Goal: Task Accomplishment & Management: Complete application form

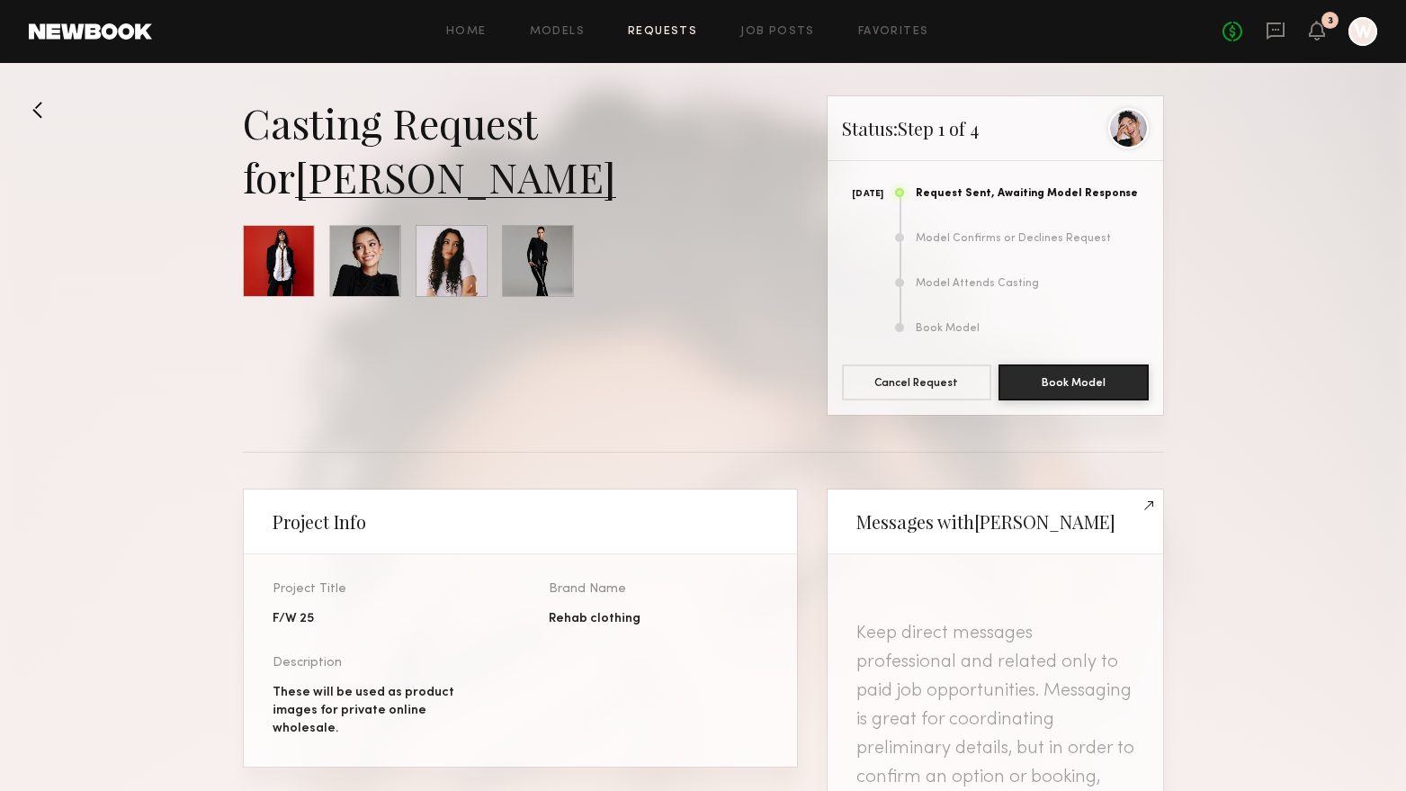
click at [673, 31] on link "Requests" at bounding box center [662, 32] width 69 height 12
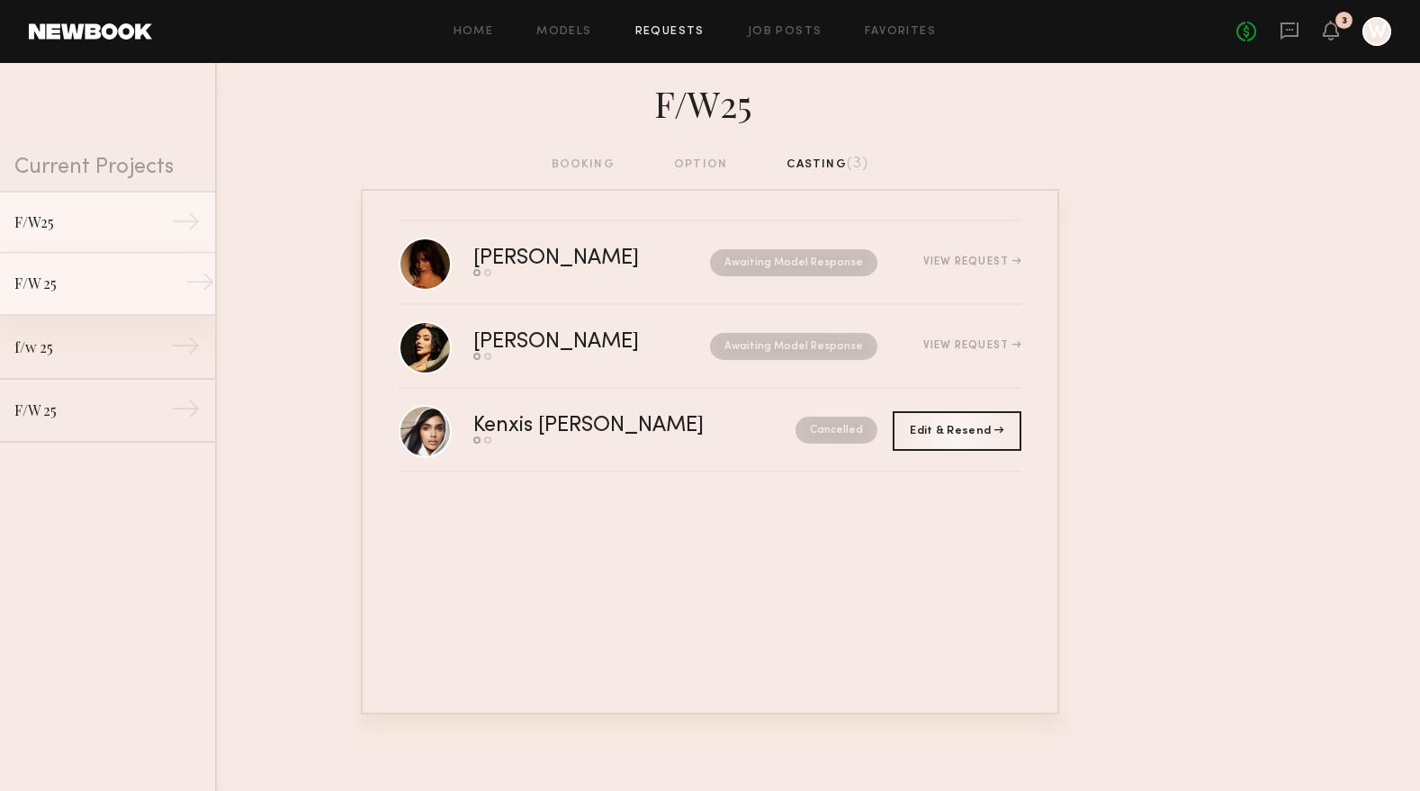
click at [75, 274] on div "F/W 25" at bounding box center [92, 284] width 157 height 22
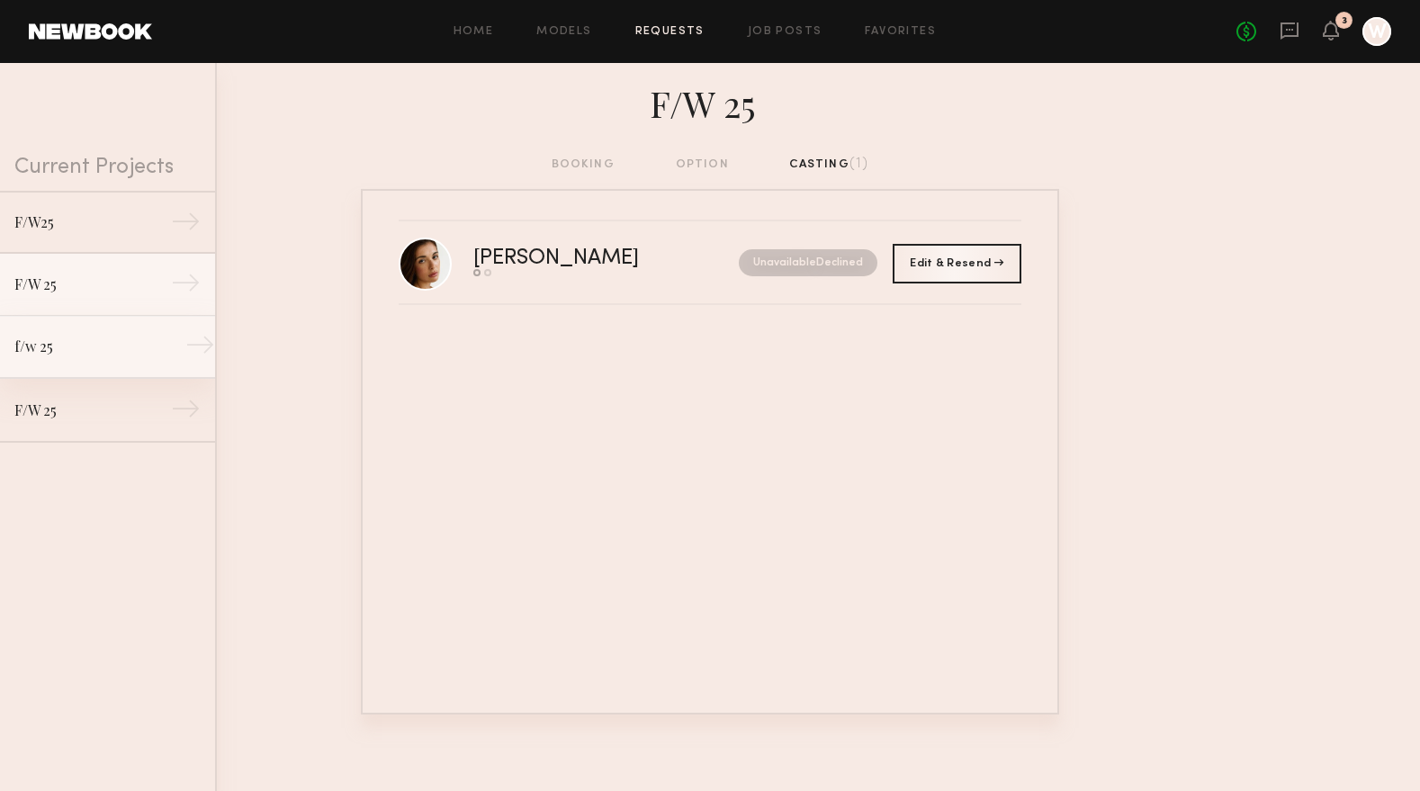
click at [92, 328] on link "f/w 25 →" at bounding box center [107, 347] width 215 height 63
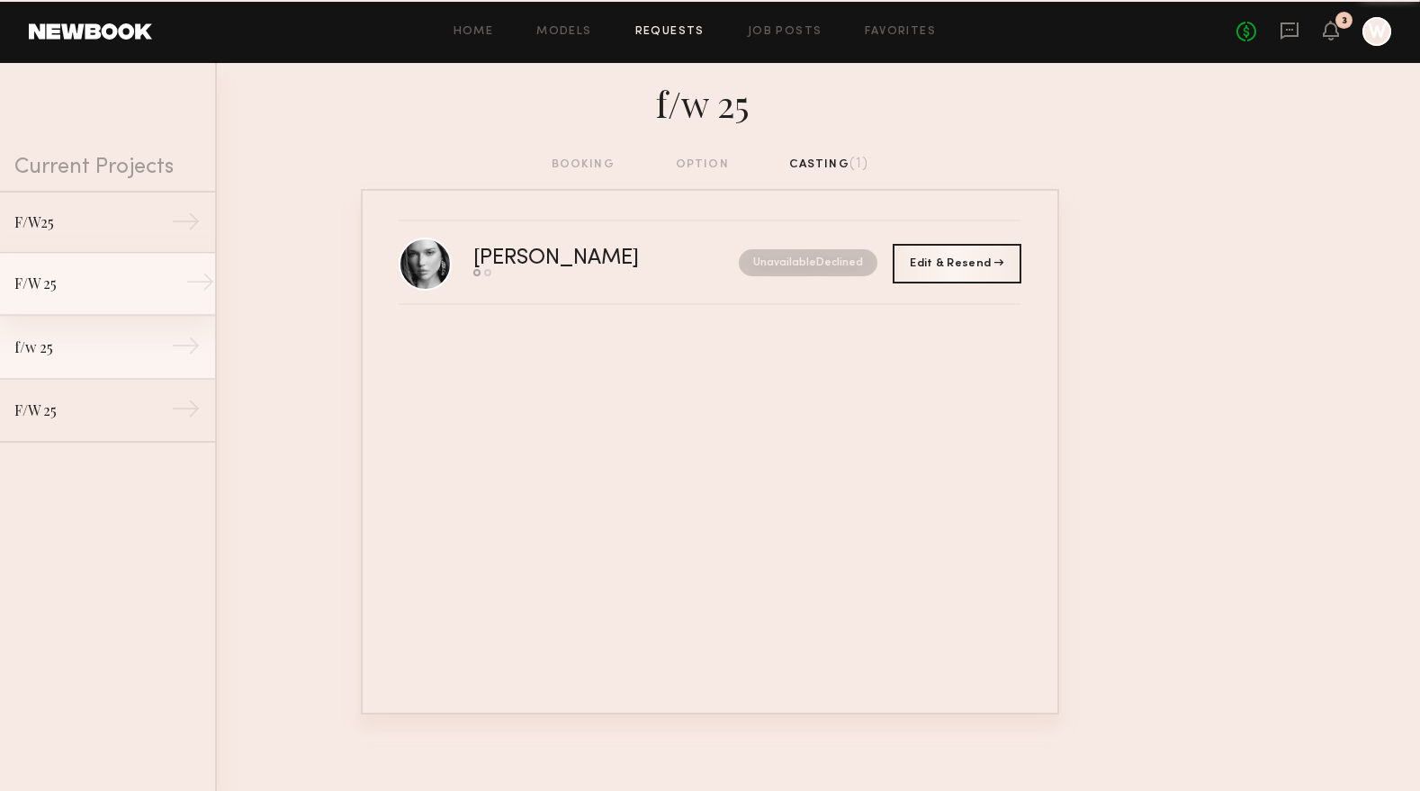
click at [77, 281] on div "F/W 25" at bounding box center [92, 284] width 157 height 22
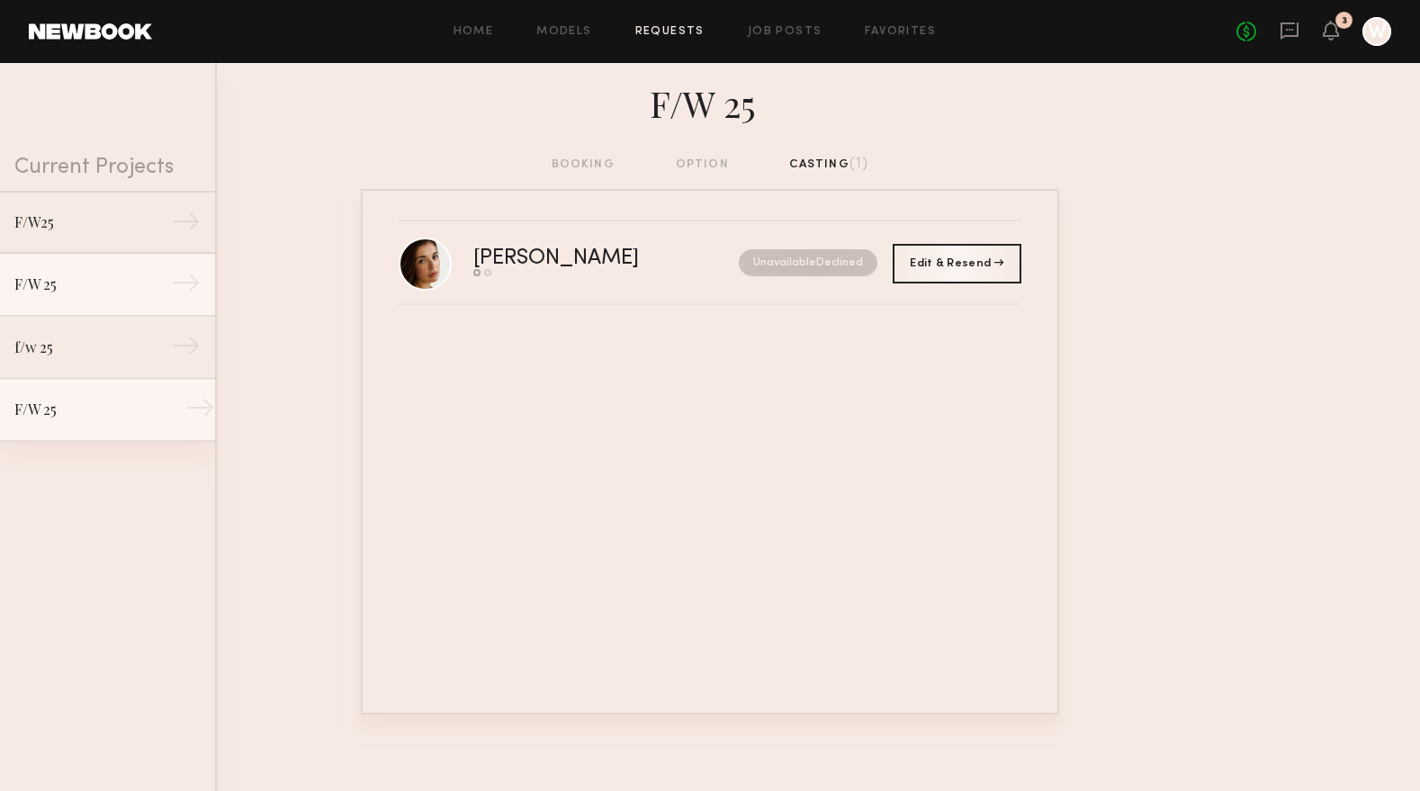
click at [126, 421] on link "F/W 25 →" at bounding box center [107, 410] width 215 height 63
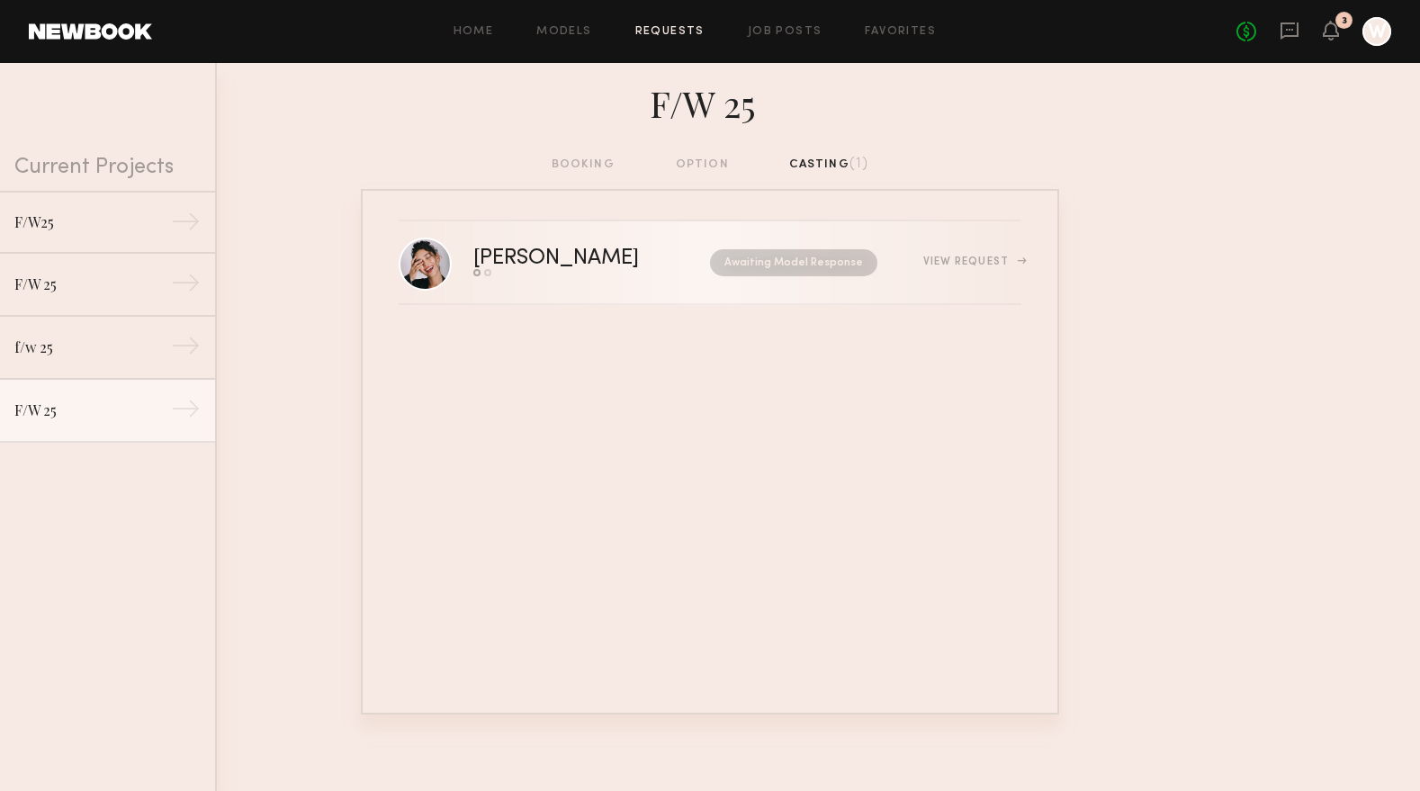
click at [516, 260] on div "Anisa N." at bounding box center [574, 258] width 202 height 21
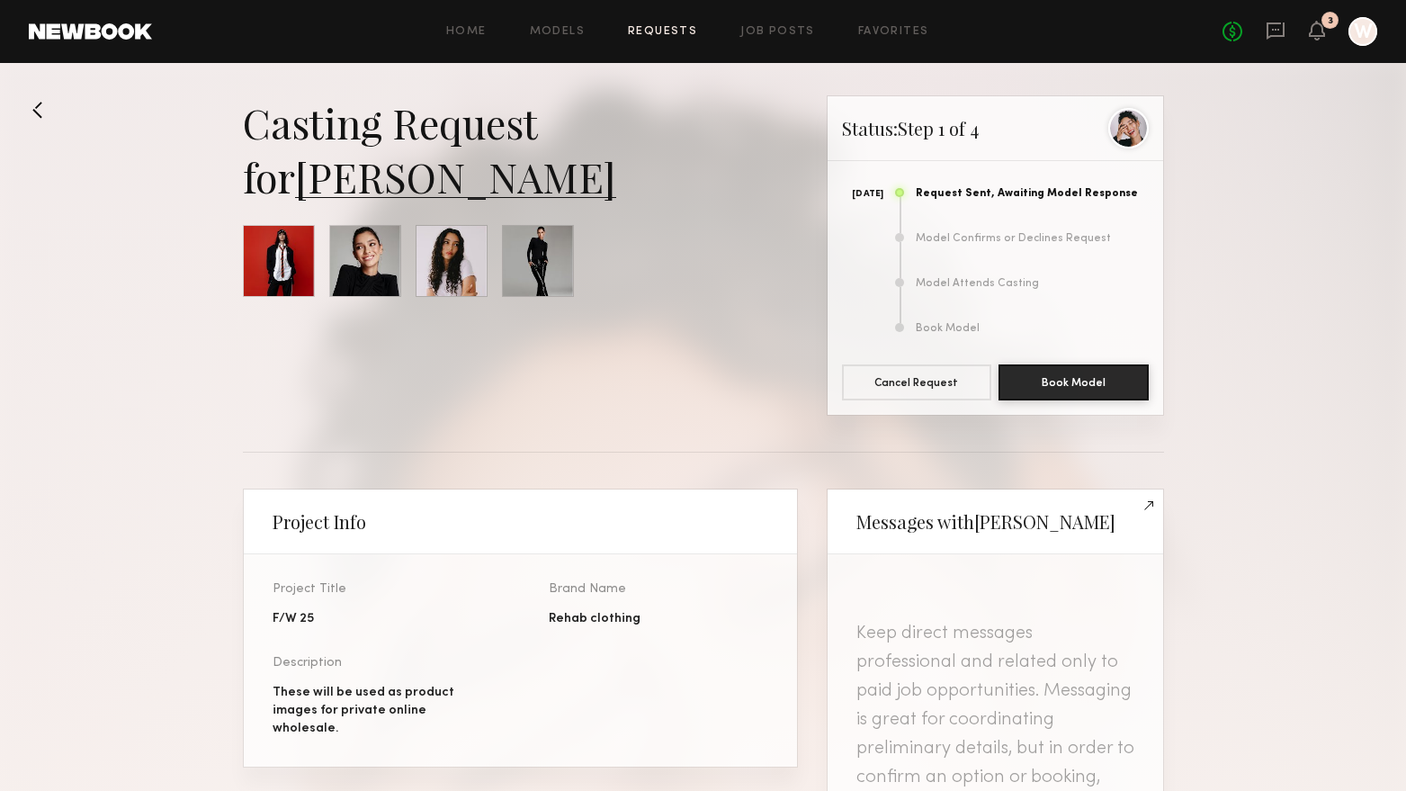
click at [359, 268] on div at bounding box center [365, 261] width 72 height 72
click at [264, 247] on div at bounding box center [279, 261] width 72 height 72
click at [390, 175] on link "[PERSON_NAME]" at bounding box center [455, 176] width 321 height 54
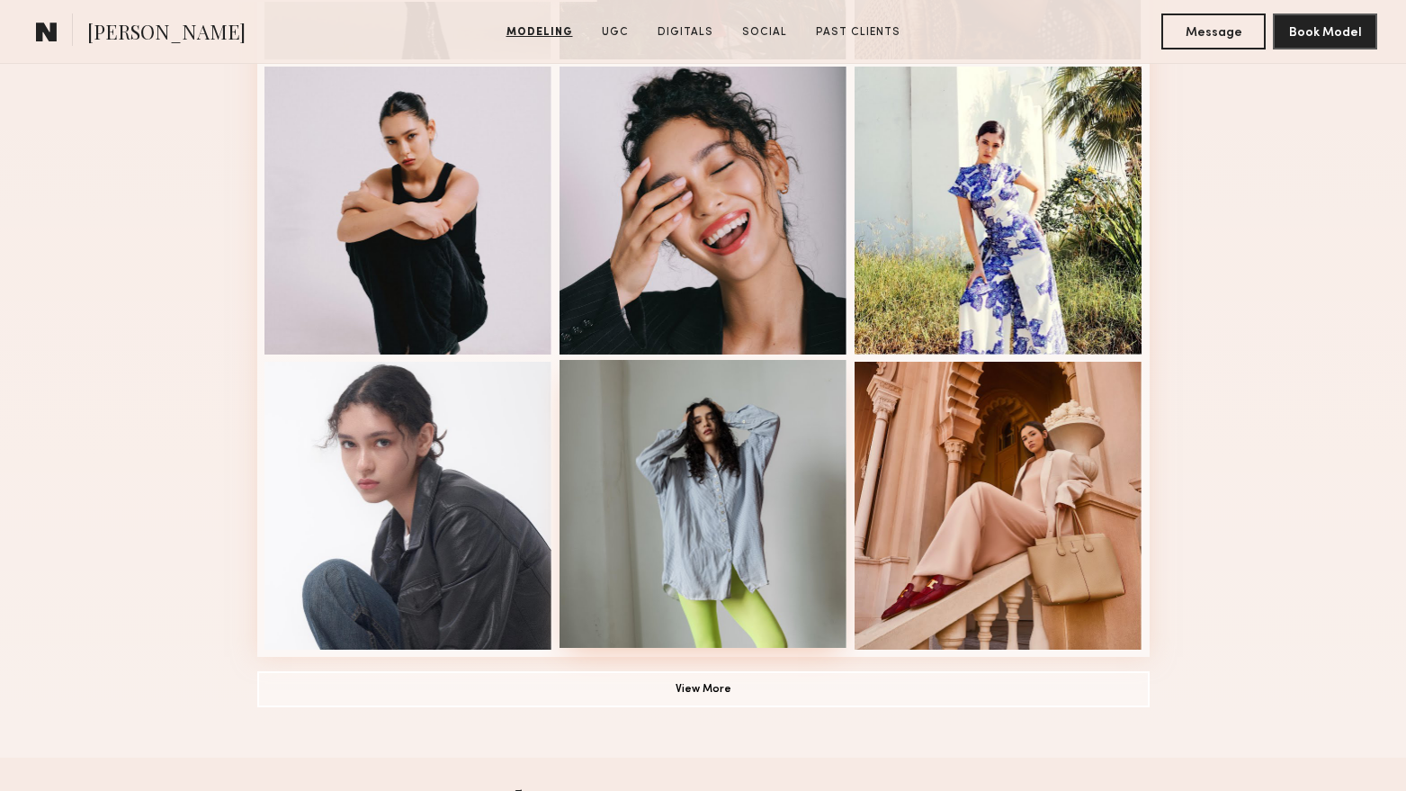
scroll to position [1080, 0]
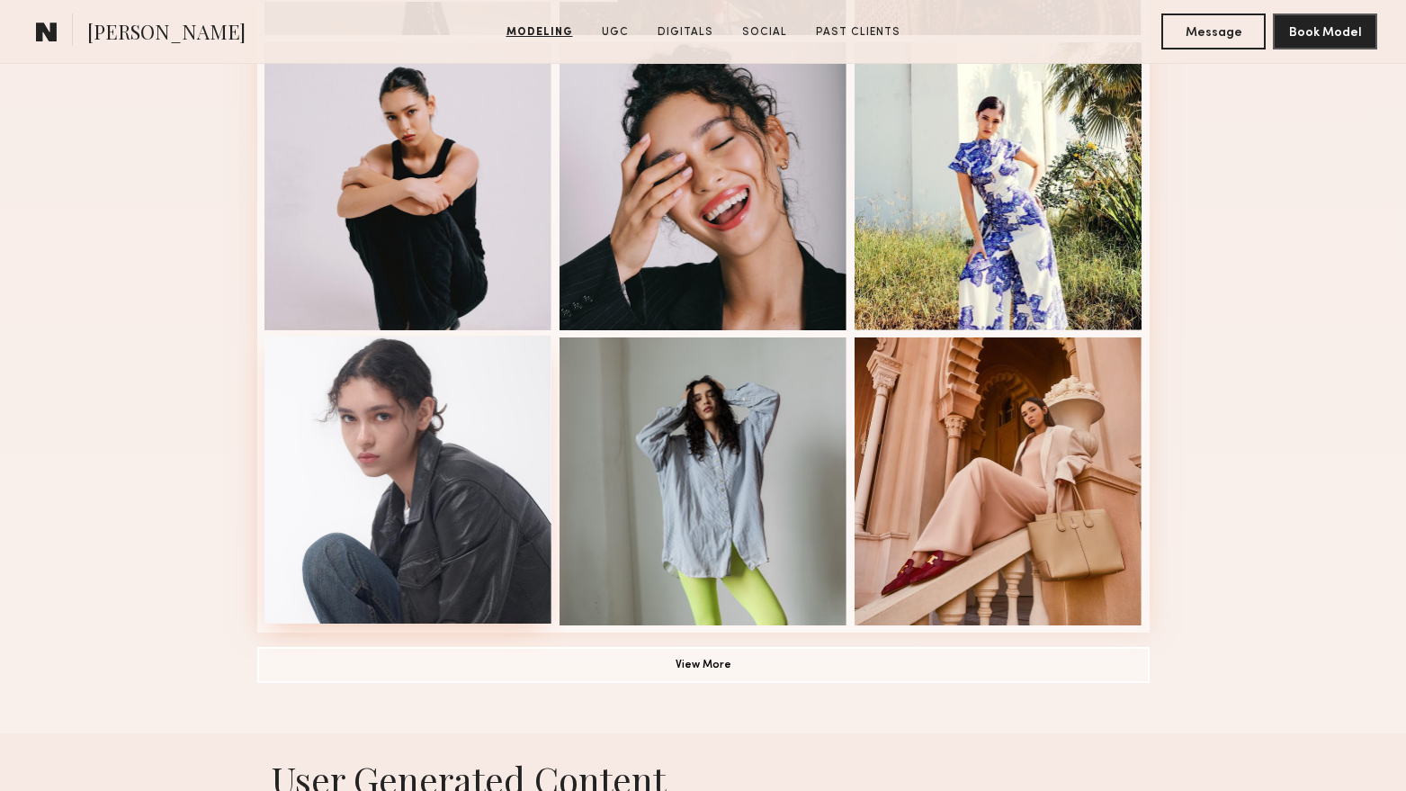
click at [451, 419] on div at bounding box center [409, 480] width 288 height 288
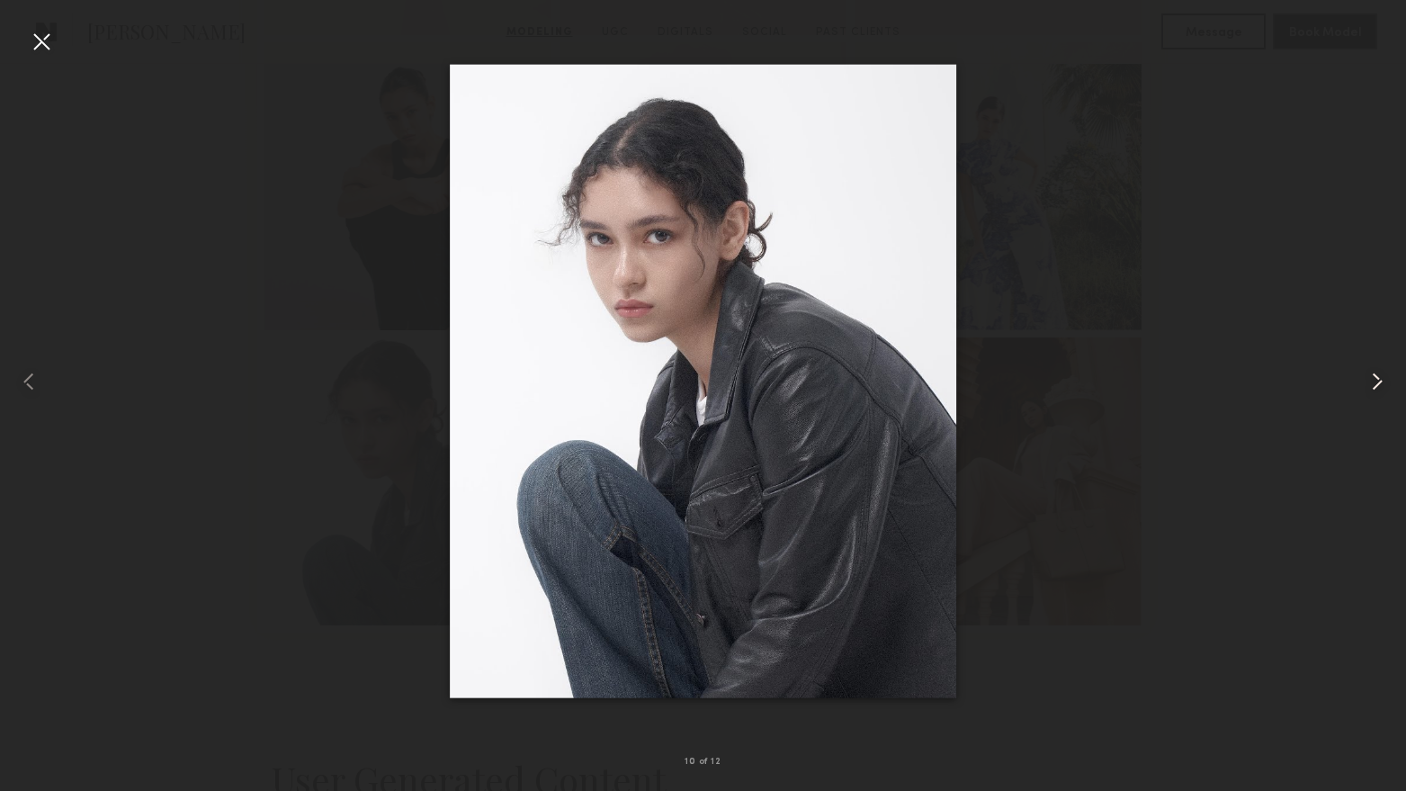
click at [1385, 373] on common-icon at bounding box center [1377, 381] width 29 height 29
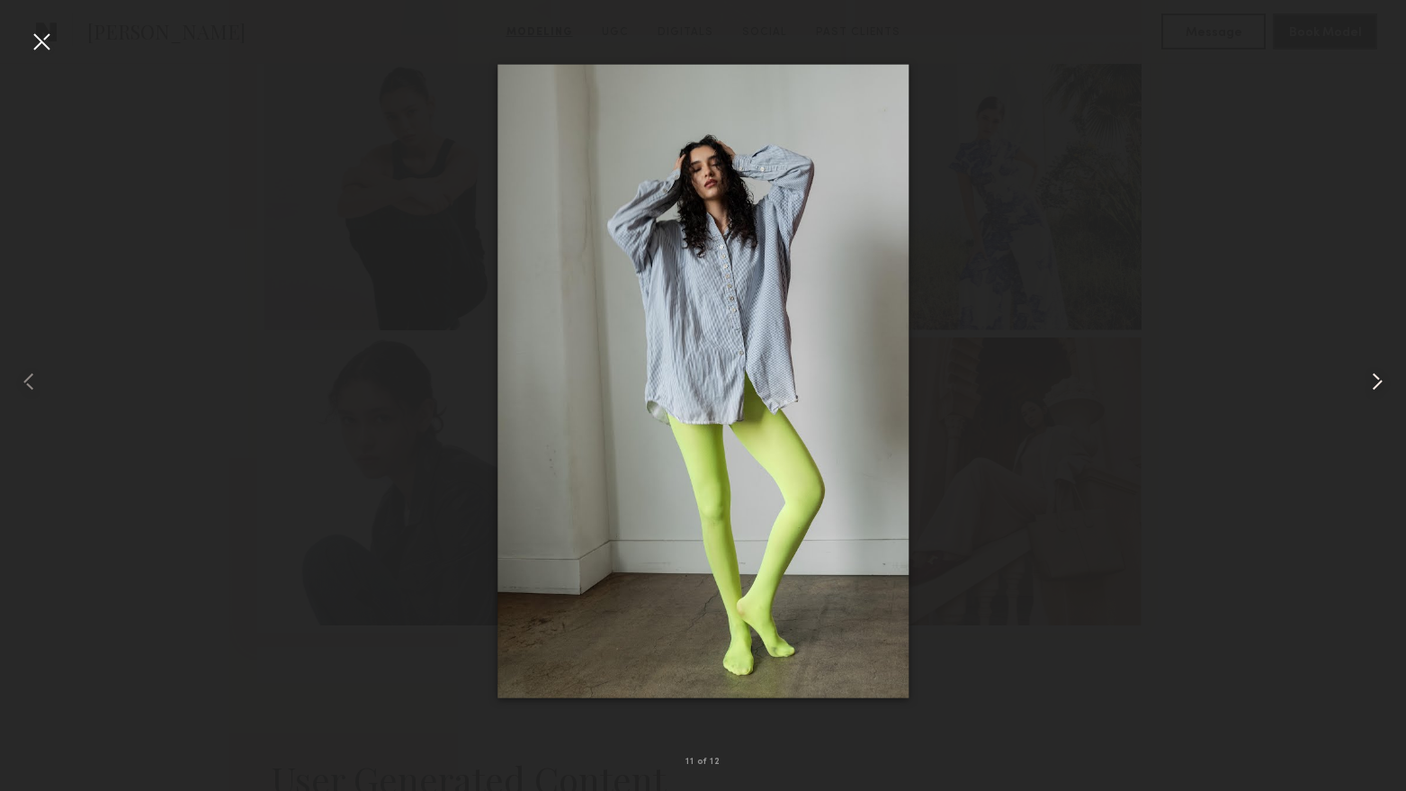
click at [1385, 373] on common-icon at bounding box center [1377, 381] width 29 height 29
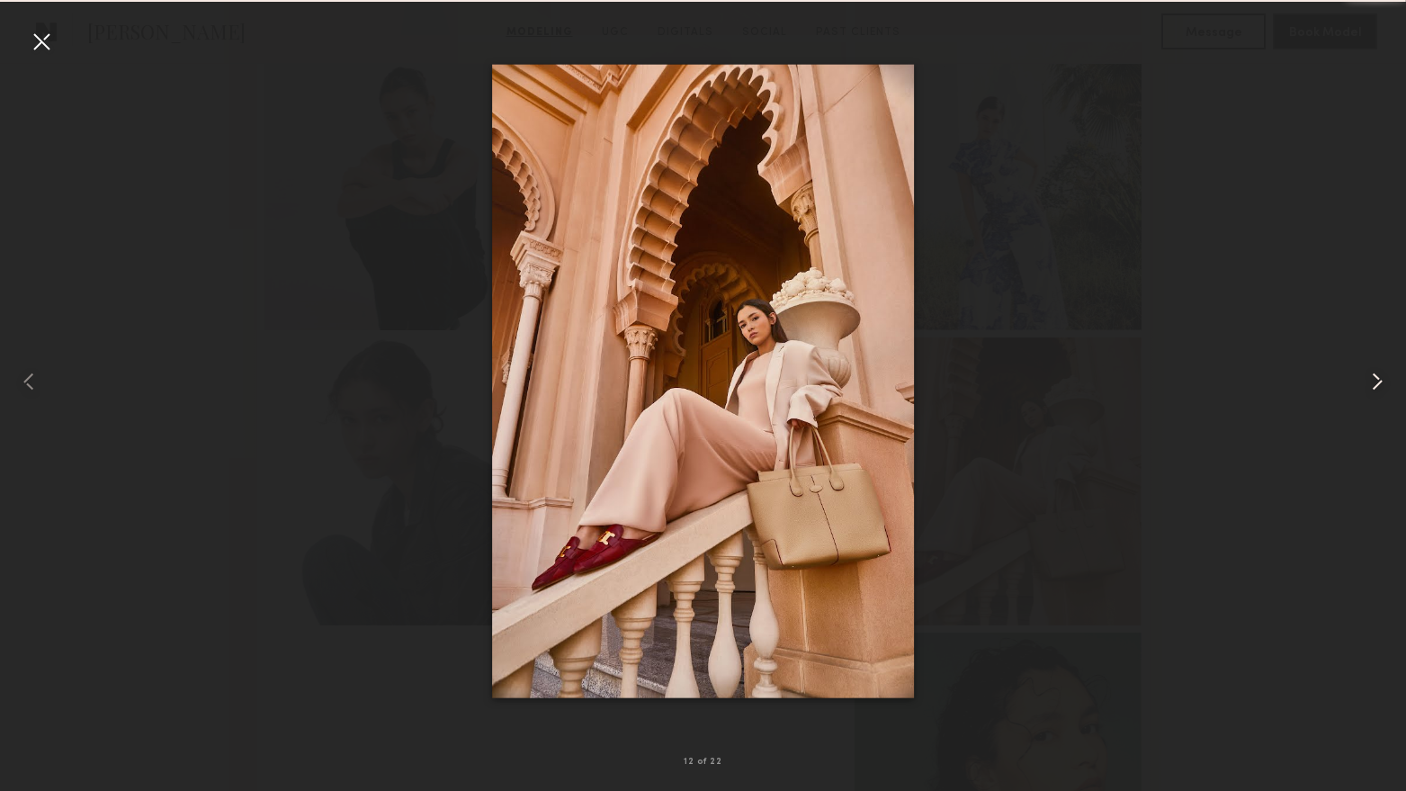
click at [1384, 373] on common-icon at bounding box center [1377, 381] width 29 height 29
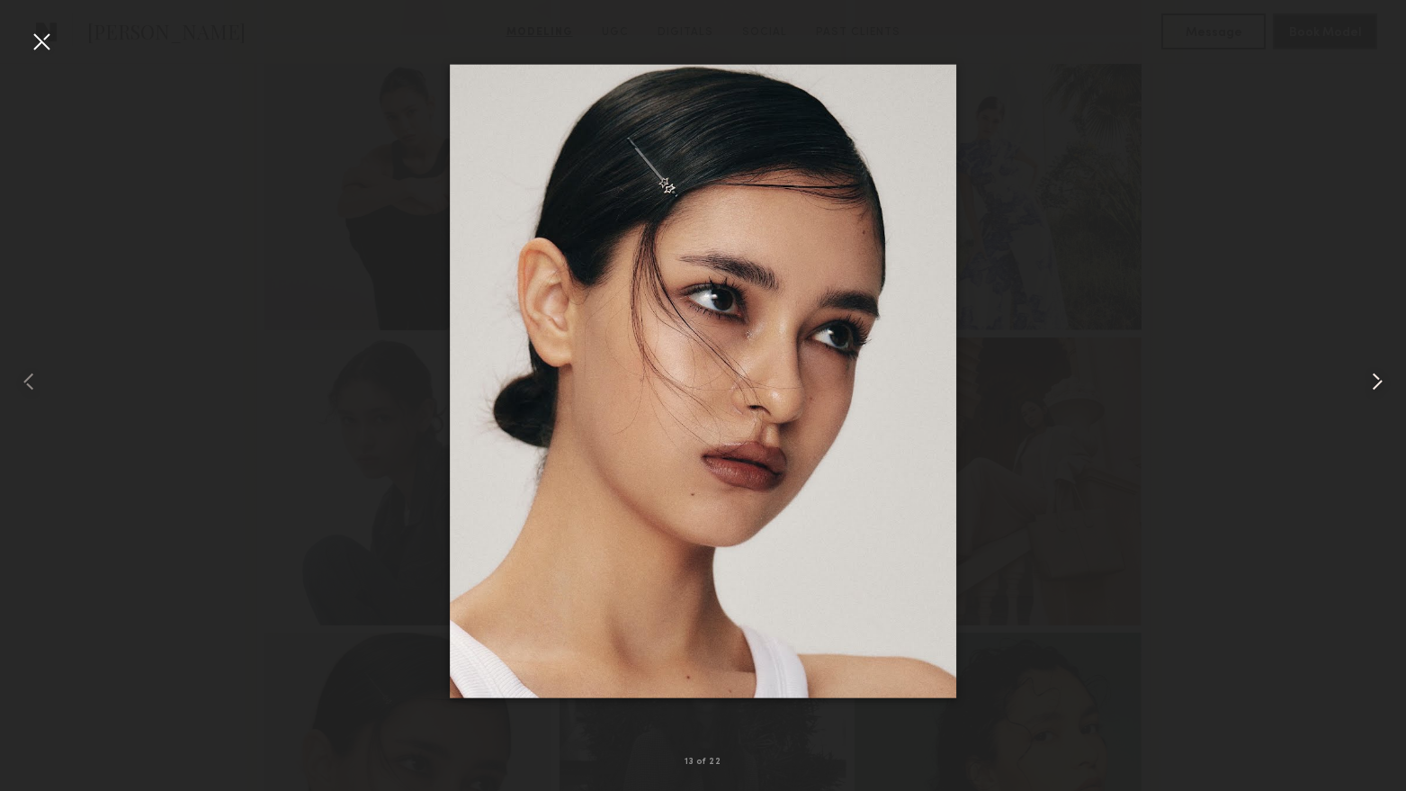
click at [1383, 373] on common-icon at bounding box center [1377, 381] width 29 height 29
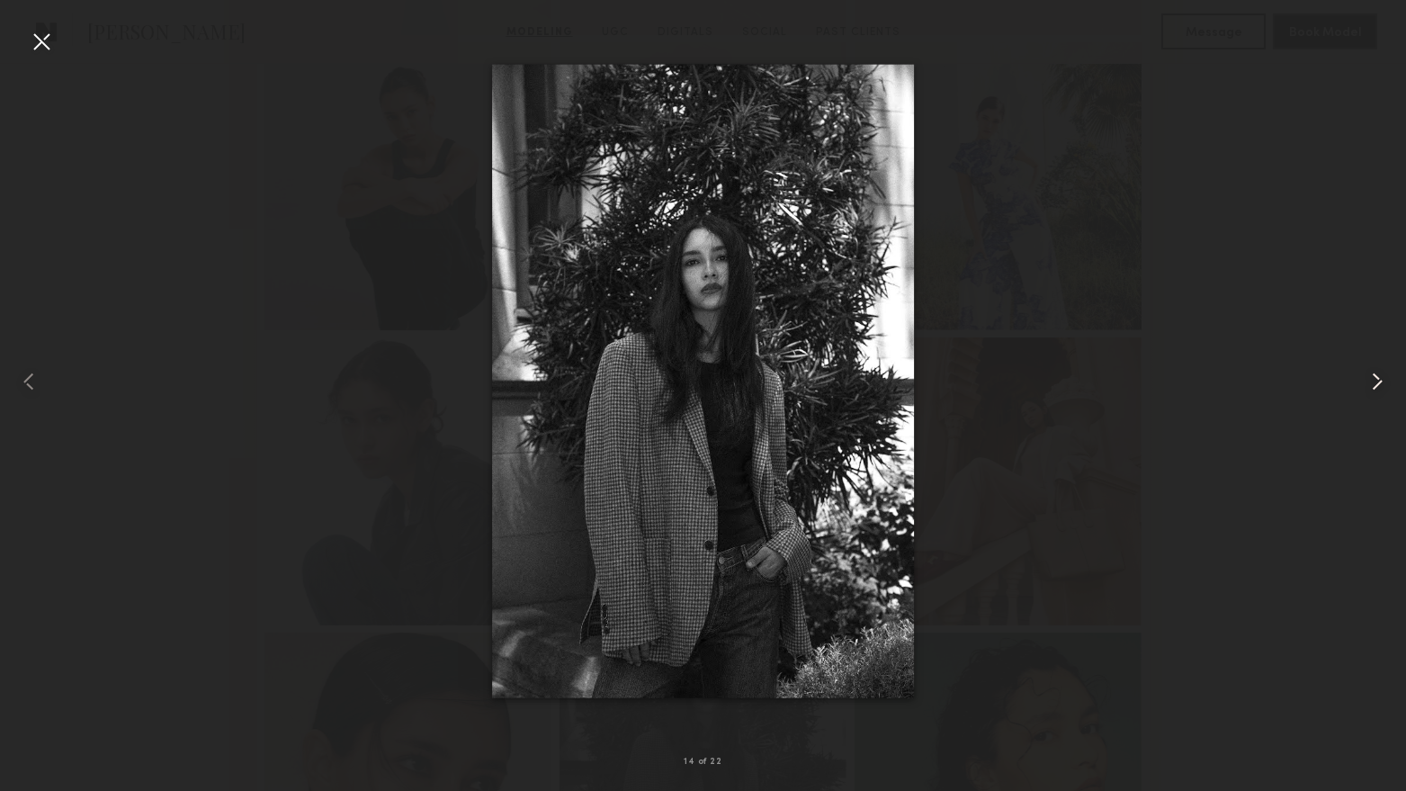
click at [1383, 373] on common-icon at bounding box center [1377, 381] width 29 height 29
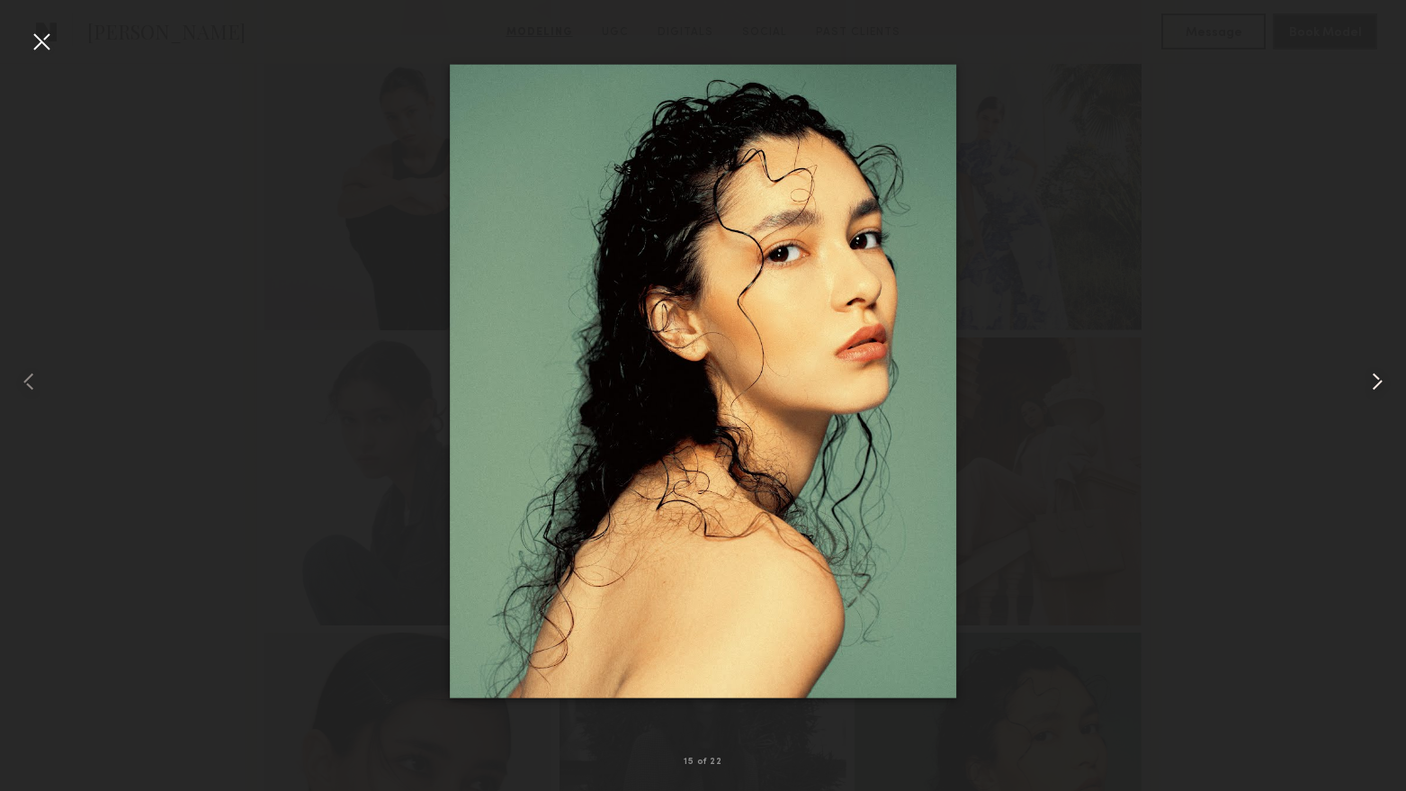
click at [1382, 373] on common-icon at bounding box center [1377, 381] width 29 height 29
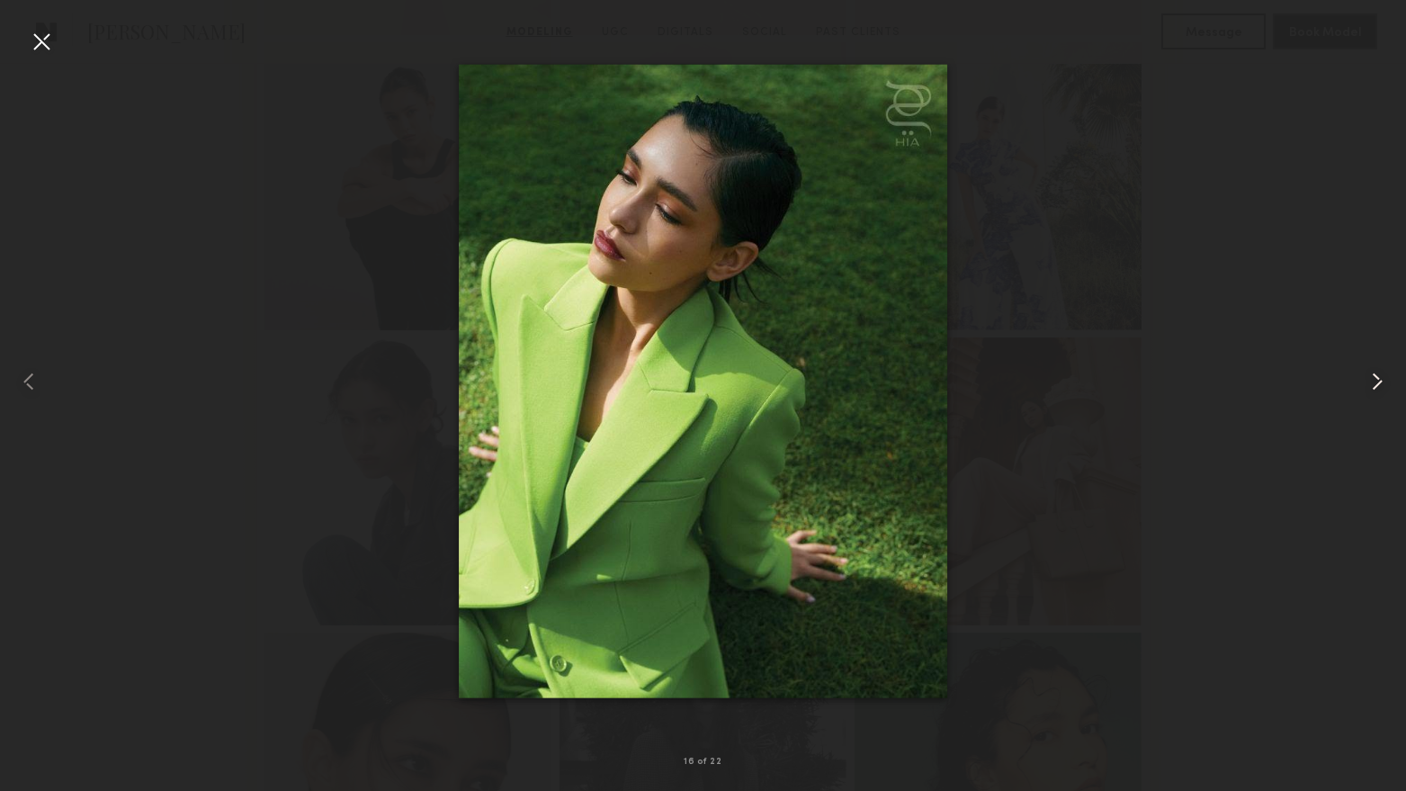
click at [1381, 373] on common-icon at bounding box center [1377, 381] width 29 height 29
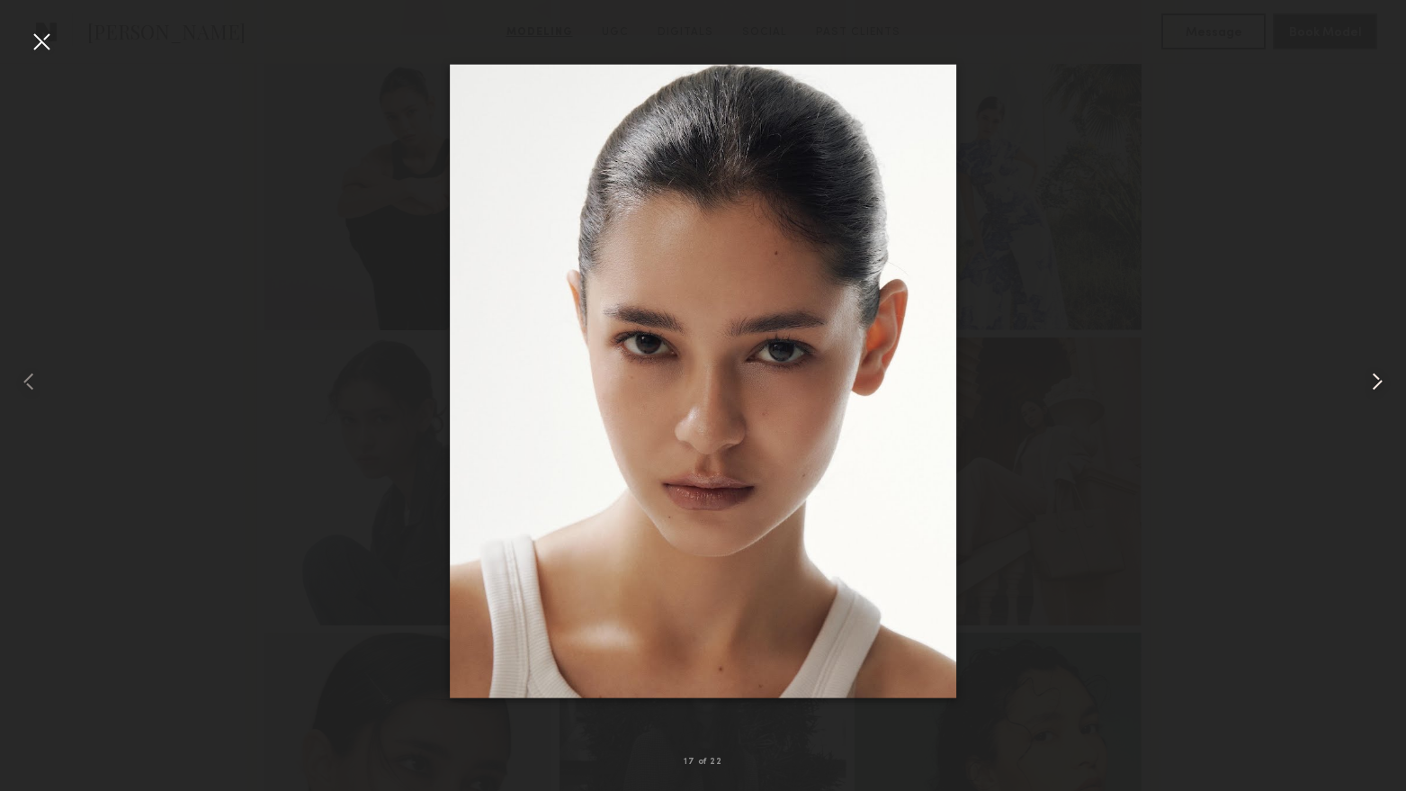
click at [1381, 373] on common-icon at bounding box center [1377, 381] width 29 height 29
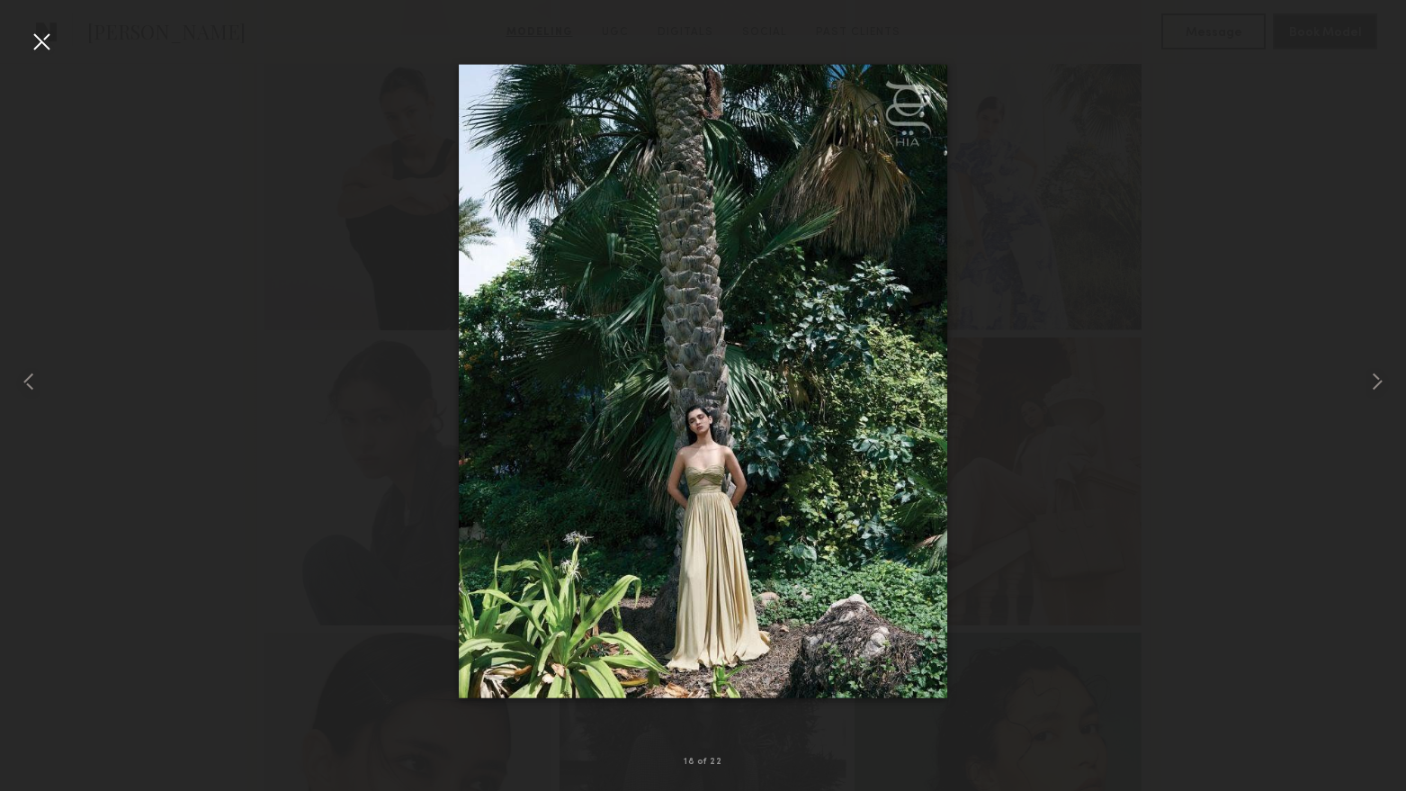
click at [49, 31] on div at bounding box center [41, 41] width 29 height 29
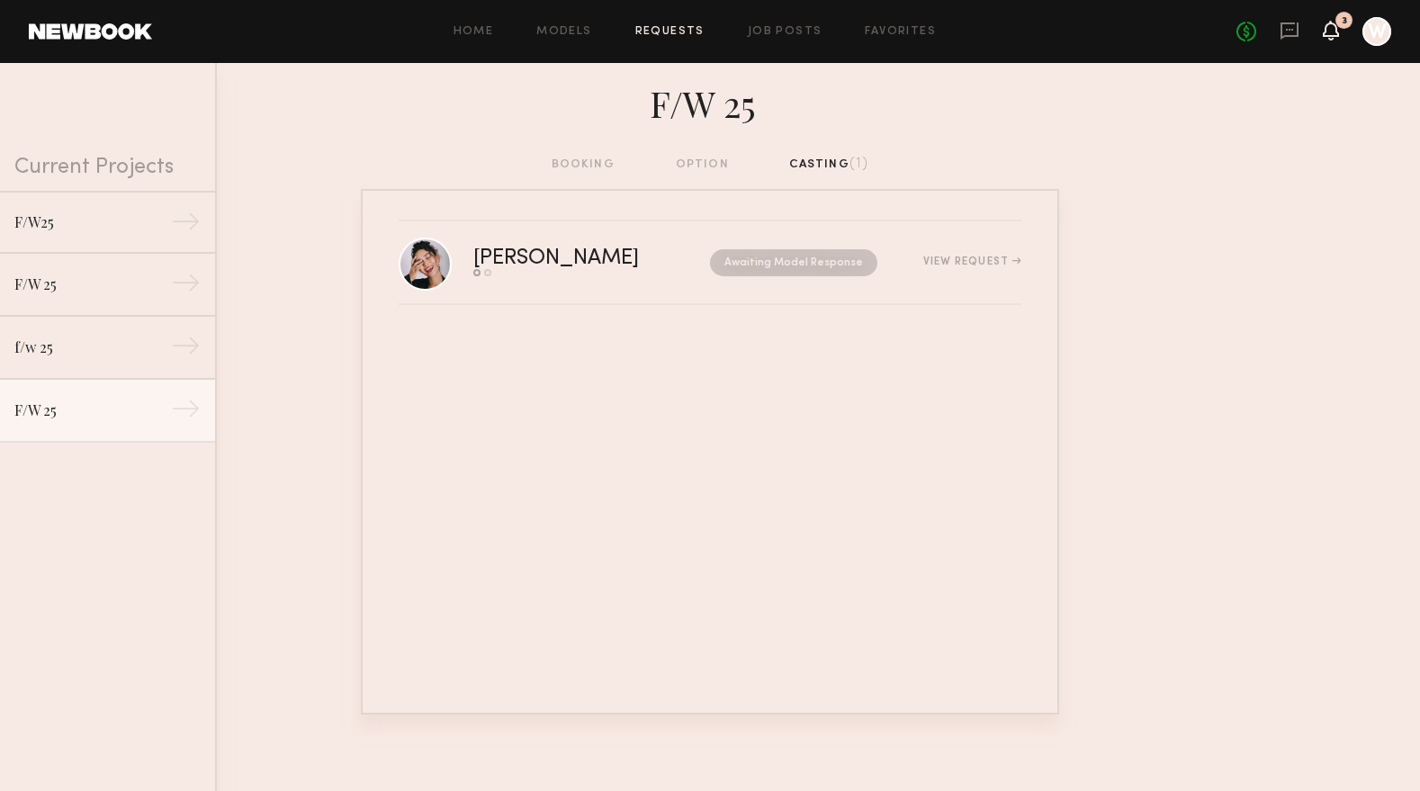
click at [1324, 29] on icon at bounding box center [1331, 31] width 16 height 20
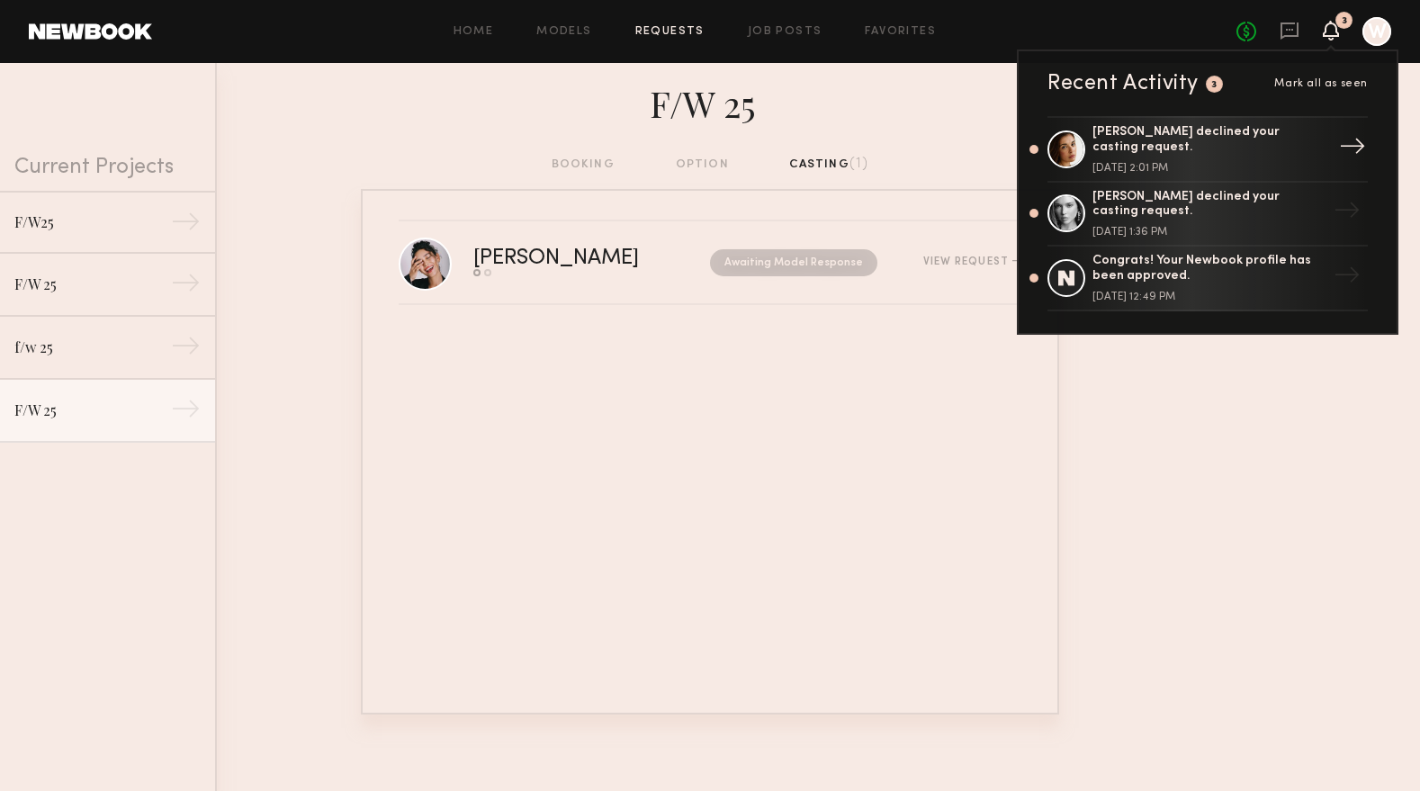
click at [1200, 142] on div "[PERSON_NAME] declined your casting request." at bounding box center [1209, 140] width 234 height 31
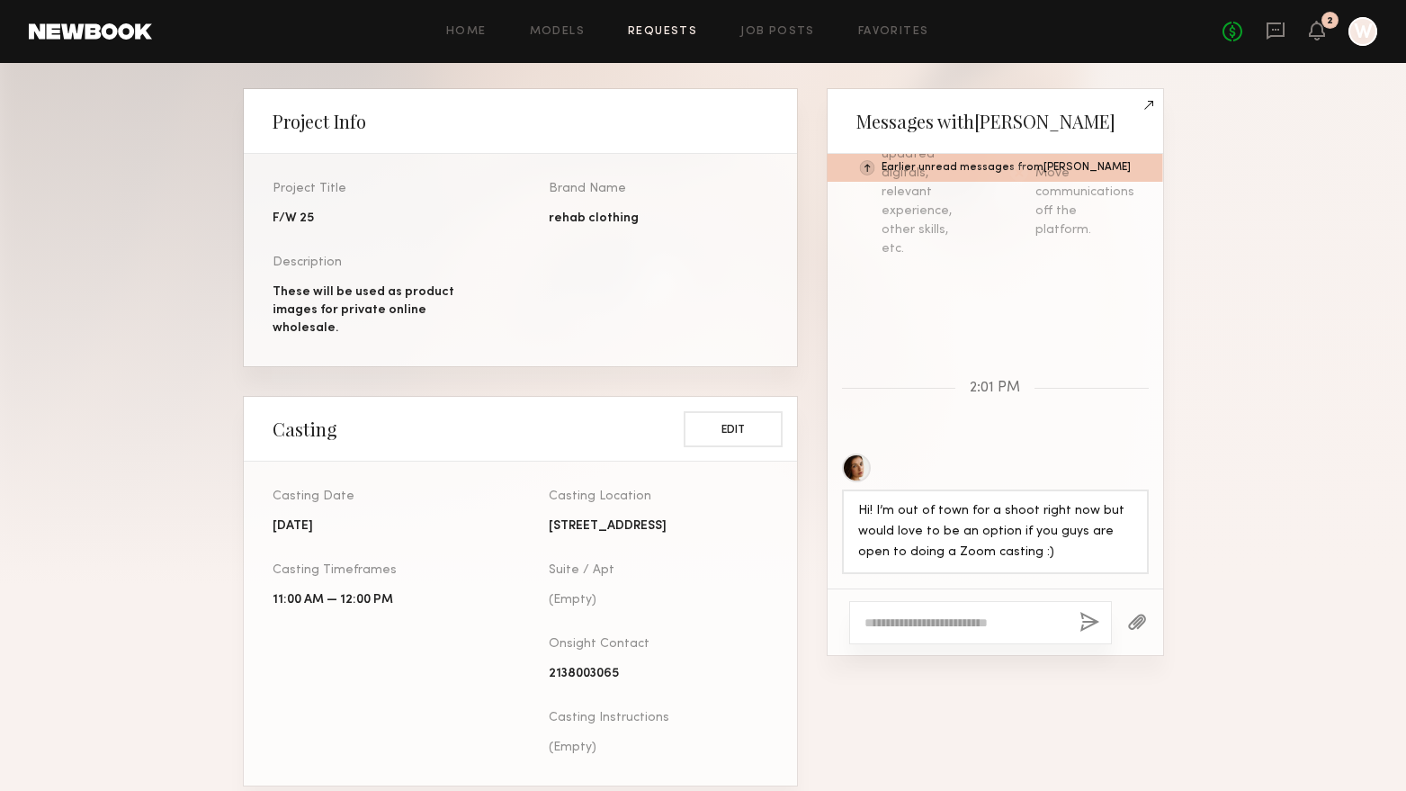
scroll to position [450, 0]
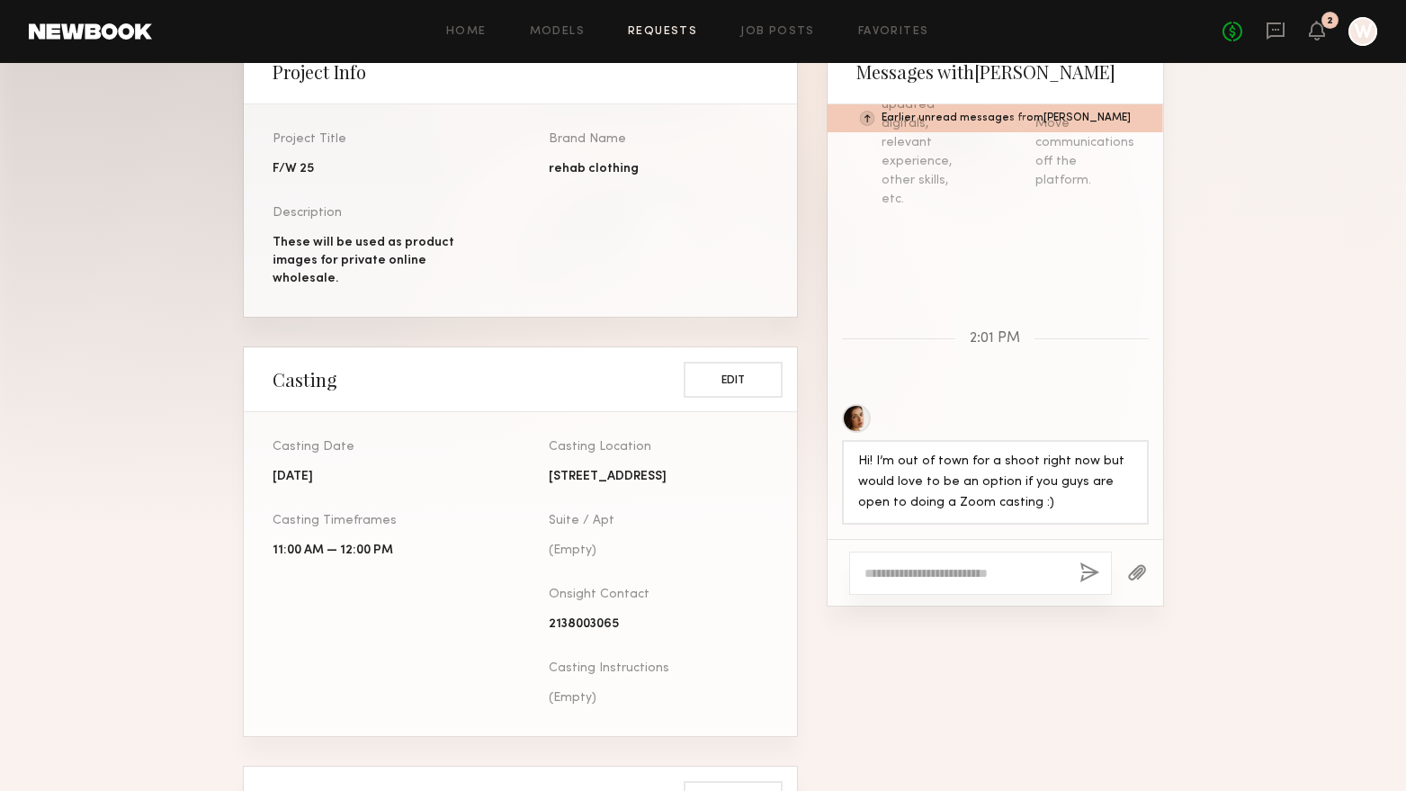
click at [861, 418] on div at bounding box center [856, 418] width 29 height 29
click at [992, 578] on textarea at bounding box center [965, 573] width 201 height 18
paste textarea "**********"
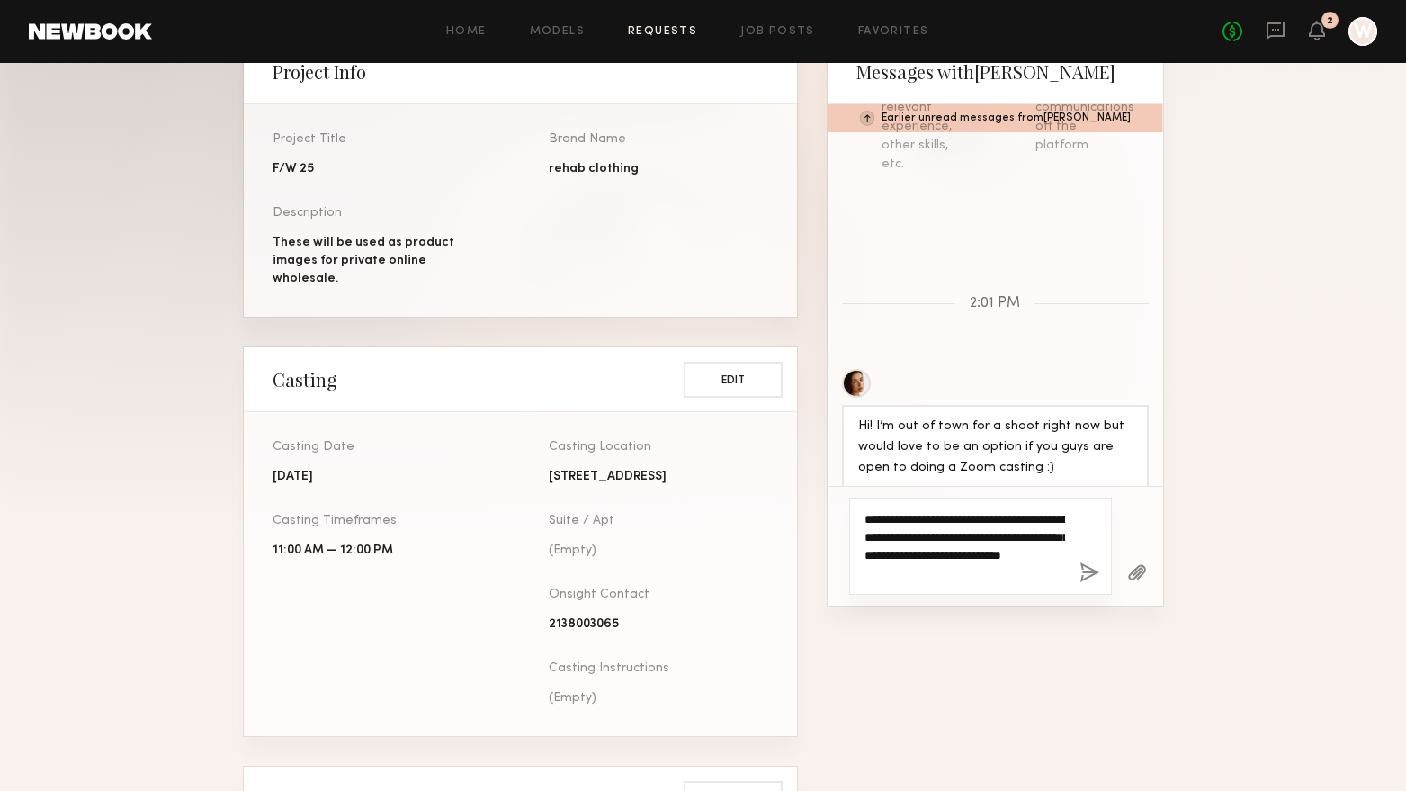
type textarea "**********"
click at [1092, 578] on button "button" at bounding box center [1090, 573] width 20 height 22
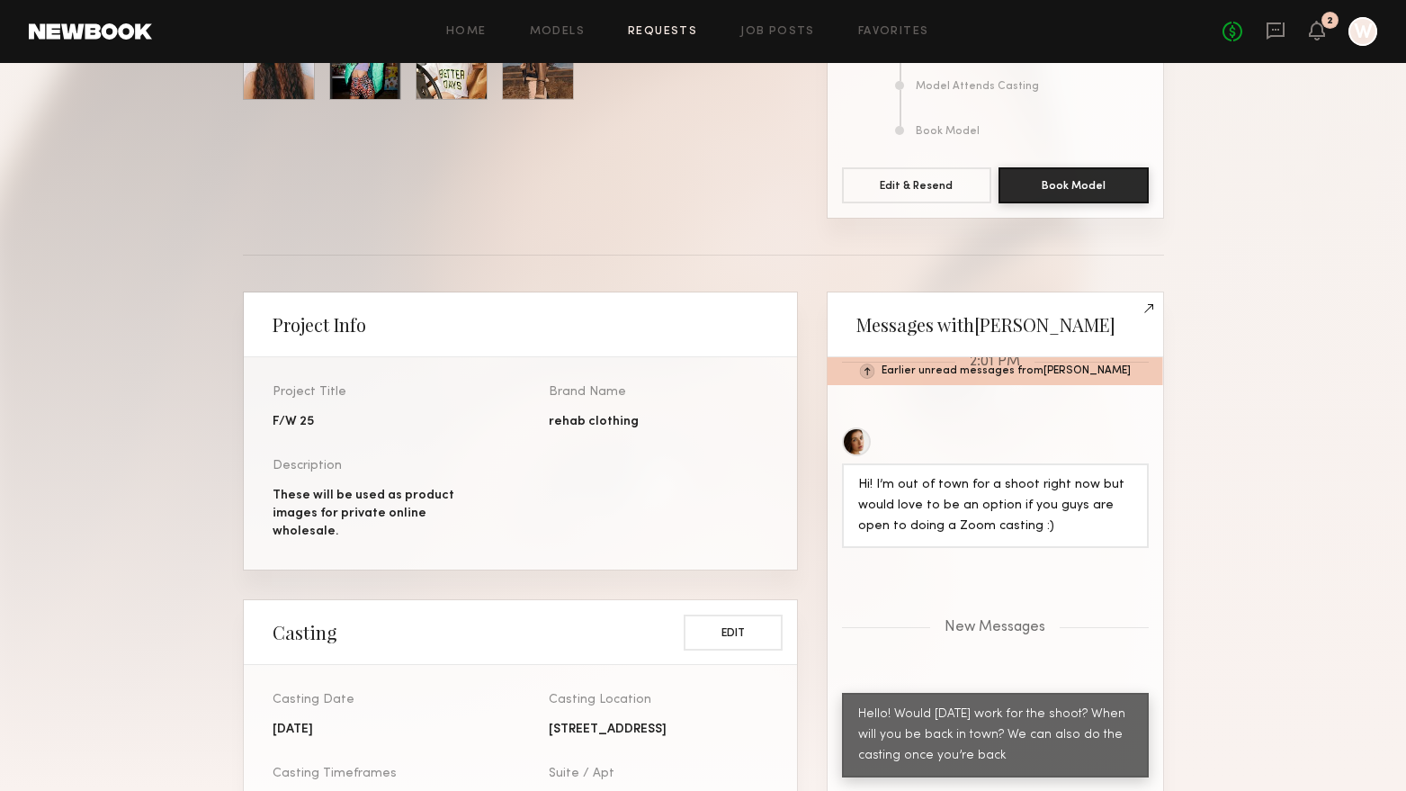
scroll to position [180, 0]
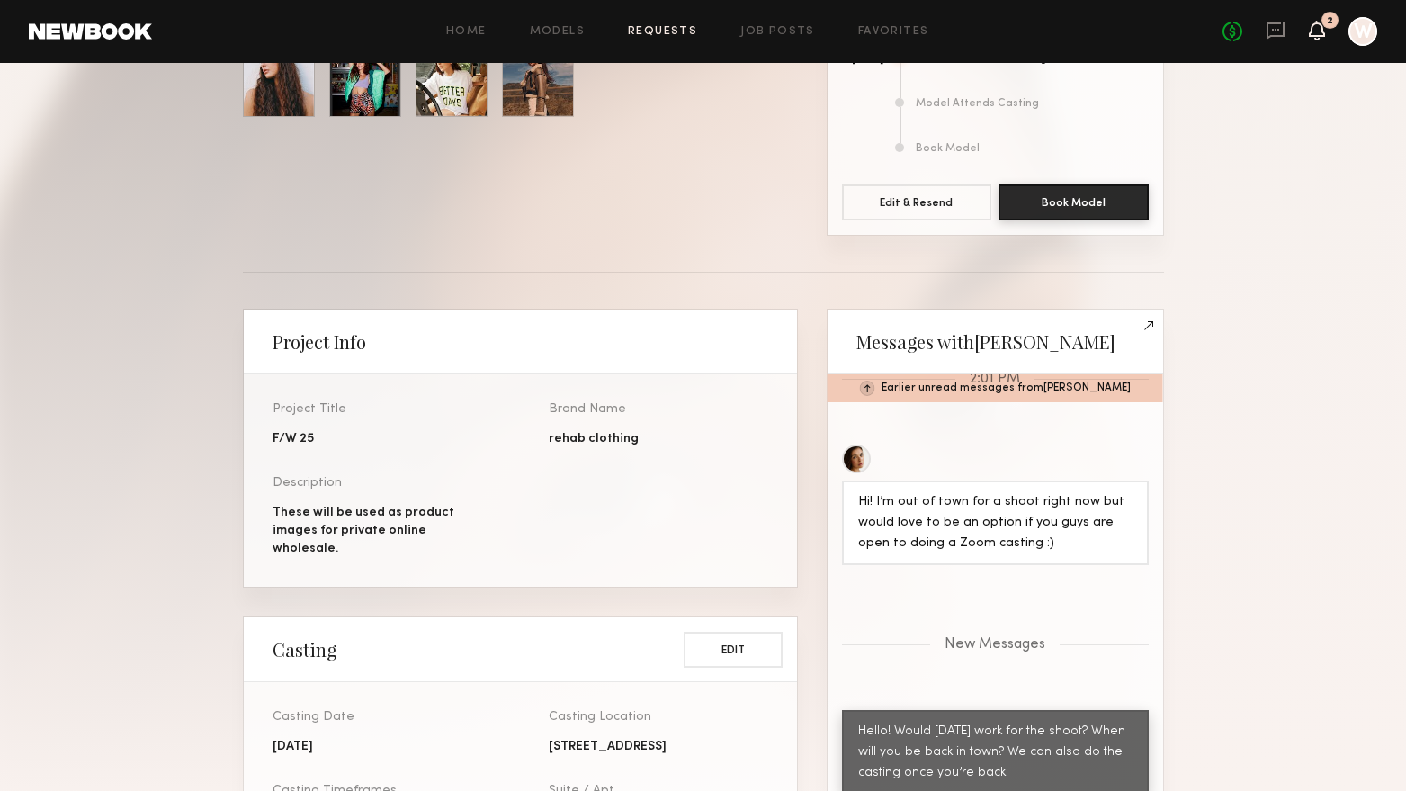
click at [1313, 37] on icon at bounding box center [1317, 31] width 16 height 20
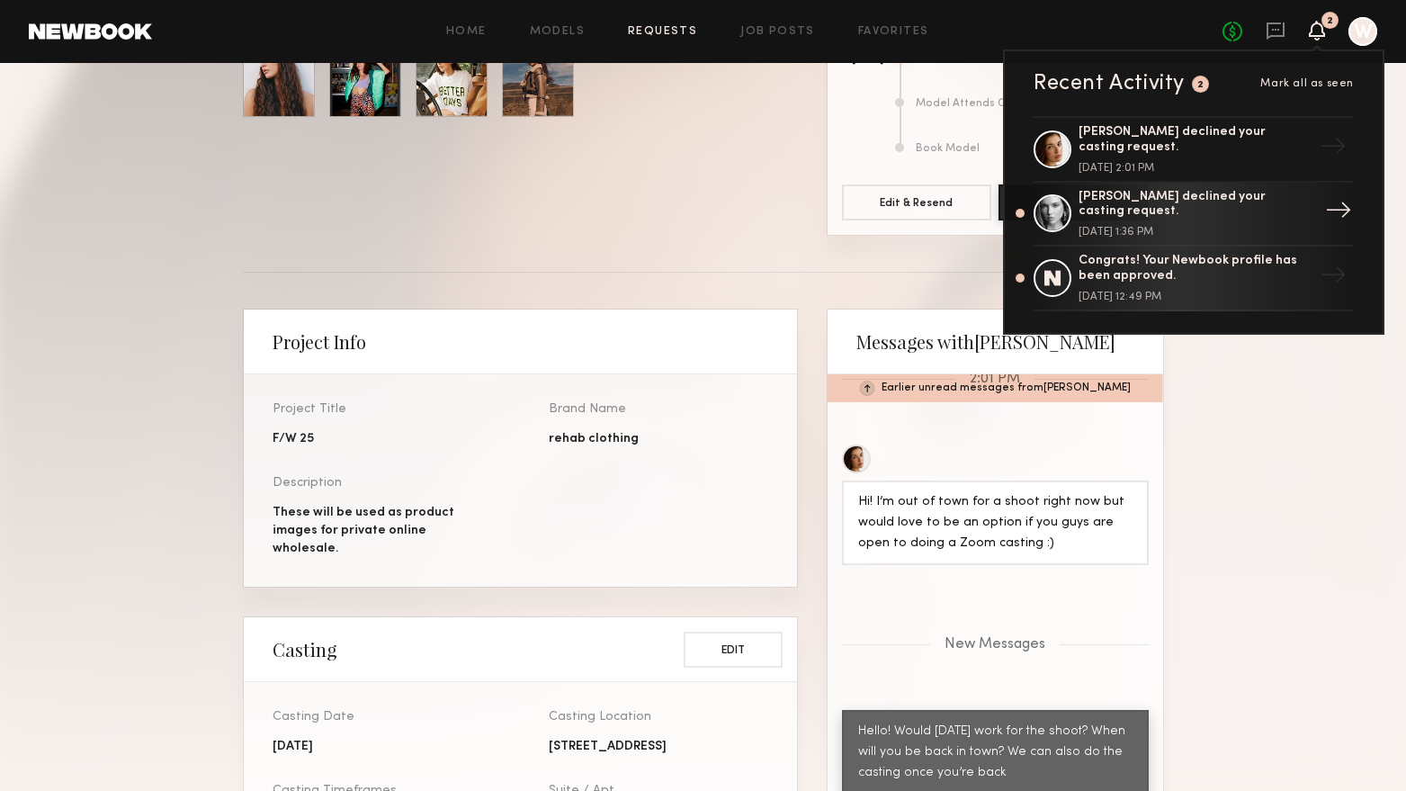
click at [1153, 190] on div "[PERSON_NAME] declined your casting request." at bounding box center [1196, 205] width 234 height 31
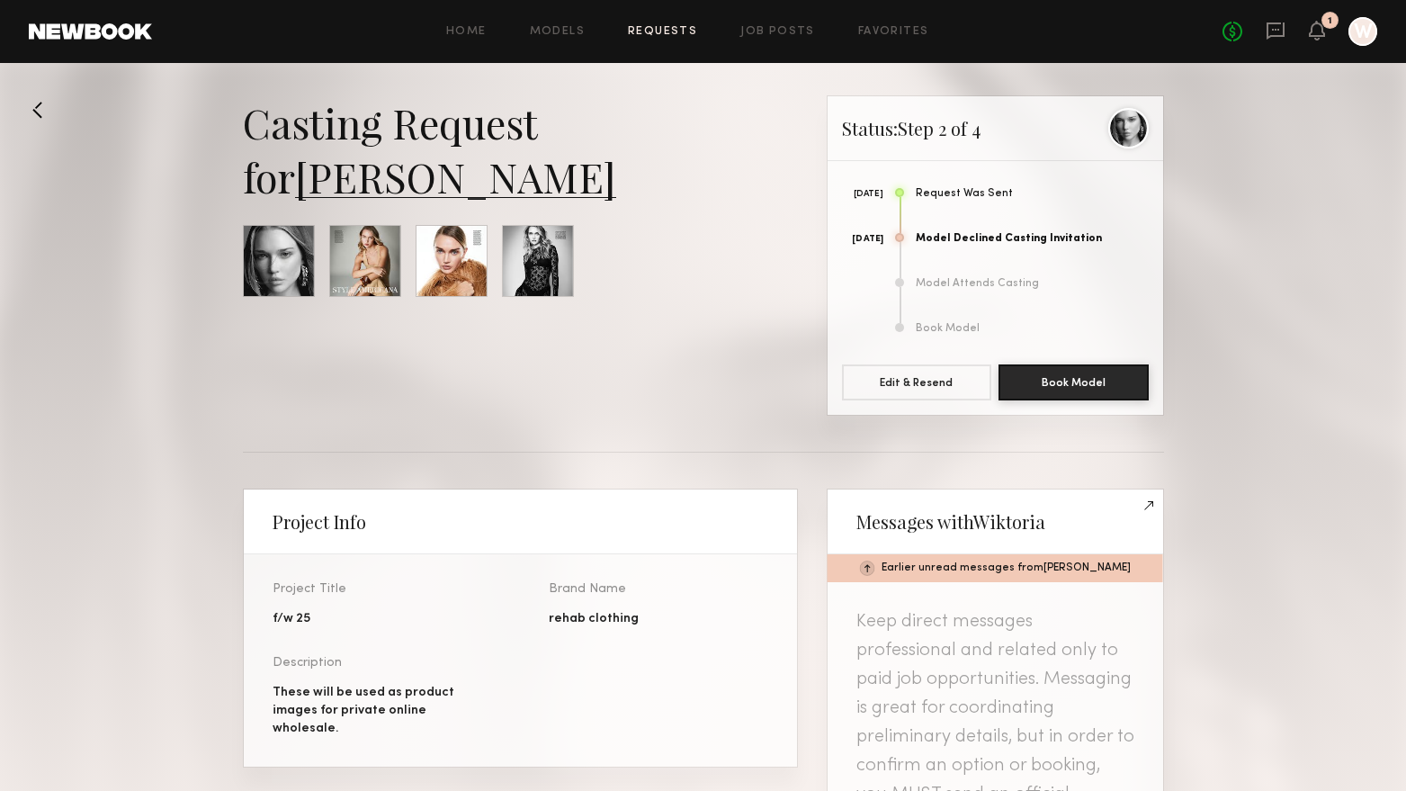
click at [683, 36] on link "Requests" at bounding box center [662, 32] width 69 height 12
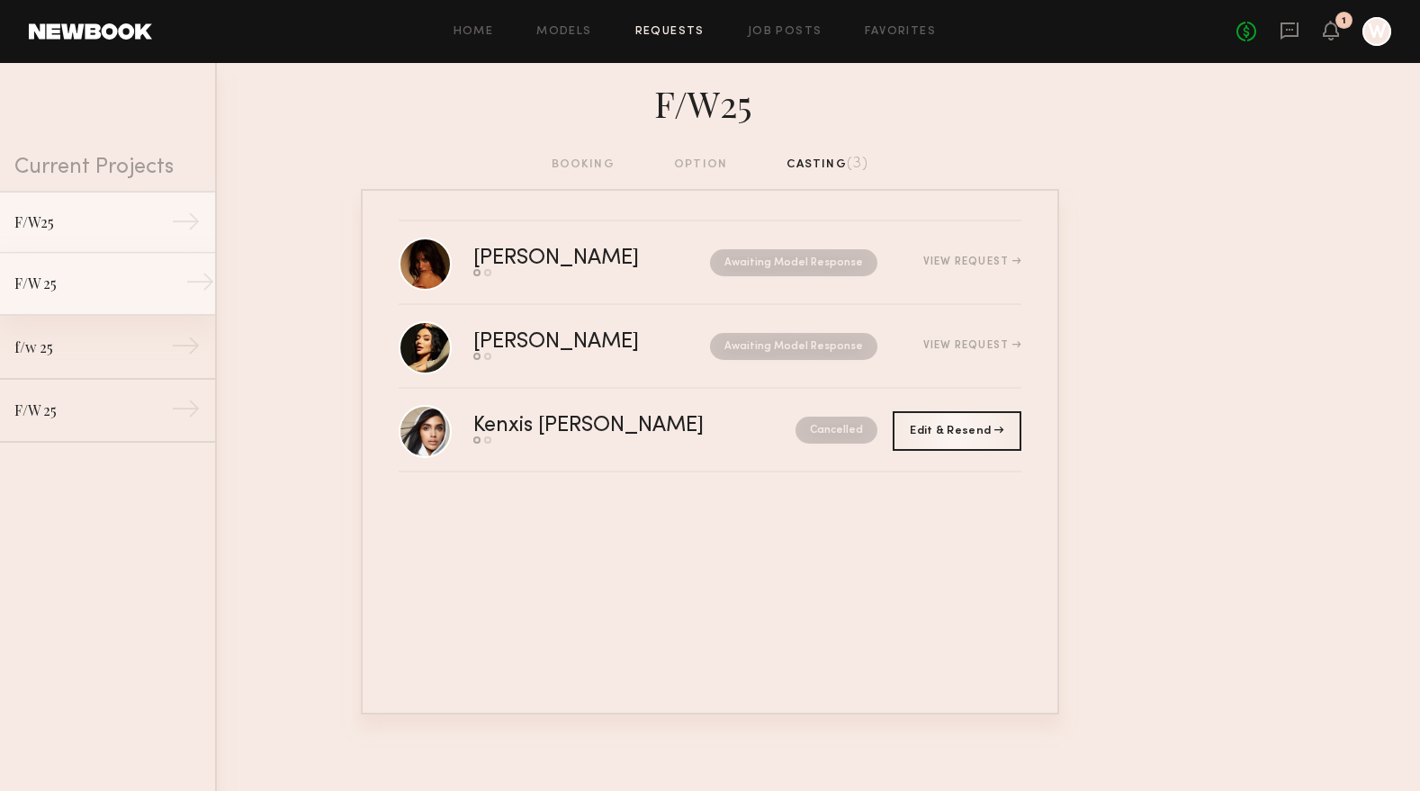
click at [67, 289] on div "F/W 25" at bounding box center [92, 284] width 157 height 22
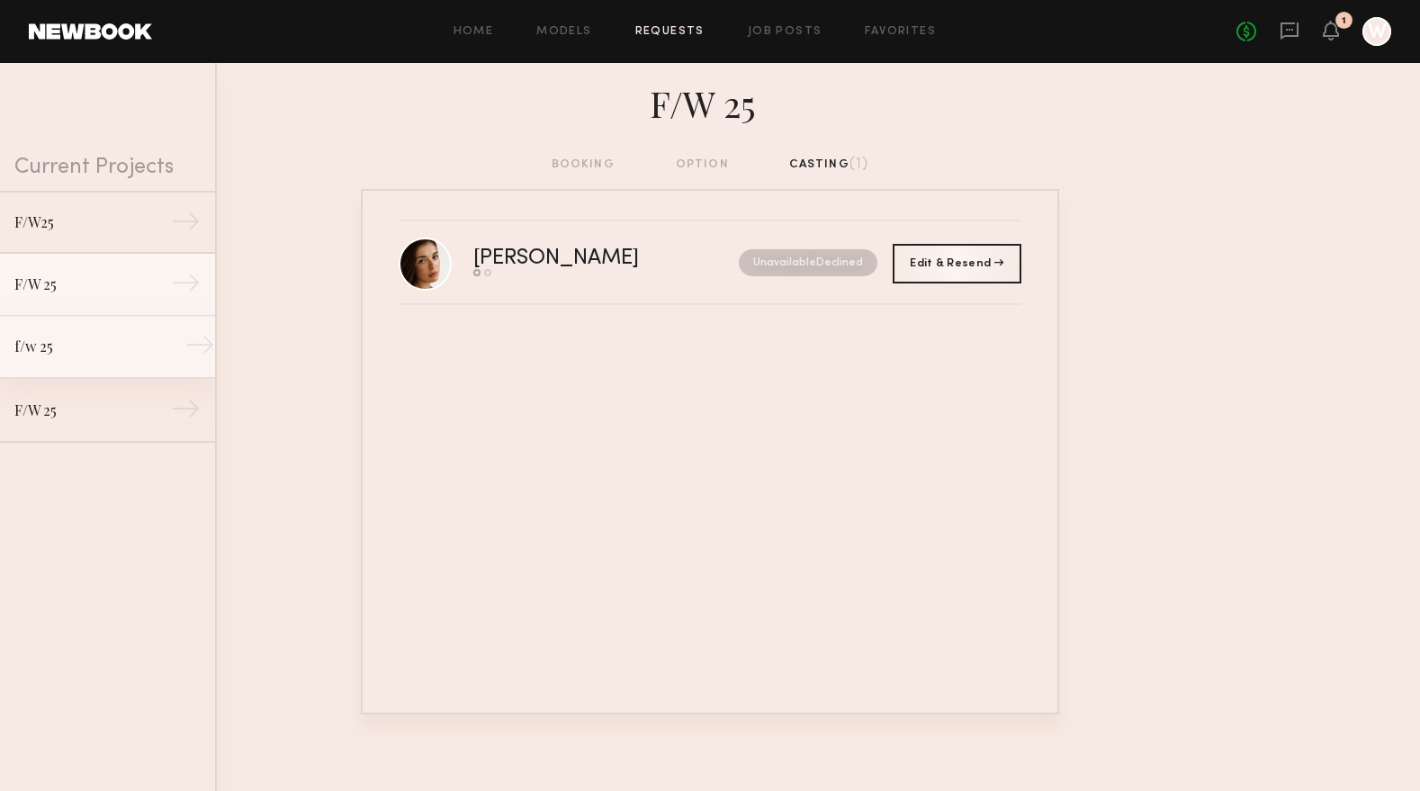
click at [91, 337] on div "f/w 25" at bounding box center [92, 347] width 157 height 22
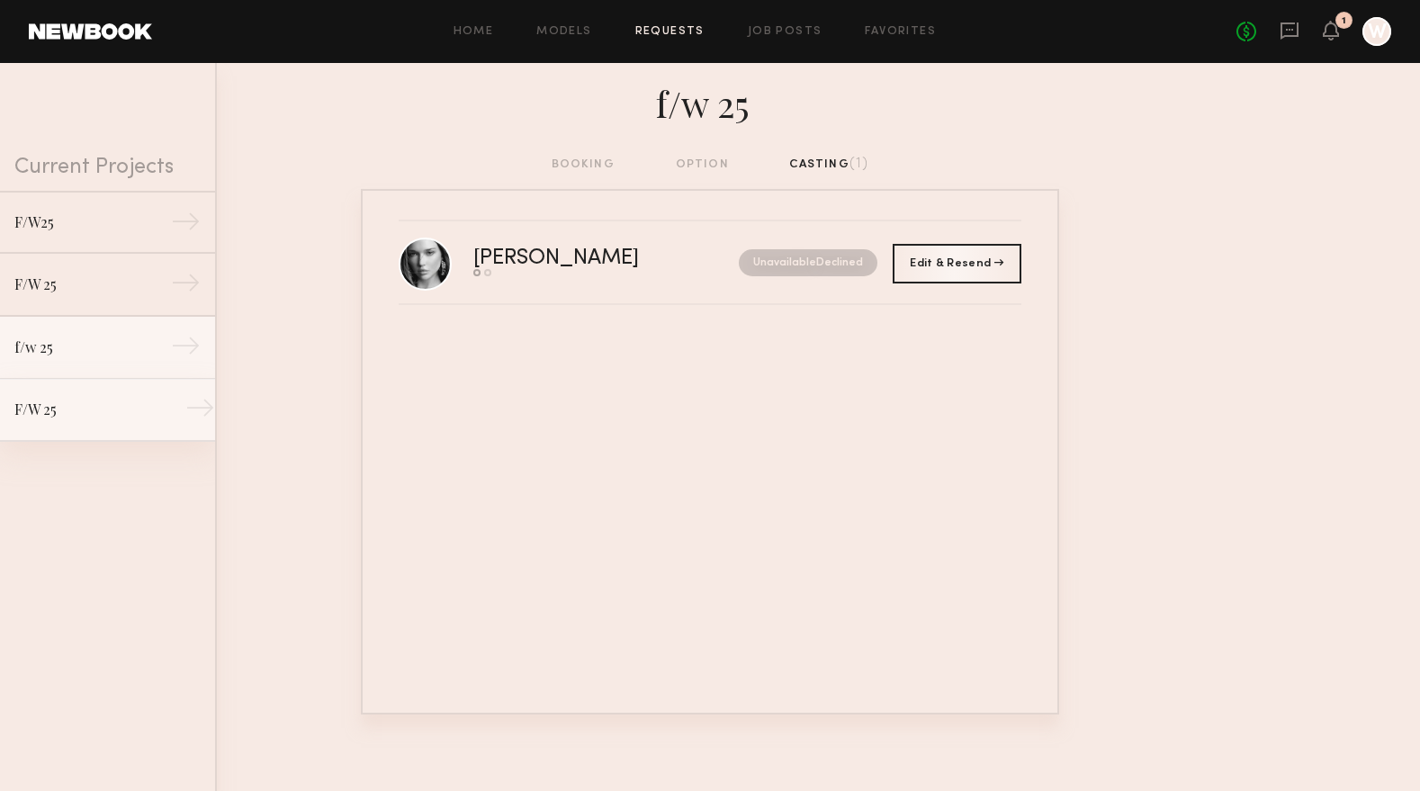
click at [109, 418] on div "F/W 25" at bounding box center [92, 410] width 157 height 22
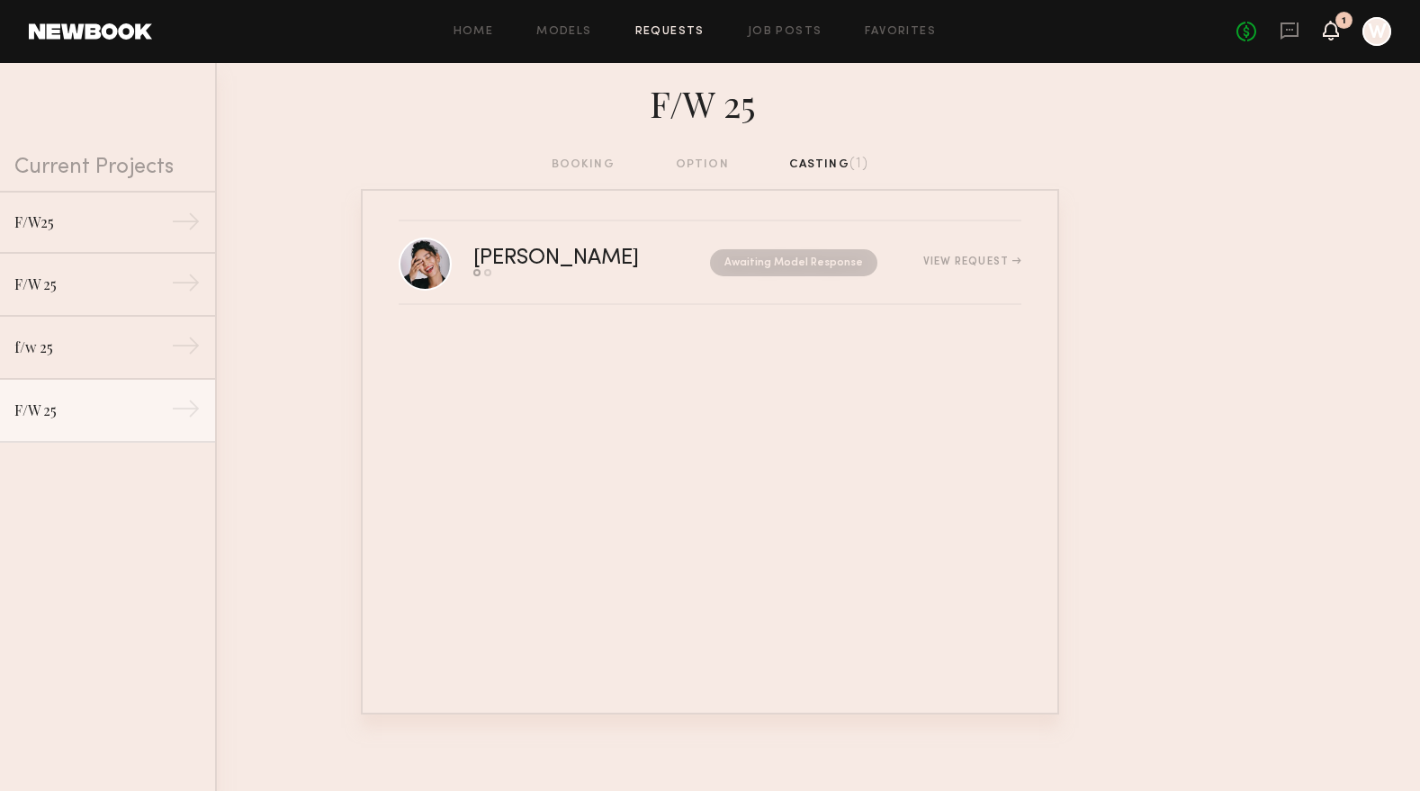
click at [1330, 33] on icon at bounding box center [1331, 29] width 14 height 13
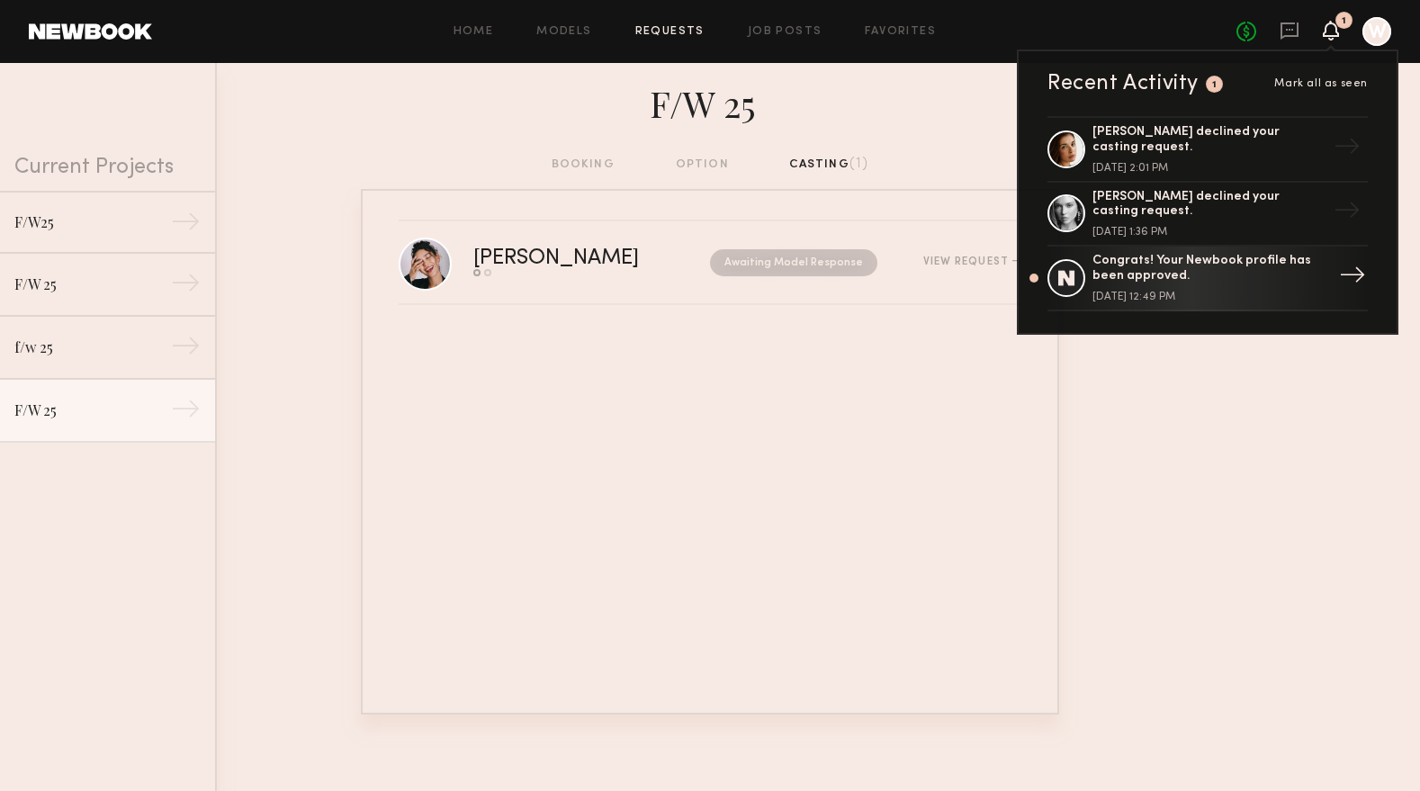
click at [1174, 276] on div "Congrats! Your Newbook profile has been approved." at bounding box center [1209, 269] width 234 height 31
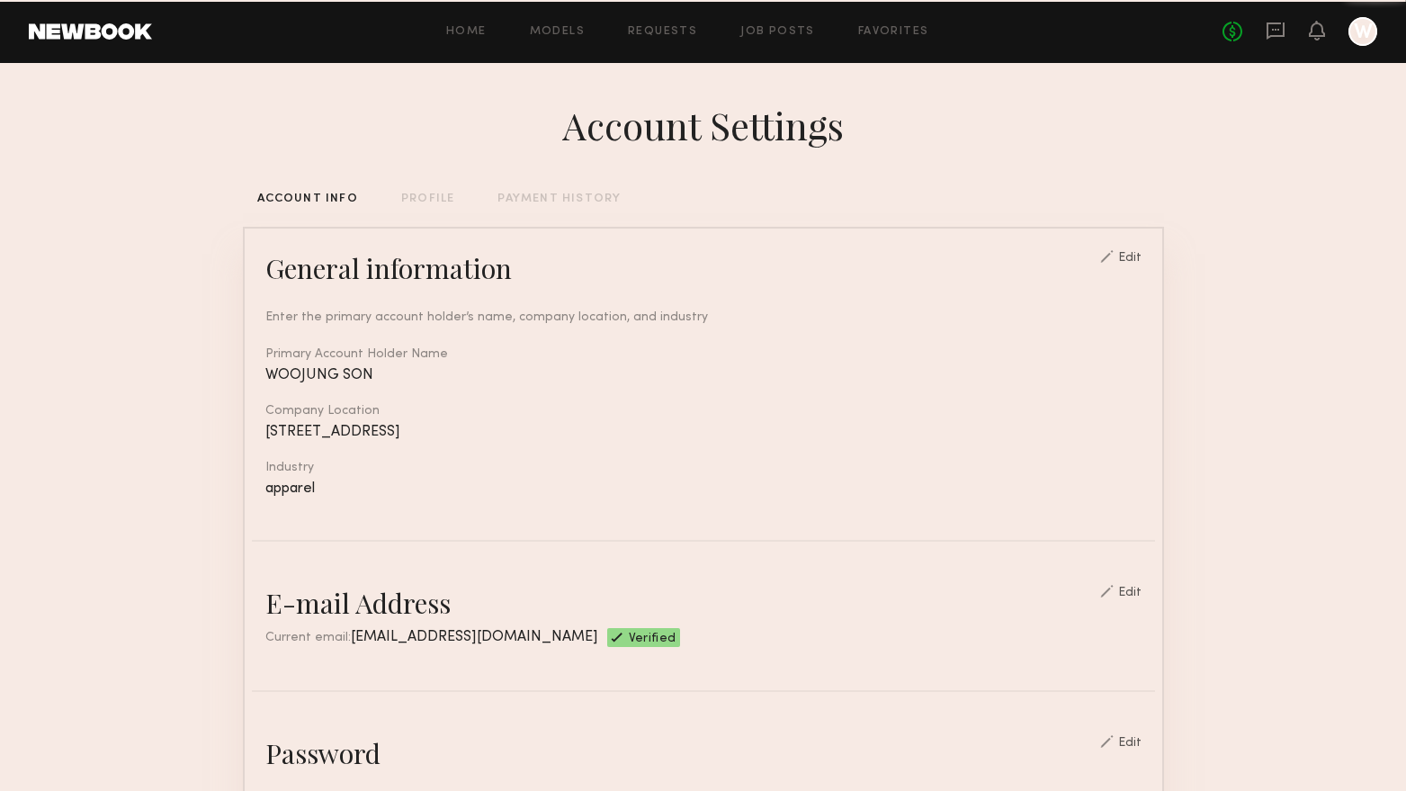
click at [1308, 31] on div "No fees up to $5,000 W" at bounding box center [1300, 31] width 155 height 29
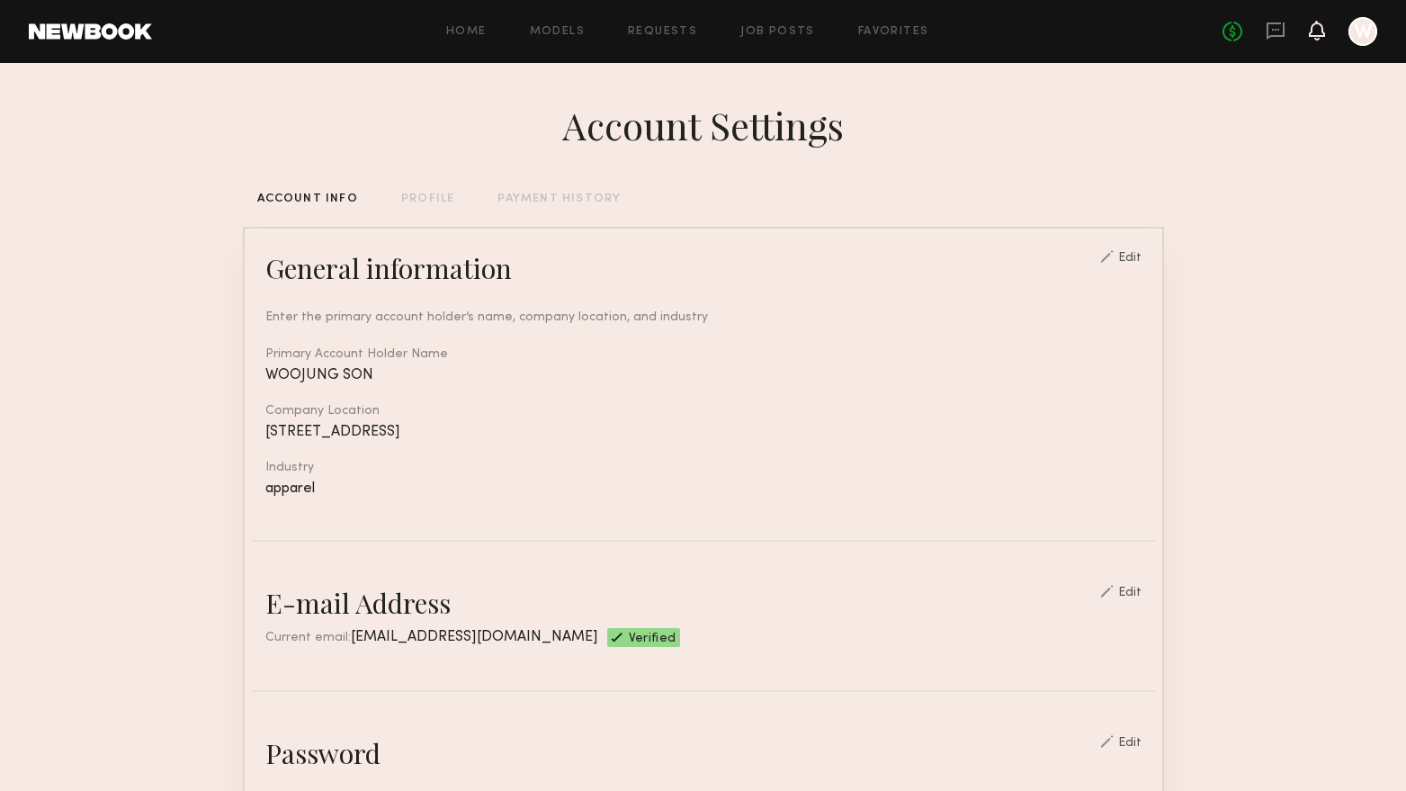
click at [1319, 29] on icon at bounding box center [1317, 29] width 14 height 13
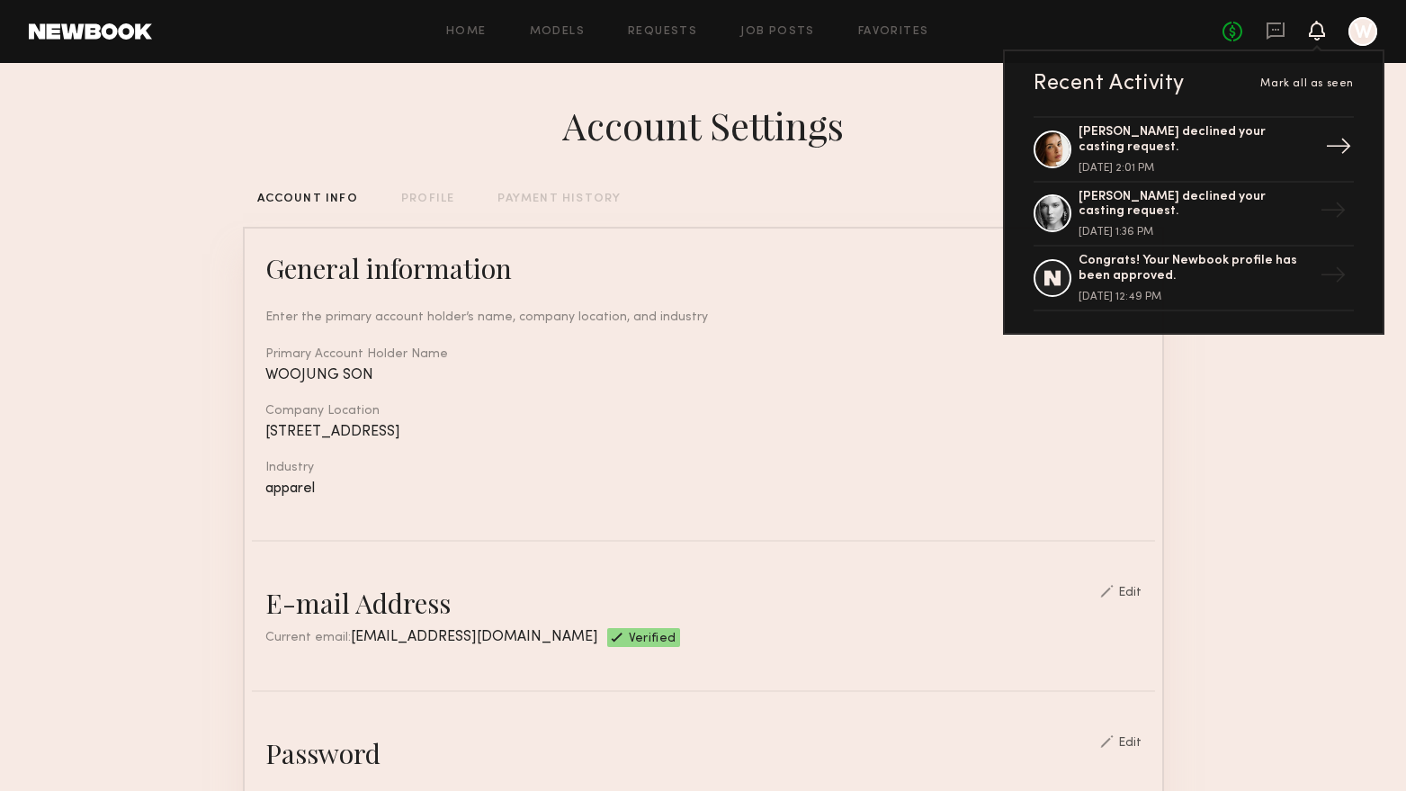
click at [1152, 141] on div "[PERSON_NAME] declined your casting request." at bounding box center [1196, 140] width 234 height 31
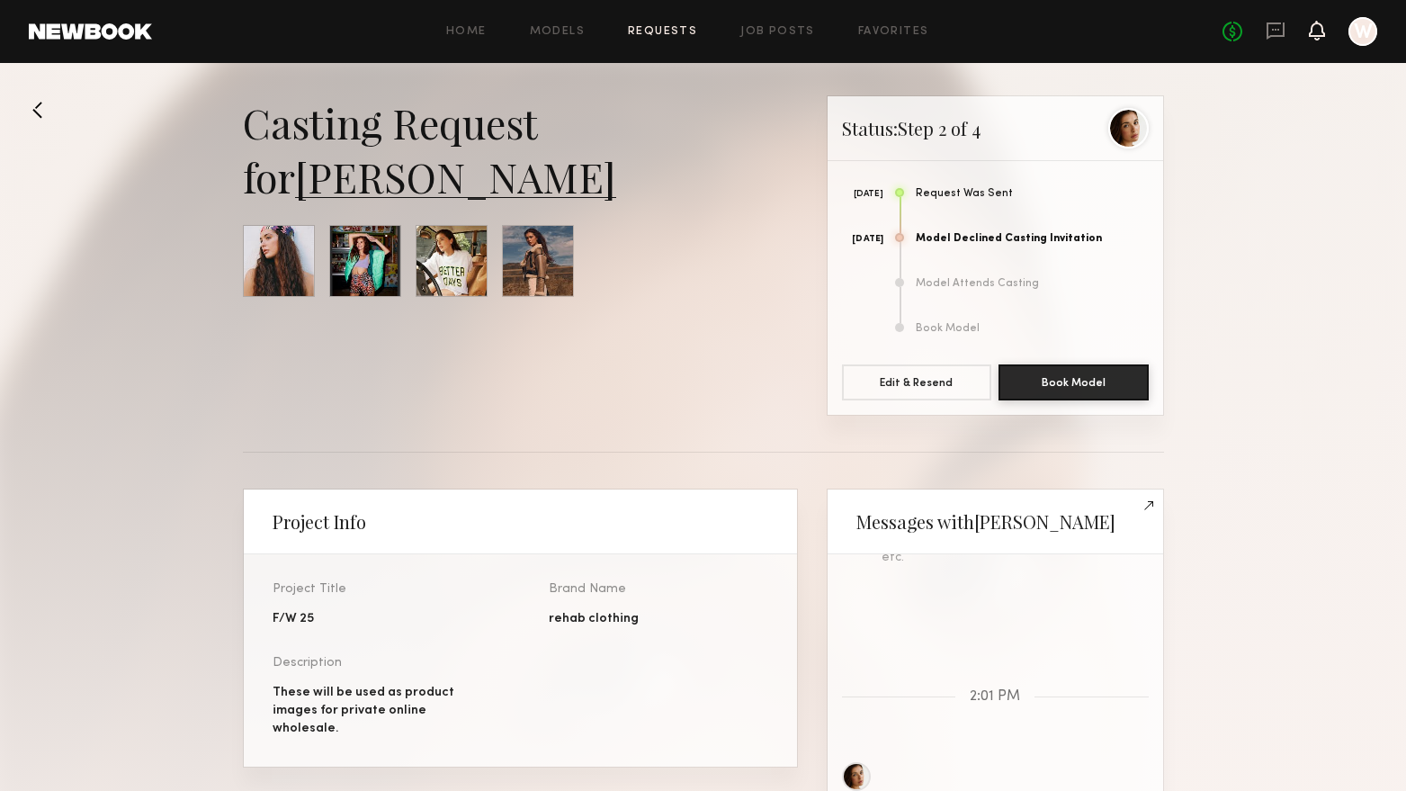
click at [1315, 33] on icon at bounding box center [1317, 29] width 14 height 13
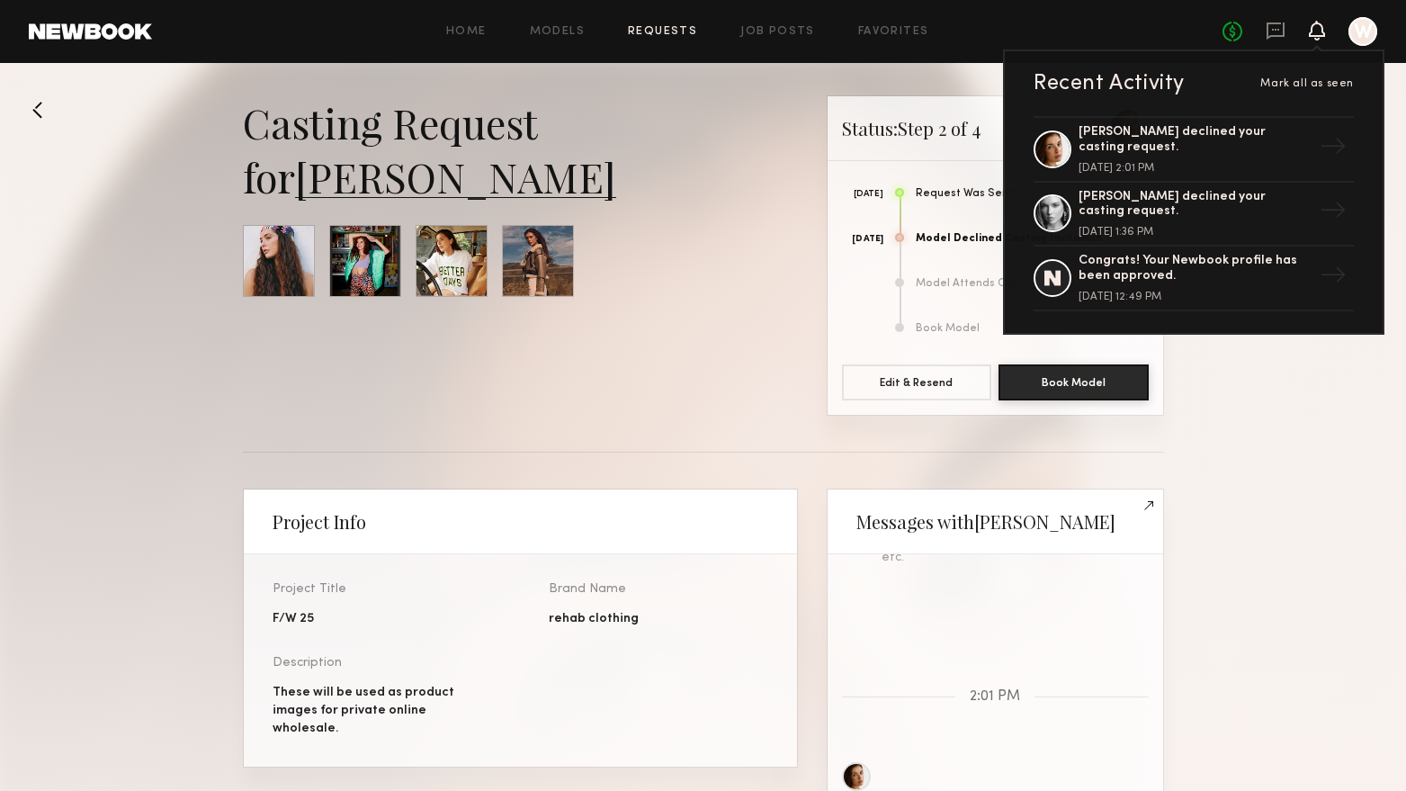
click at [676, 37] on link "Requests" at bounding box center [662, 32] width 69 height 12
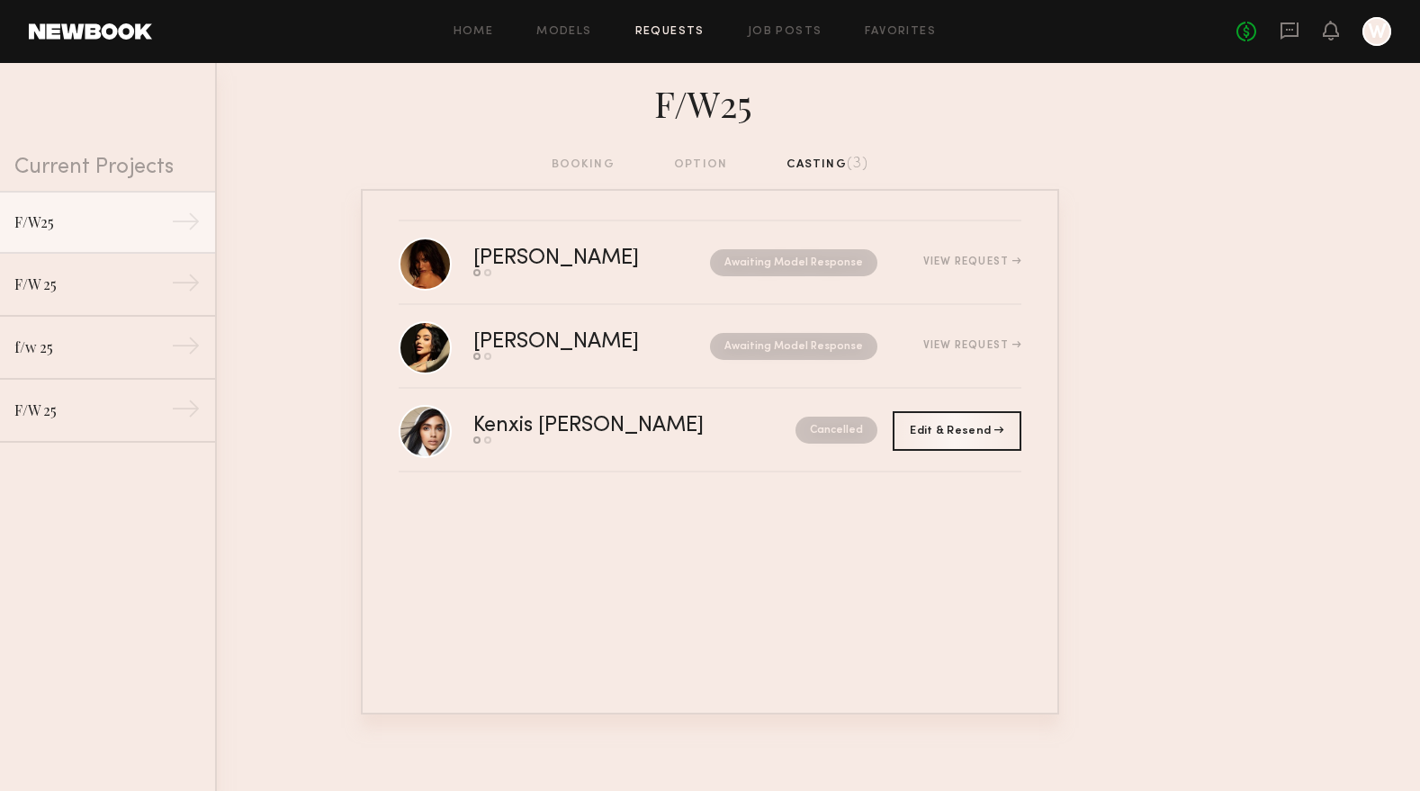
click at [1344, 22] on div "No fees up to $5,000 W" at bounding box center [1313, 31] width 155 height 29
click at [1329, 31] on icon at bounding box center [1331, 29] width 14 height 13
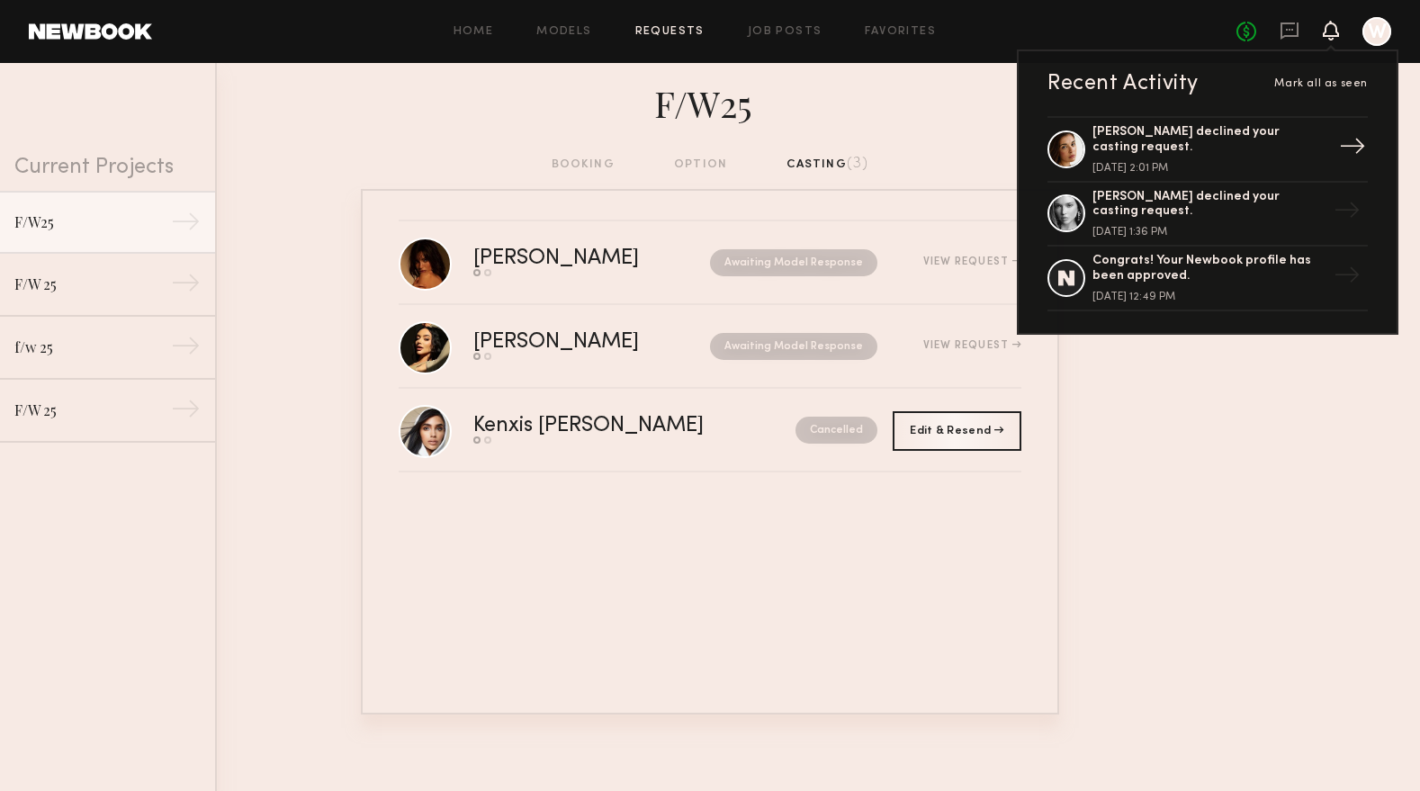
click at [1195, 137] on div "[PERSON_NAME] declined your casting request." at bounding box center [1209, 140] width 234 height 31
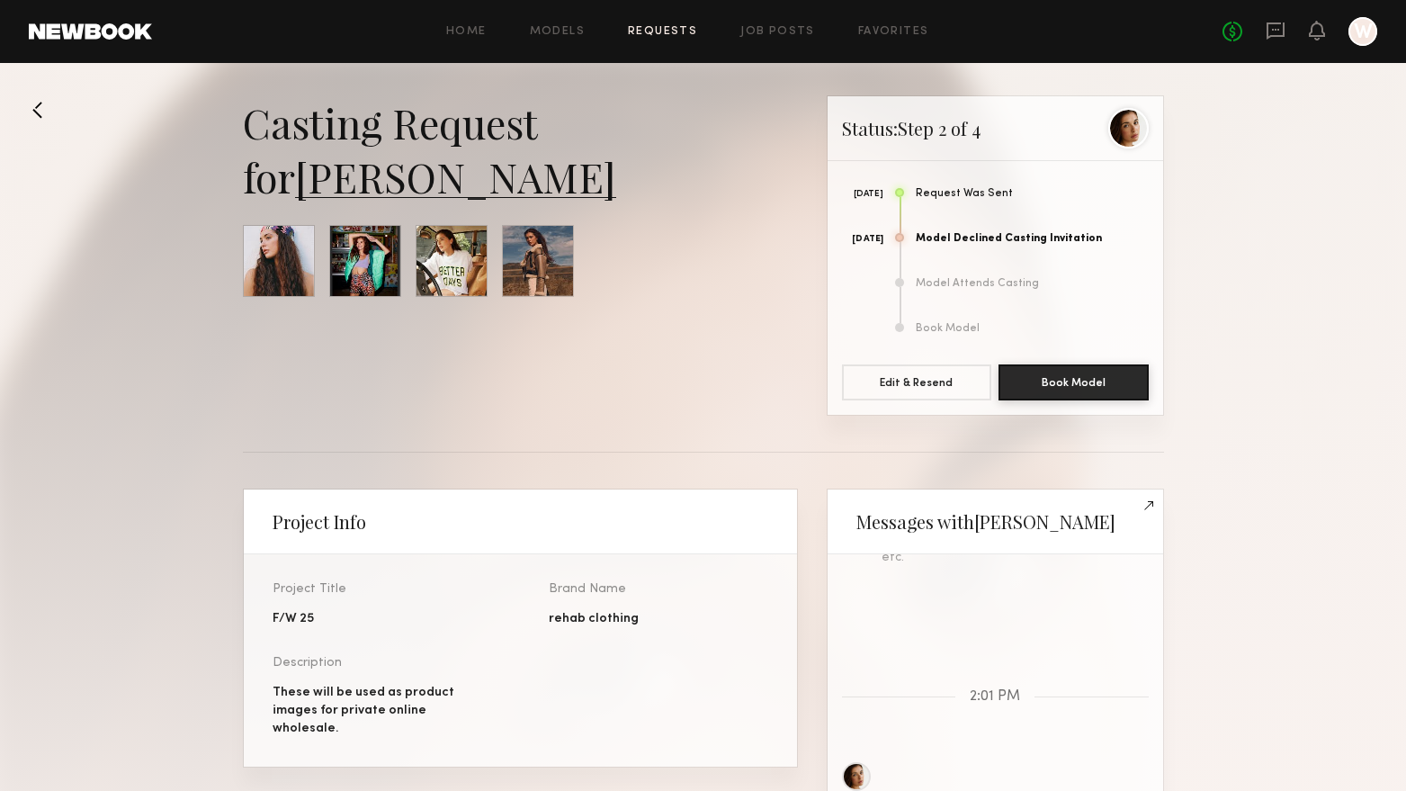
click at [377, 182] on link "[PERSON_NAME]" at bounding box center [455, 176] width 321 height 54
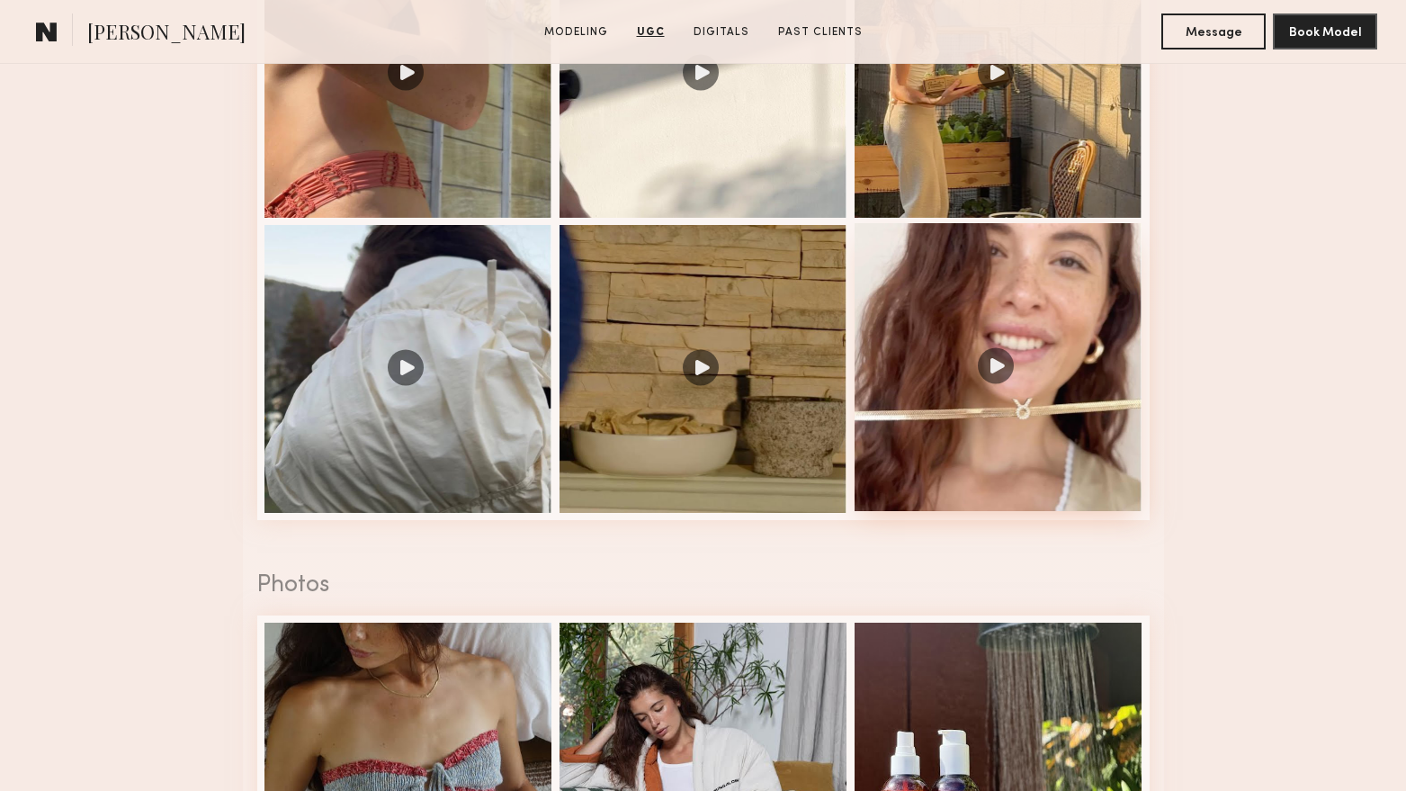
scroll to position [2070, 0]
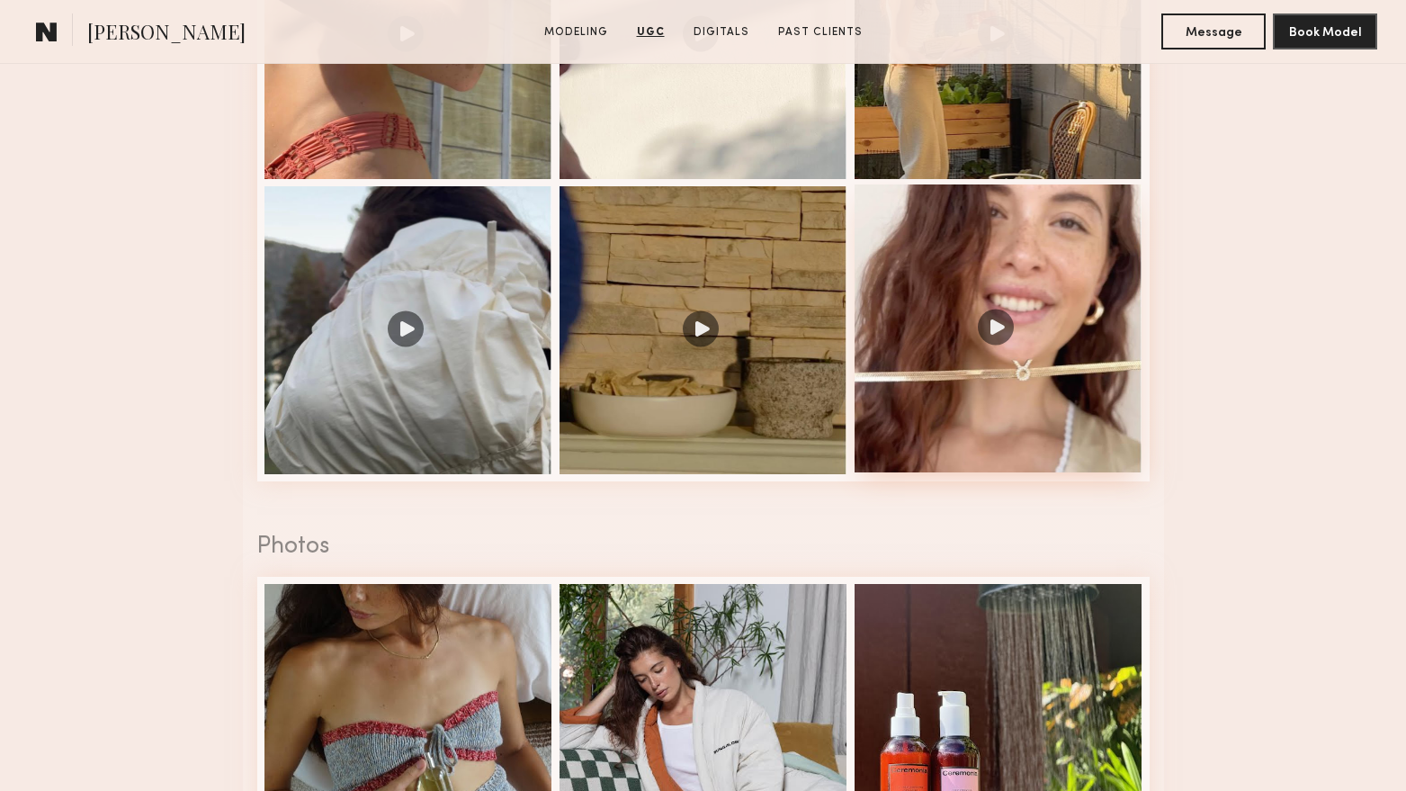
click at [992, 337] on div at bounding box center [999, 328] width 288 height 288
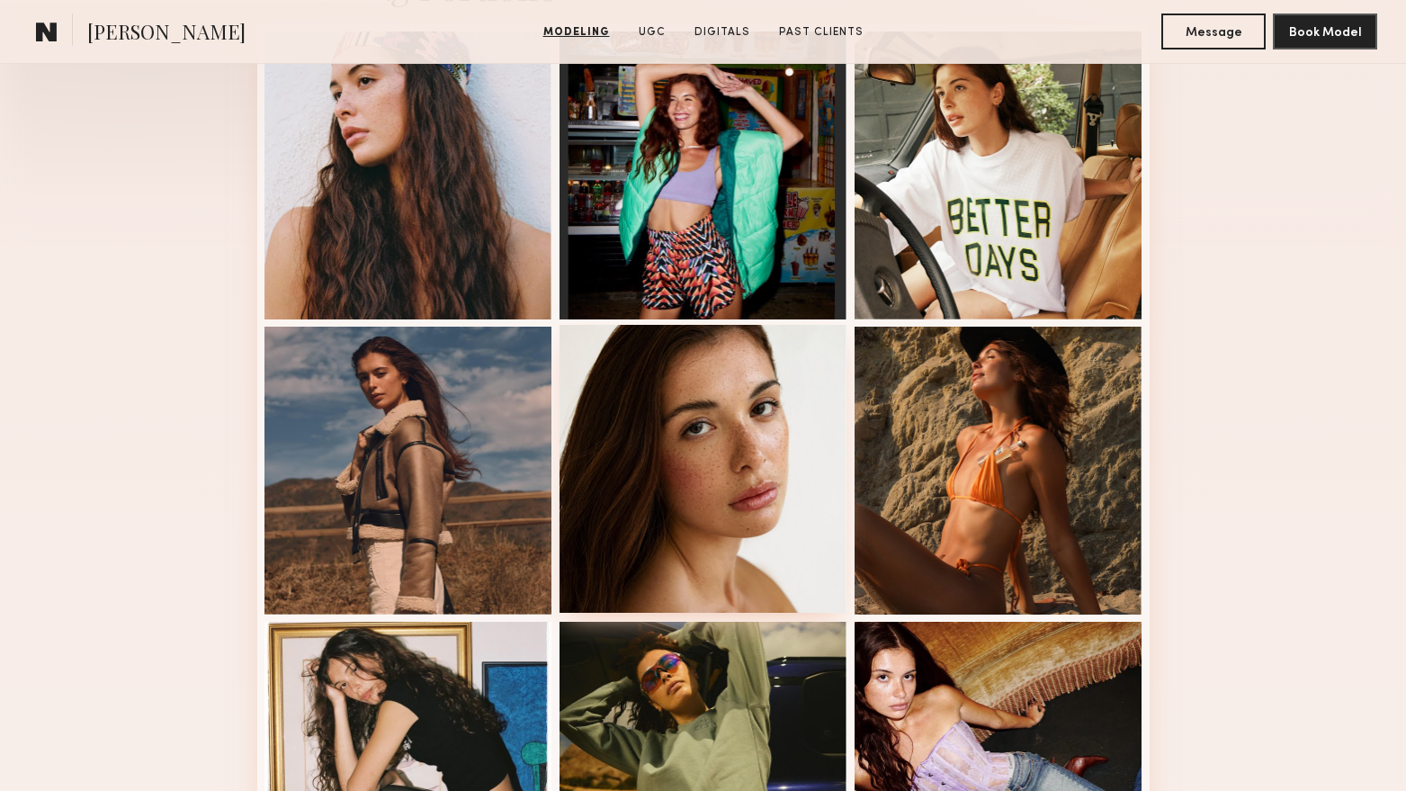
scroll to position [540, 0]
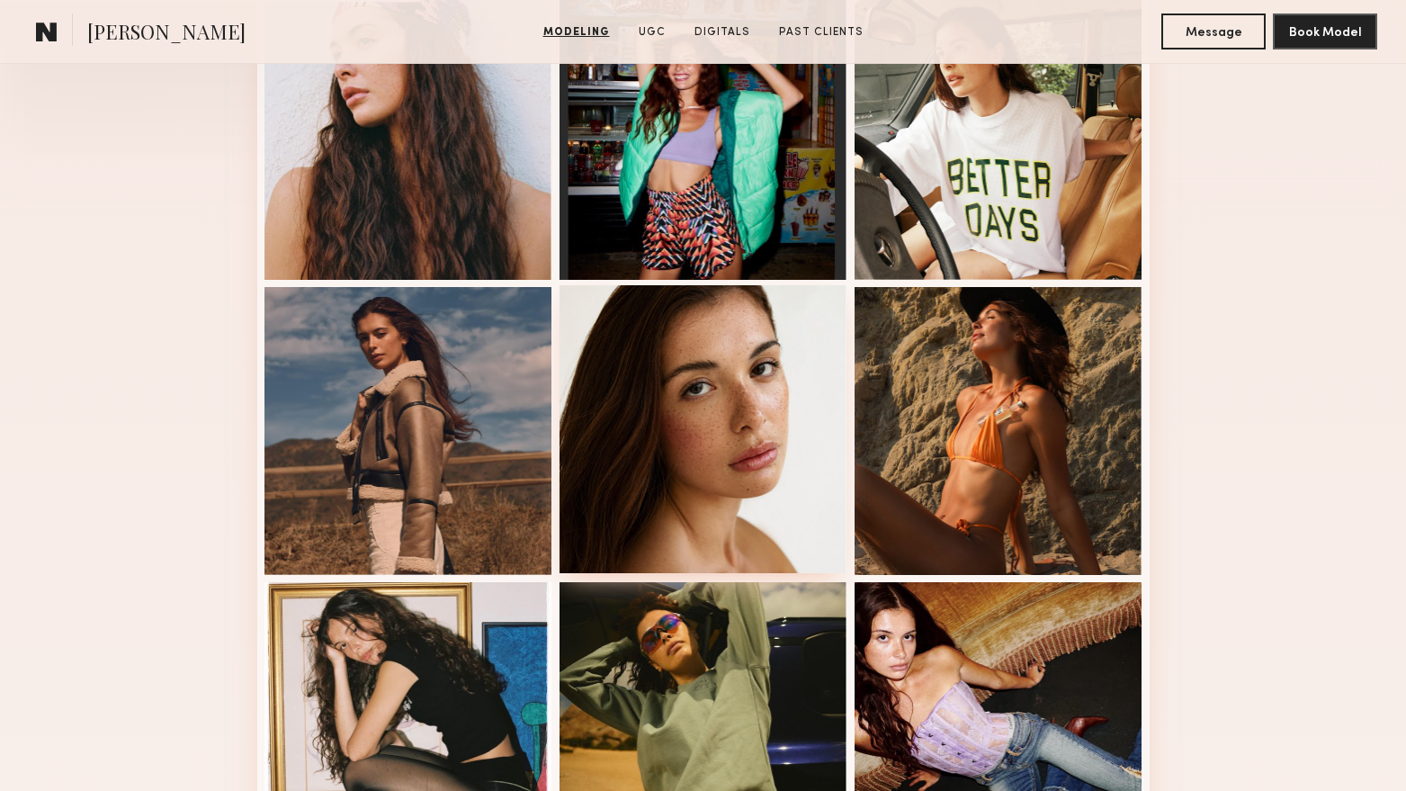
click at [717, 386] on div at bounding box center [704, 429] width 288 height 288
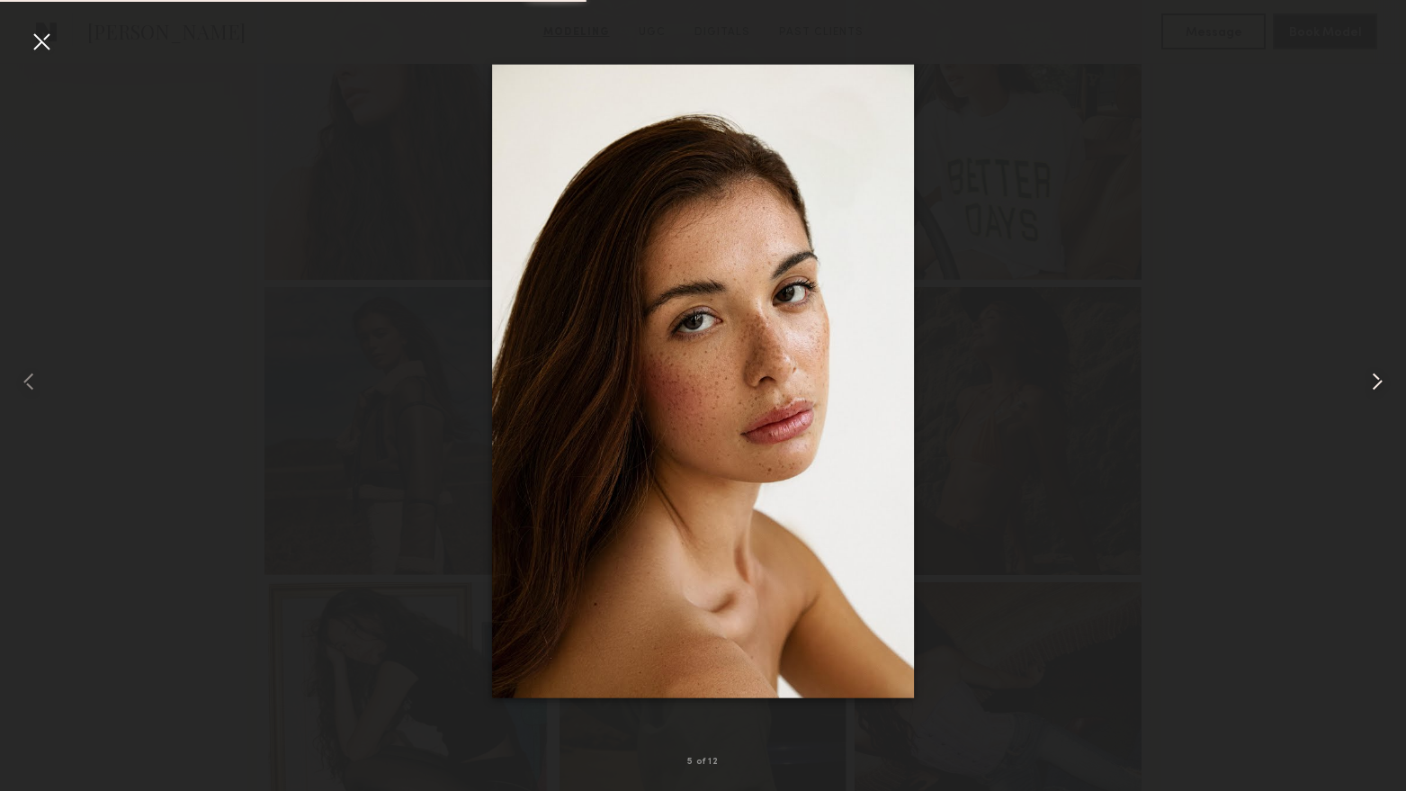
click at [1386, 376] on common-icon at bounding box center [1377, 381] width 29 height 29
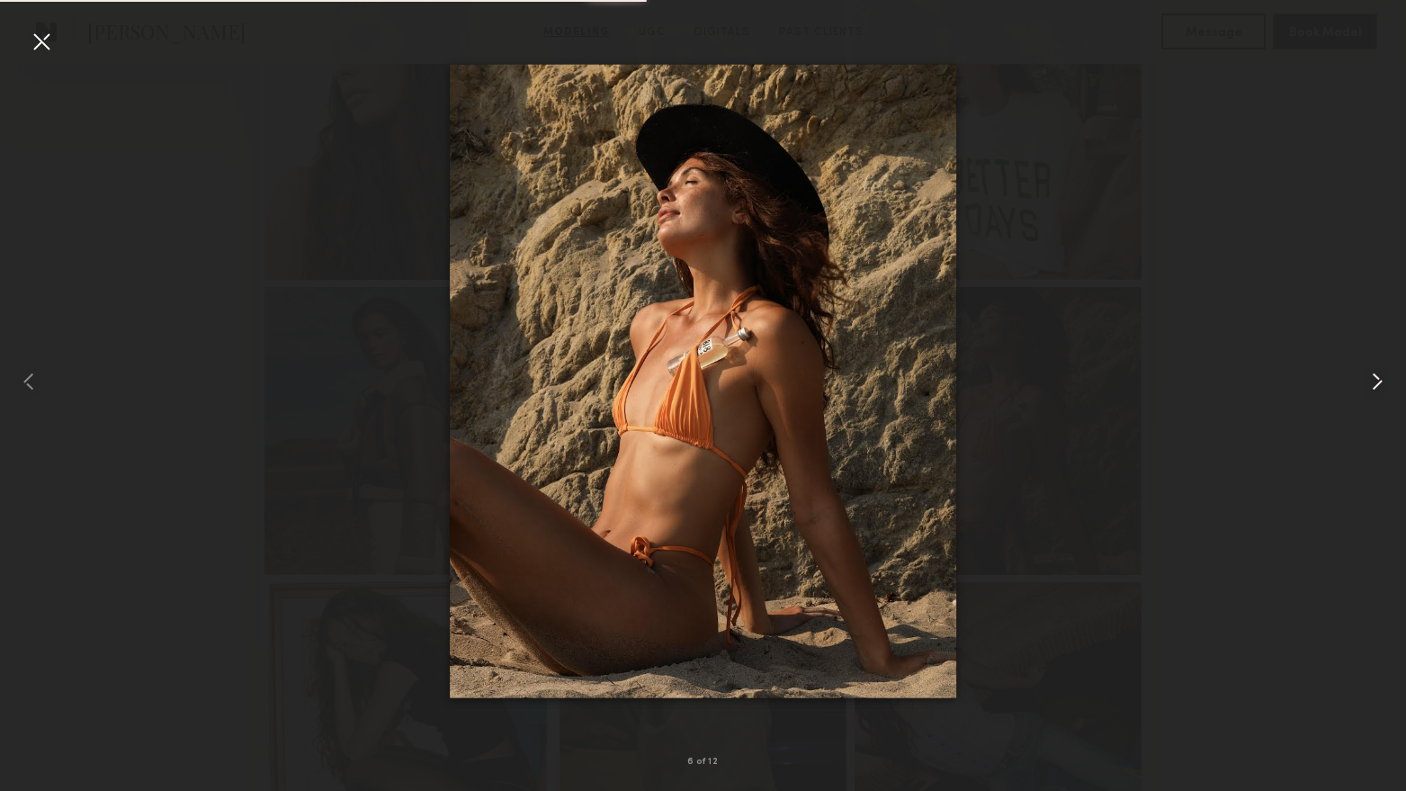
click at [1386, 376] on common-icon at bounding box center [1377, 381] width 29 height 29
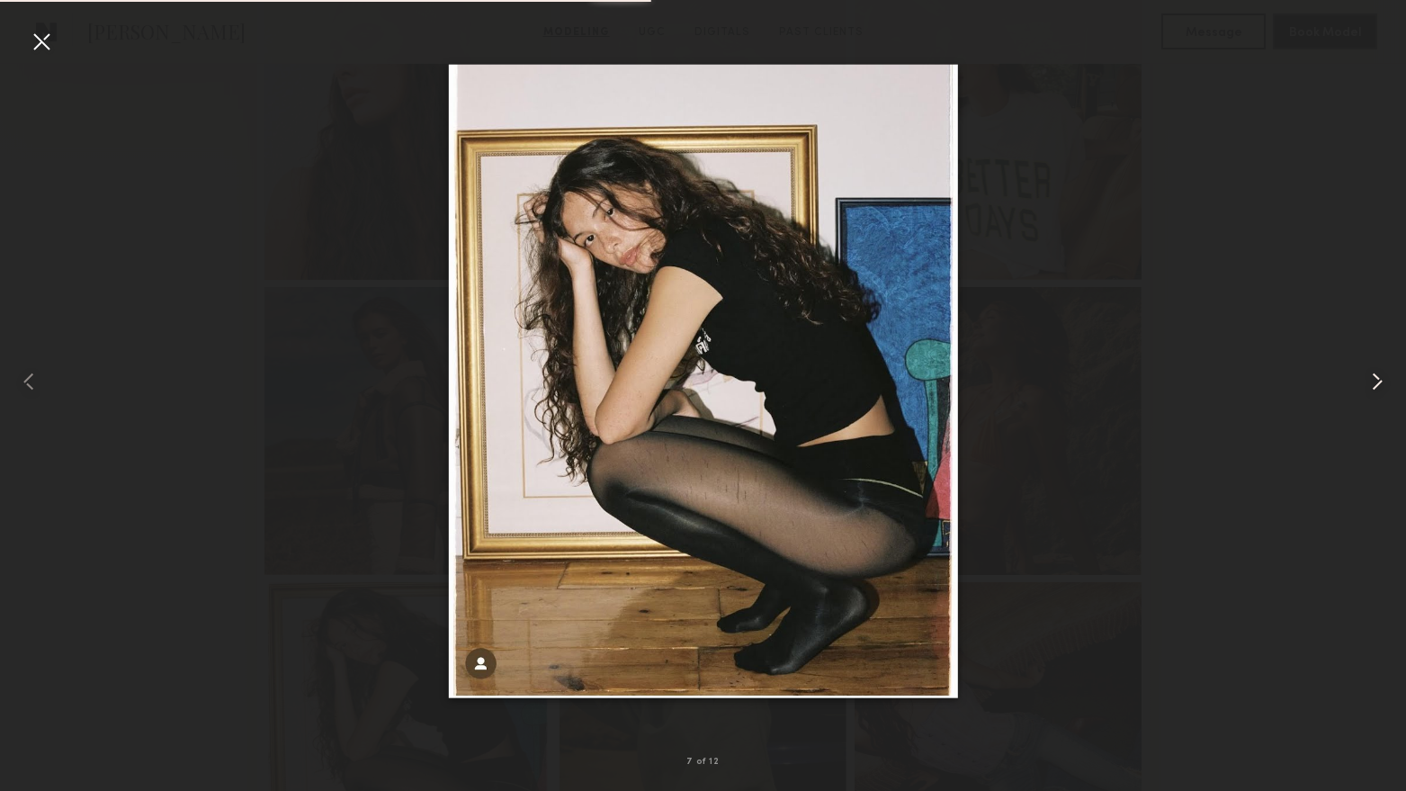
click at [1386, 376] on common-icon at bounding box center [1377, 381] width 29 height 29
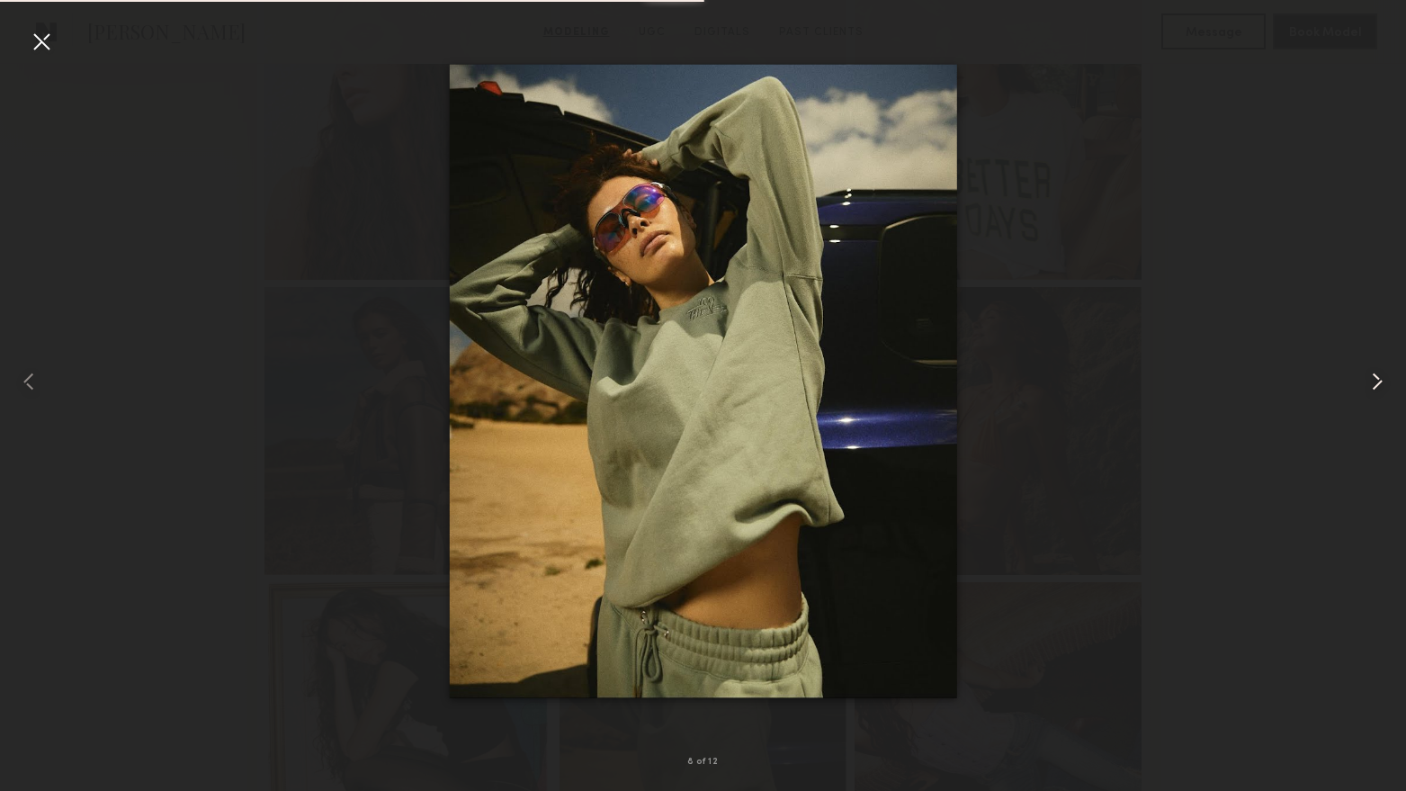
click at [1386, 376] on common-icon at bounding box center [1377, 381] width 29 height 29
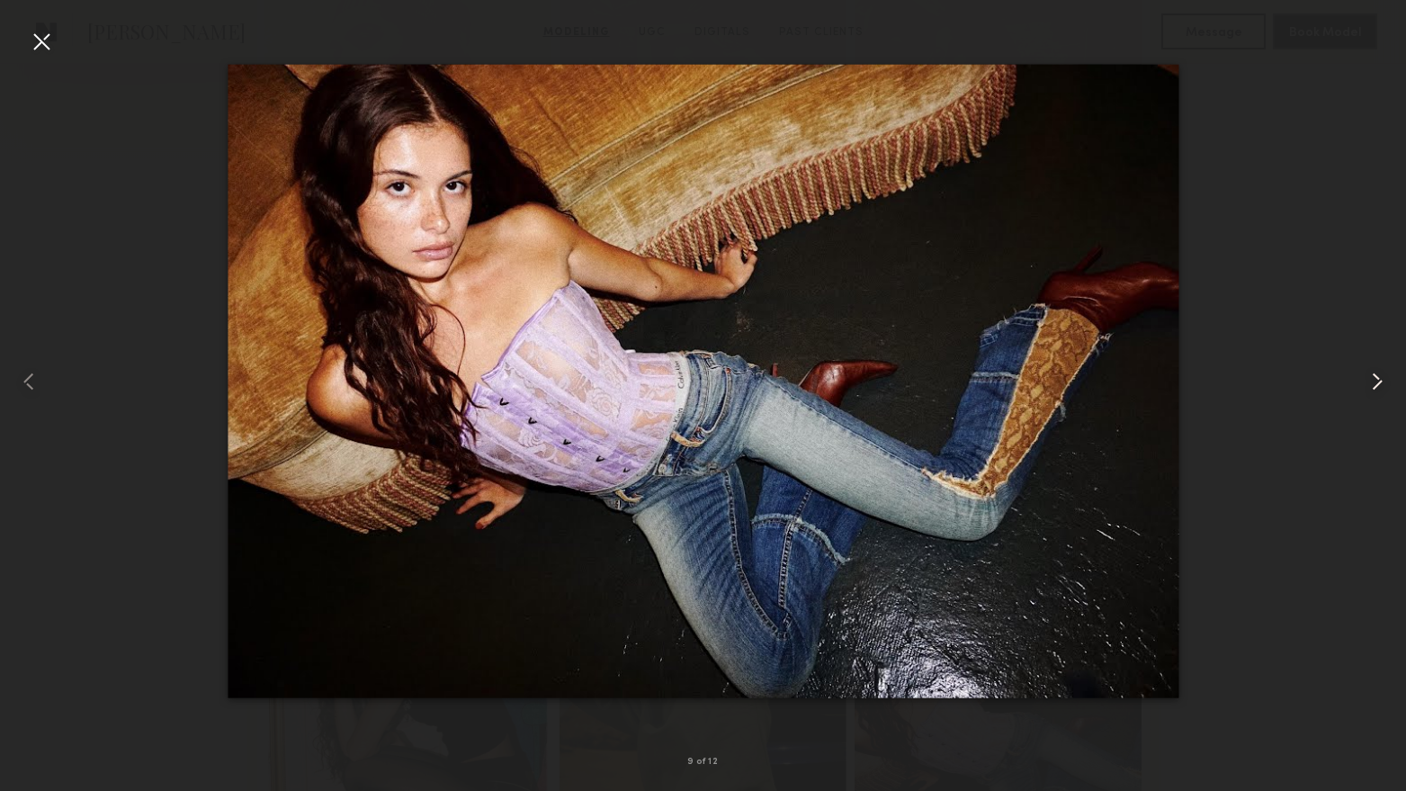
click at [1386, 376] on common-icon at bounding box center [1377, 381] width 29 height 29
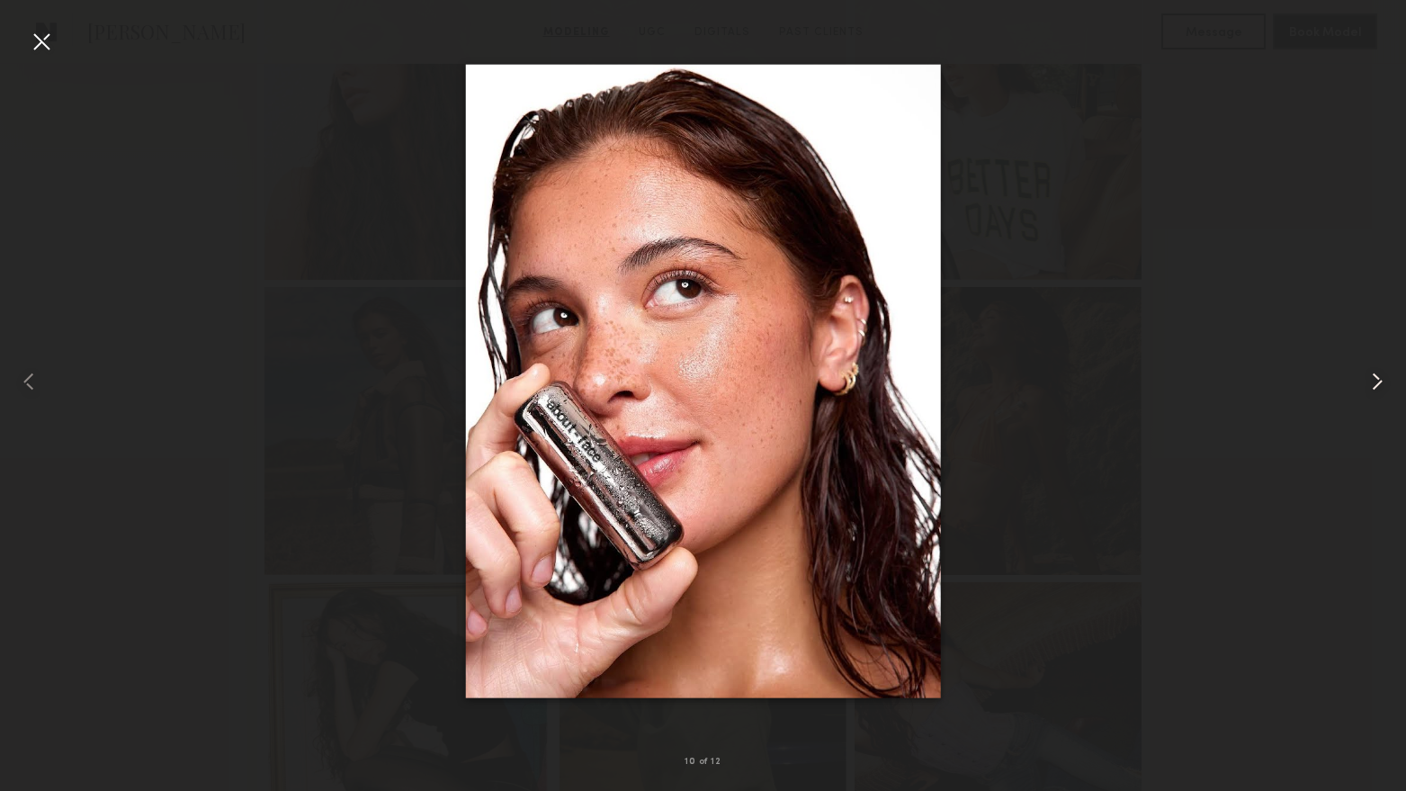
click at [1386, 376] on common-icon at bounding box center [1377, 381] width 29 height 29
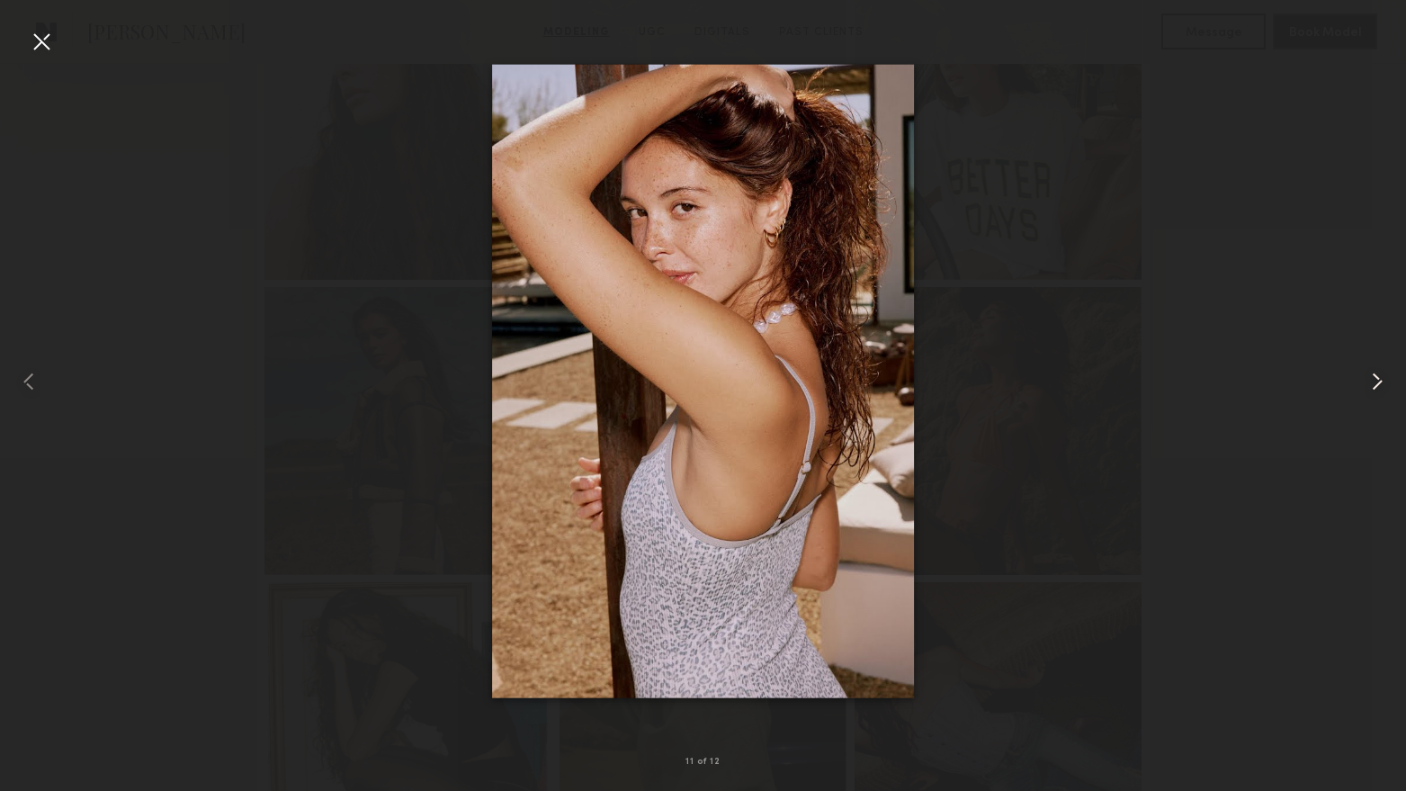
click at [1386, 376] on common-icon at bounding box center [1377, 381] width 29 height 29
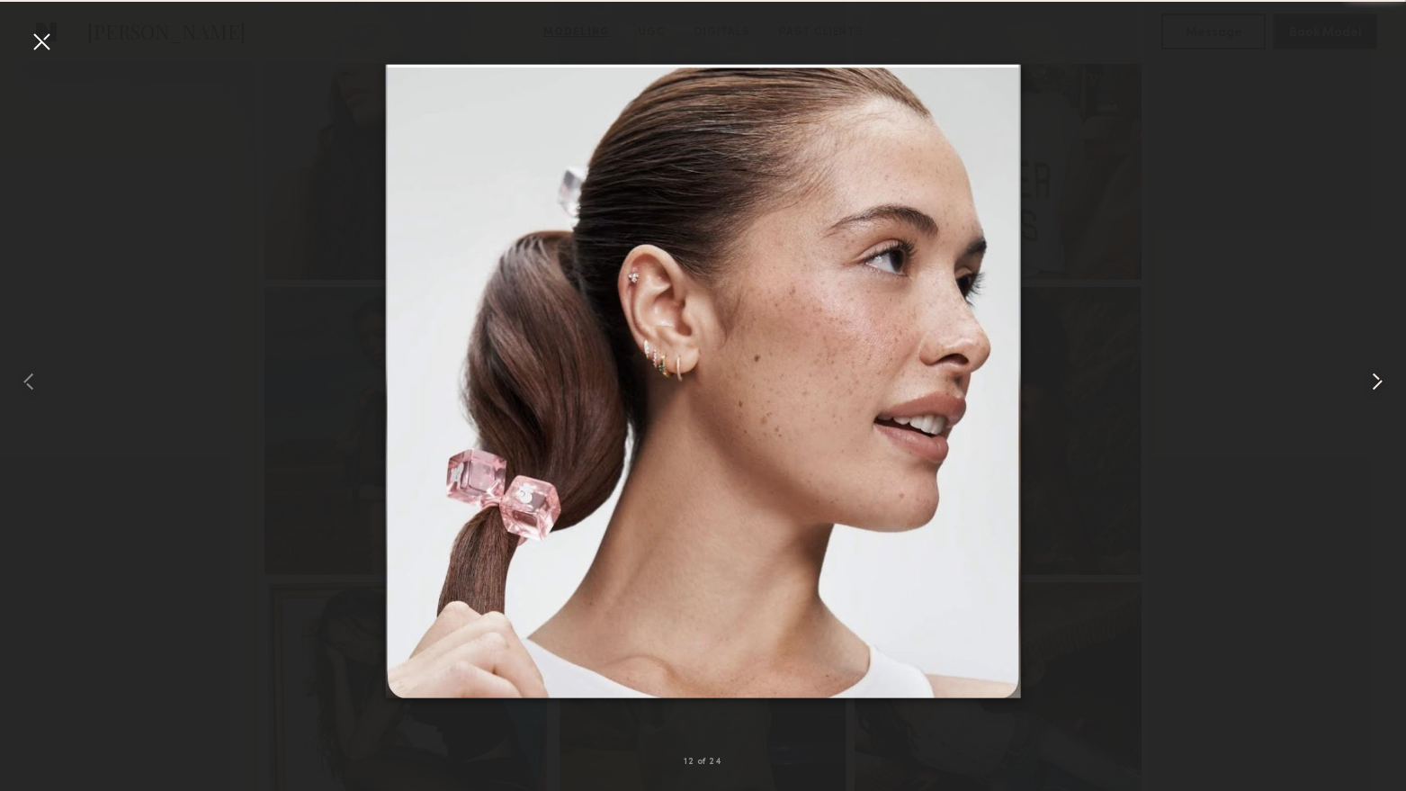
click at [1386, 376] on common-icon at bounding box center [1377, 381] width 29 height 29
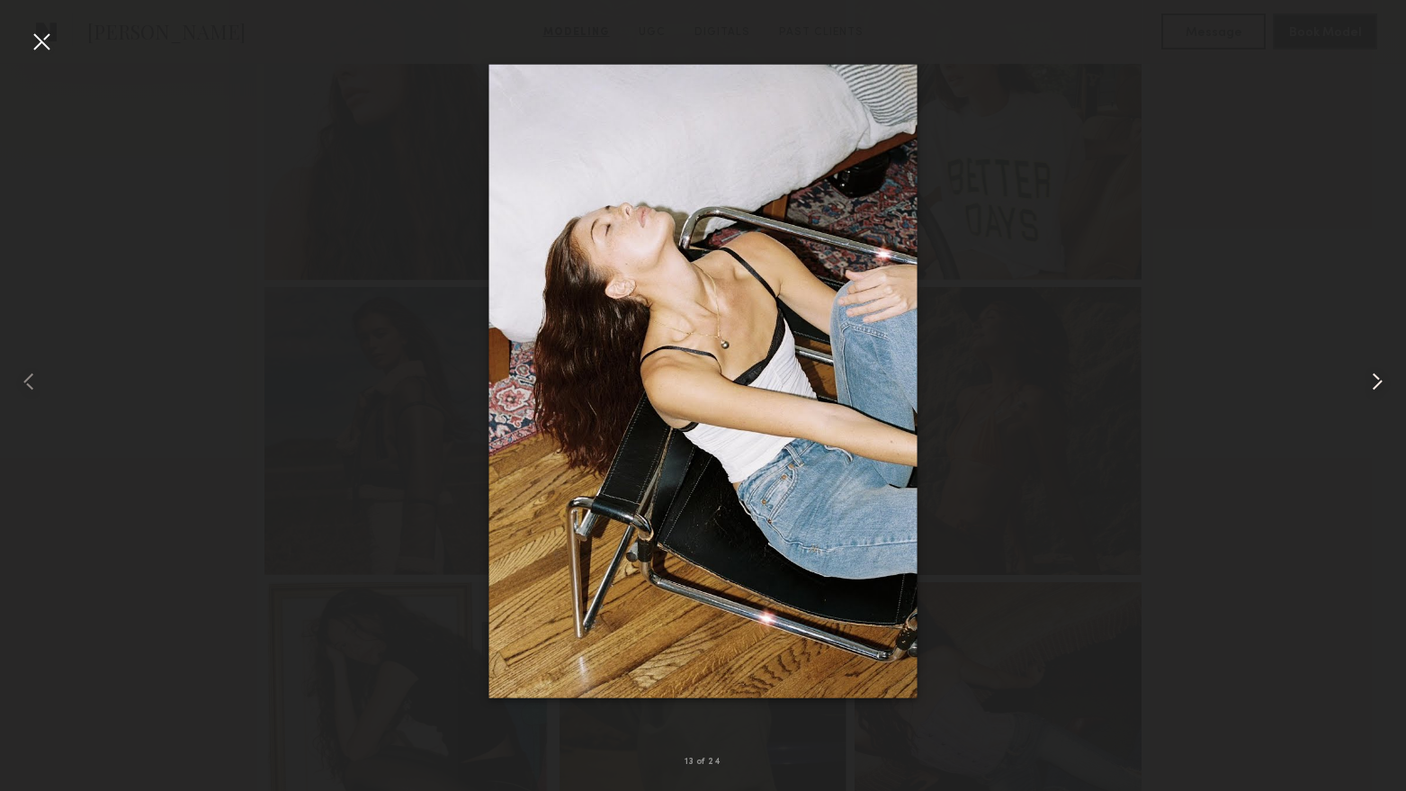
click at [1386, 376] on common-icon at bounding box center [1377, 381] width 29 height 29
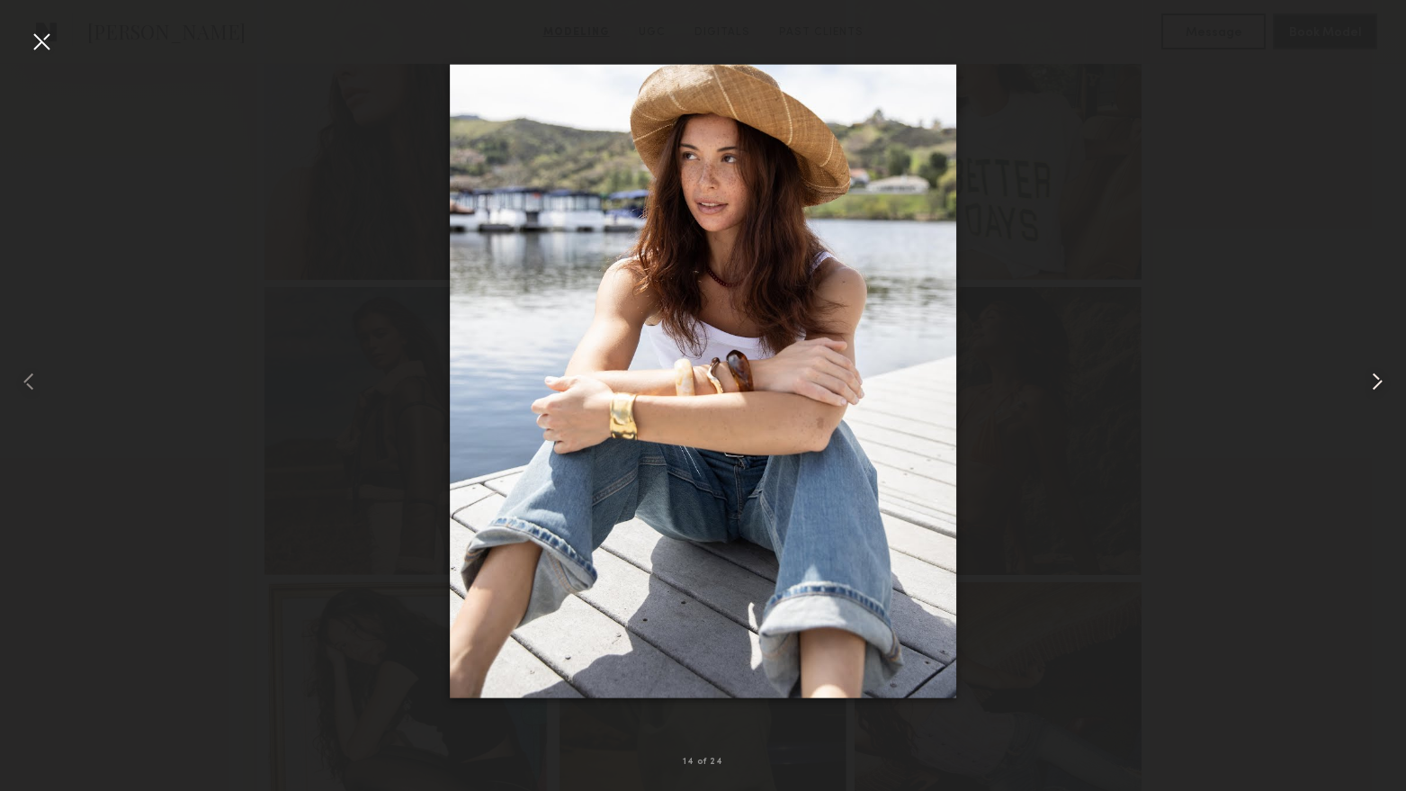
click at [1386, 376] on common-icon at bounding box center [1377, 381] width 29 height 29
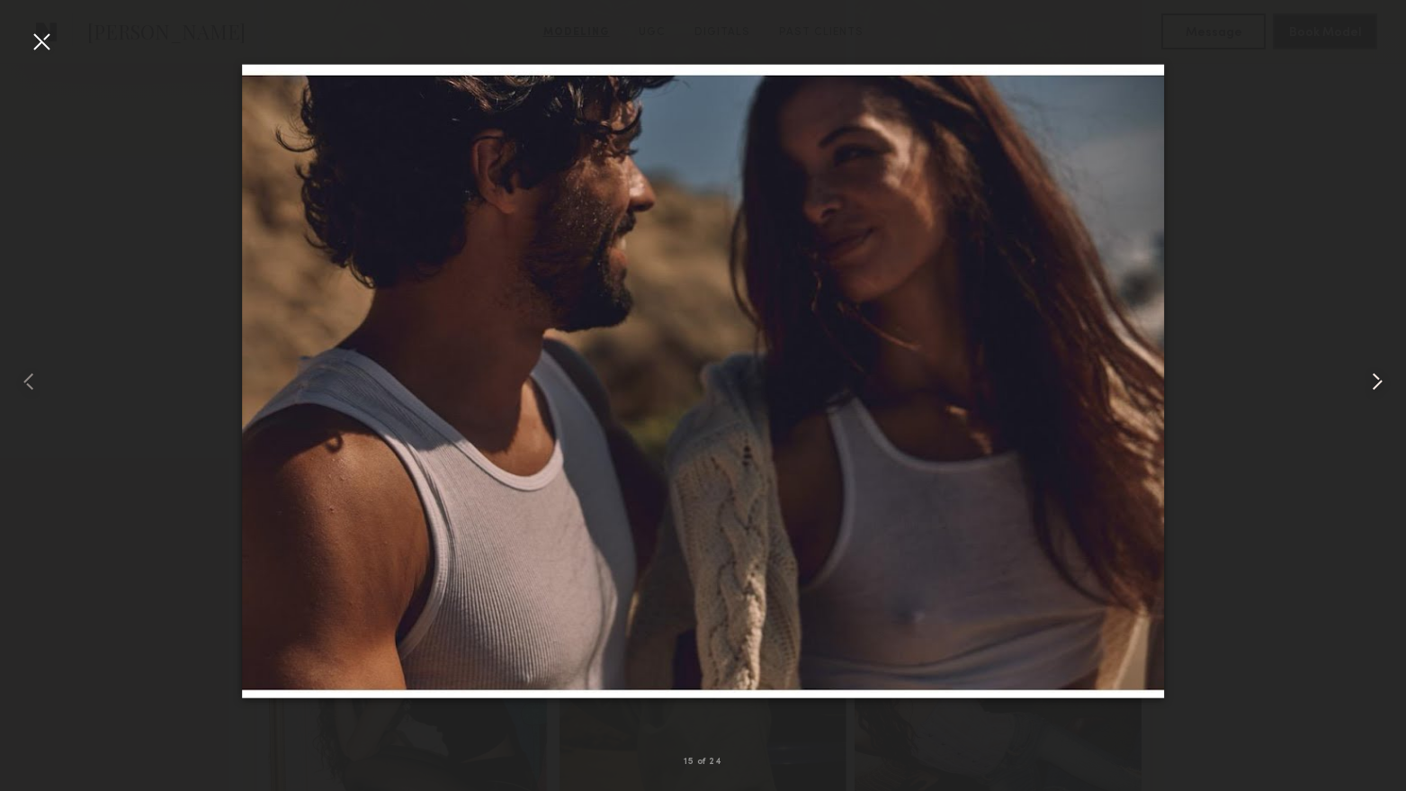
click at [1386, 376] on common-icon at bounding box center [1377, 381] width 29 height 29
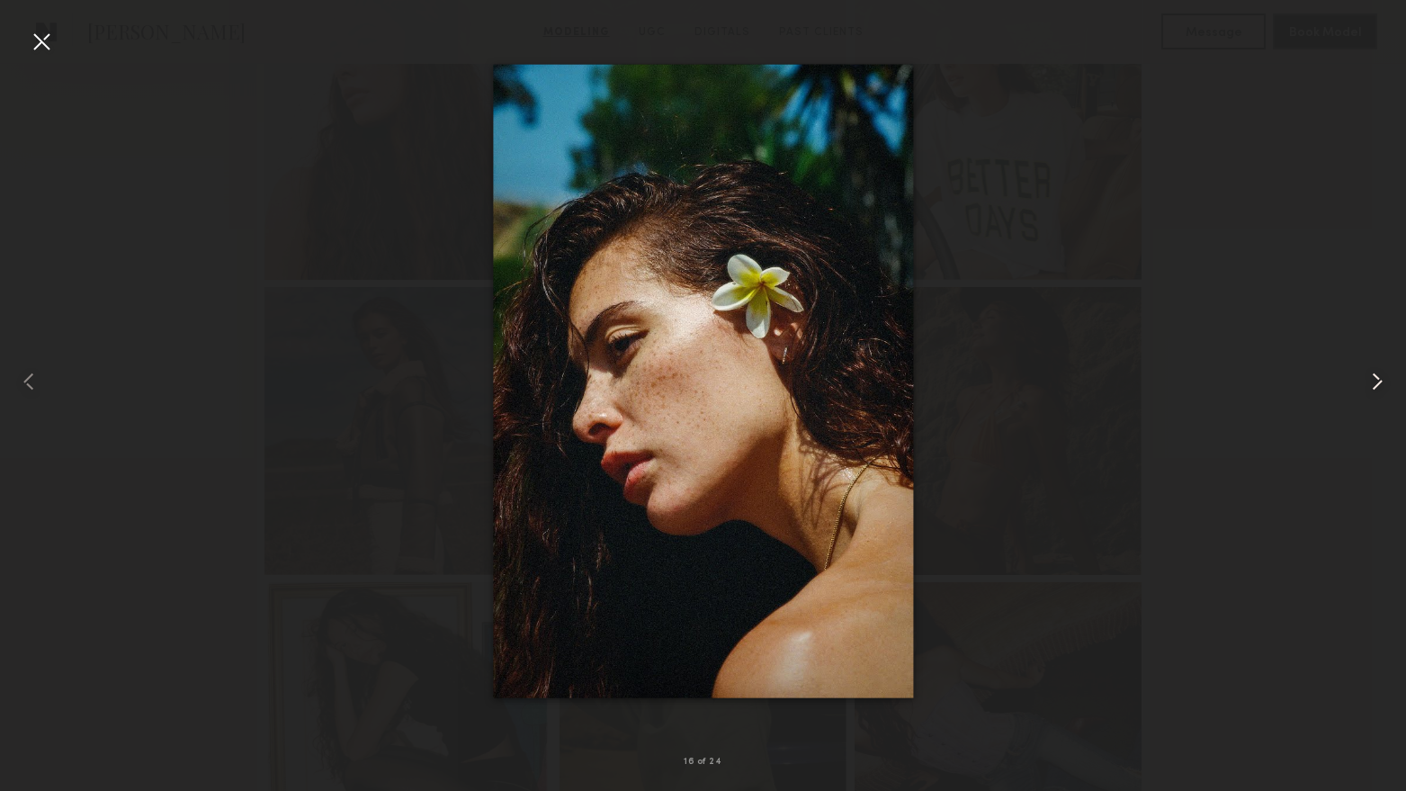
click at [1386, 376] on common-icon at bounding box center [1377, 381] width 29 height 29
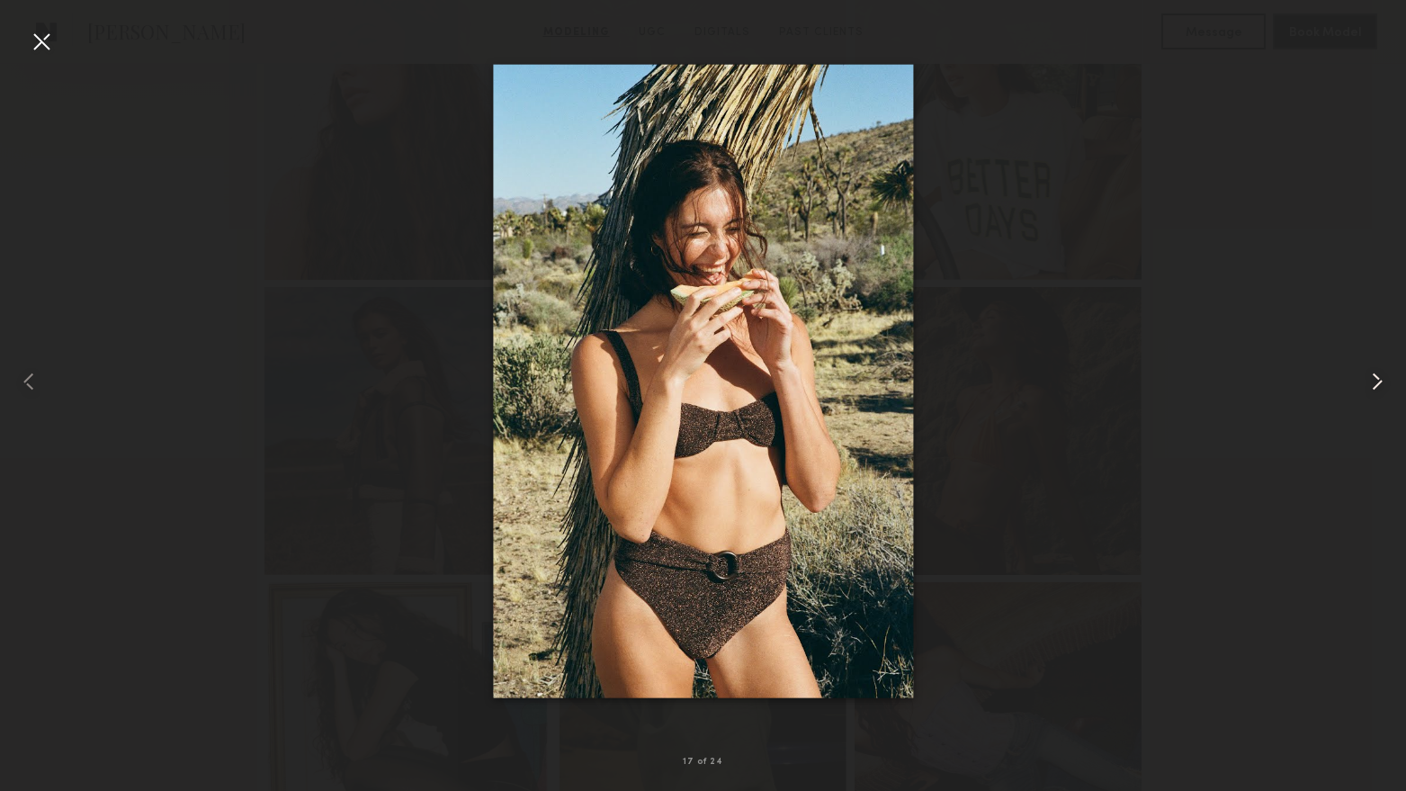
click at [1386, 376] on common-icon at bounding box center [1377, 381] width 29 height 29
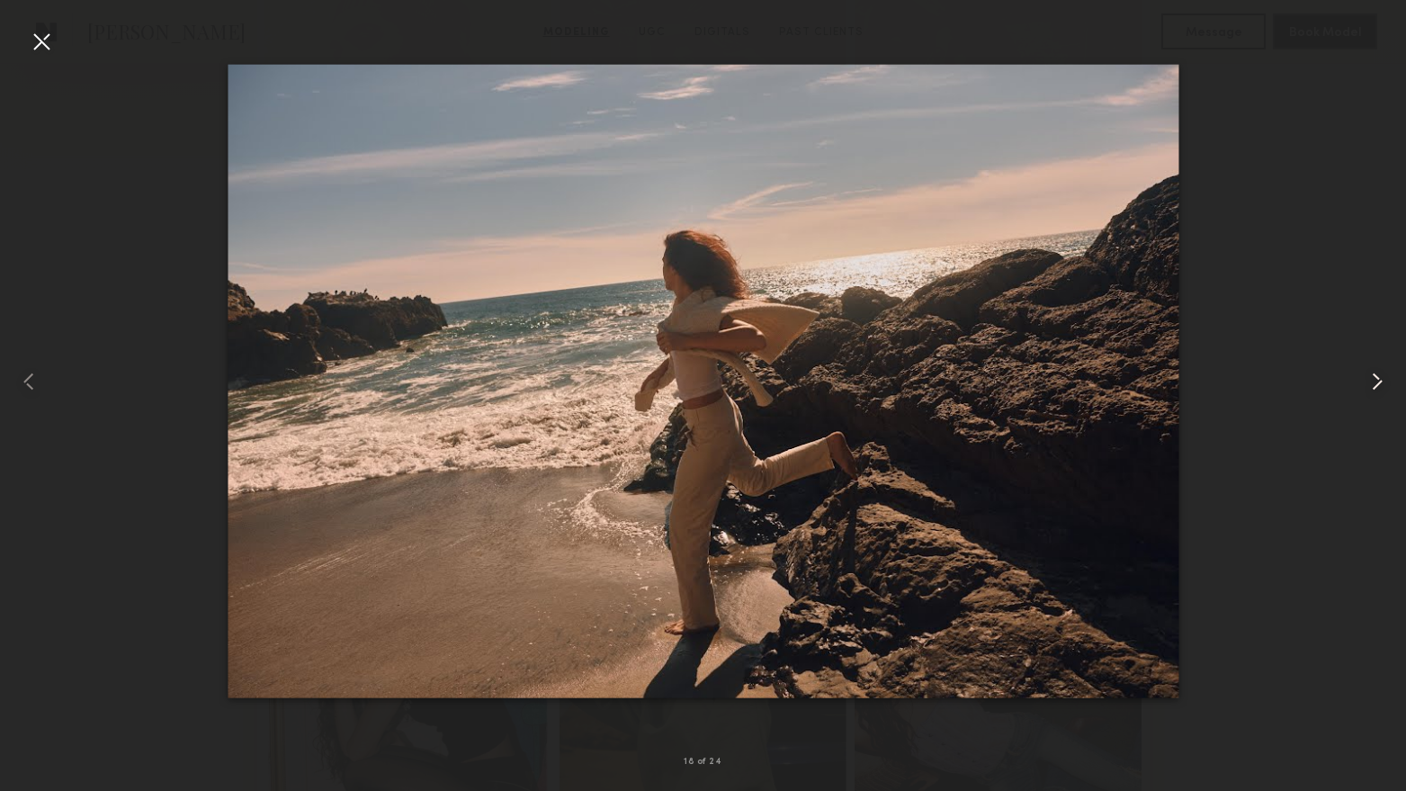
click at [1386, 376] on common-icon at bounding box center [1377, 381] width 29 height 29
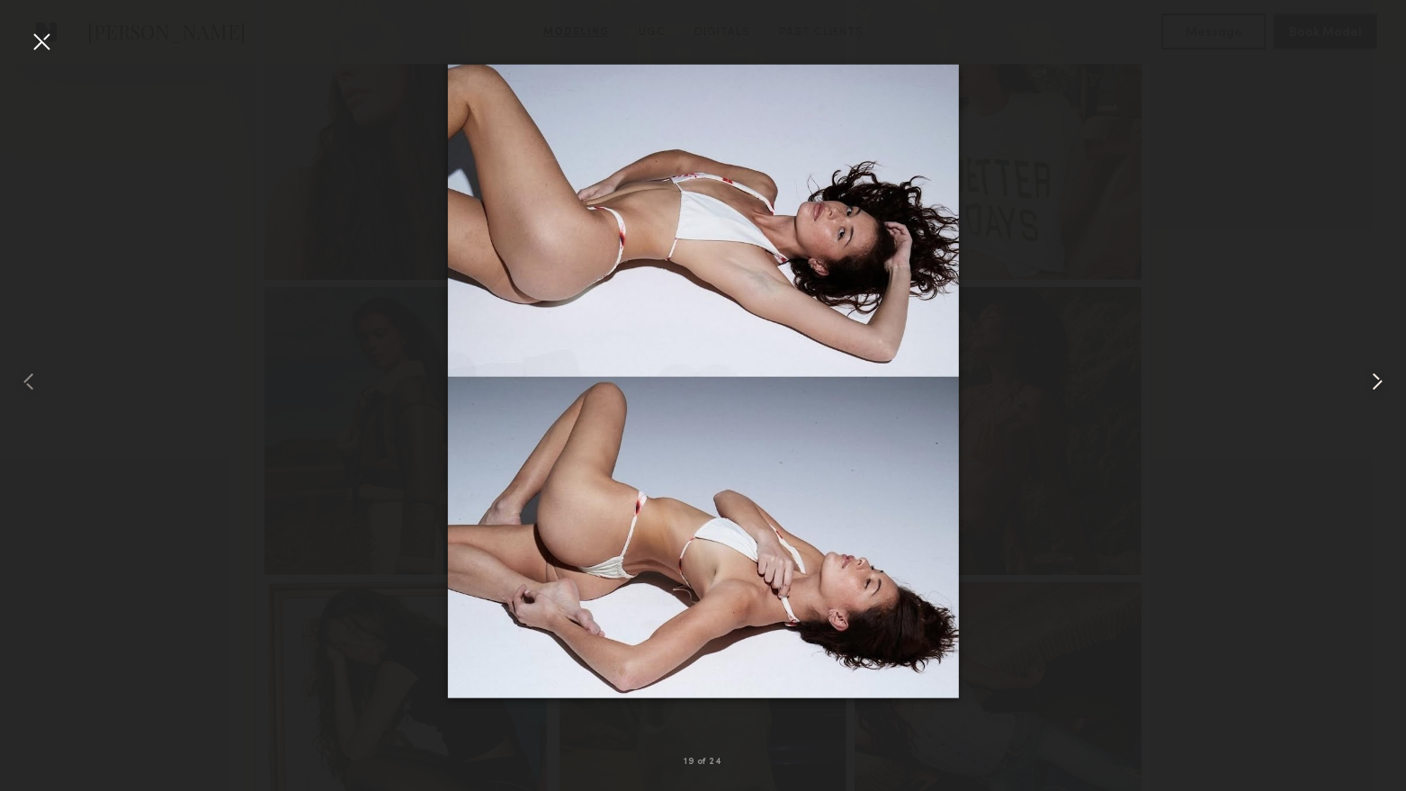
click at [1386, 376] on common-icon at bounding box center [1377, 381] width 29 height 29
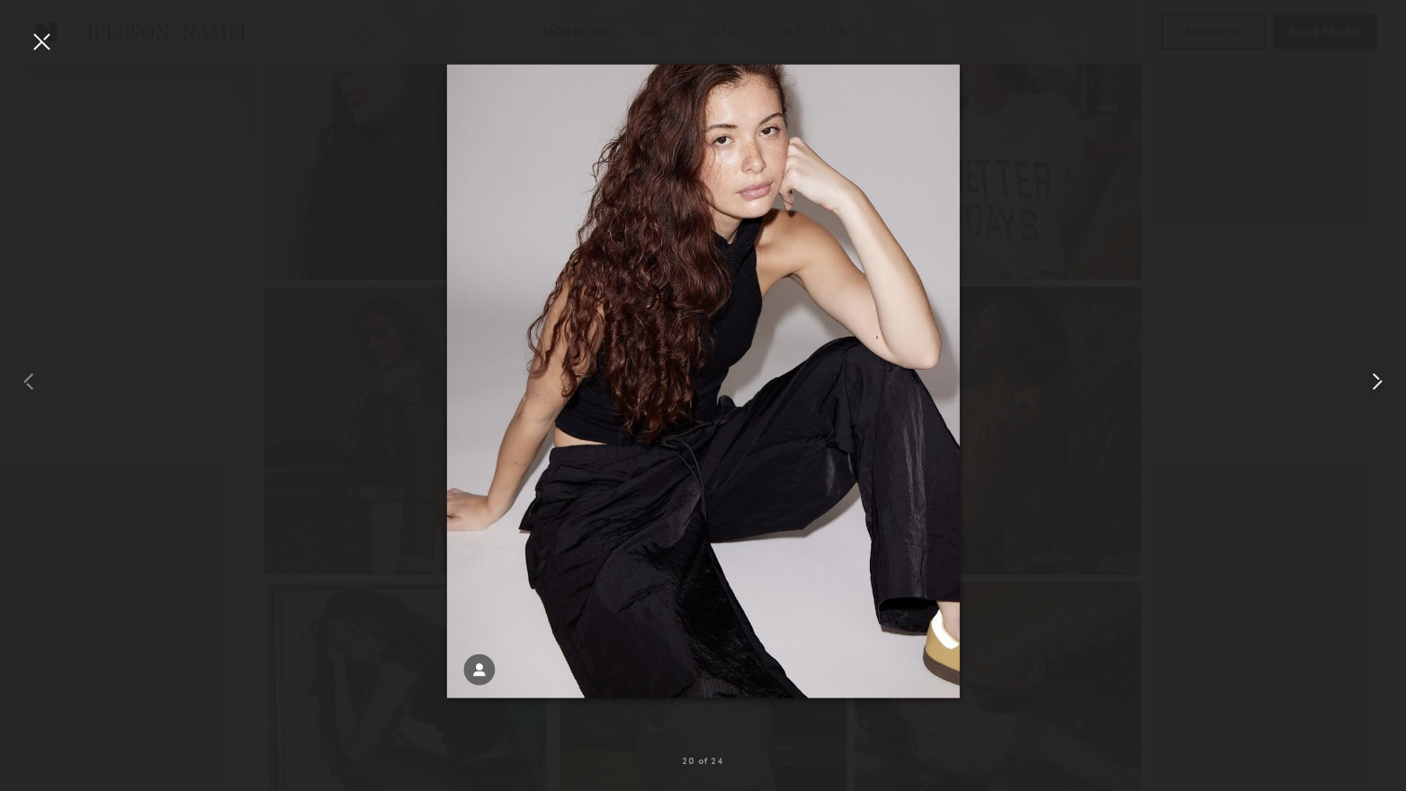
click at [1386, 376] on common-icon at bounding box center [1377, 381] width 29 height 29
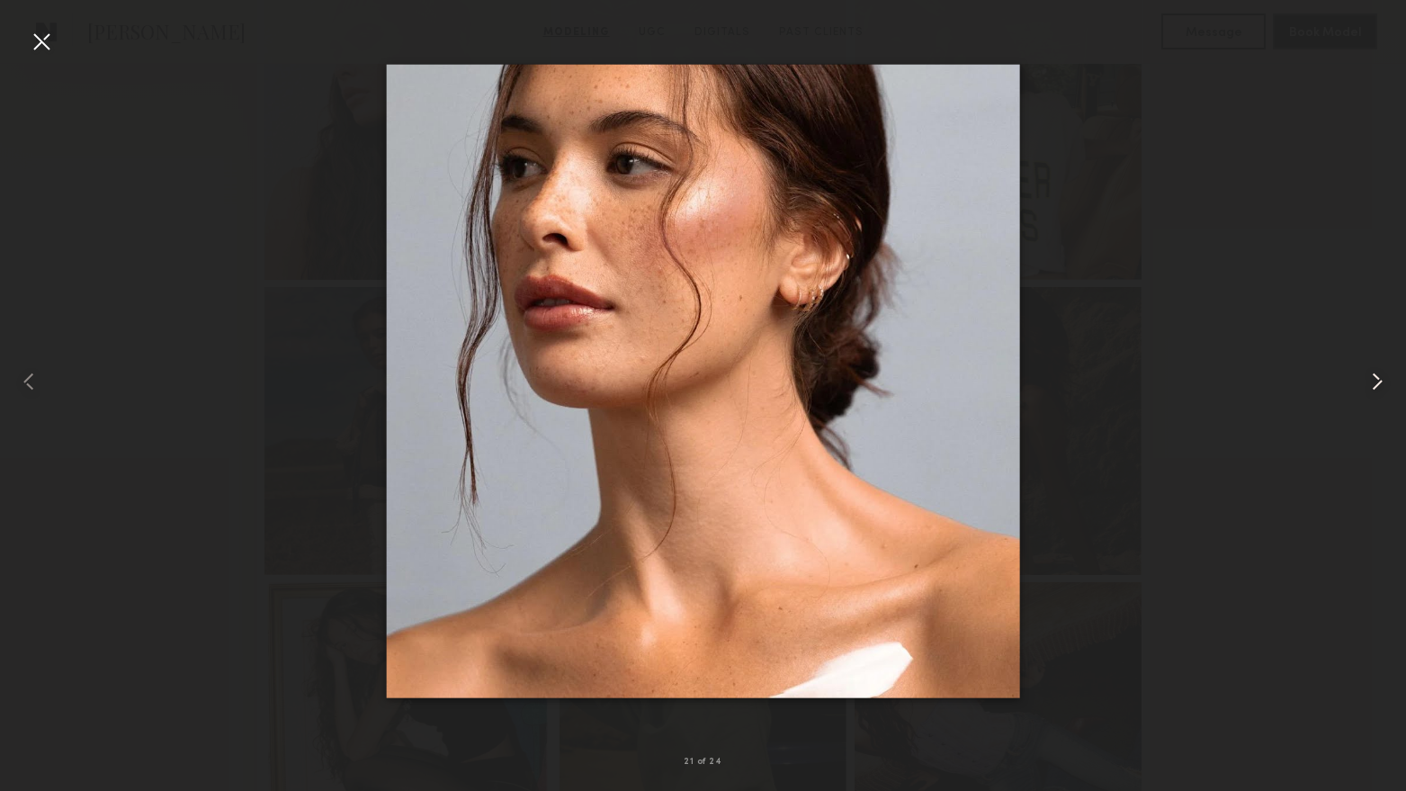
click at [1386, 376] on common-icon at bounding box center [1377, 381] width 29 height 29
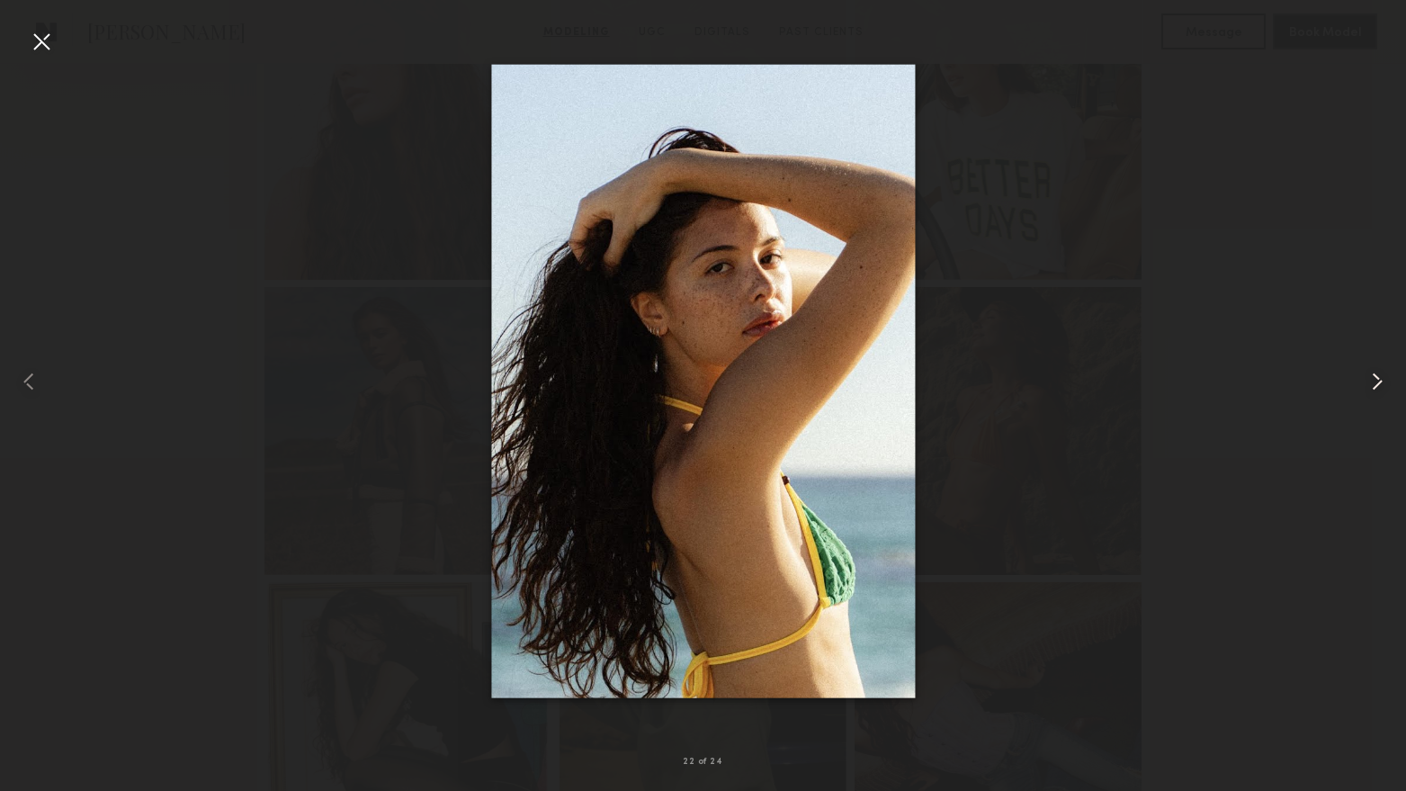
click at [1386, 376] on common-icon at bounding box center [1377, 381] width 29 height 29
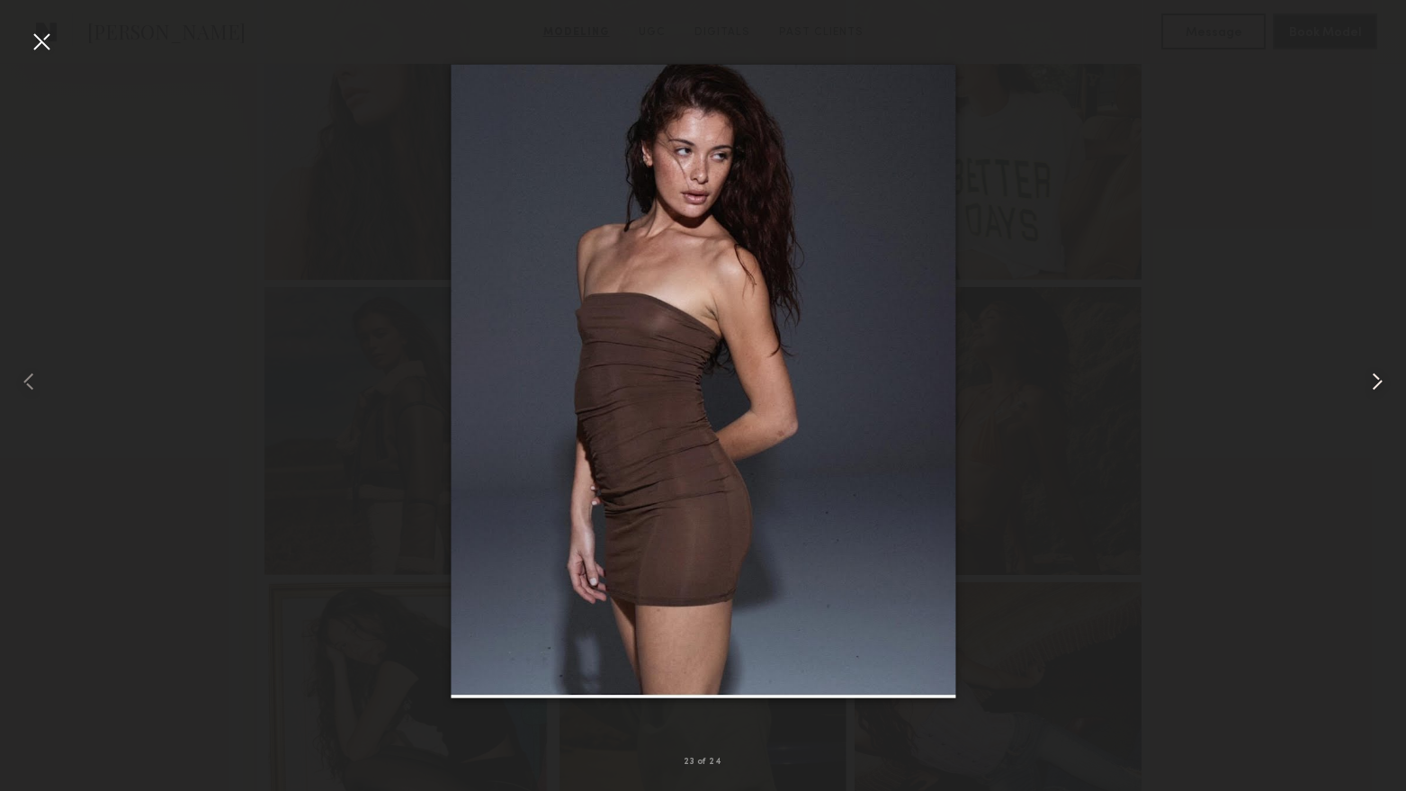
click at [1386, 376] on common-icon at bounding box center [1377, 381] width 29 height 29
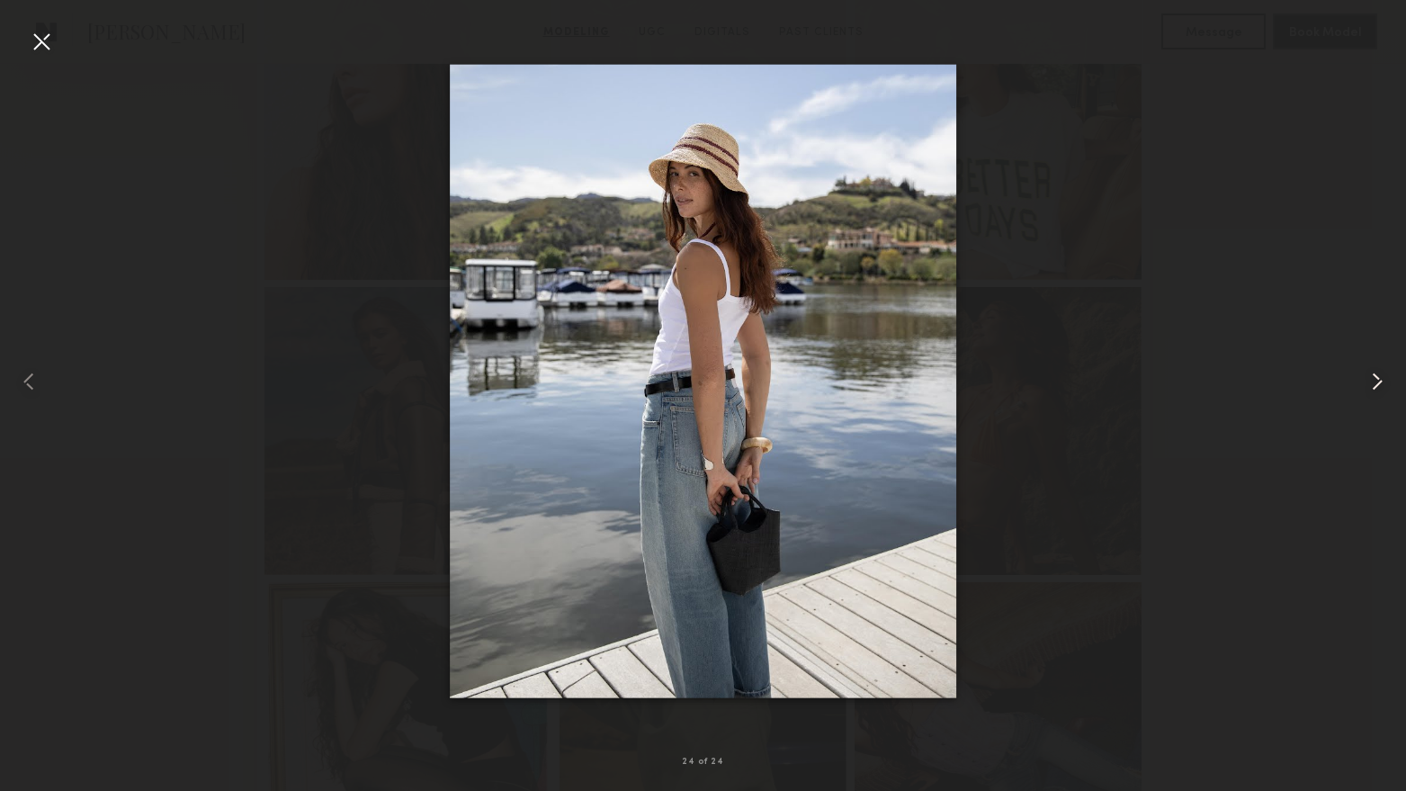
click at [1386, 376] on common-icon at bounding box center [1377, 381] width 29 height 29
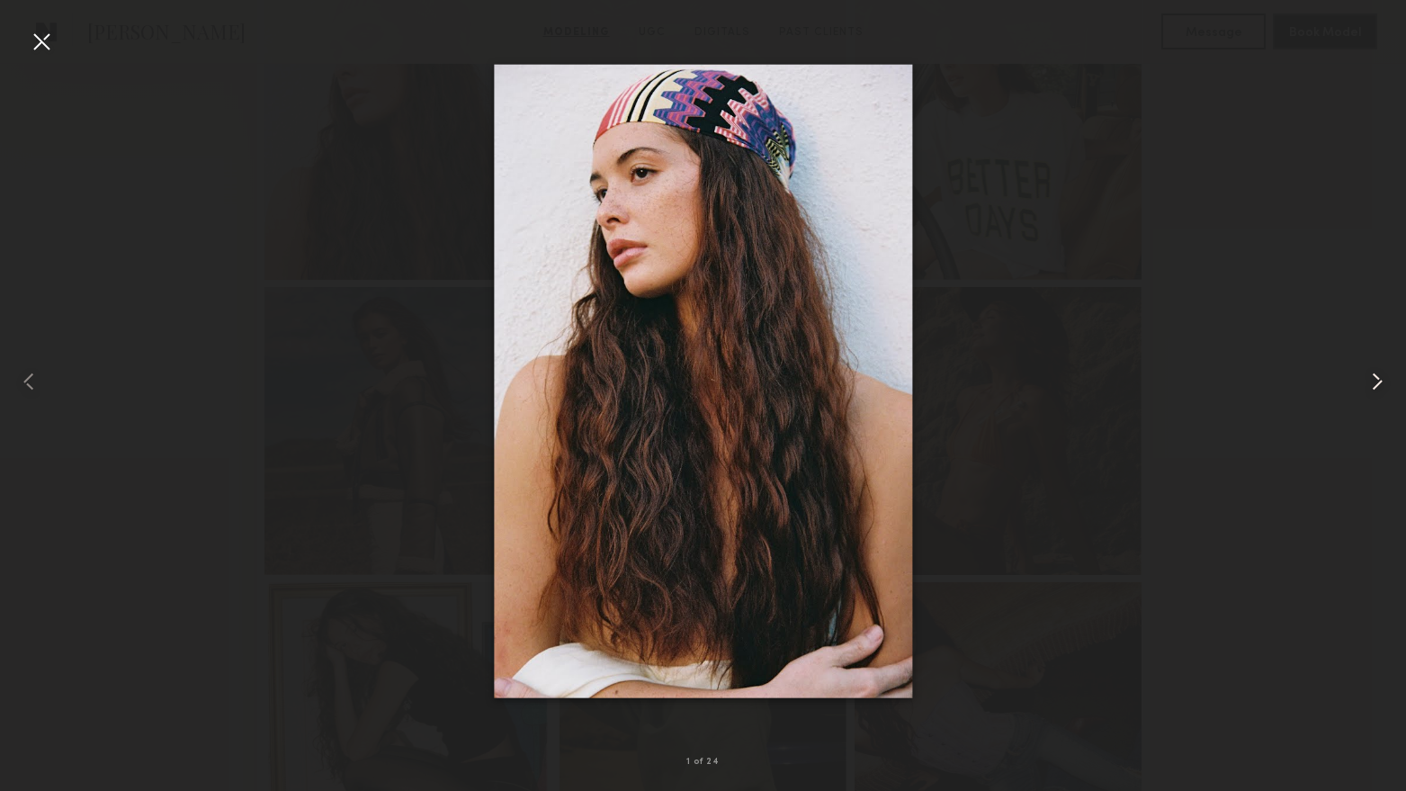
click at [1386, 376] on common-icon at bounding box center [1377, 381] width 29 height 29
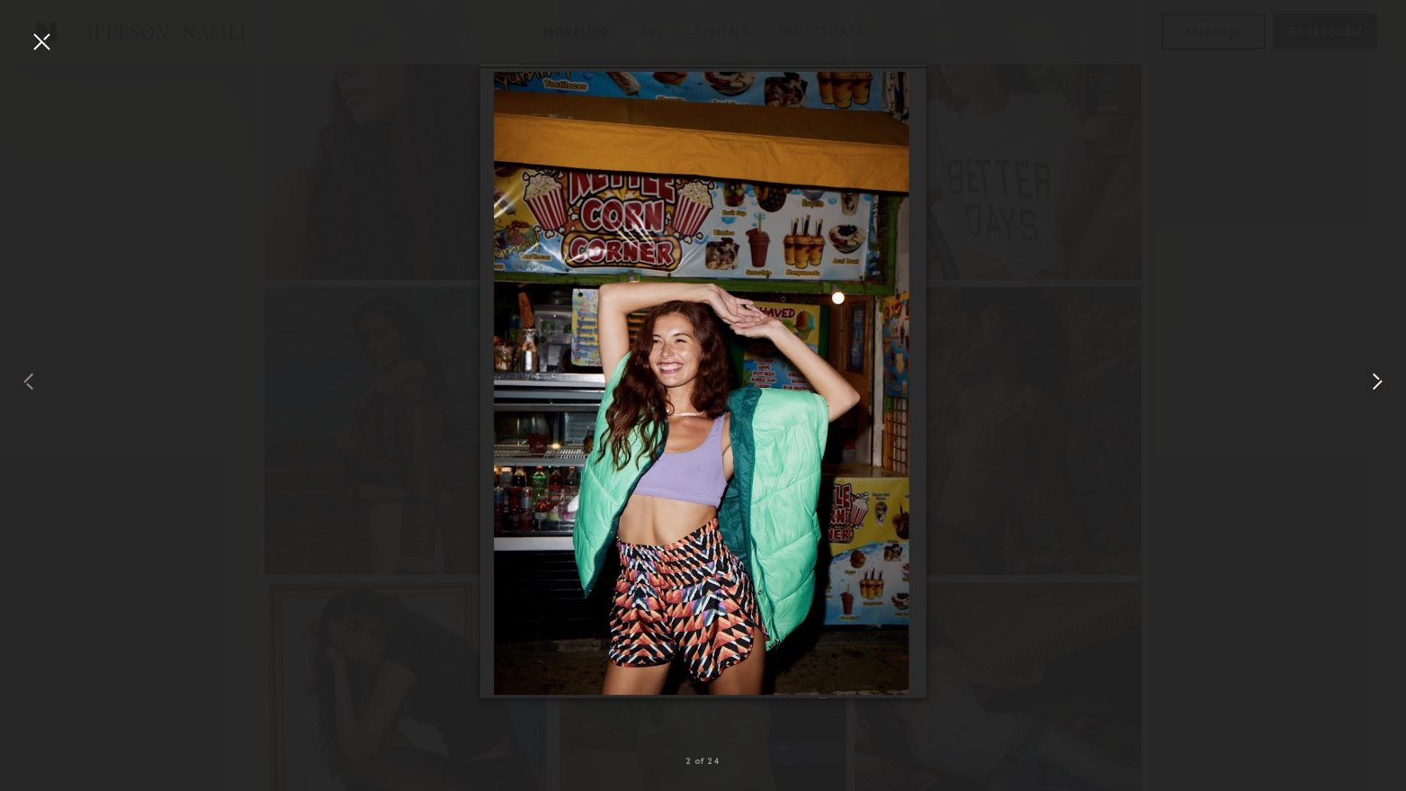
click at [1386, 376] on common-icon at bounding box center [1377, 381] width 29 height 29
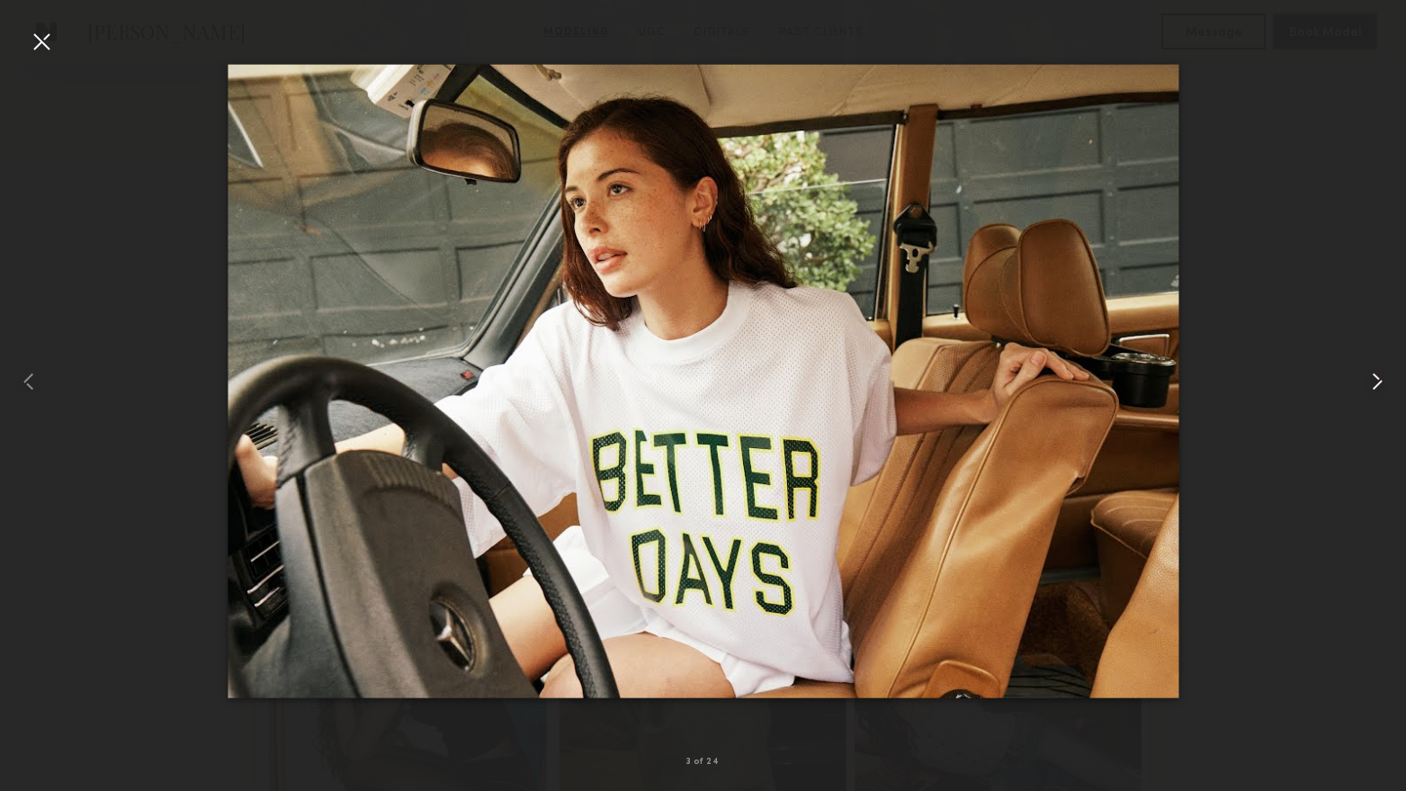
click at [1386, 376] on common-icon at bounding box center [1377, 381] width 29 height 29
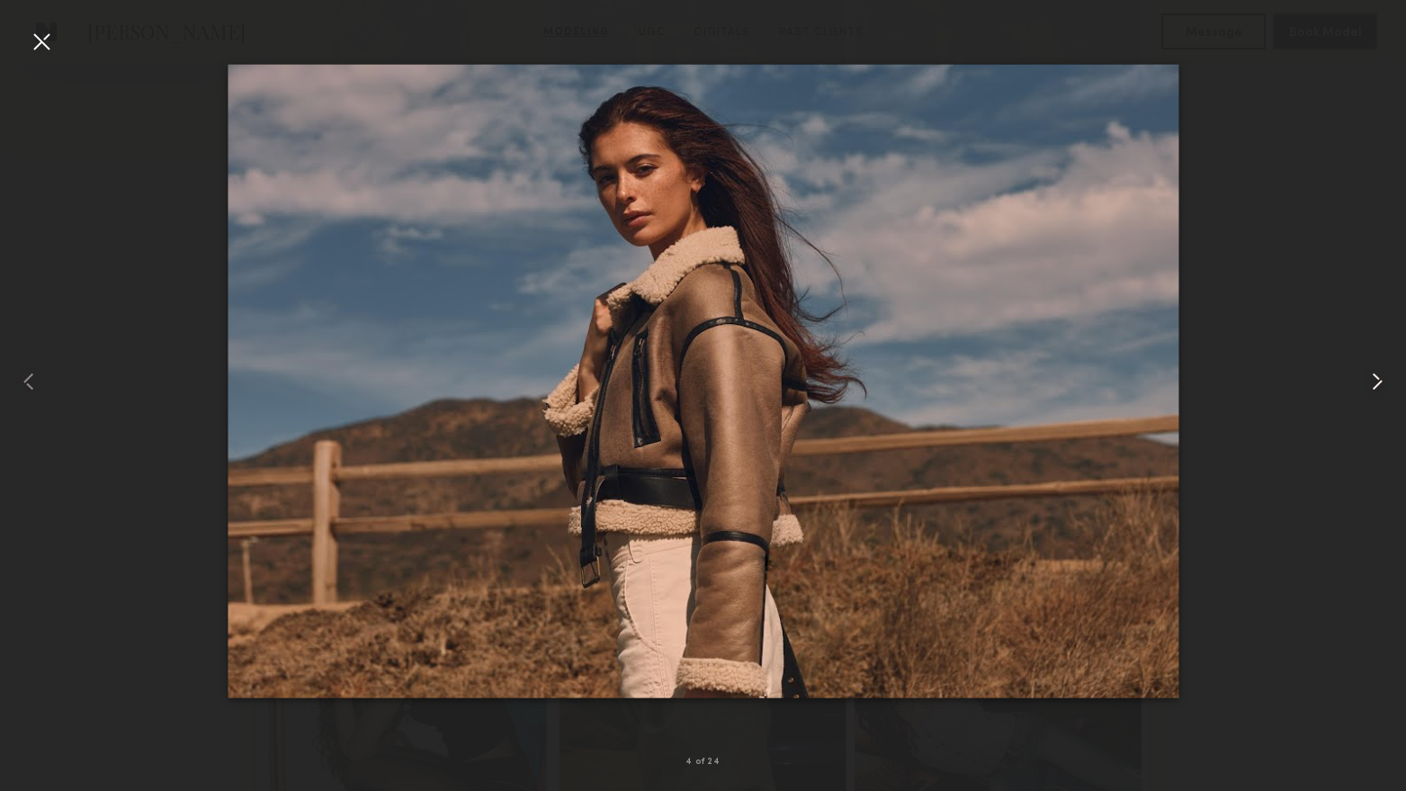
click at [1386, 376] on common-icon at bounding box center [1377, 381] width 29 height 29
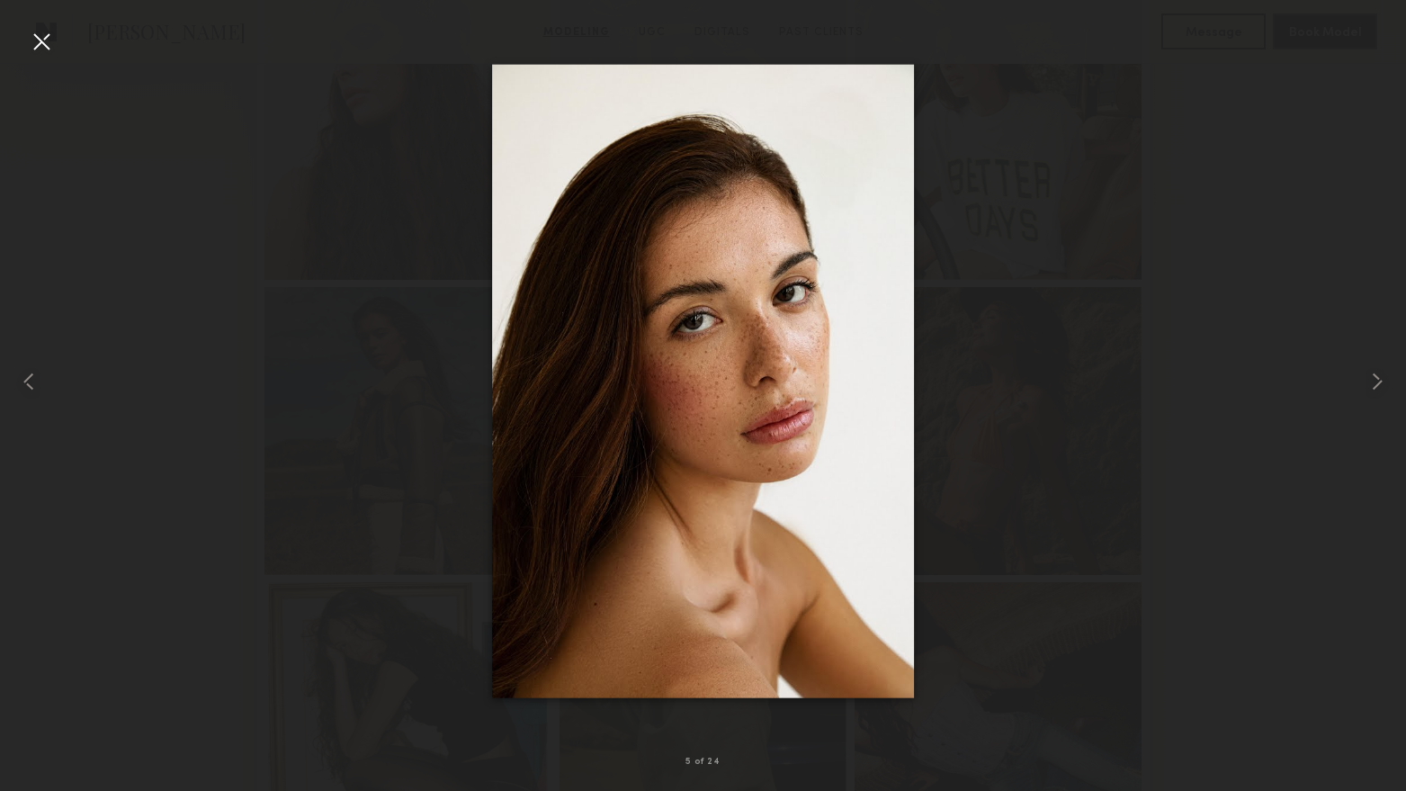
click at [40, 40] on div at bounding box center [41, 41] width 29 height 29
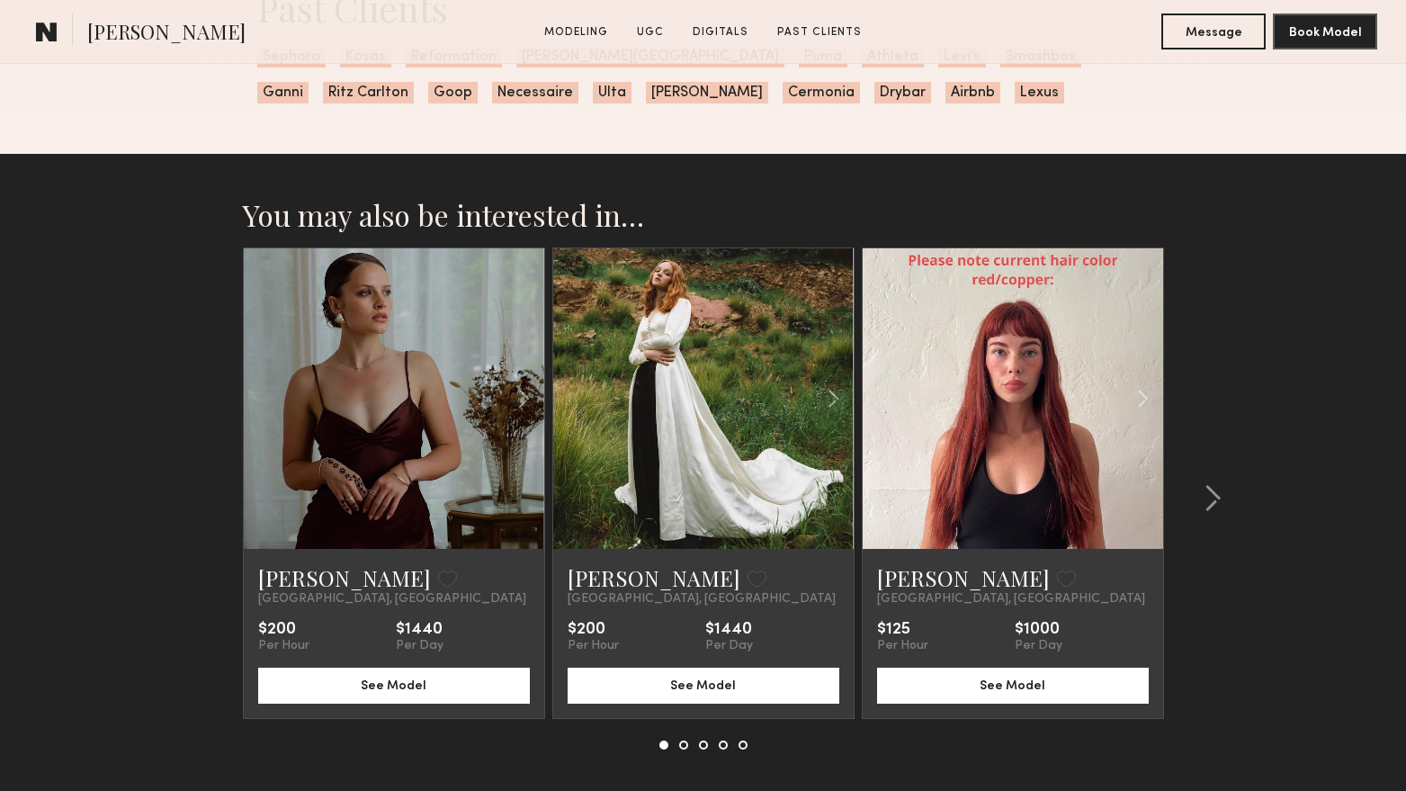
scroll to position [5057, 0]
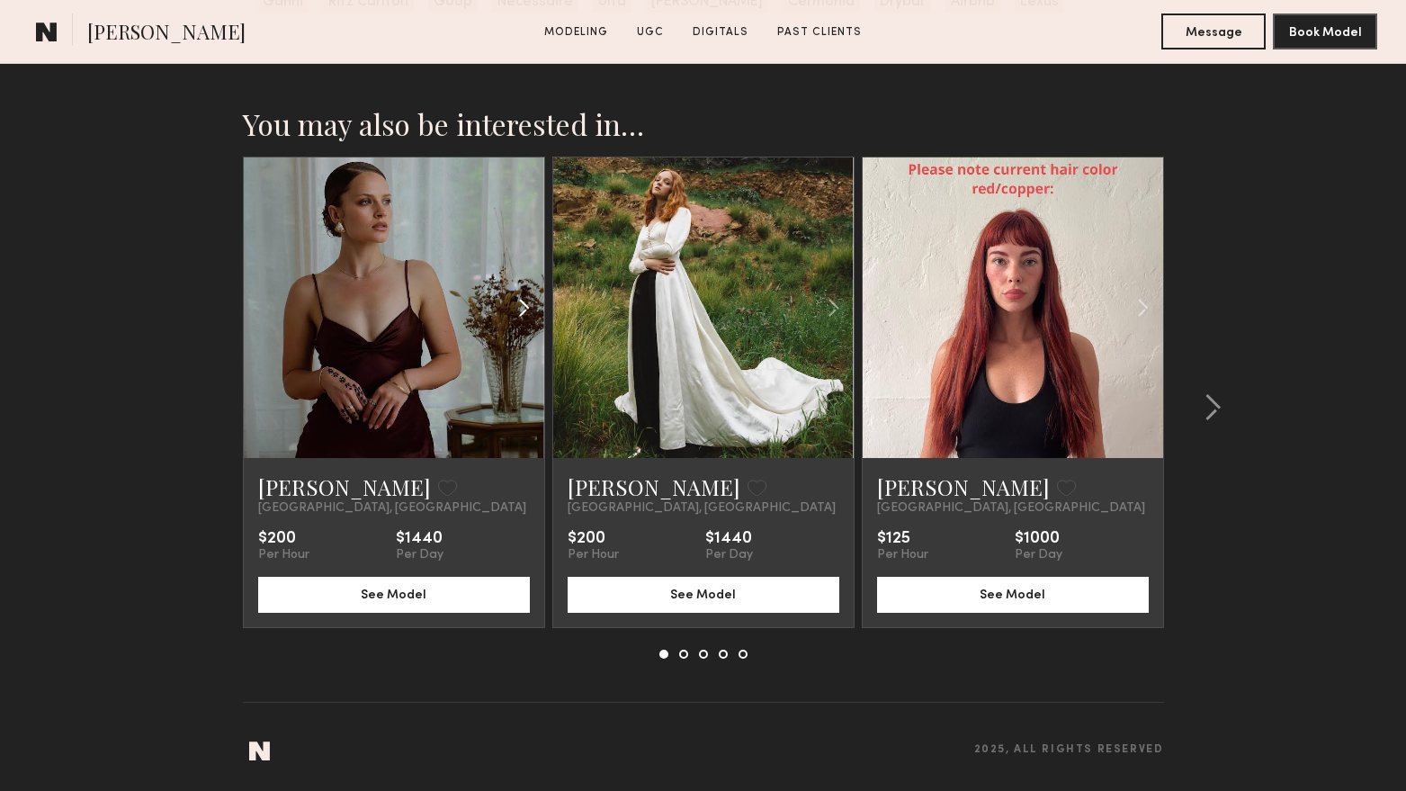
click at [521, 311] on common-icon at bounding box center [524, 308] width 26 height 34
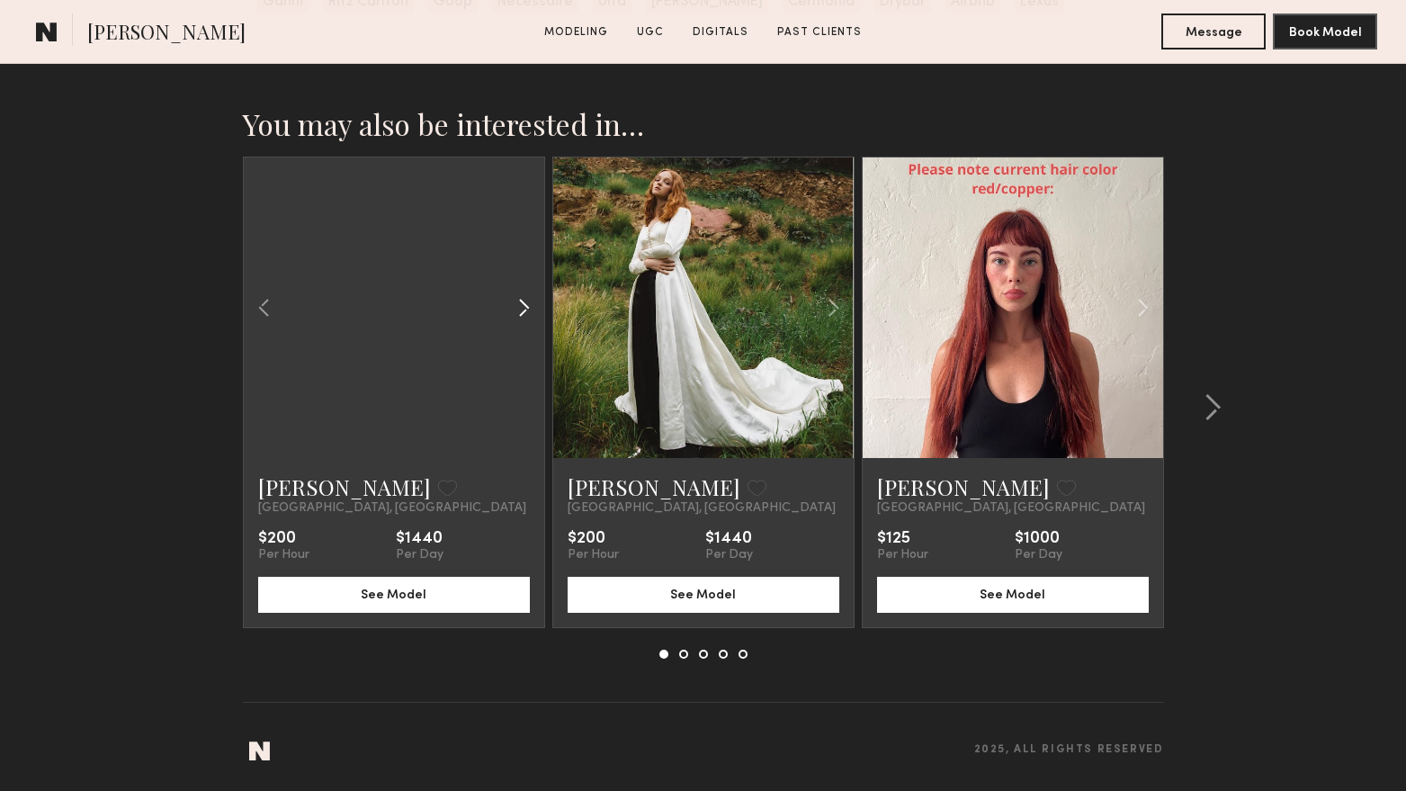
click at [521, 311] on common-icon at bounding box center [524, 308] width 26 height 34
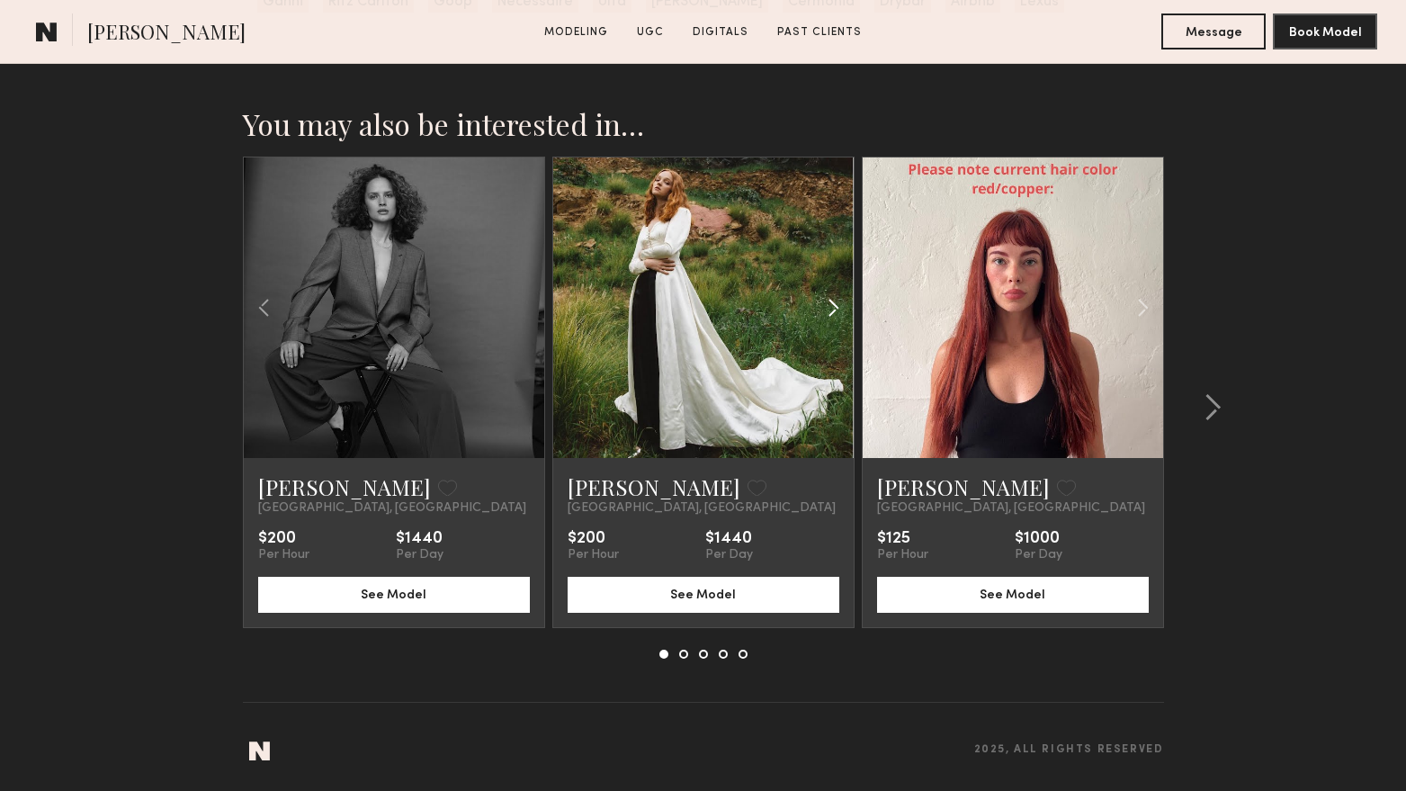
click at [832, 313] on common-icon at bounding box center [834, 308] width 26 height 34
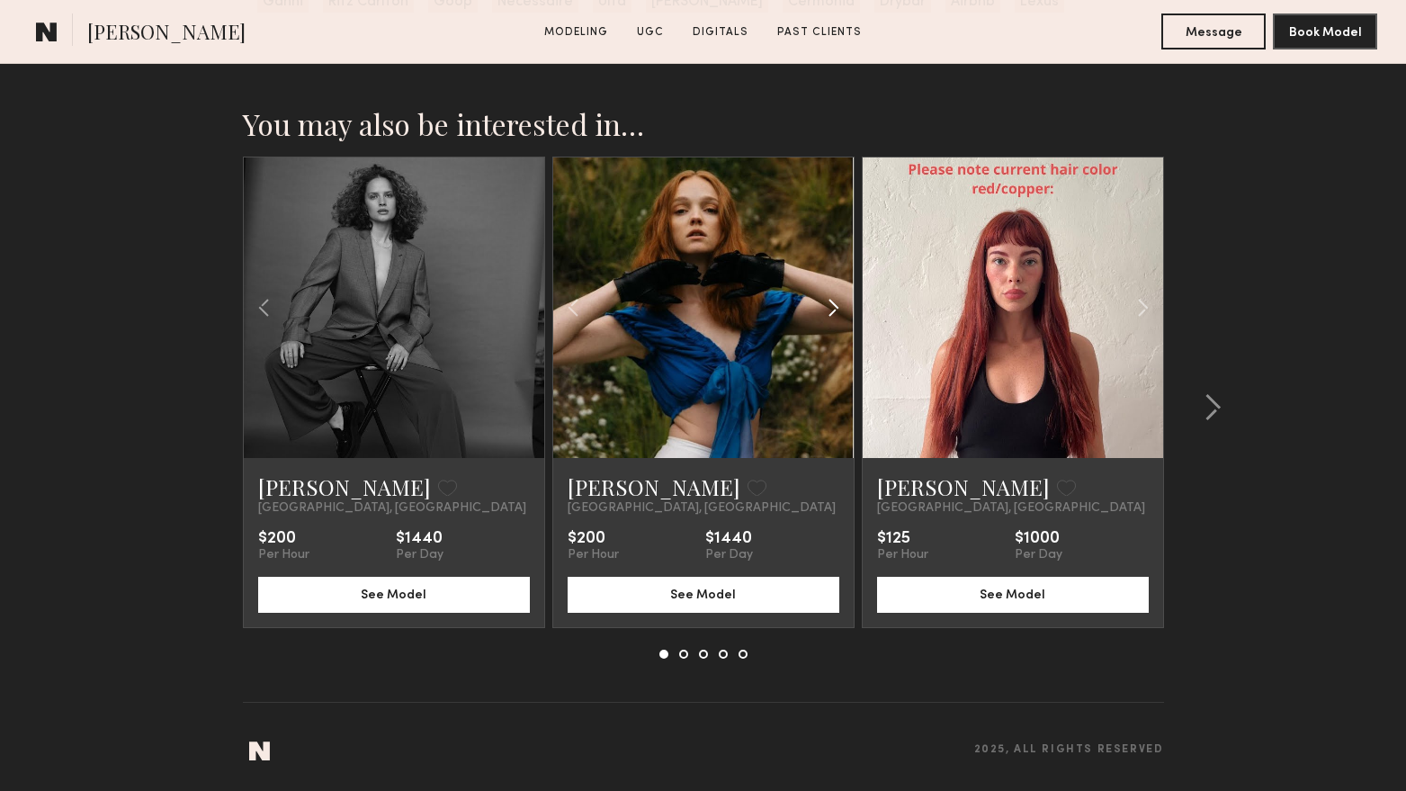
click at [832, 313] on common-icon at bounding box center [834, 308] width 26 height 34
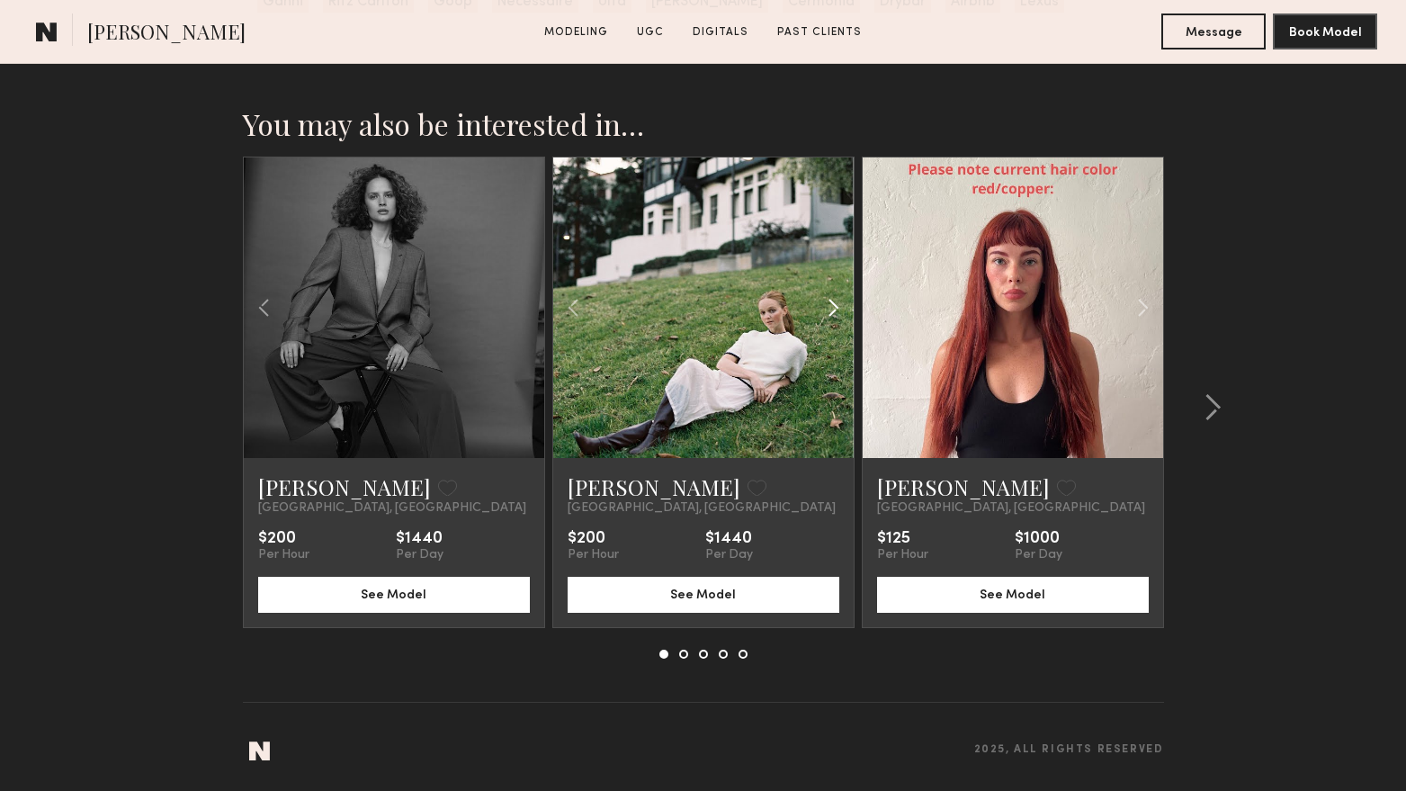
click at [832, 313] on common-icon at bounding box center [834, 308] width 26 height 34
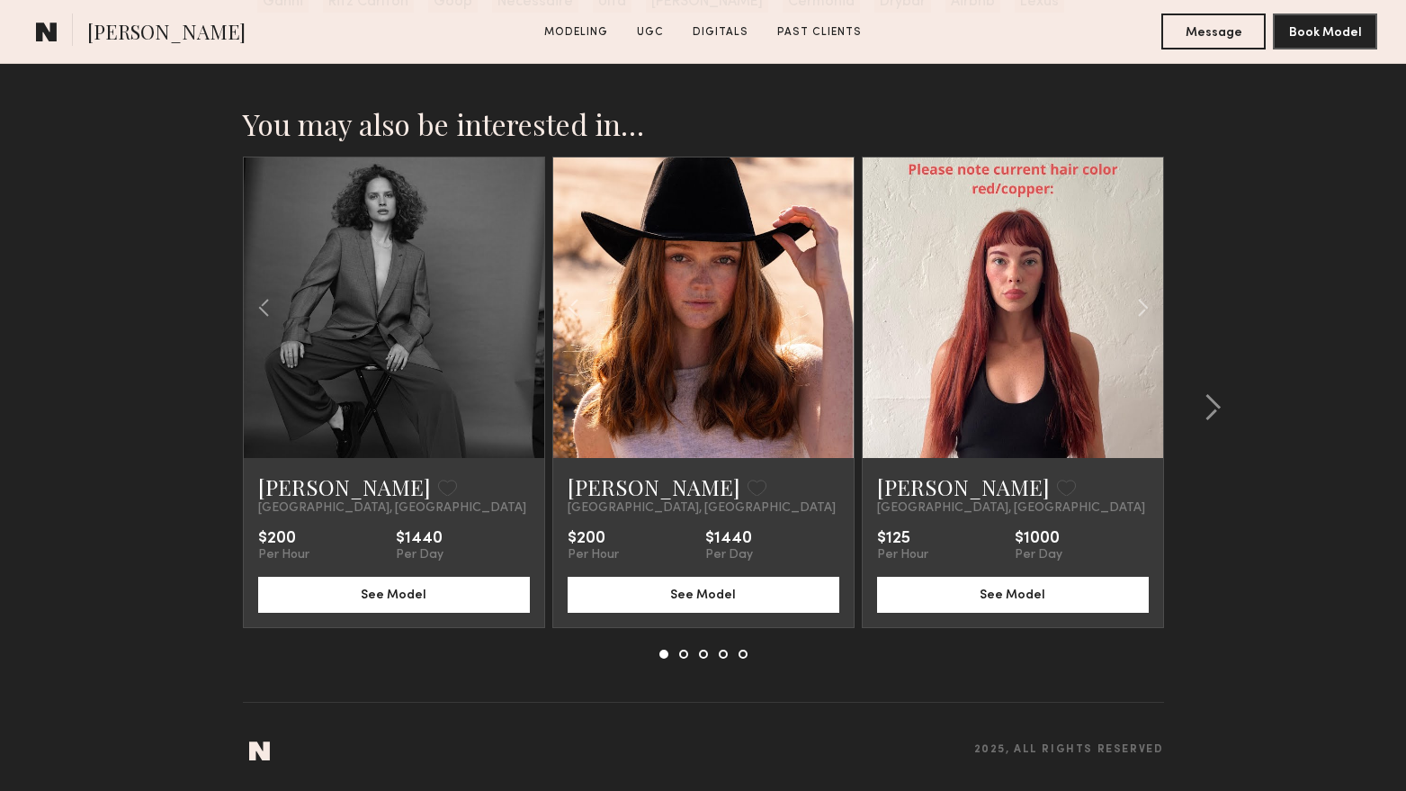
click at [832, 313] on div at bounding box center [703, 307] width 301 height 301
click at [1215, 398] on common-icon at bounding box center [1213, 407] width 18 height 29
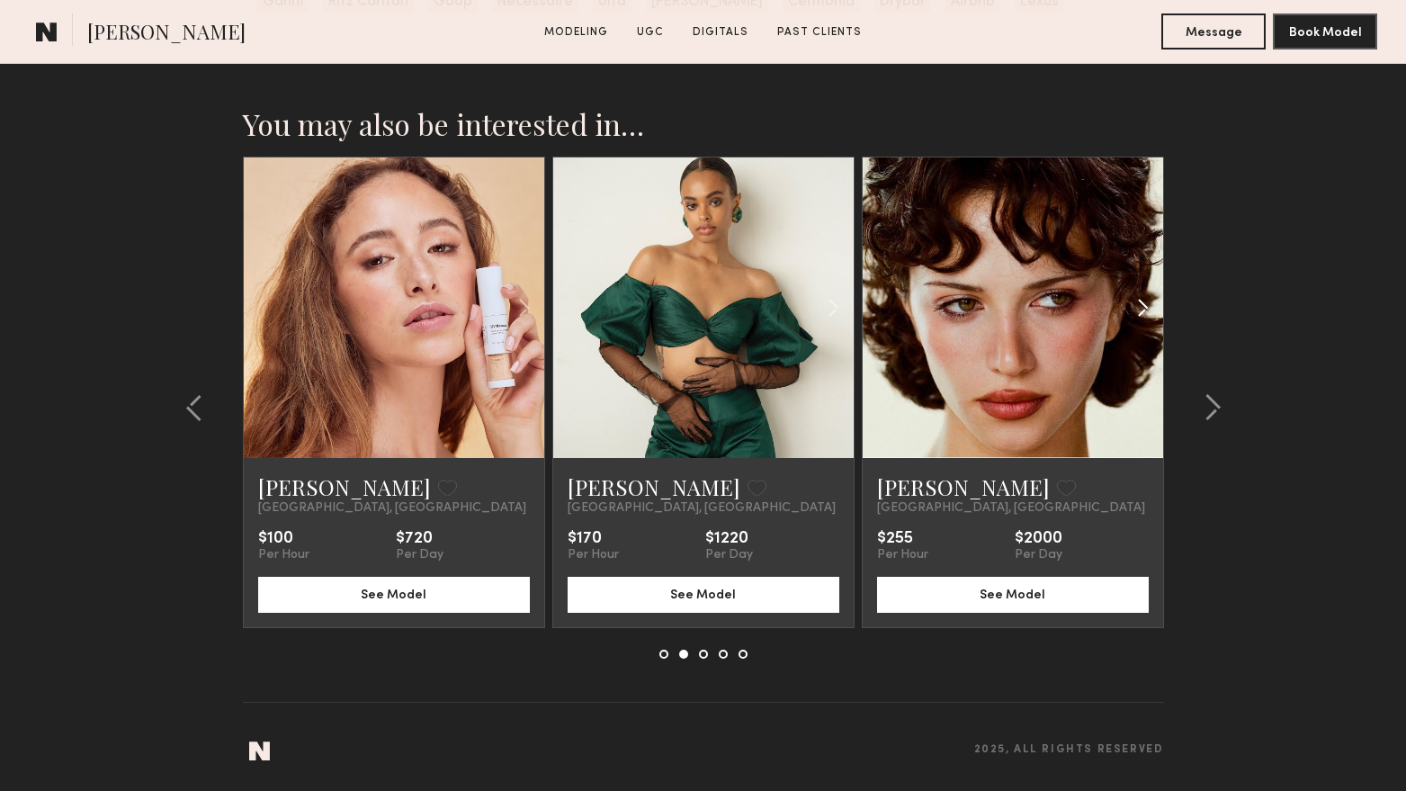
click at [1136, 308] on common-icon at bounding box center [1143, 308] width 26 height 34
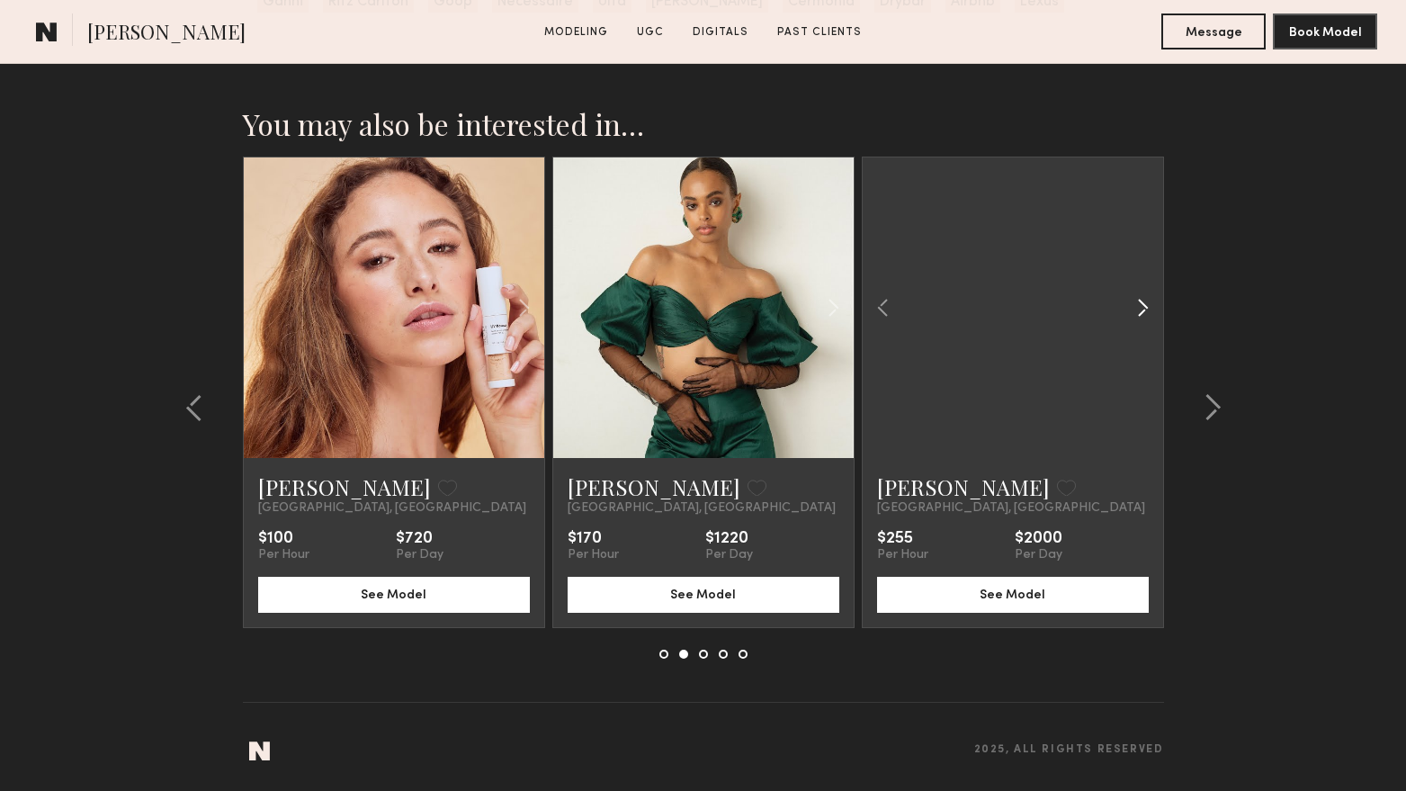
click at [1145, 307] on common-icon at bounding box center [1143, 308] width 26 height 34
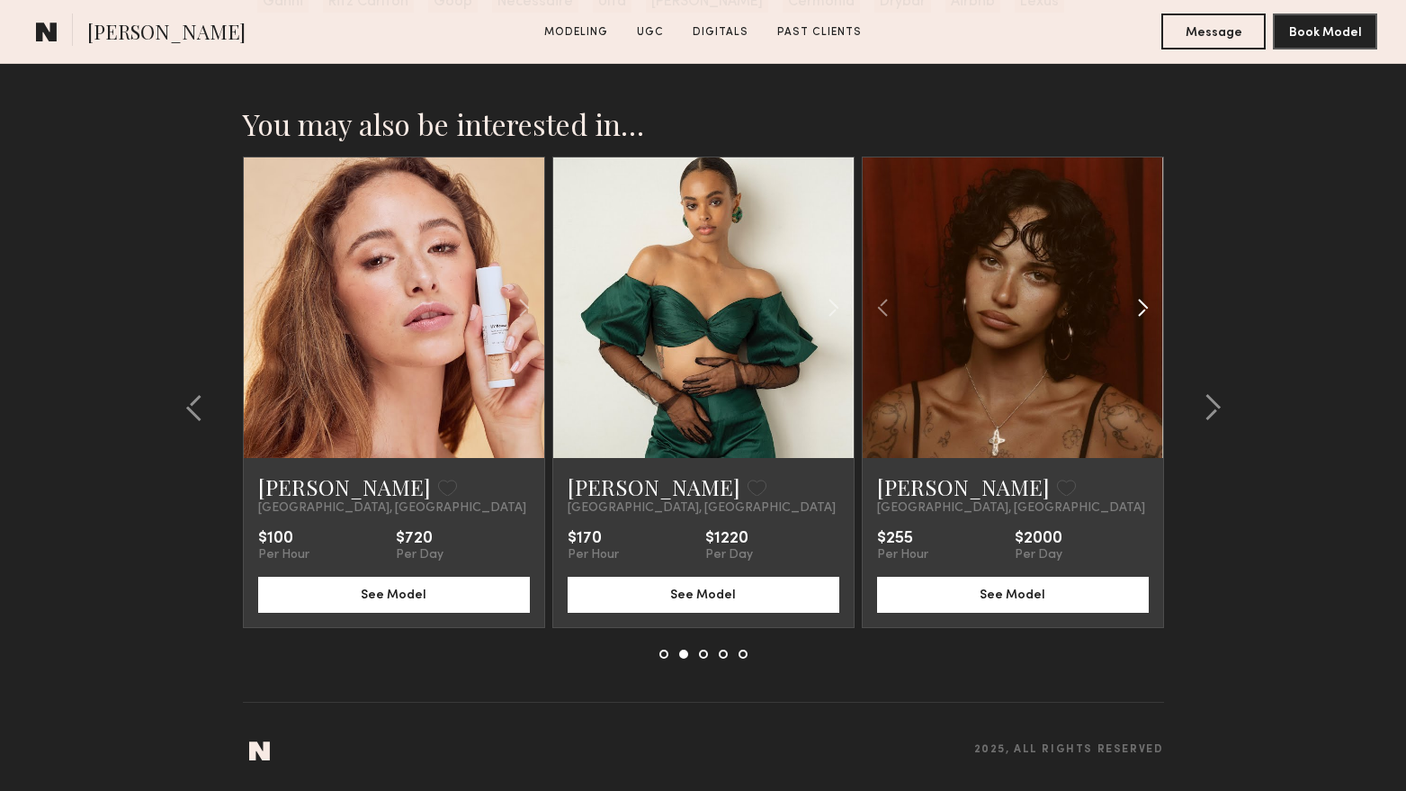
click at [1145, 307] on common-icon at bounding box center [1143, 308] width 26 height 34
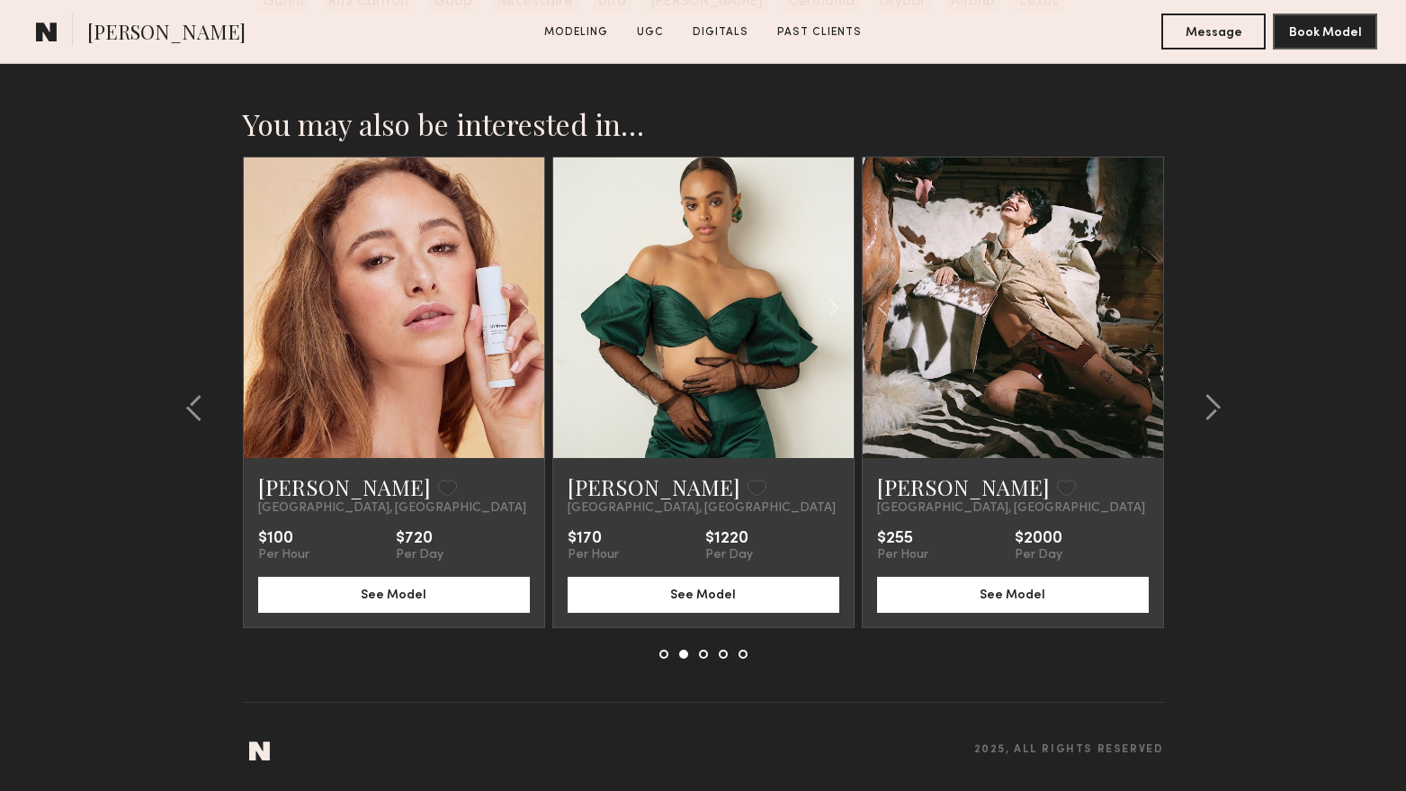
click at [1145, 307] on div at bounding box center [1013, 307] width 301 height 301
click at [887, 307] on common-icon at bounding box center [883, 308] width 26 height 34
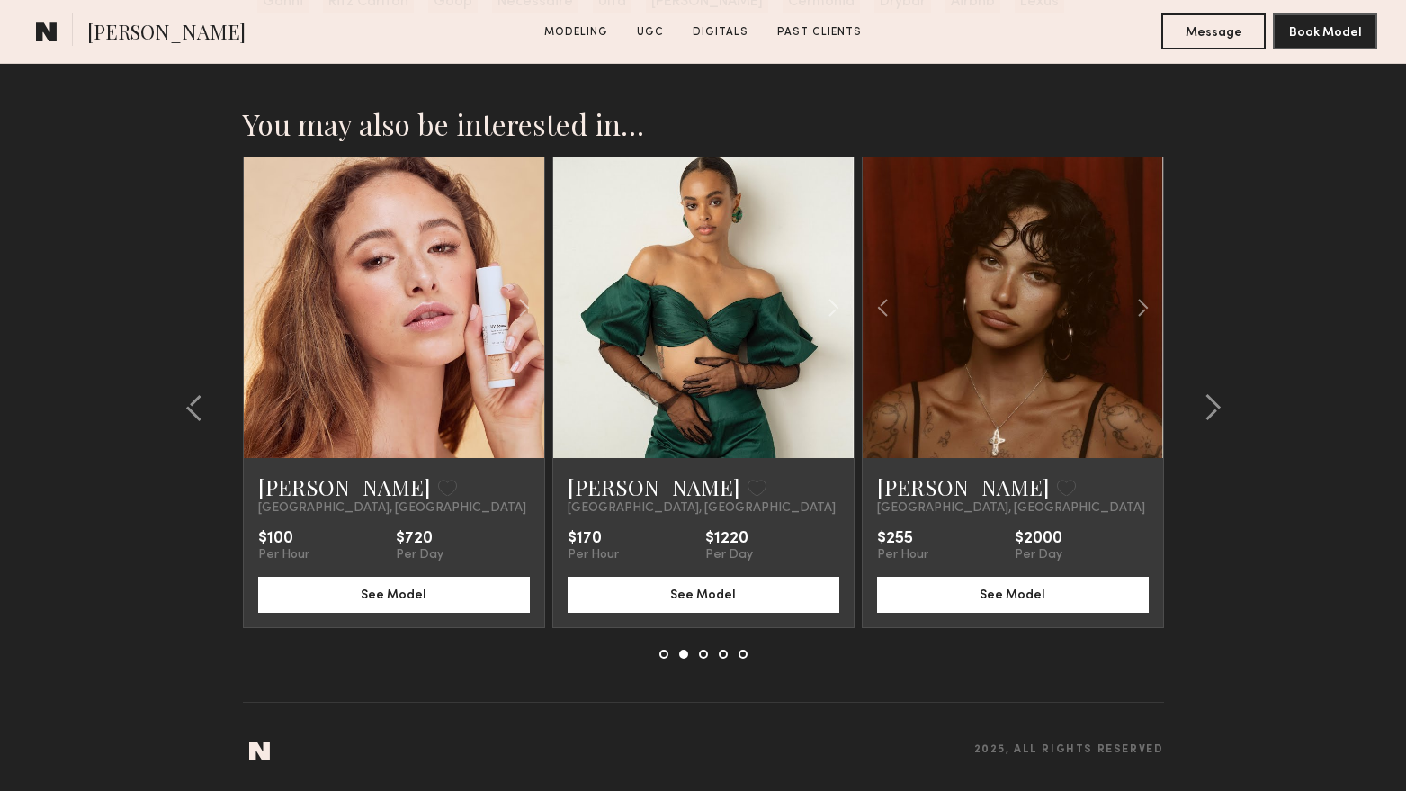
click at [1007, 316] on link at bounding box center [1013, 307] width 103 height 301
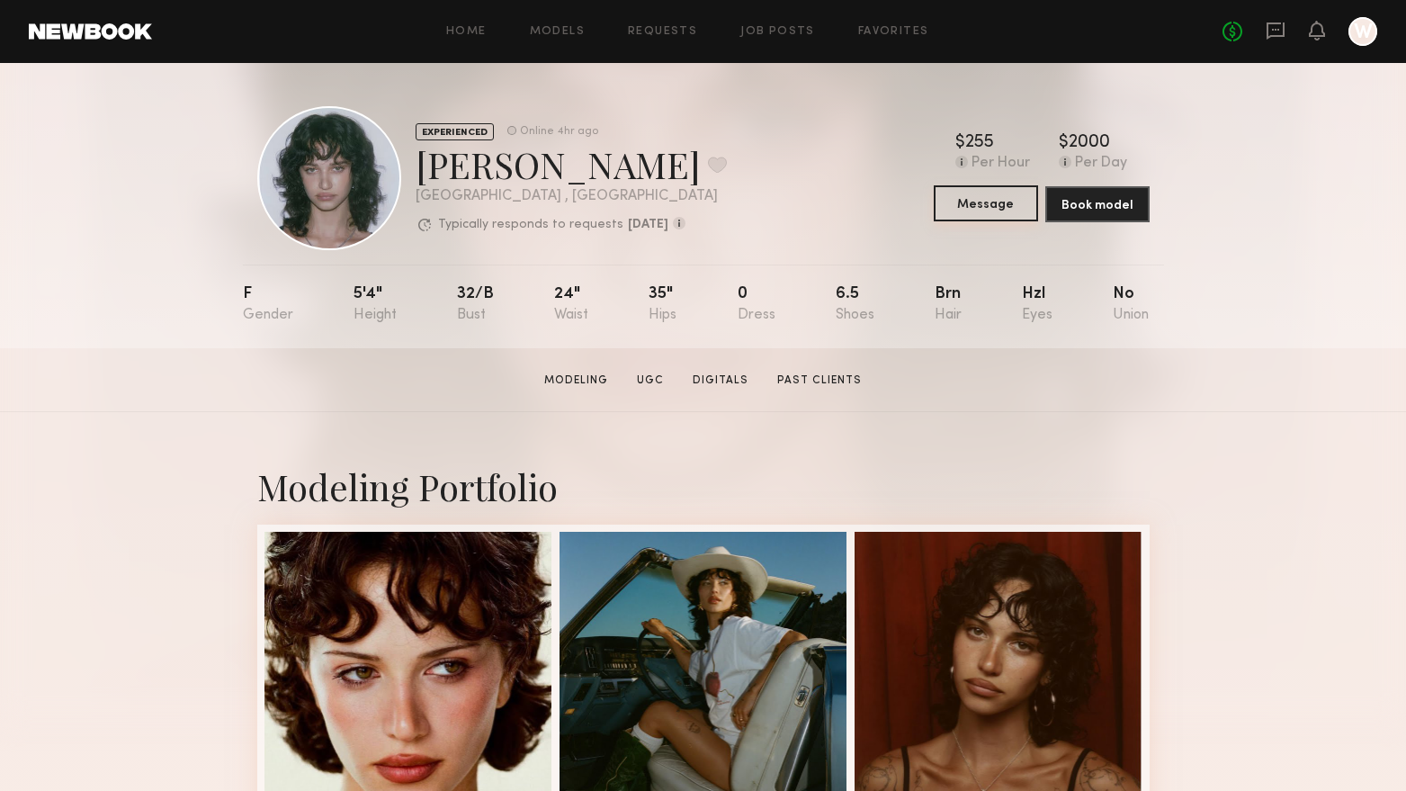
click at [977, 206] on button "Message" at bounding box center [986, 203] width 104 height 36
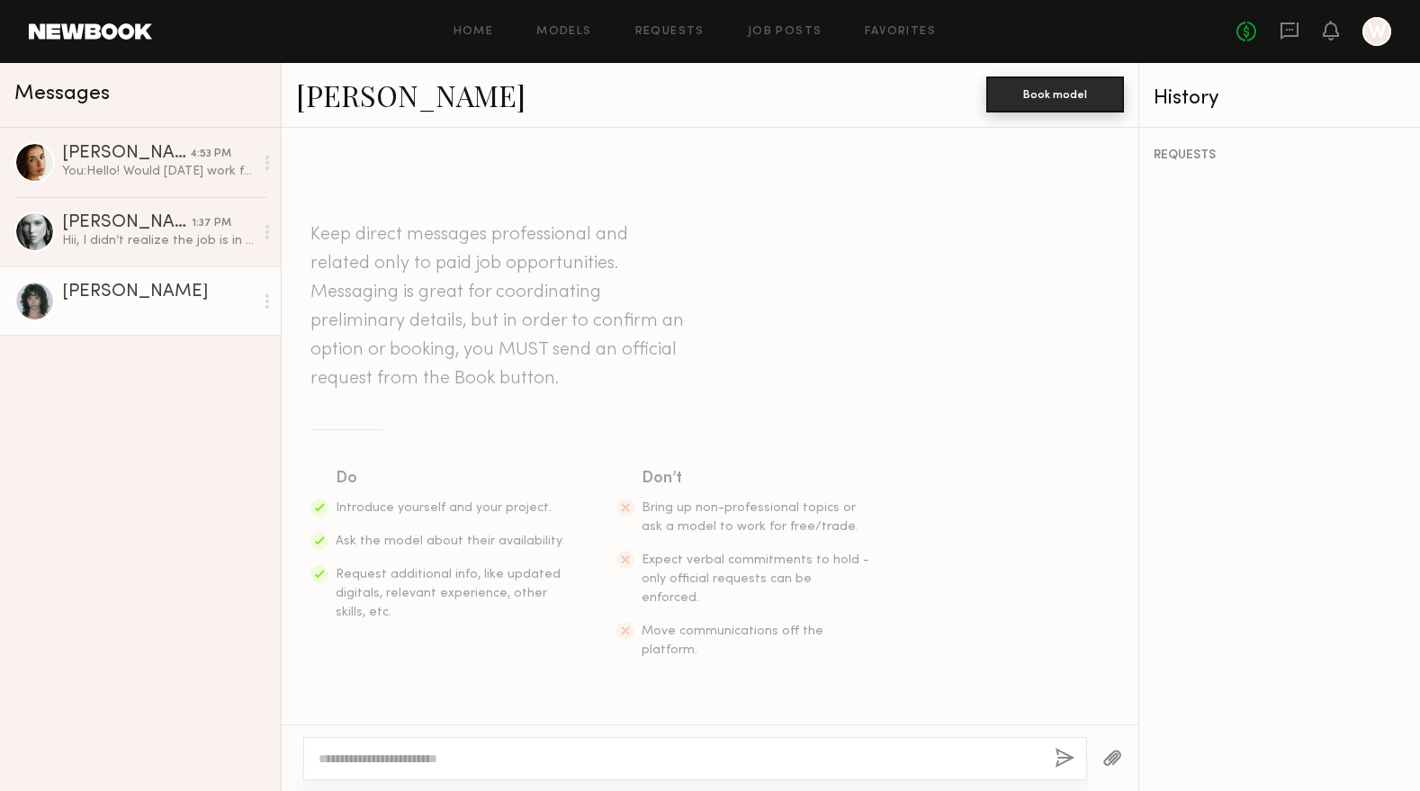
click at [1052, 91] on button "Book model" at bounding box center [1055, 94] width 138 height 36
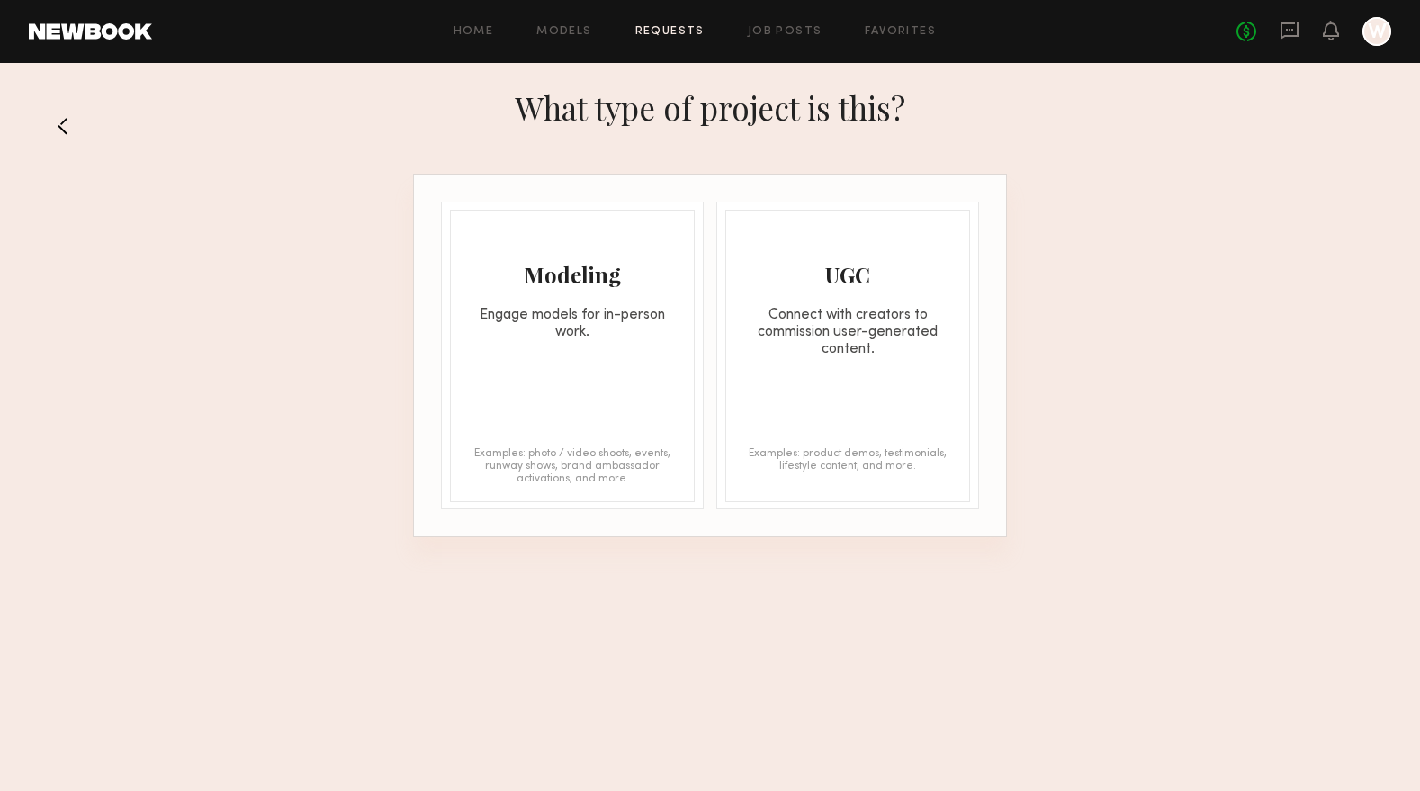
click at [542, 402] on div "Modeling Engage models for in-person work. Examples: photo / video shoots, even…" at bounding box center [572, 356] width 245 height 292
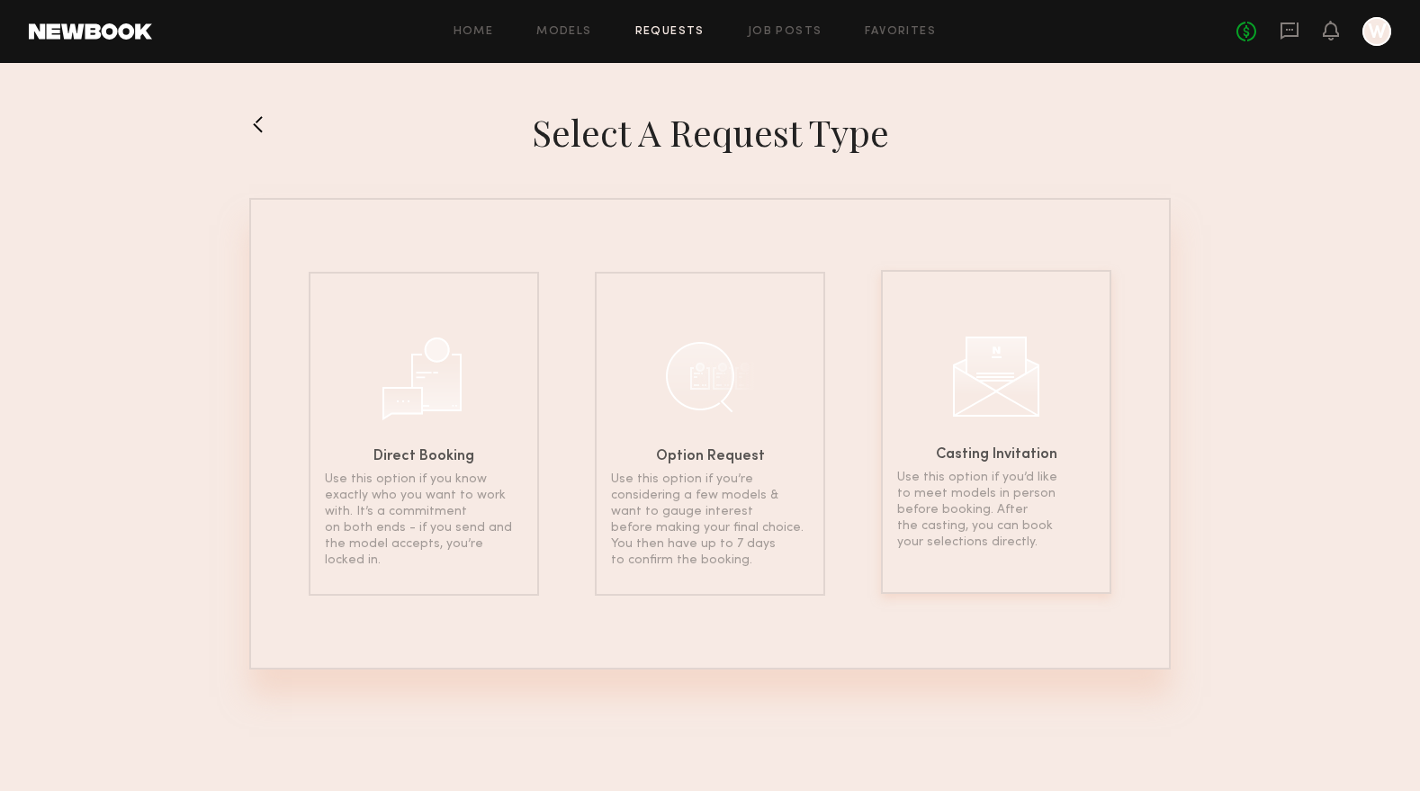
click at [1018, 431] on div "Casting Invitation Use this option if you’d like to meet models in person befor…" at bounding box center [996, 432] width 230 height 324
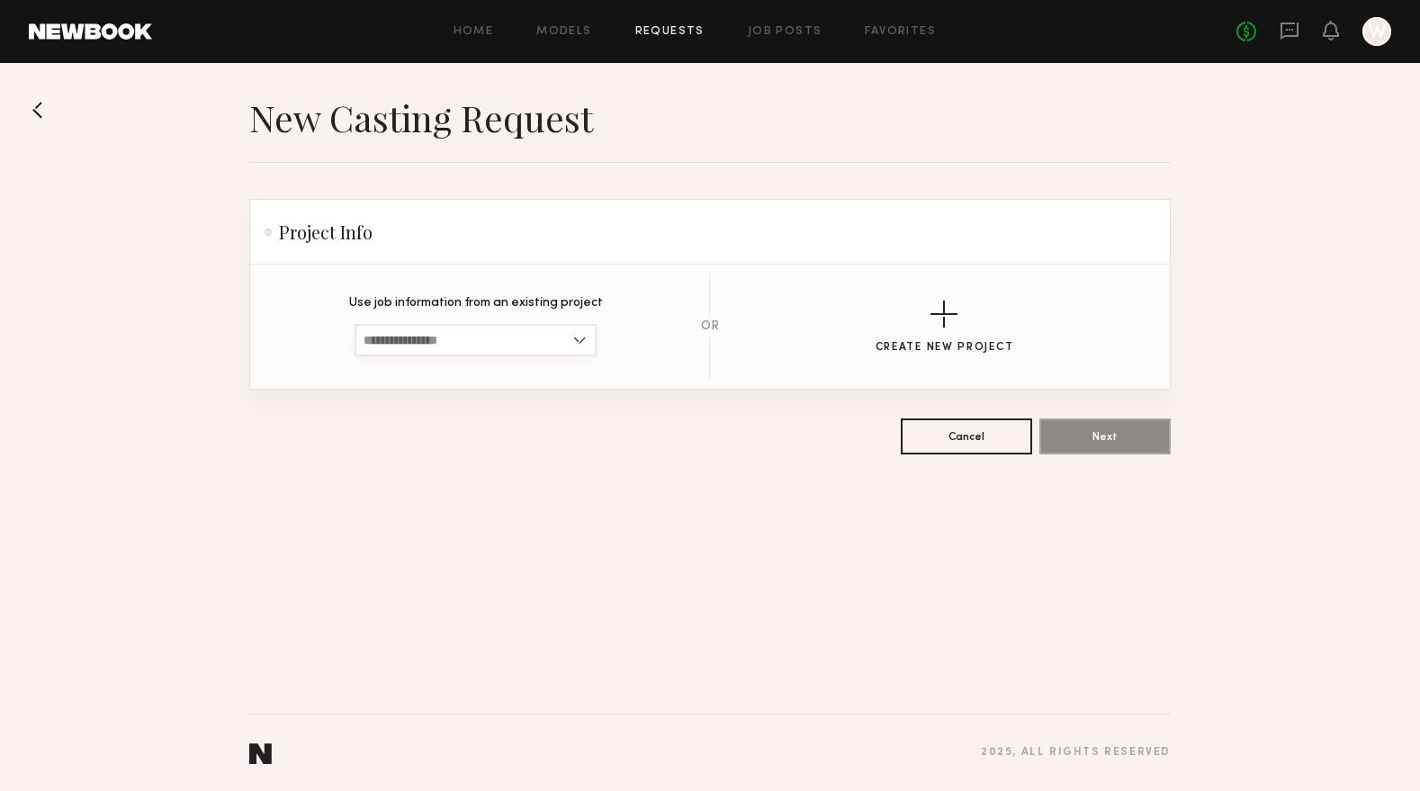
click at [574, 342] on input at bounding box center [476, 340] width 242 height 32
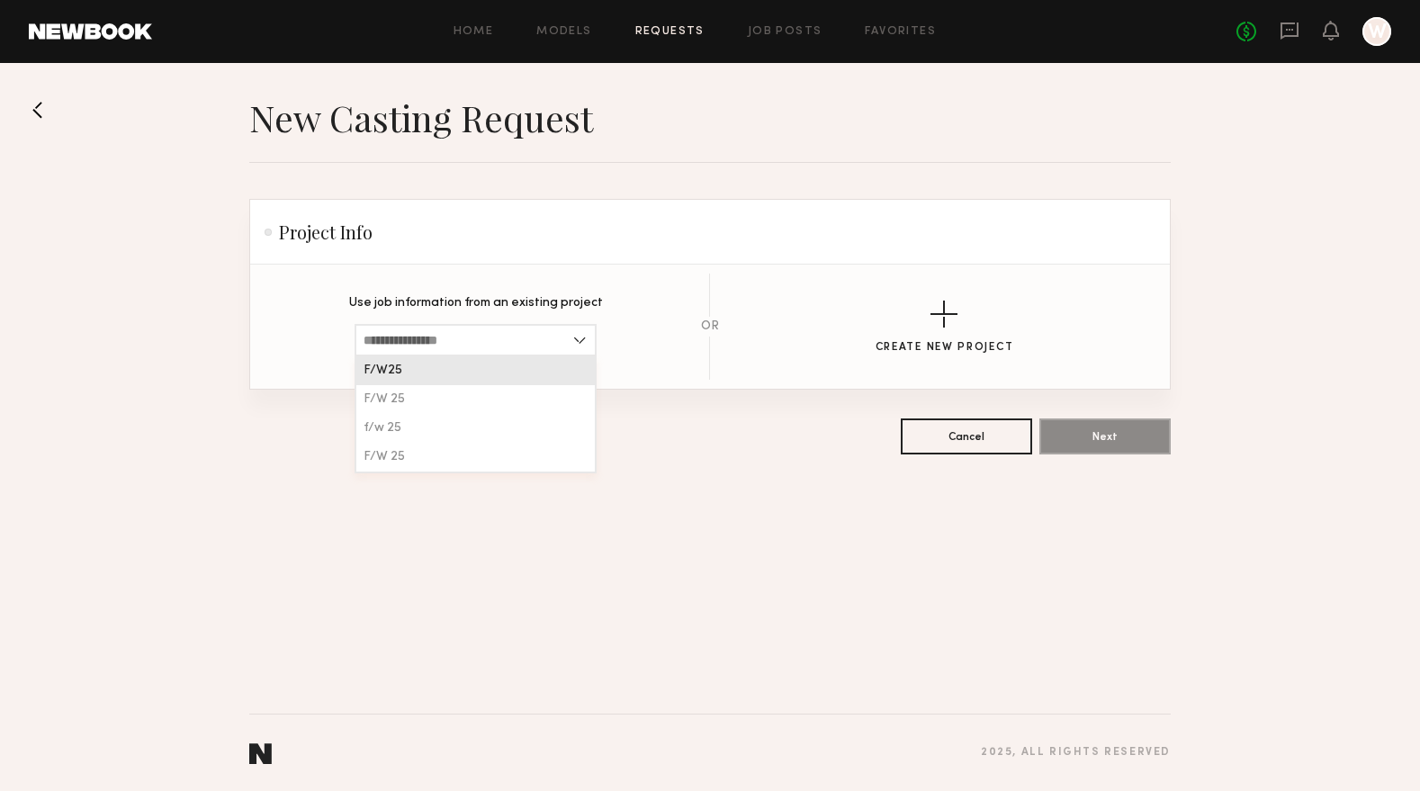
click at [505, 377] on div "F/W25" at bounding box center [475, 370] width 238 height 29
type input "*****"
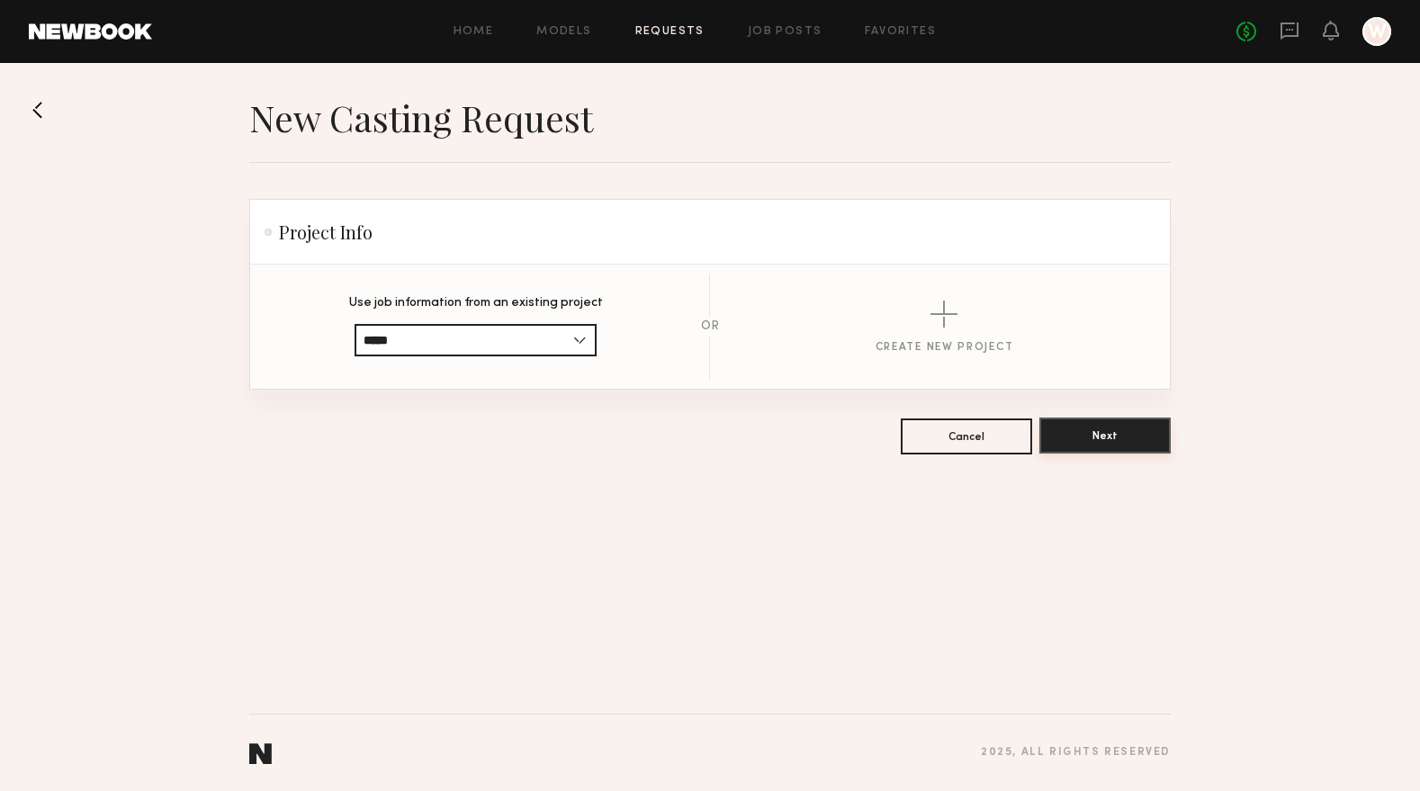
click at [1098, 444] on button "Next" at bounding box center [1104, 436] width 131 height 36
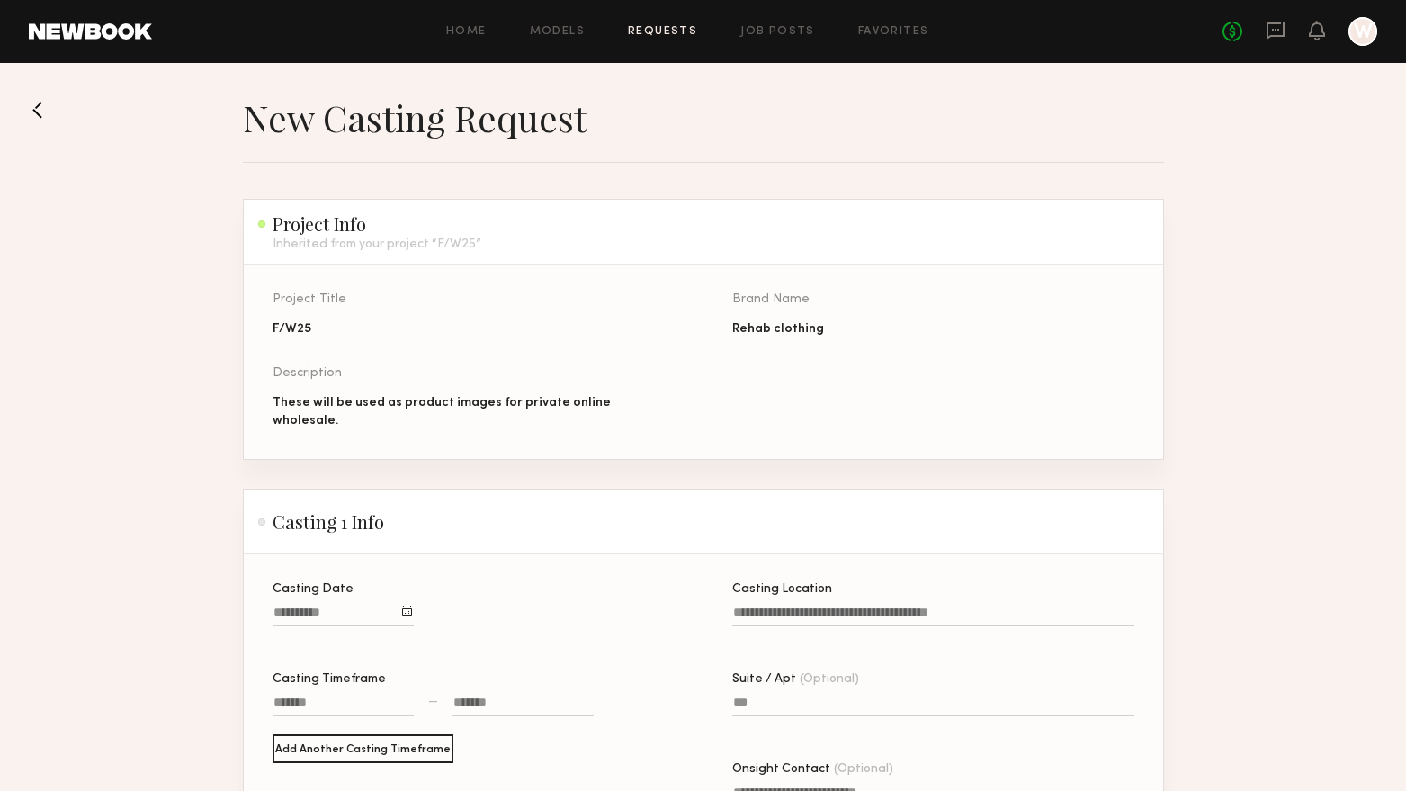
click at [411, 606] on div at bounding box center [407, 611] width 10 height 10
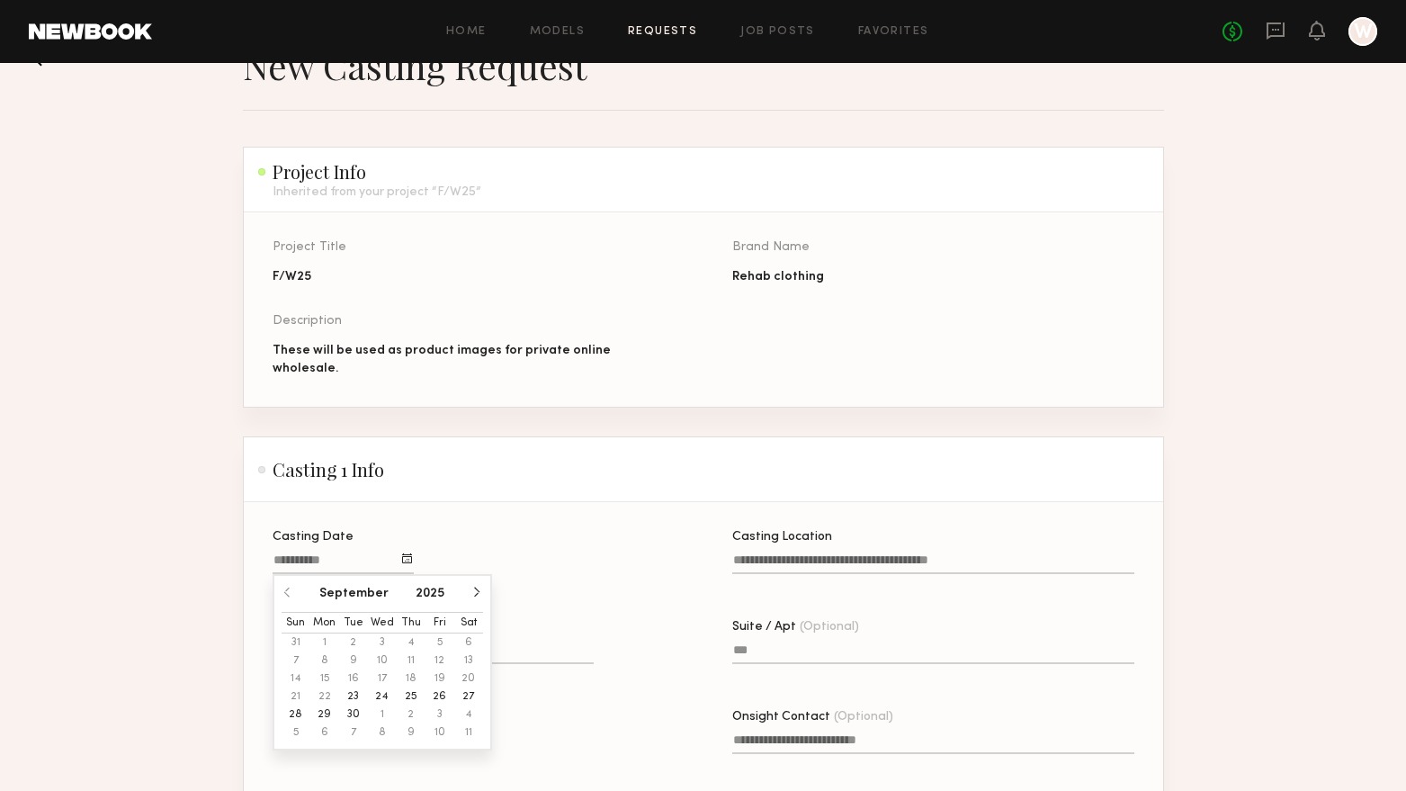
scroll to position [90, 0]
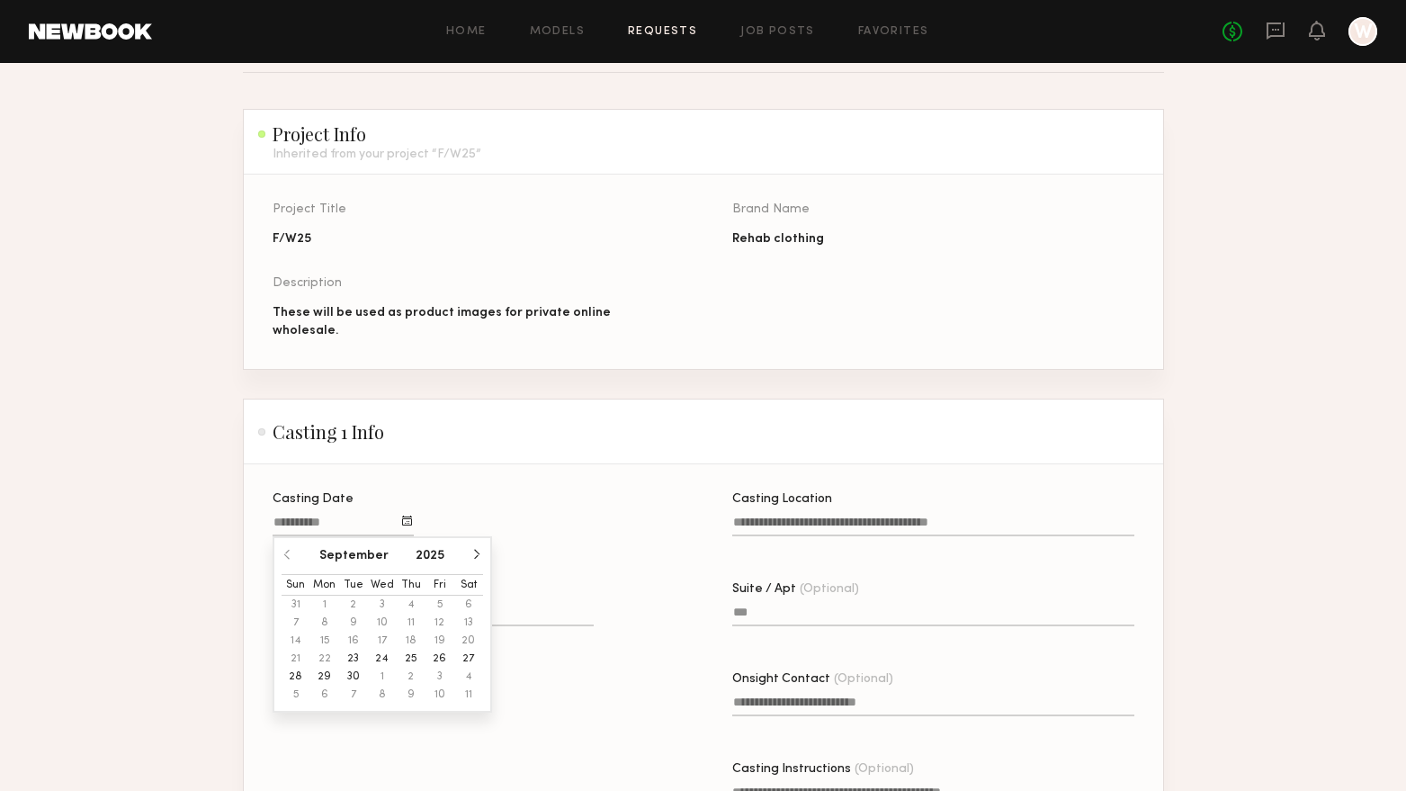
click at [386, 651] on button "24" at bounding box center [382, 659] width 29 height 18
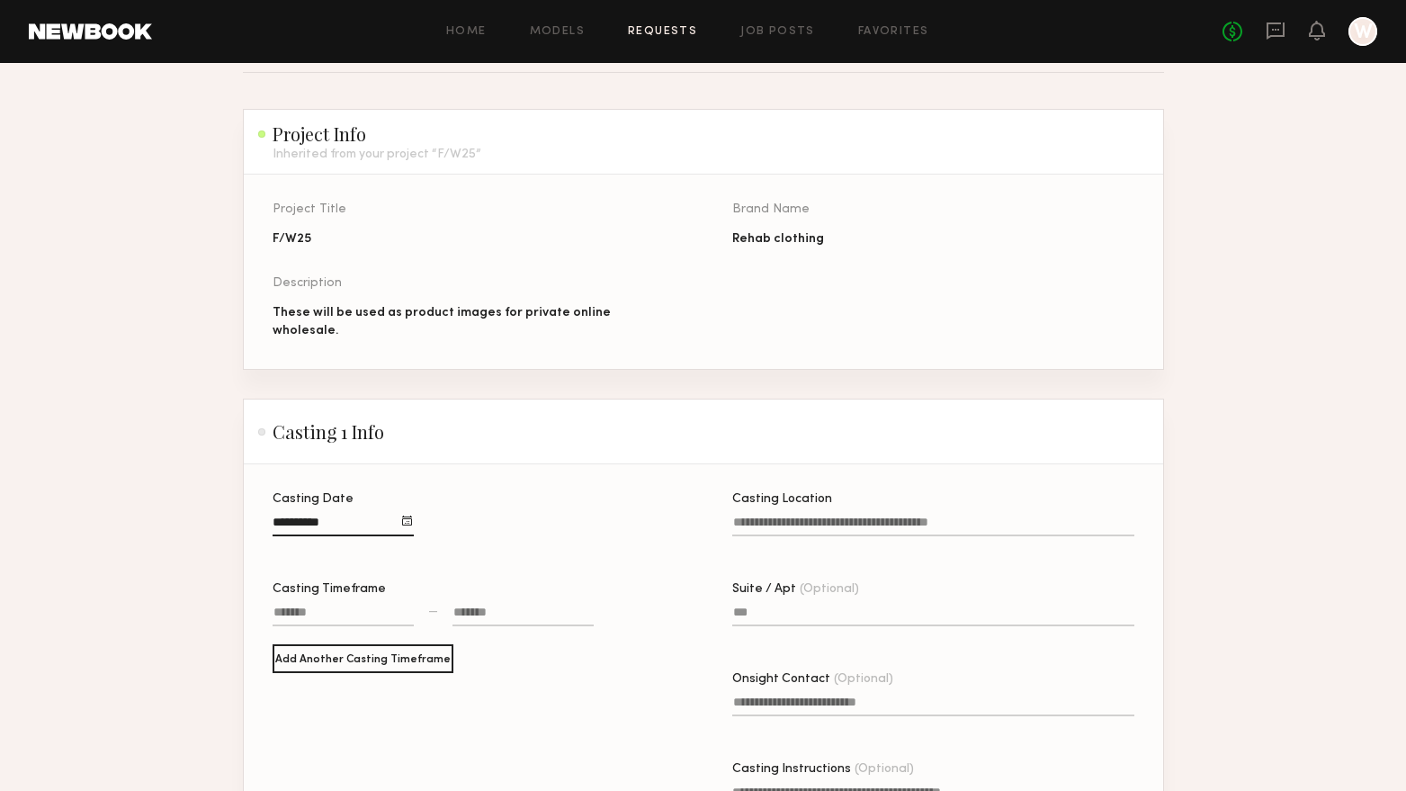
click at [366, 606] on div at bounding box center [343, 614] width 141 height 23
click at [301, 640] on button "button" at bounding box center [299, 644] width 14 height 14
click at [301, 639] on button "button" at bounding box center [299, 644] width 14 height 14
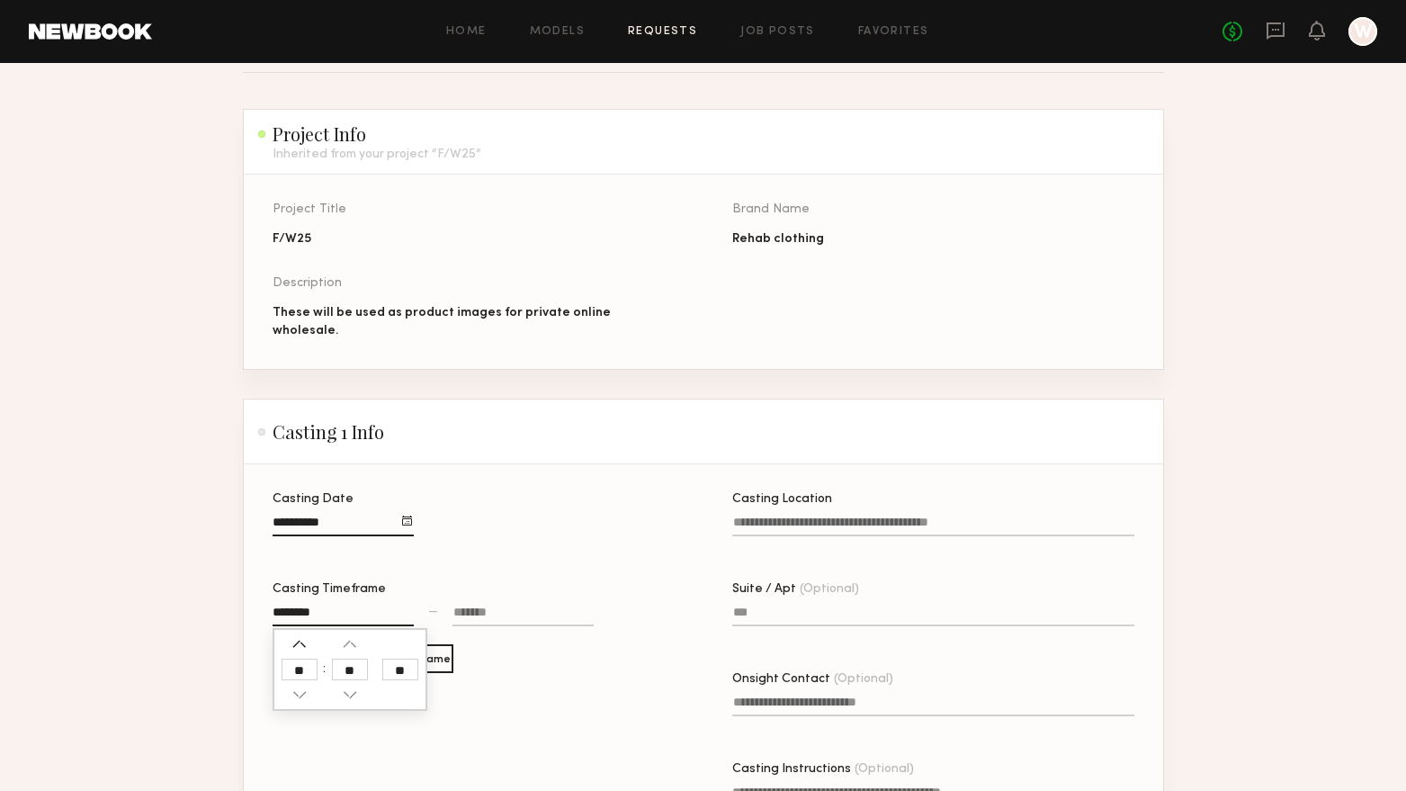
click at [301, 639] on button "button" at bounding box center [299, 644] width 14 height 14
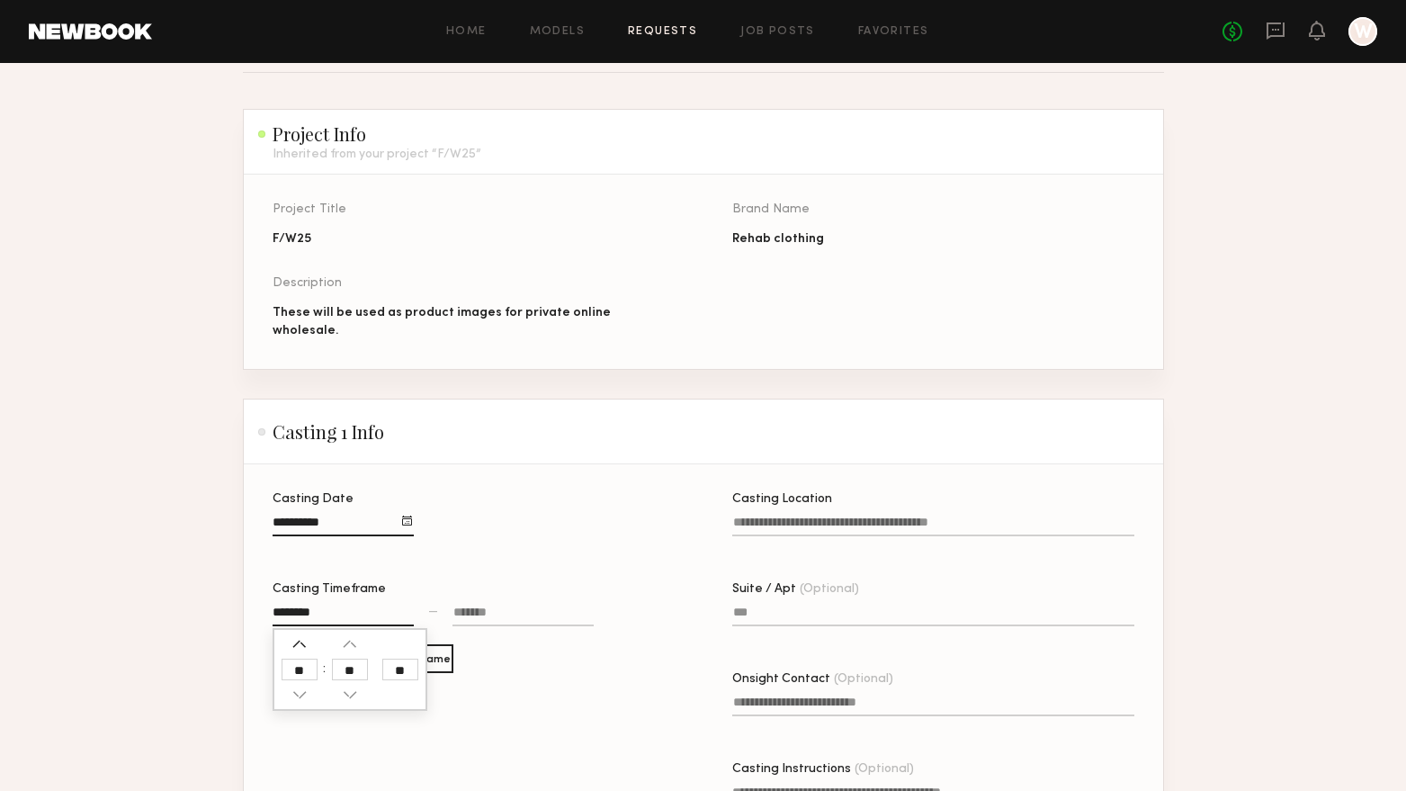
click at [301, 639] on button "button" at bounding box center [299, 644] width 14 height 14
type input "********"
type input "**"
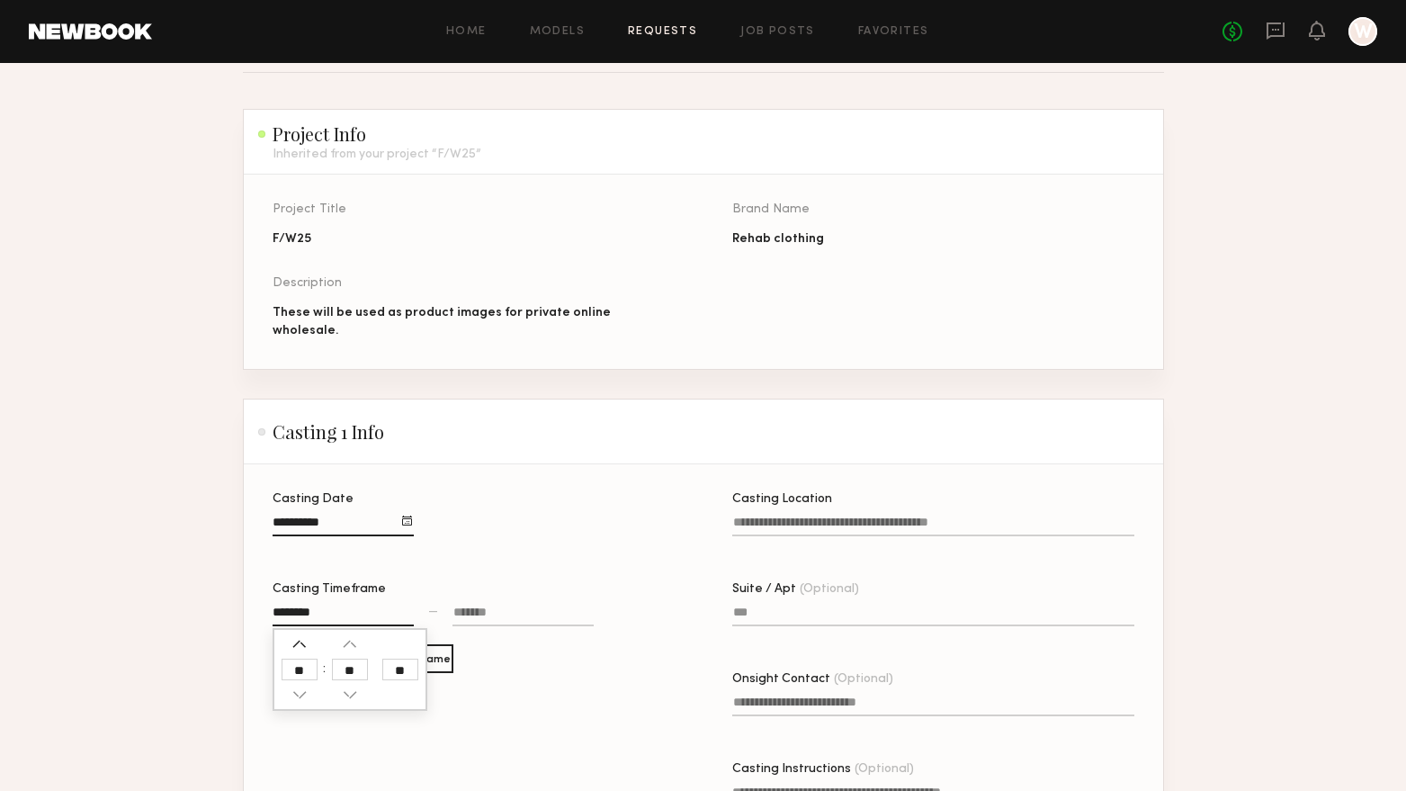
click at [301, 639] on button "button" at bounding box center [299, 644] width 14 height 14
click at [303, 693] on button "button" at bounding box center [299, 694] width 14 height 14
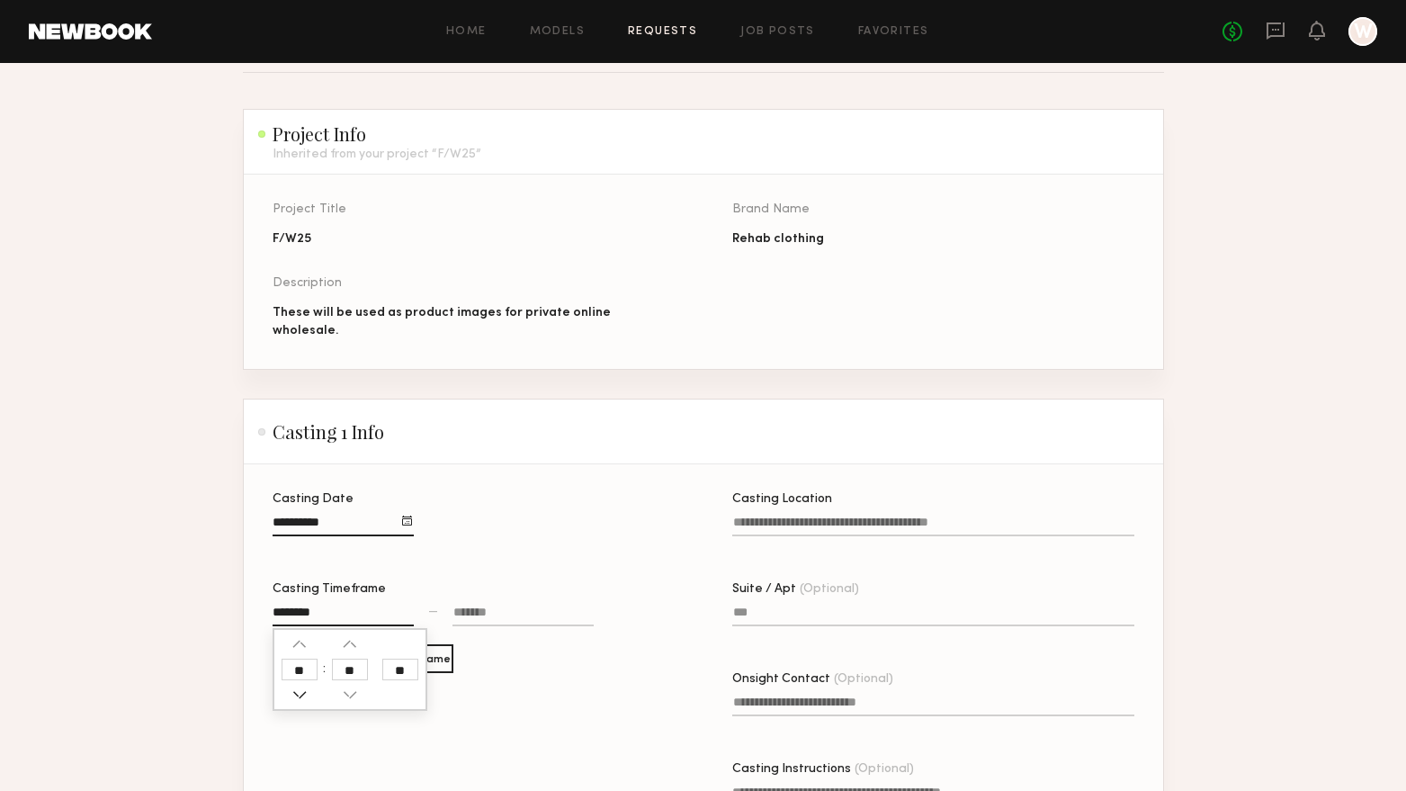
type input "********"
click at [462, 616] on div at bounding box center [523, 614] width 141 height 23
click at [466, 640] on button "button" at bounding box center [466, 644] width 14 height 14
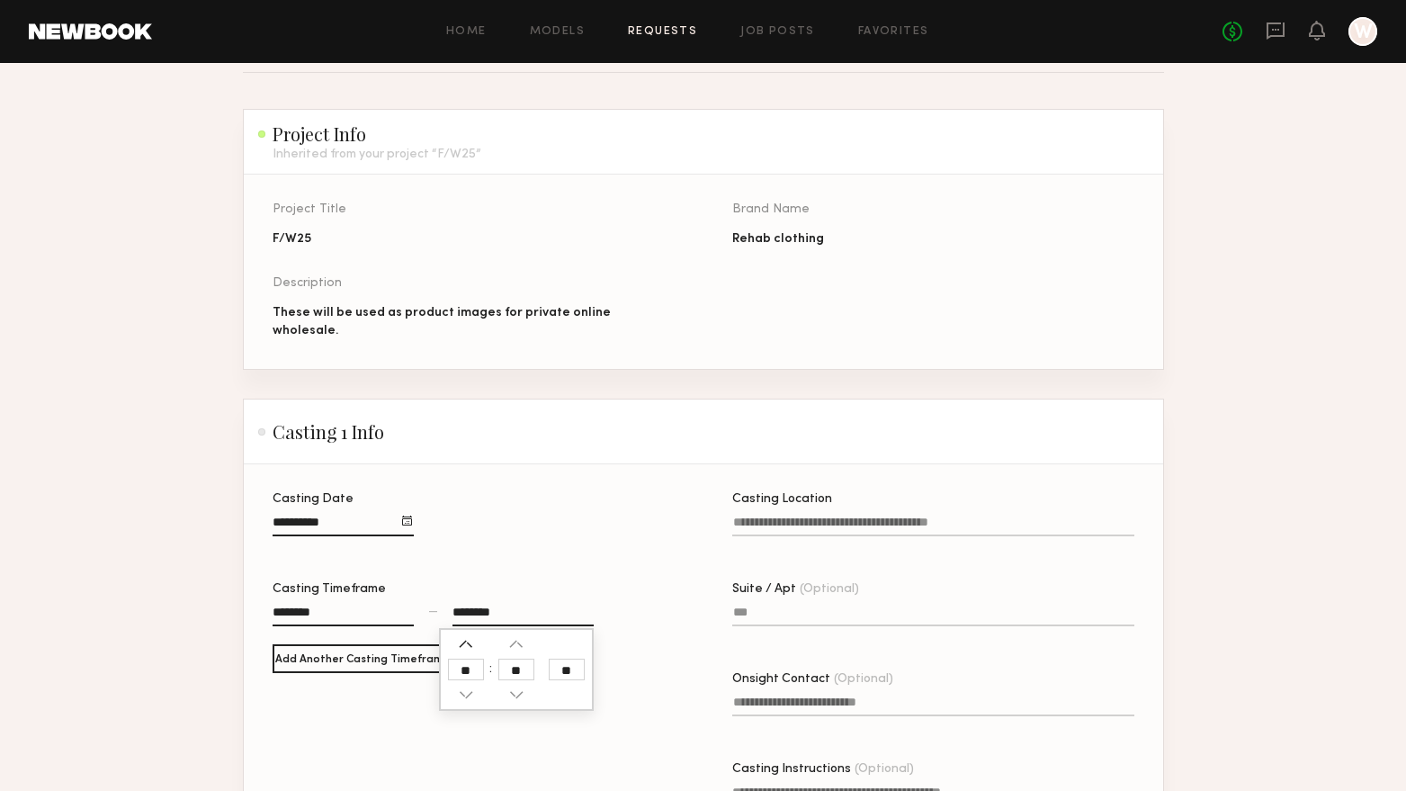
click at [466, 640] on button "button" at bounding box center [466, 644] width 14 height 14
click at [470, 688] on button "button" at bounding box center [466, 694] width 14 height 14
click at [624, 537] on div "Casting Date" at bounding box center [474, 523] width 402 height 61
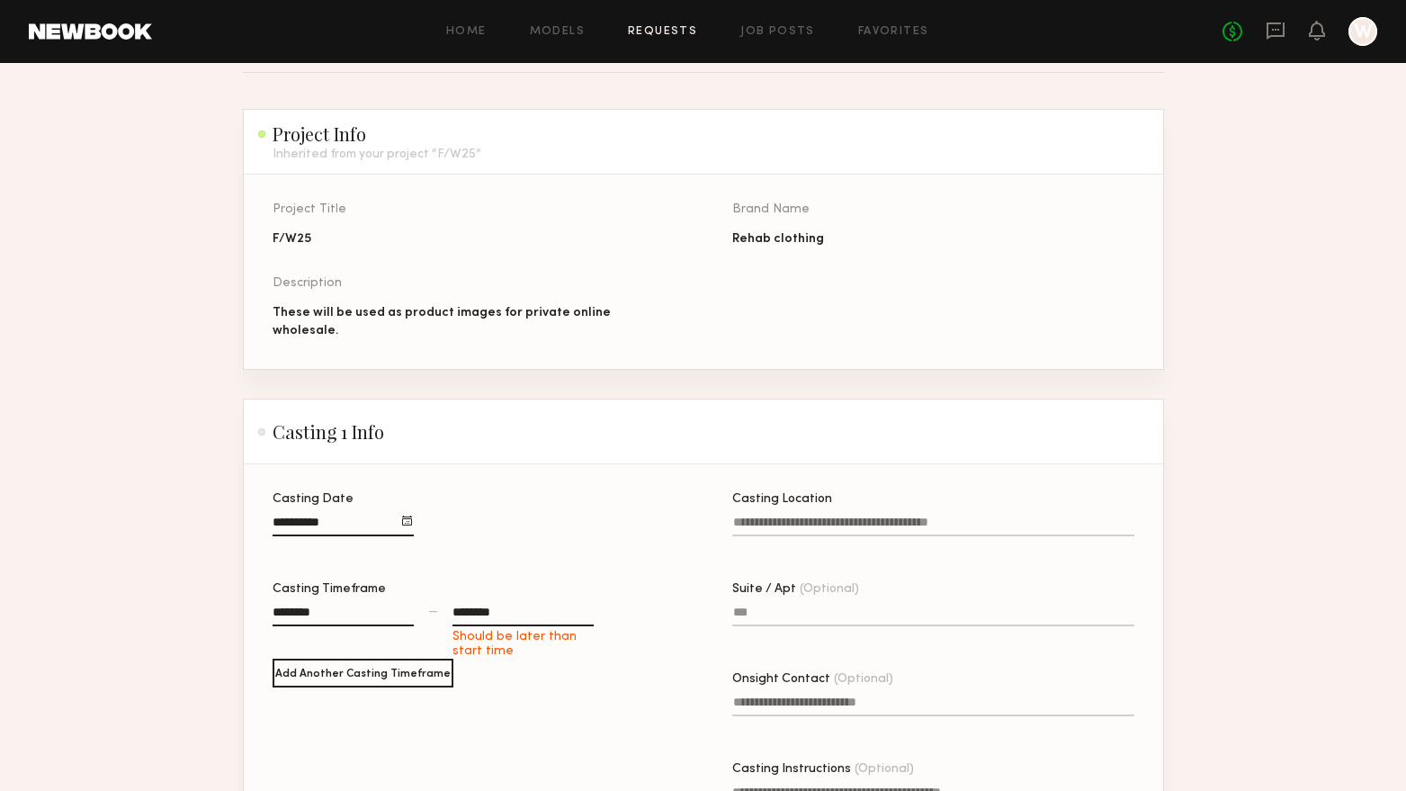
click at [492, 605] on div "********" at bounding box center [523, 614] width 141 height 23
click at [459, 637] on button "button" at bounding box center [466, 644] width 14 height 14
type input "********"
type input "**"
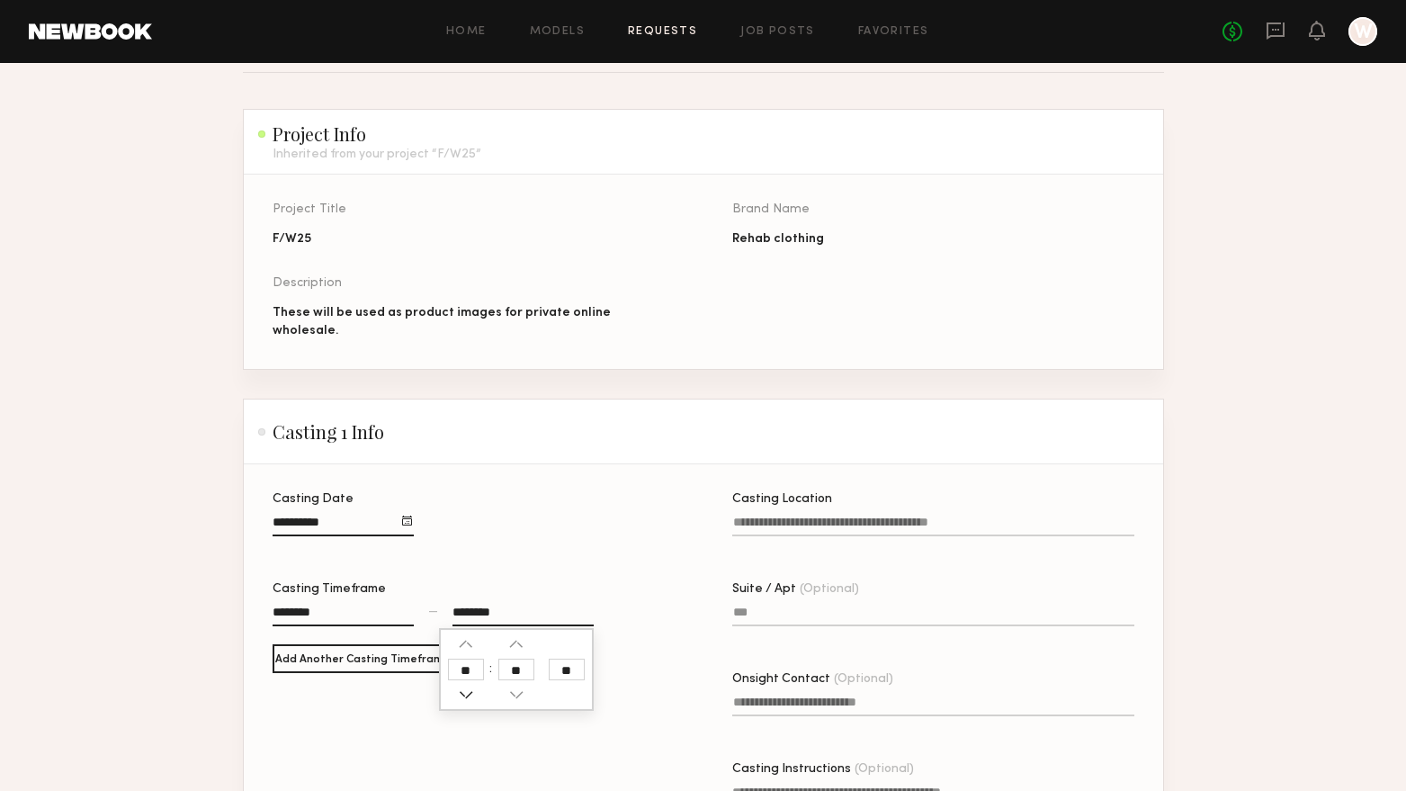
click at [465, 687] on button "button" at bounding box center [466, 694] width 14 height 14
type input "********"
type input "**"
click at [579, 659] on input "**" at bounding box center [567, 670] width 36 height 22
type input "********"
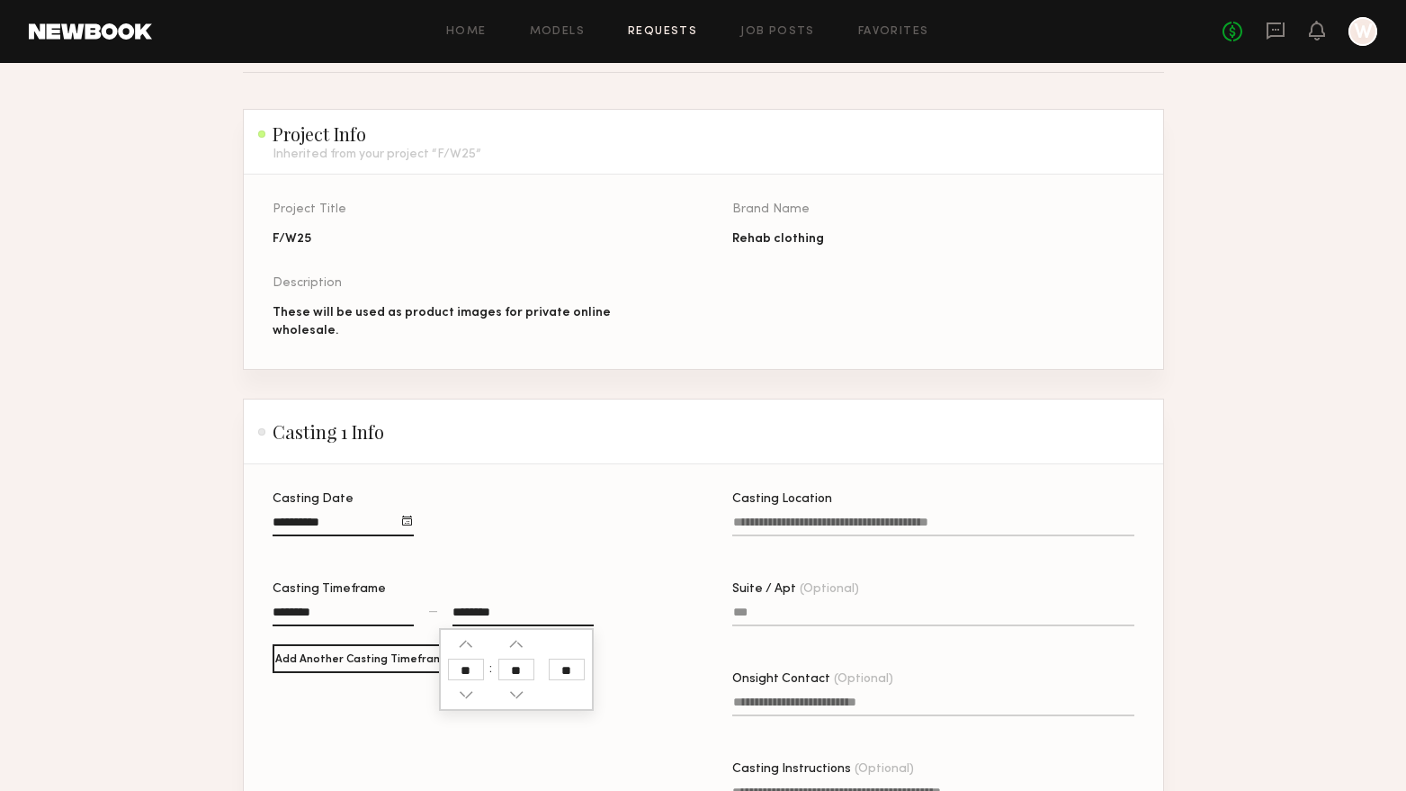
type input "**"
click at [611, 538] on div "Casting Date" at bounding box center [474, 523] width 402 height 61
click at [883, 516] on input "Casting Location" at bounding box center [933, 526] width 402 height 21
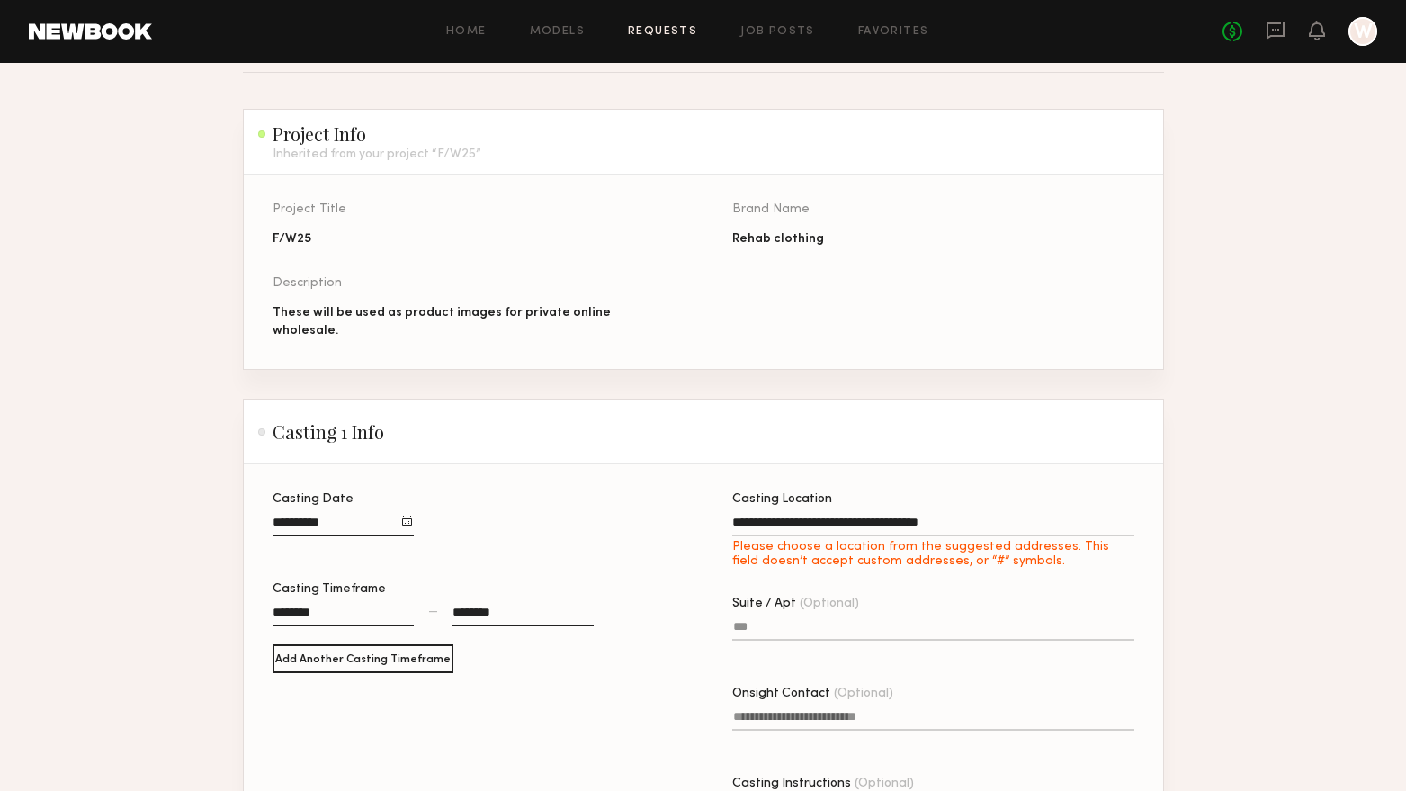
type input "**********"
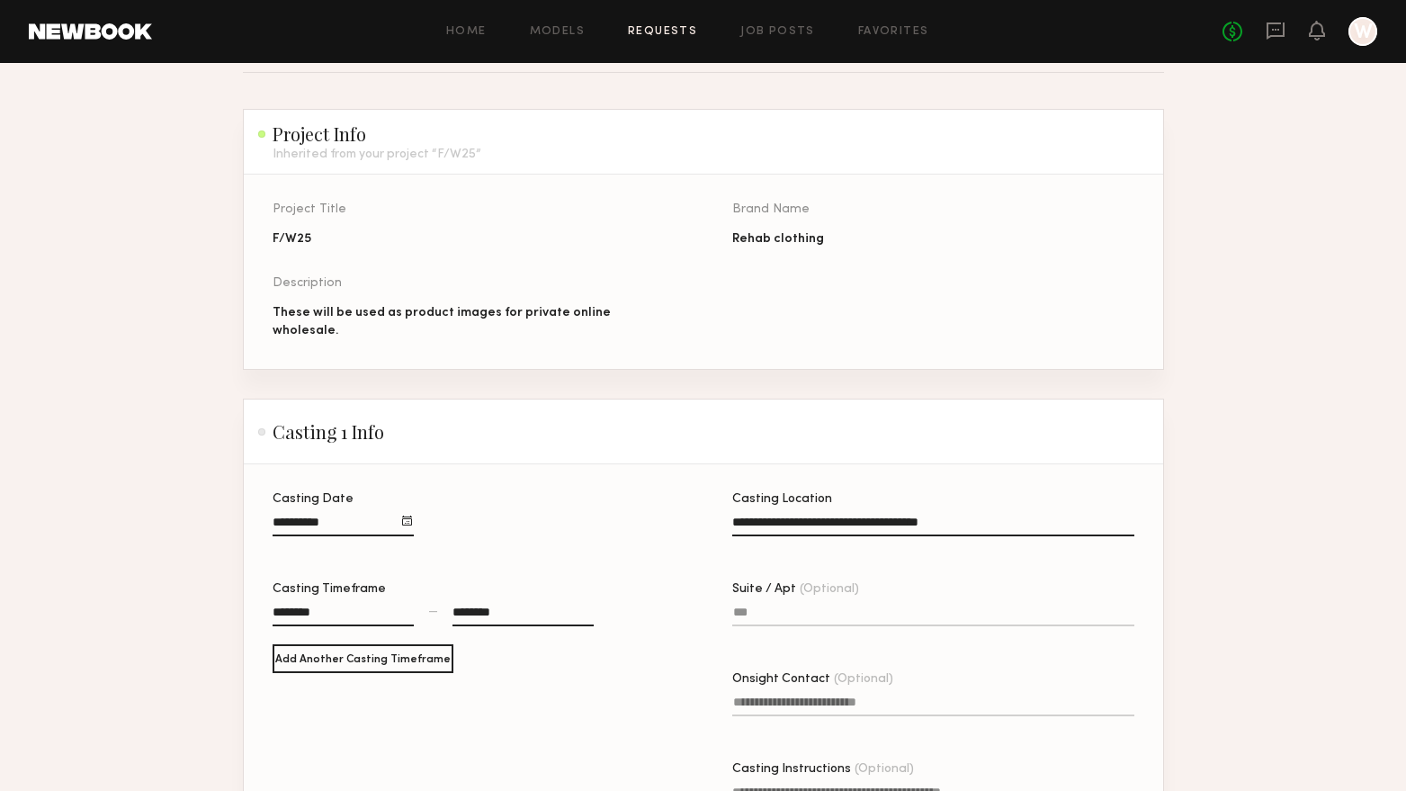
click at [826, 606] on input "Suite / Apt (Optional)" at bounding box center [933, 616] width 402 height 21
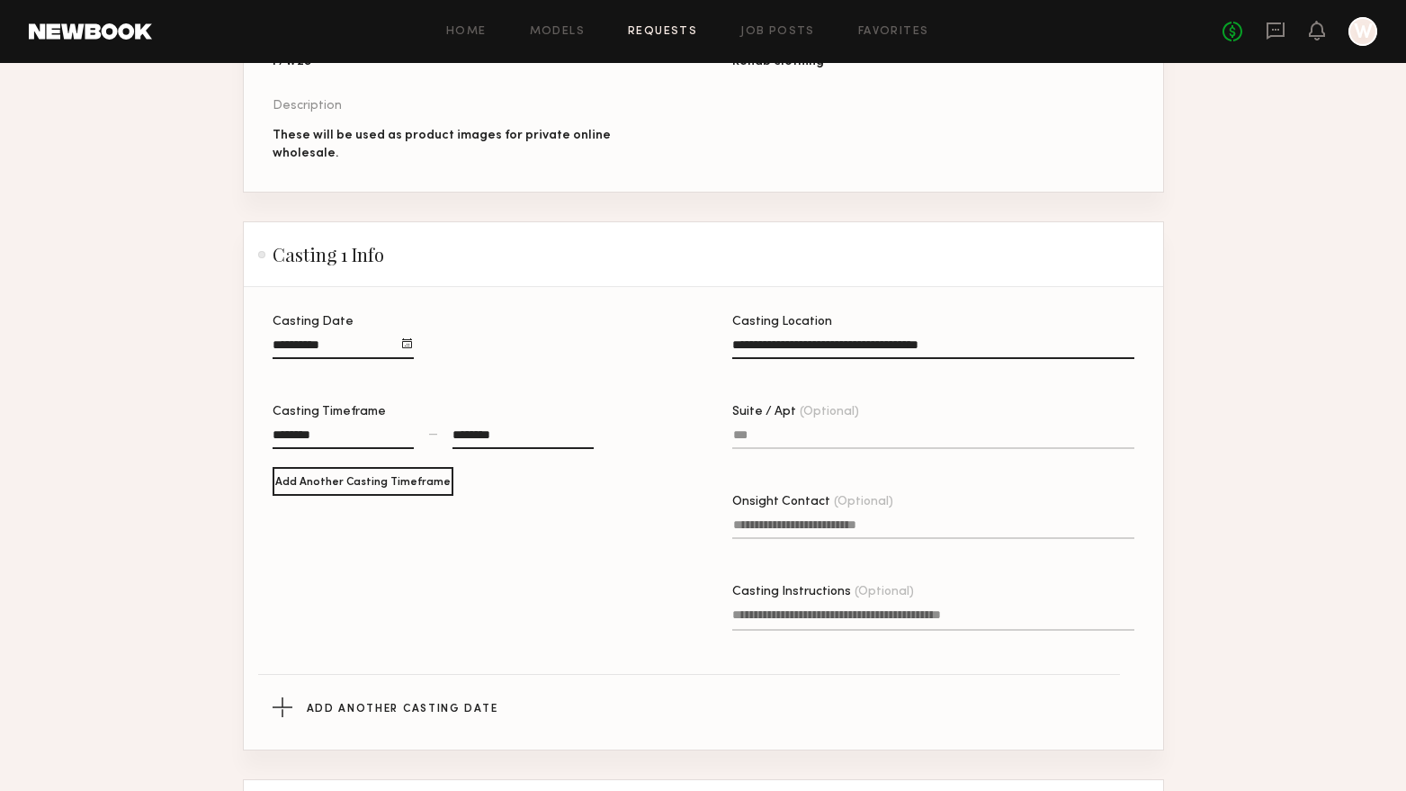
scroll to position [270, 0]
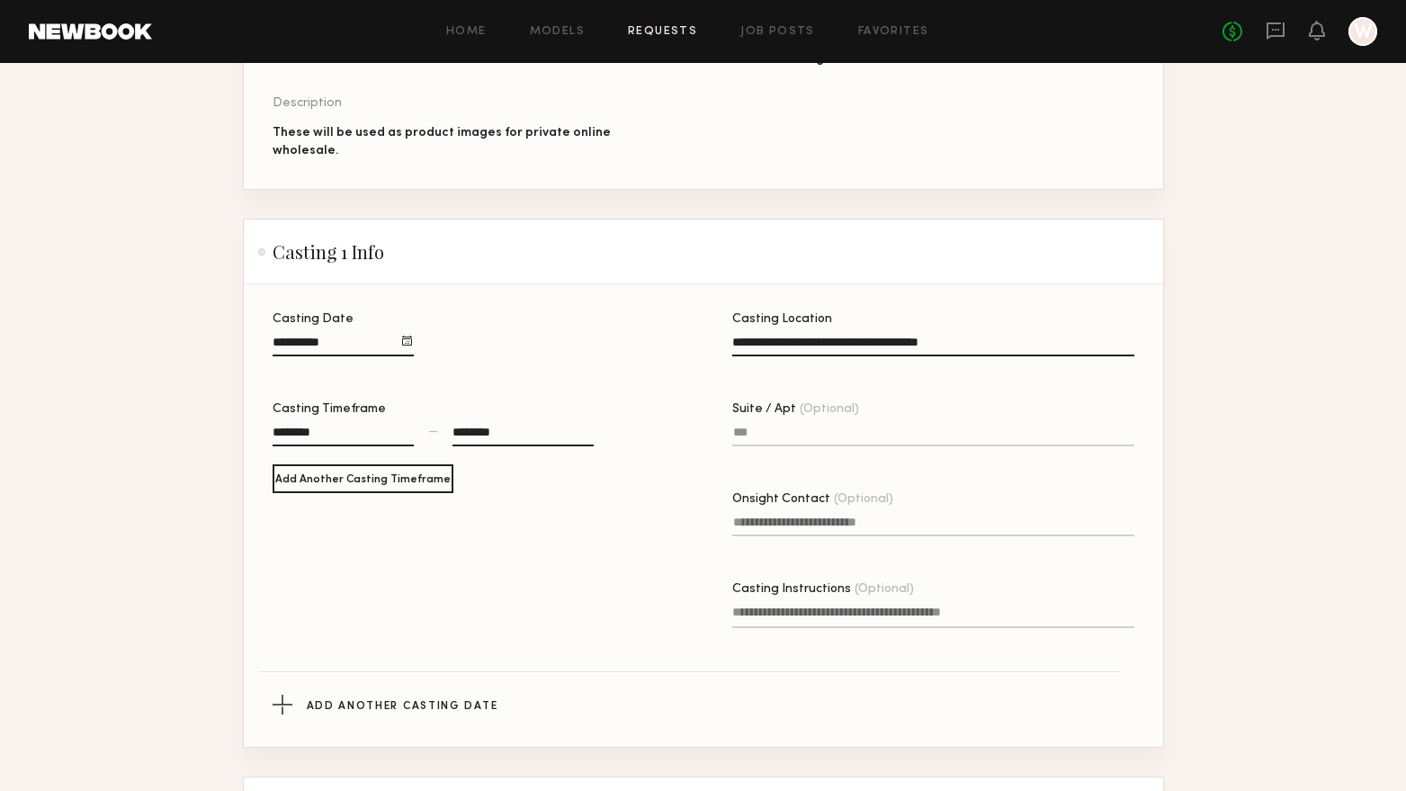
click at [851, 516] on input "Onsight Contact (Optional)" at bounding box center [933, 526] width 402 height 21
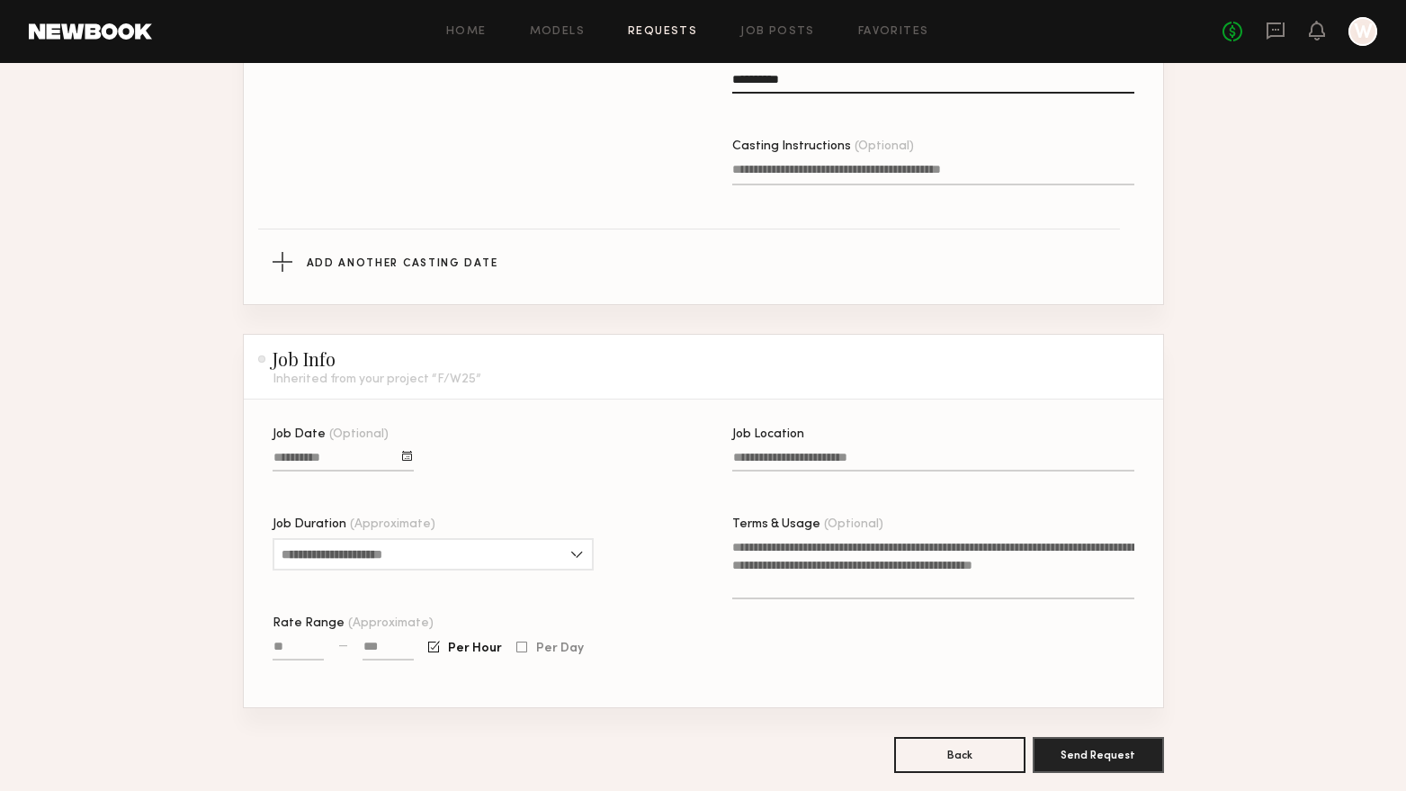
scroll to position [720, 0]
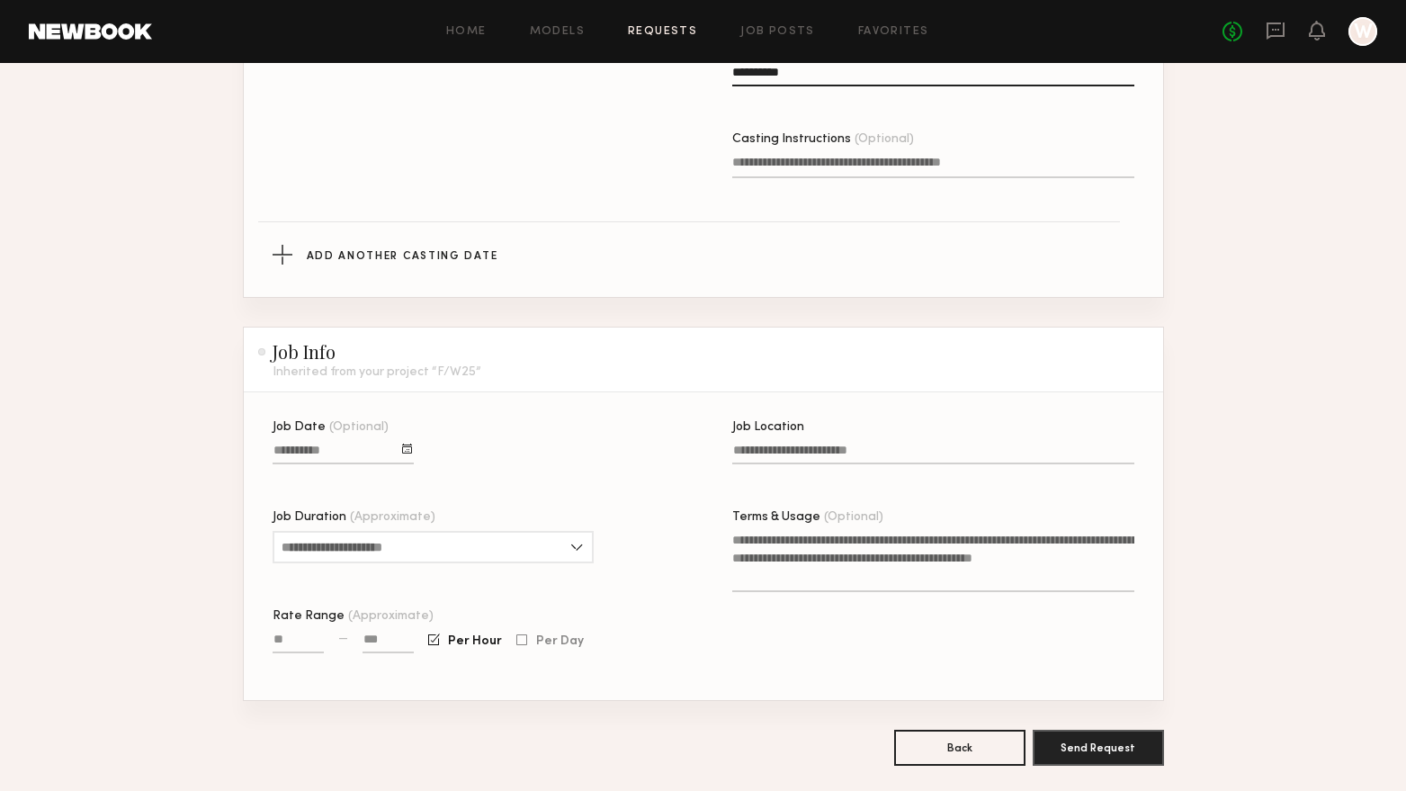
type input "**********"
click at [407, 446] on div at bounding box center [407, 449] width 10 height 10
click at [436, 590] on button "26" at bounding box center [440, 587] width 29 height 18
click at [480, 552] on input "Job Duration (Approximate)" at bounding box center [433, 547] width 321 height 32
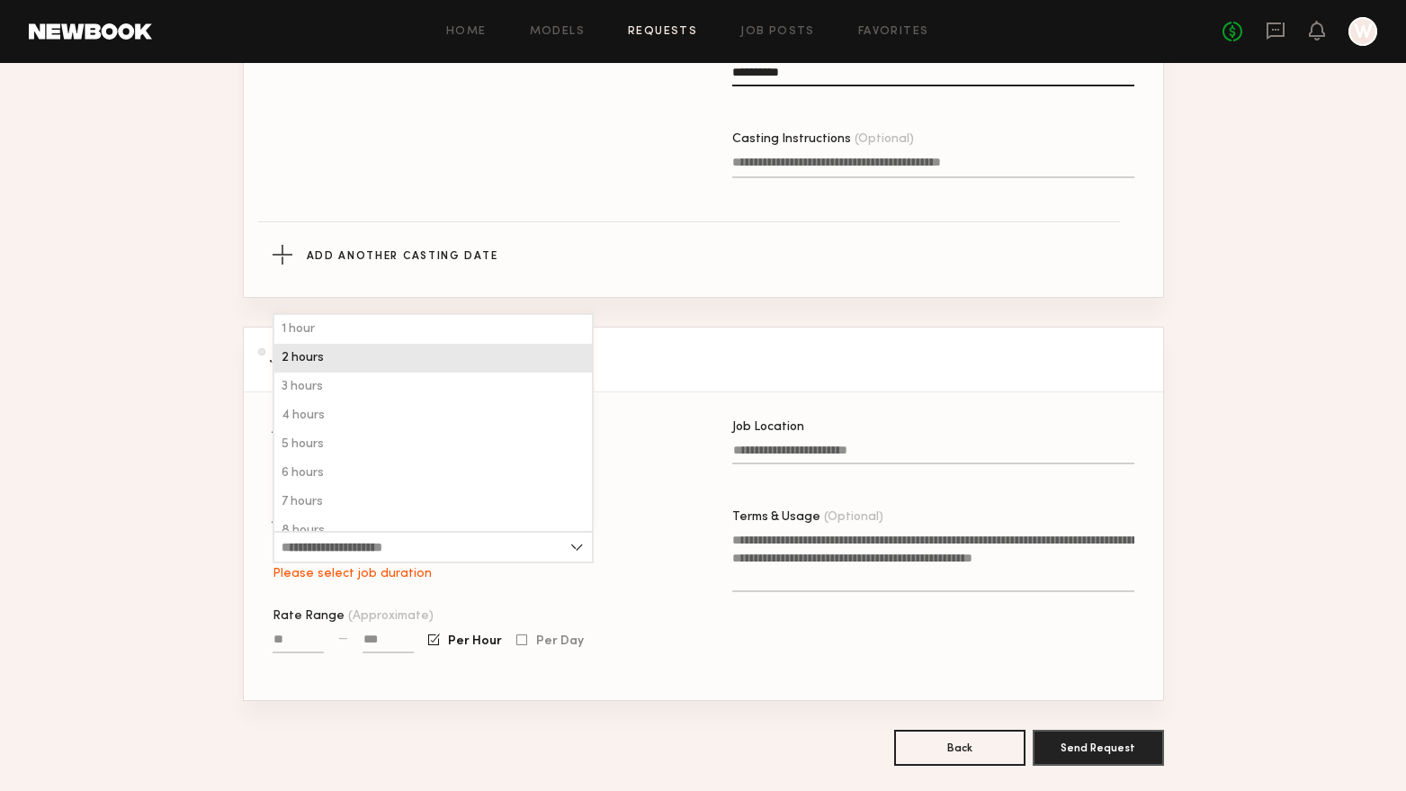
click at [357, 369] on div "2 hours" at bounding box center [433, 358] width 318 height 29
type input "*******"
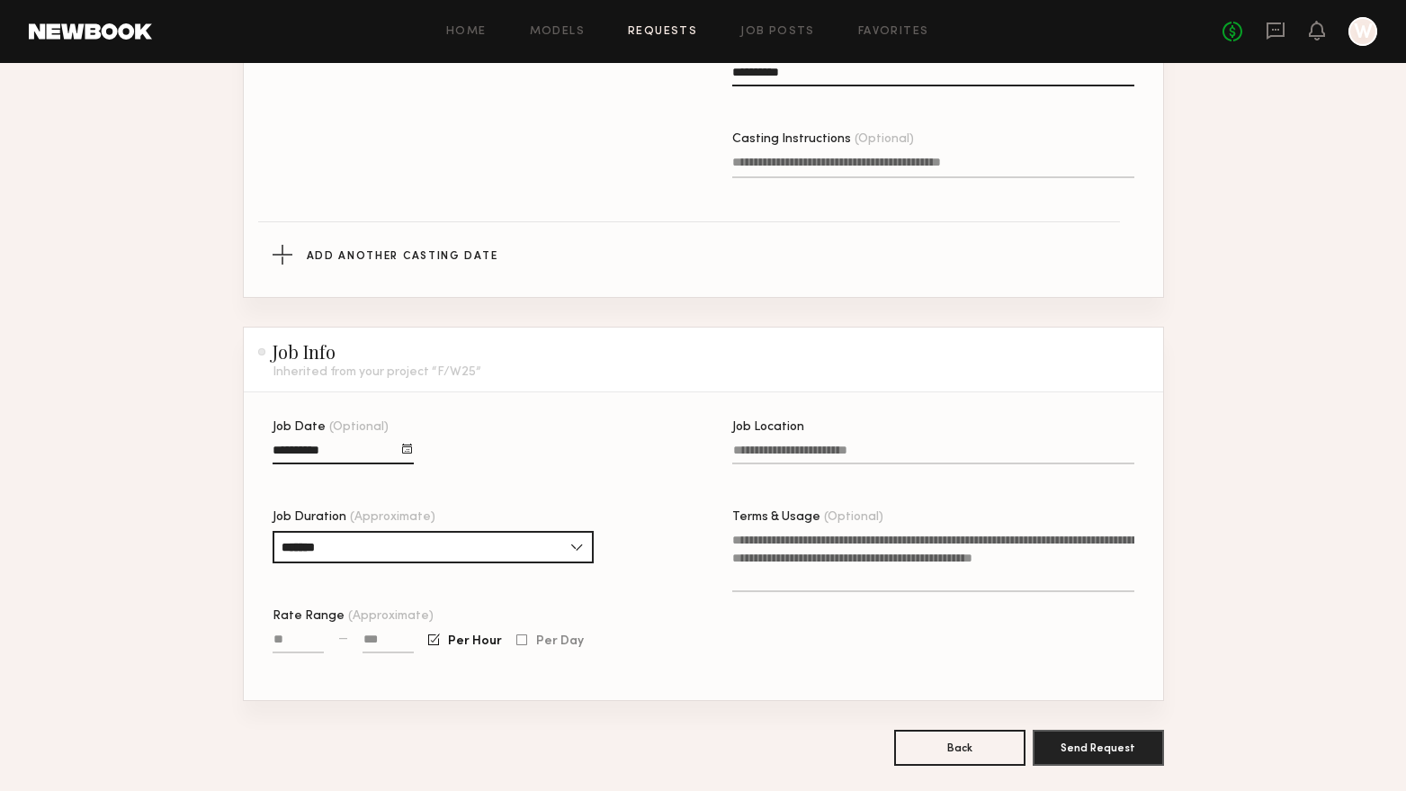
click at [804, 458] on input "Job Location" at bounding box center [933, 454] width 402 height 21
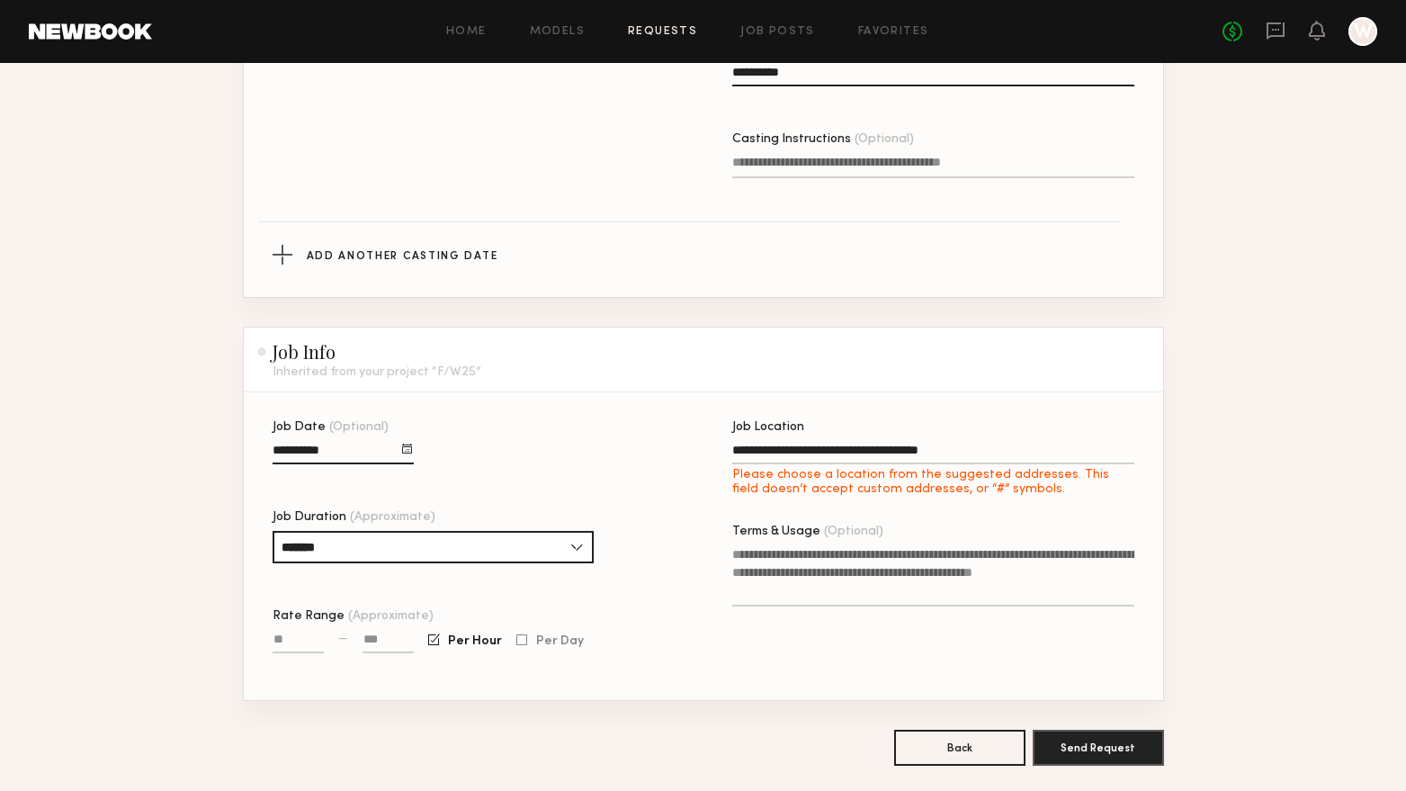
type input "**********"
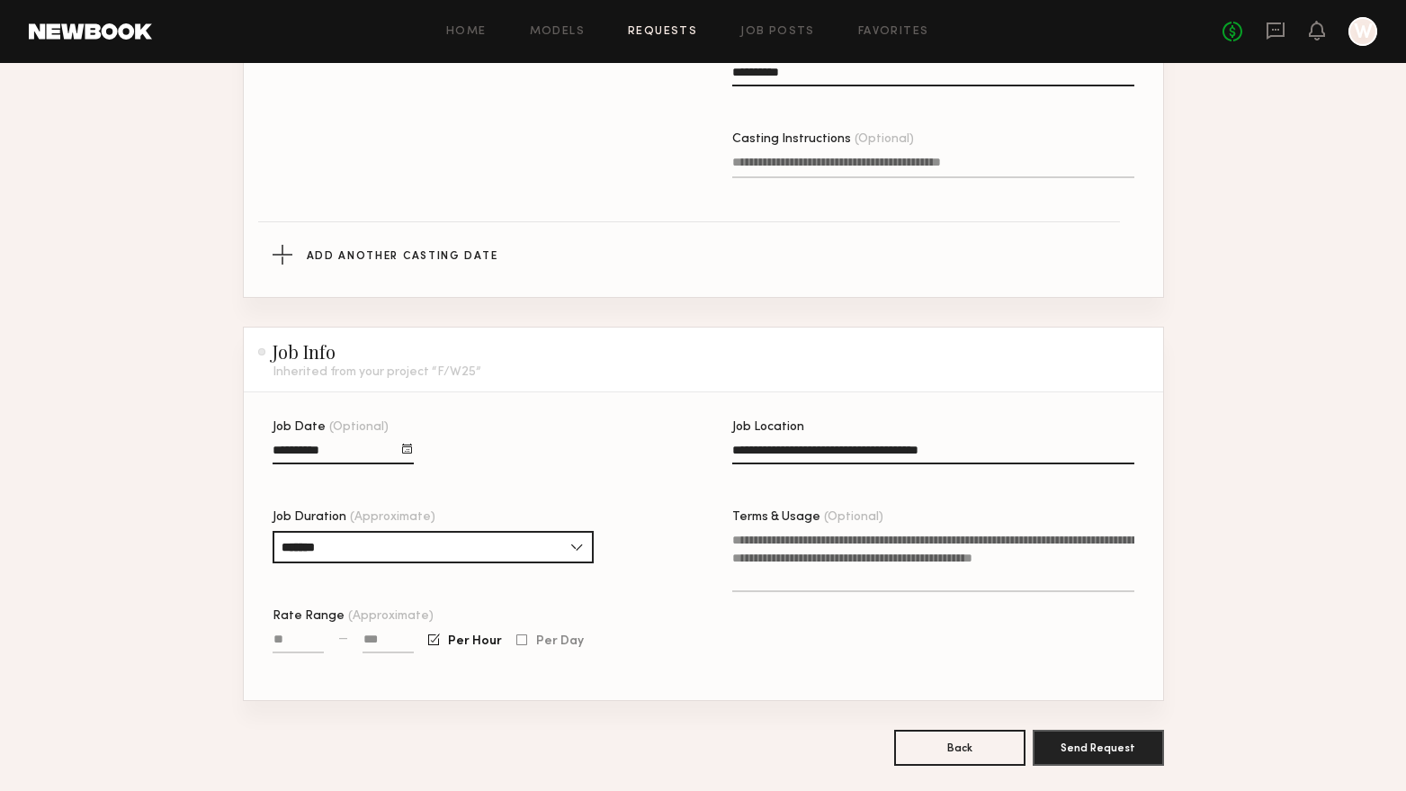
click at [322, 646] on input "Rate Range (Approximate)" at bounding box center [298, 643] width 51 height 21
type input "****"
click at [785, 546] on textarea "Terms & Usage (Optional)" at bounding box center [933, 561] width 402 height 61
type textarea "*"
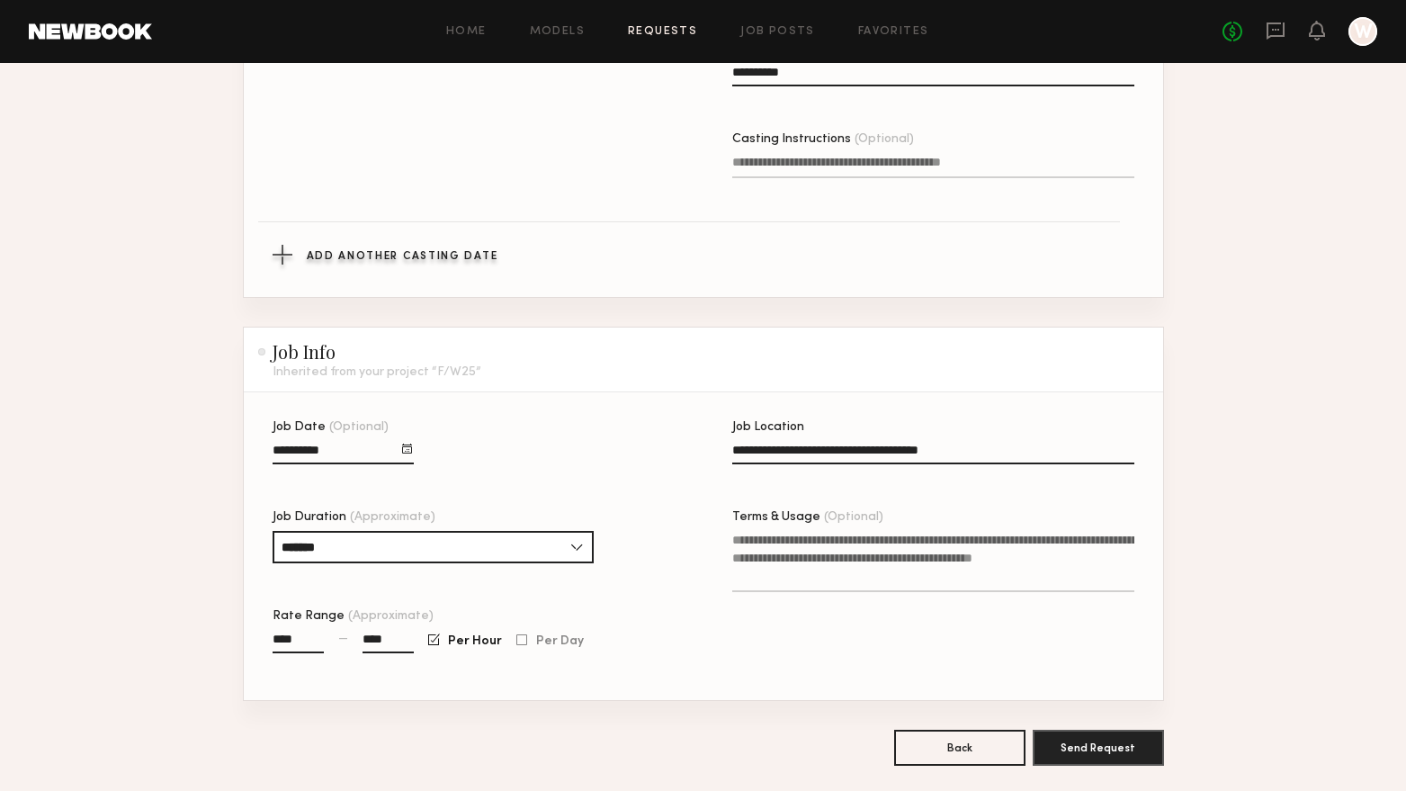
paste textarea "**********"
type textarea "**********"
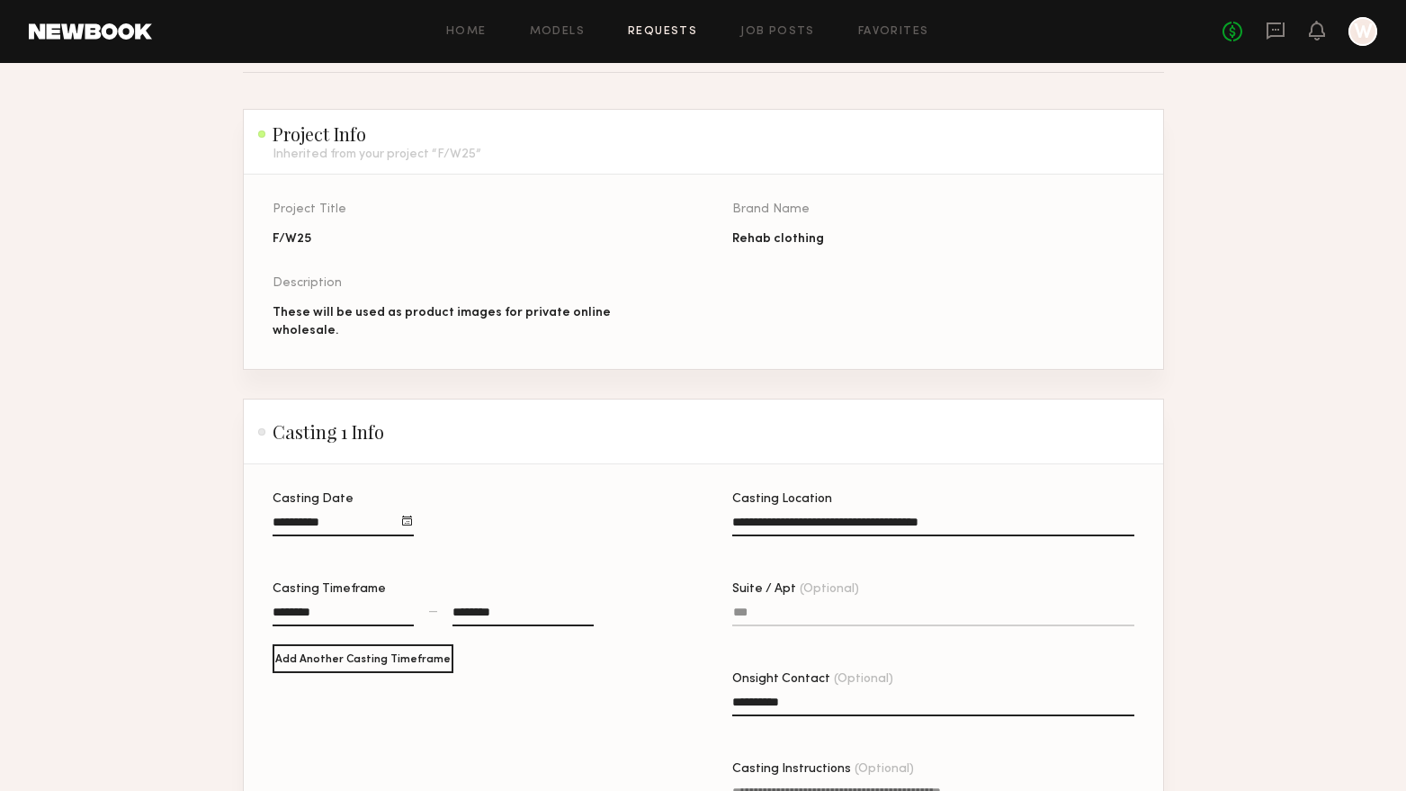
scroll to position [0, 0]
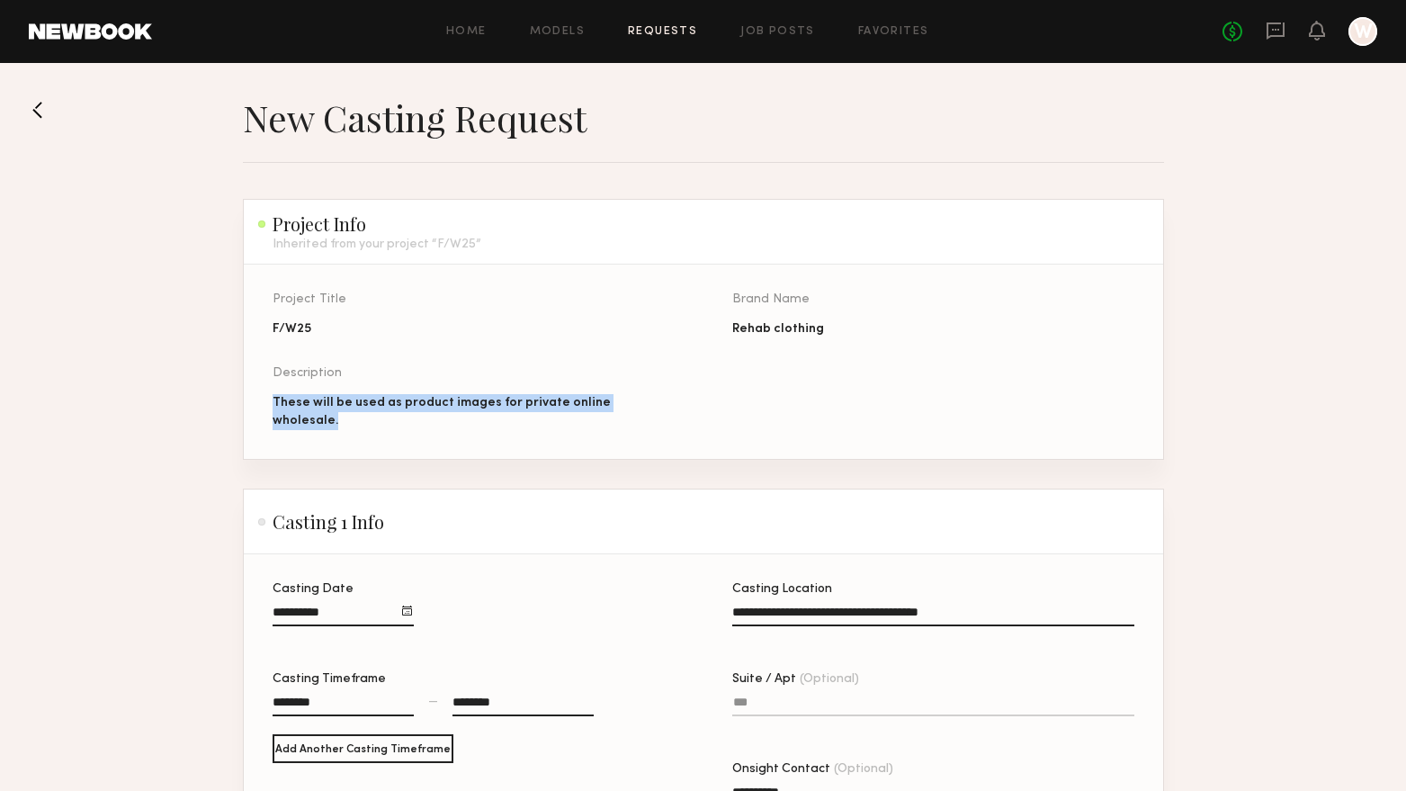
drag, startPoint x: 661, startPoint y: 405, endPoint x: 267, endPoint y: 400, distance: 394.1
click at [267, 400] on section "Project Title F/W25 Brand Name Rehab clothing Description These will be used as…" at bounding box center [704, 362] width 920 height 194
copy div "These will be used as product images for private online wholesale."
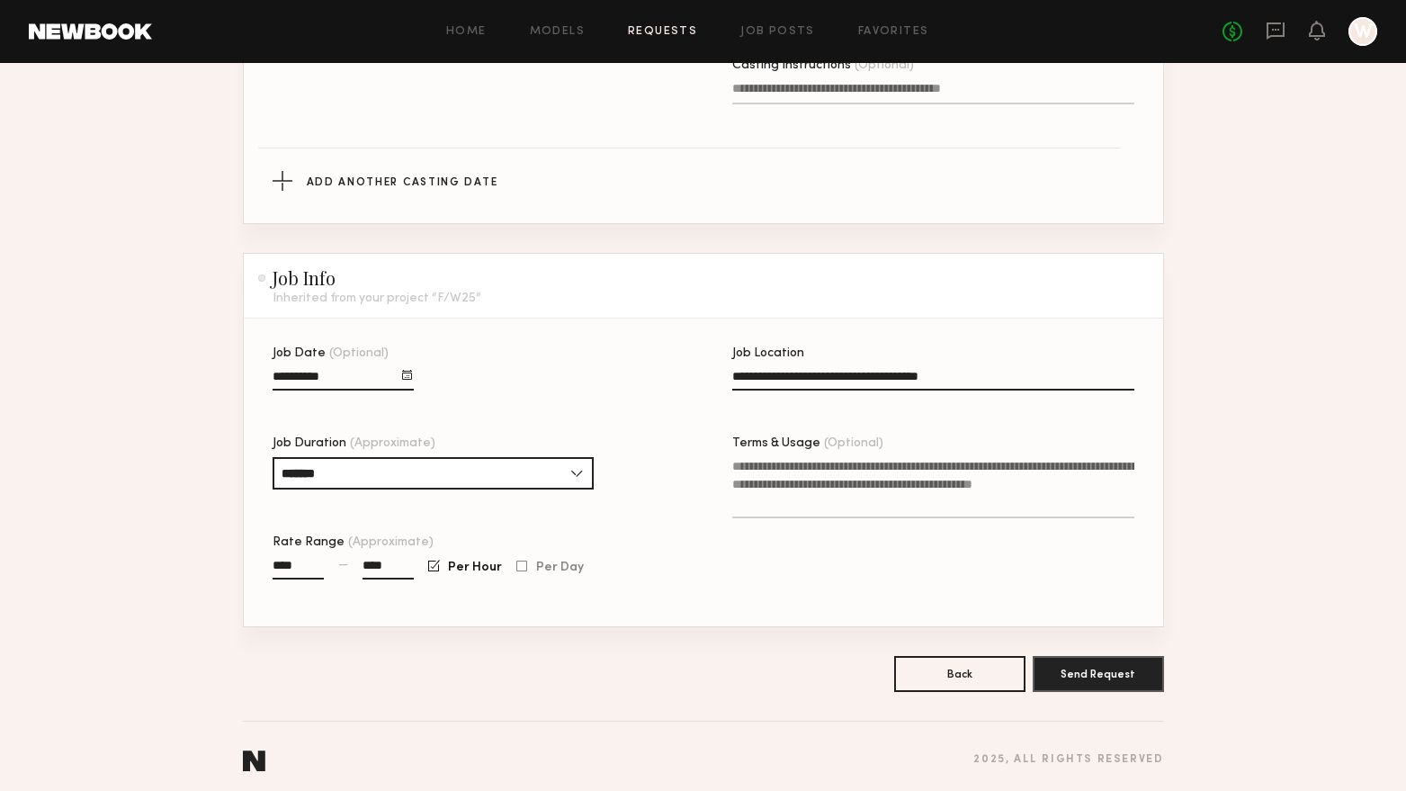
scroll to position [804, 0]
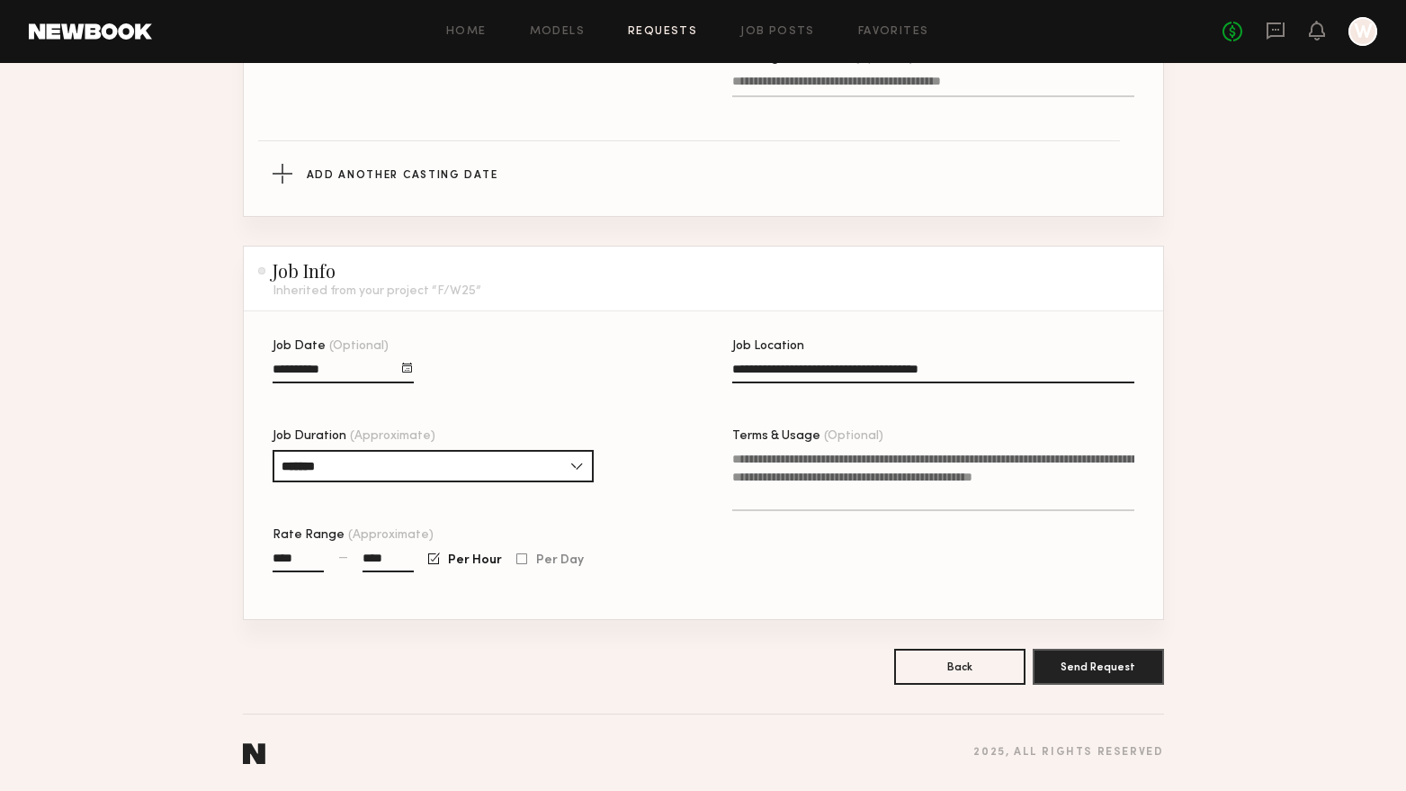
click at [917, 461] on textarea "Terms & Usage (Optional)" at bounding box center [933, 480] width 402 height 61
paste textarea "**********"
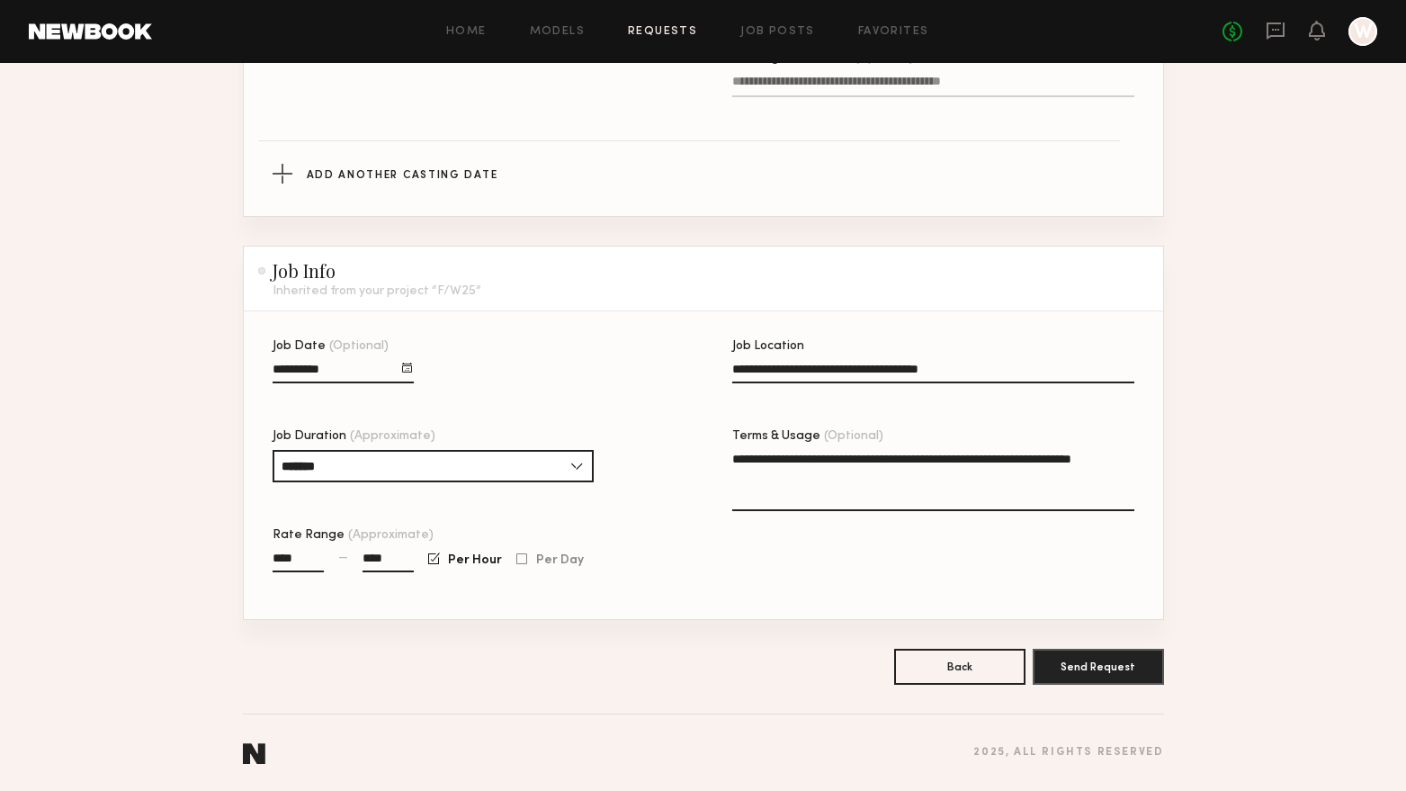
drag, startPoint x: 1071, startPoint y: 478, endPoint x: 1112, endPoint y: 453, distance: 48.5
click at [1112, 453] on textarea "**********" at bounding box center [933, 480] width 402 height 61
type textarea "**********"
click at [1126, 664] on button "Send Request" at bounding box center [1098, 666] width 131 height 36
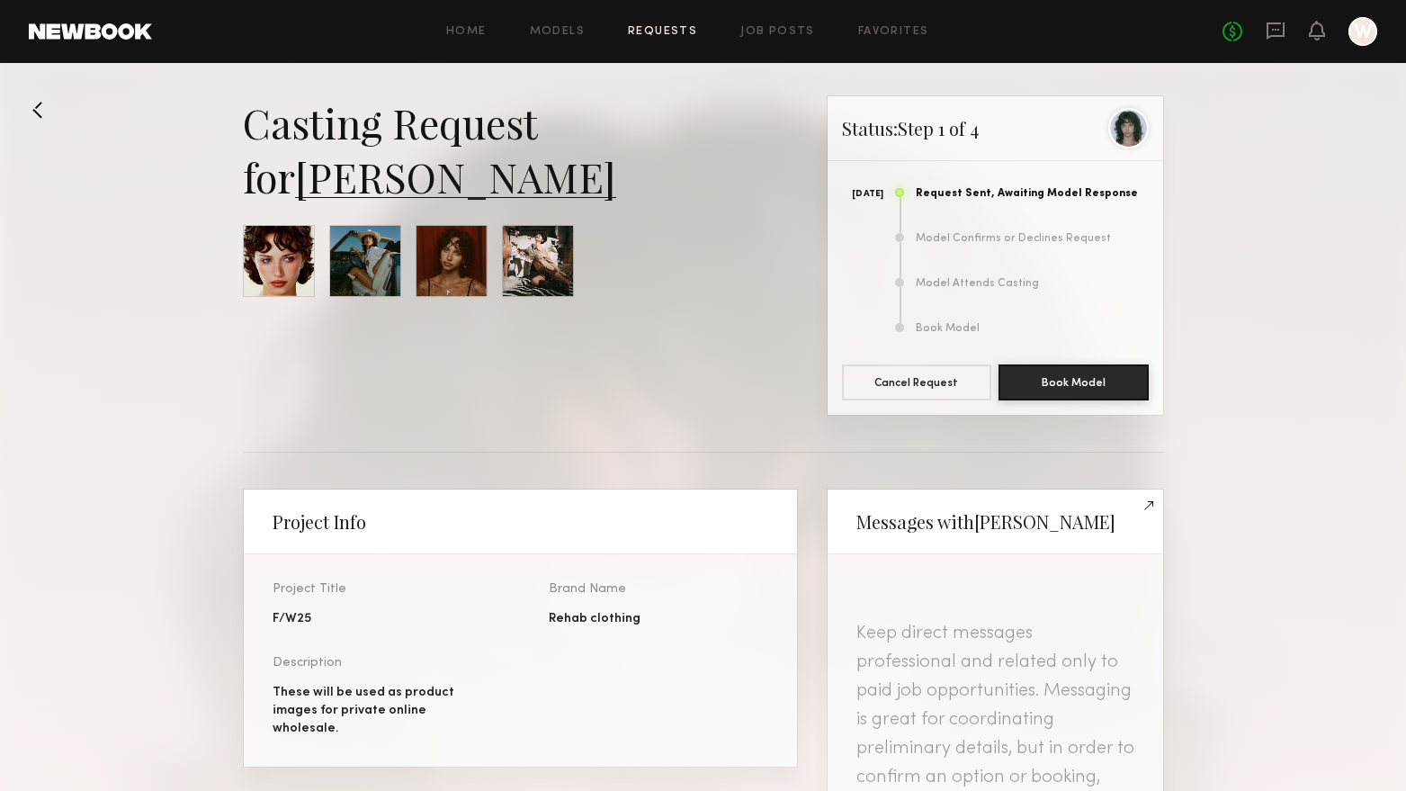
click at [269, 257] on div at bounding box center [279, 261] width 72 height 72
click at [349, 198] on link "[PERSON_NAME]" at bounding box center [455, 176] width 321 height 54
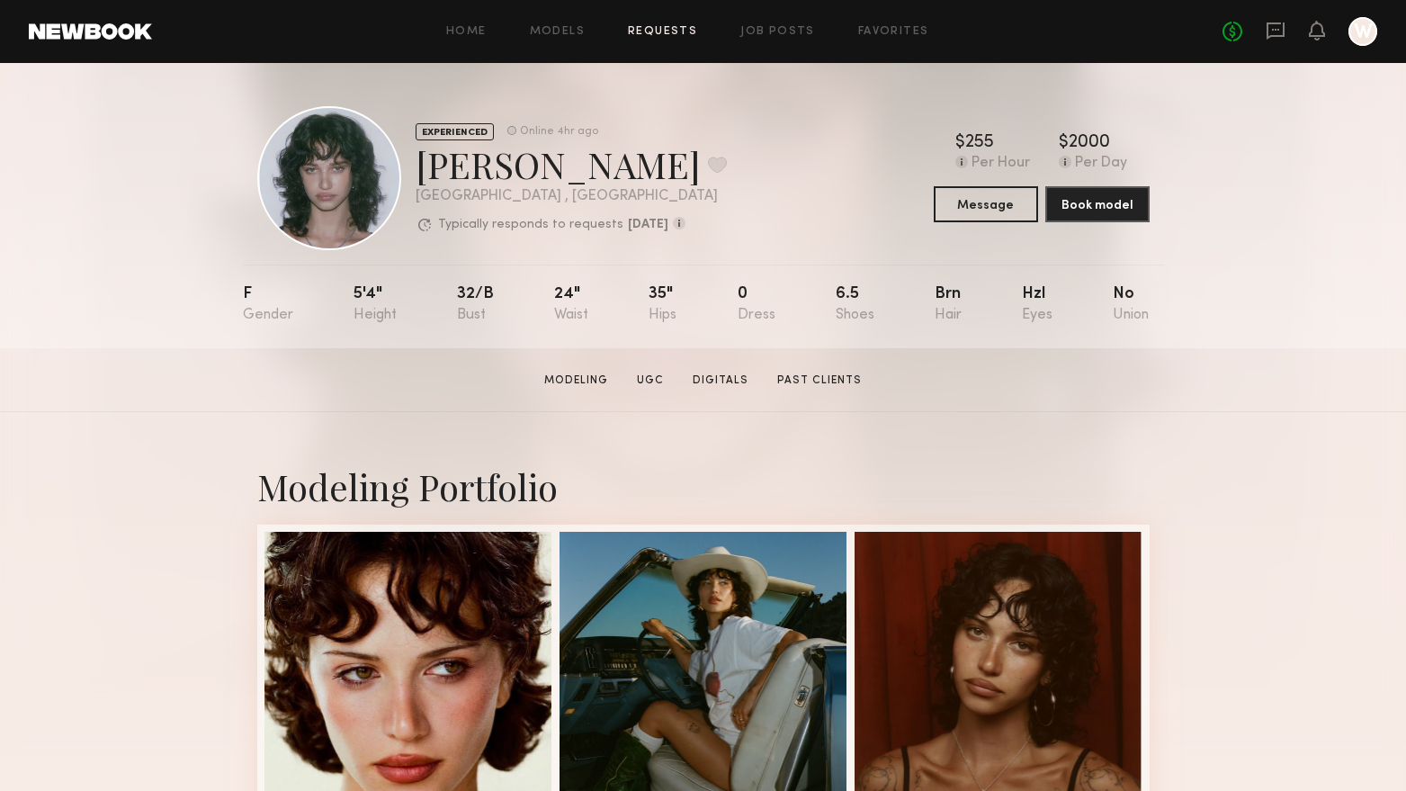
click at [676, 31] on link "Requests" at bounding box center [662, 32] width 69 height 12
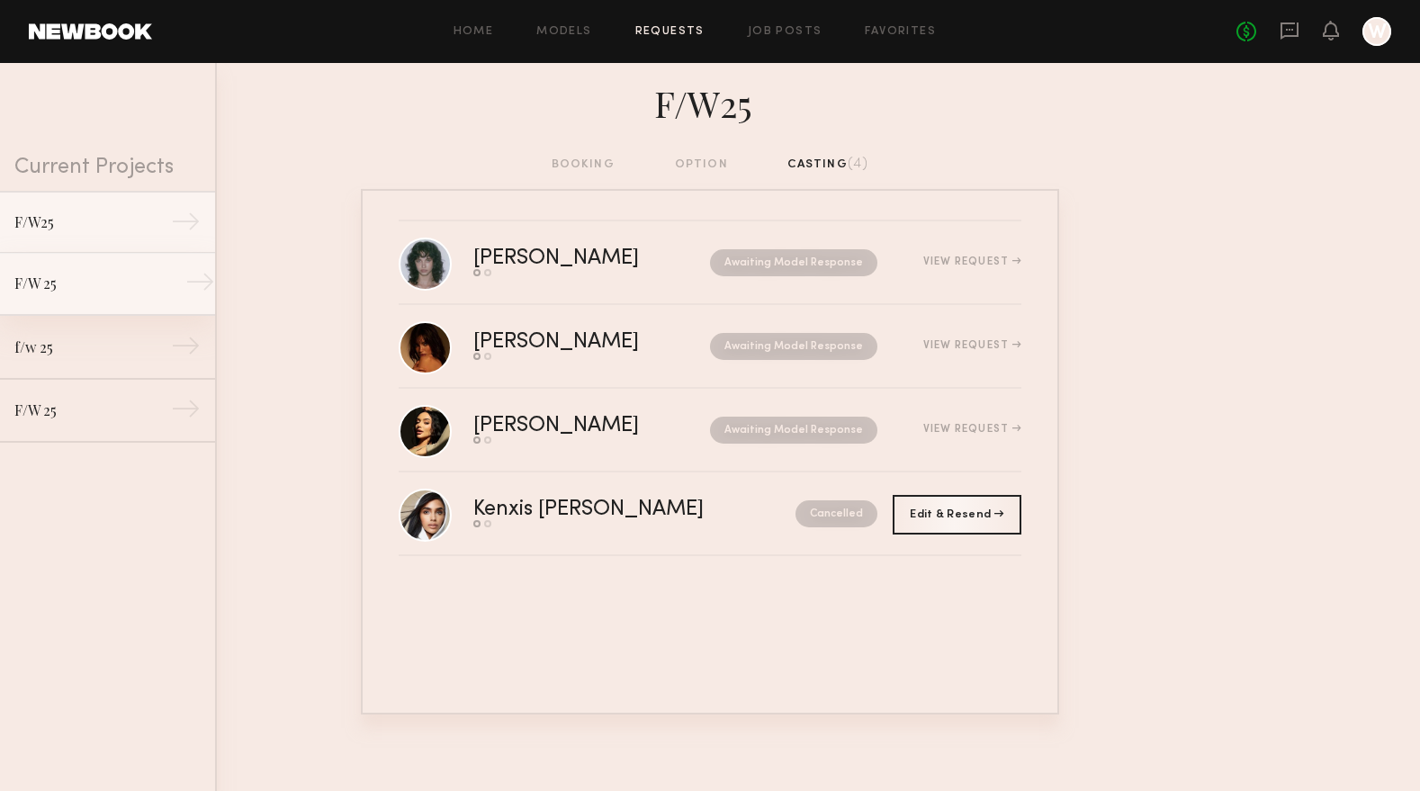
click at [71, 289] on div "F/W 25" at bounding box center [92, 284] width 157 height 22
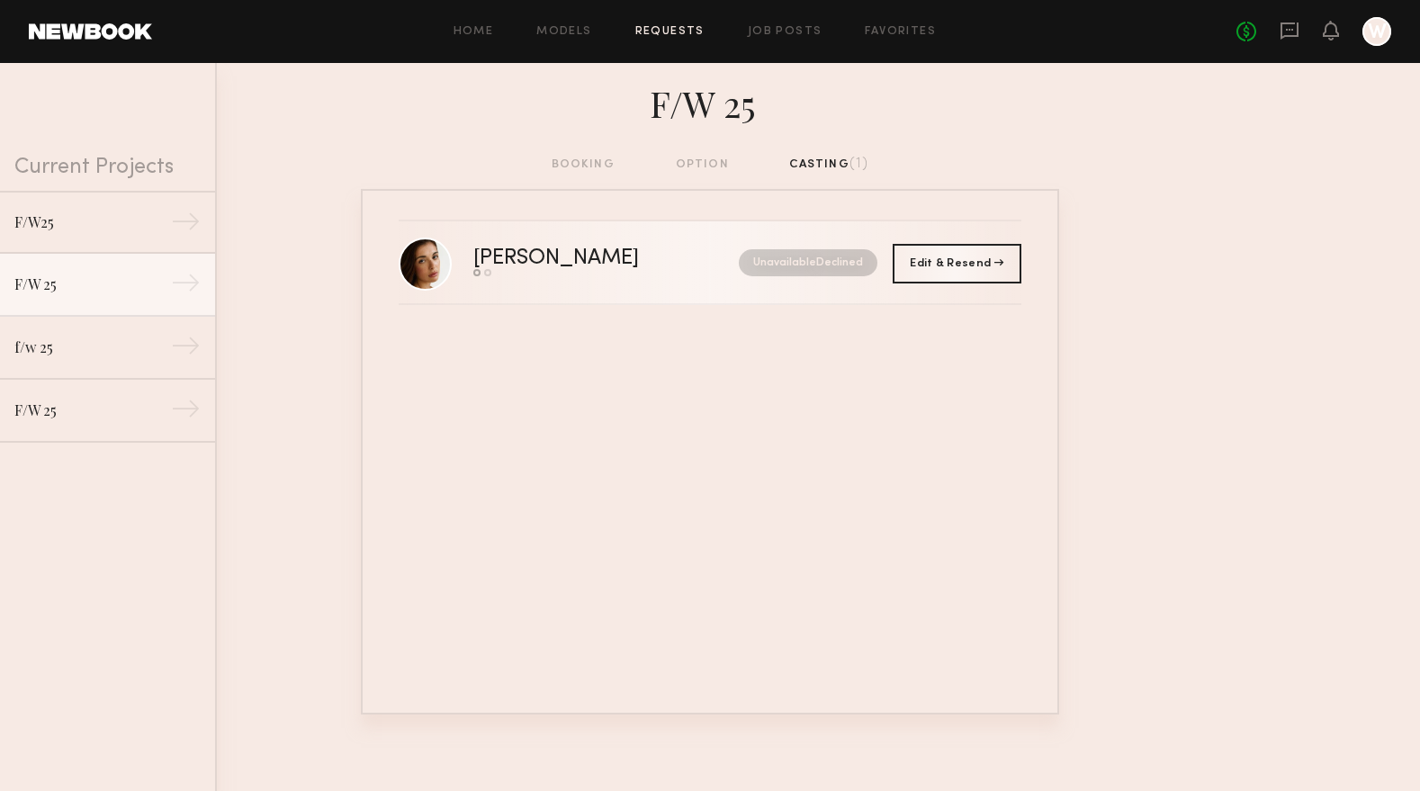
click at [826, 265] on nb-request-status "Unavailable Declined" at bounding box center [808, 262] width 139 height 27
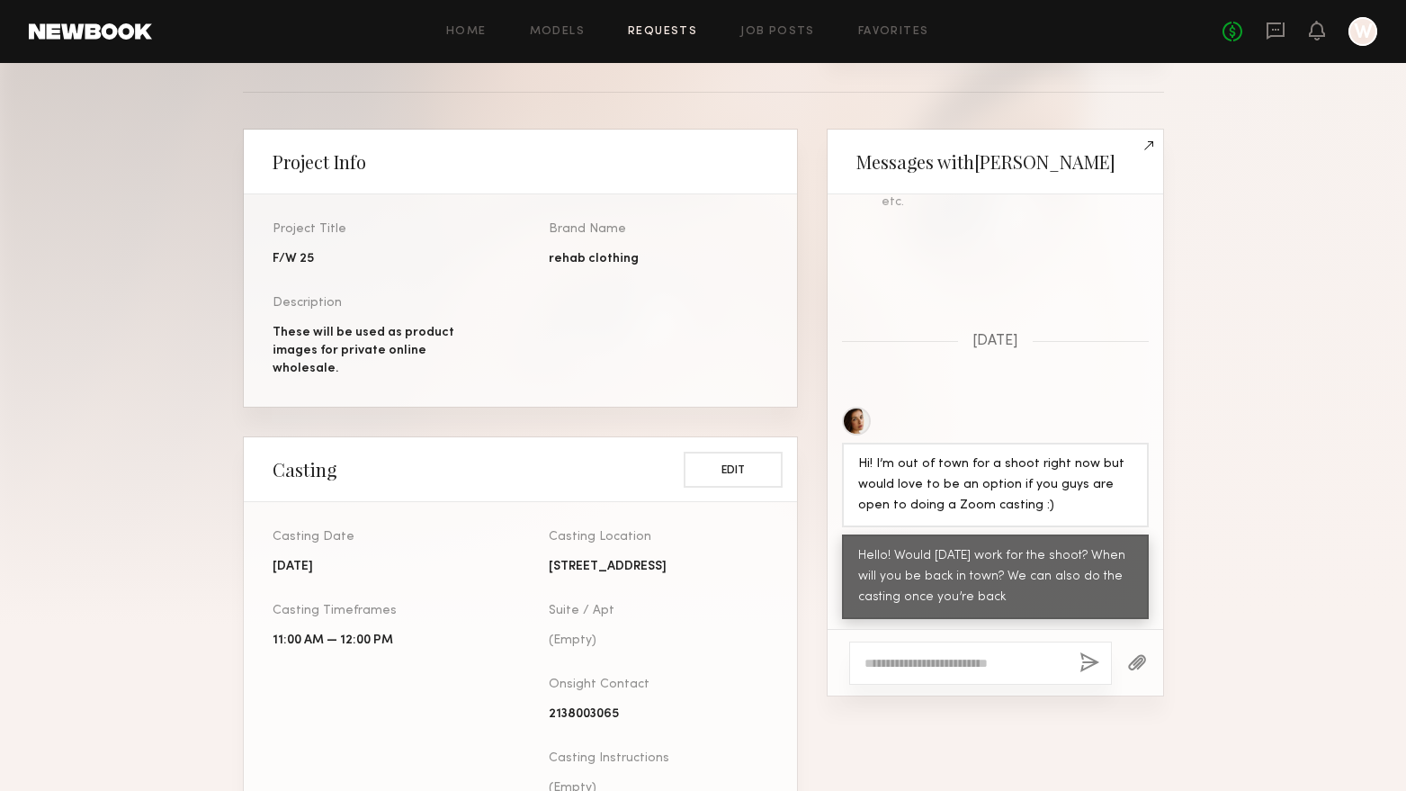
scroll to position [754, 0]
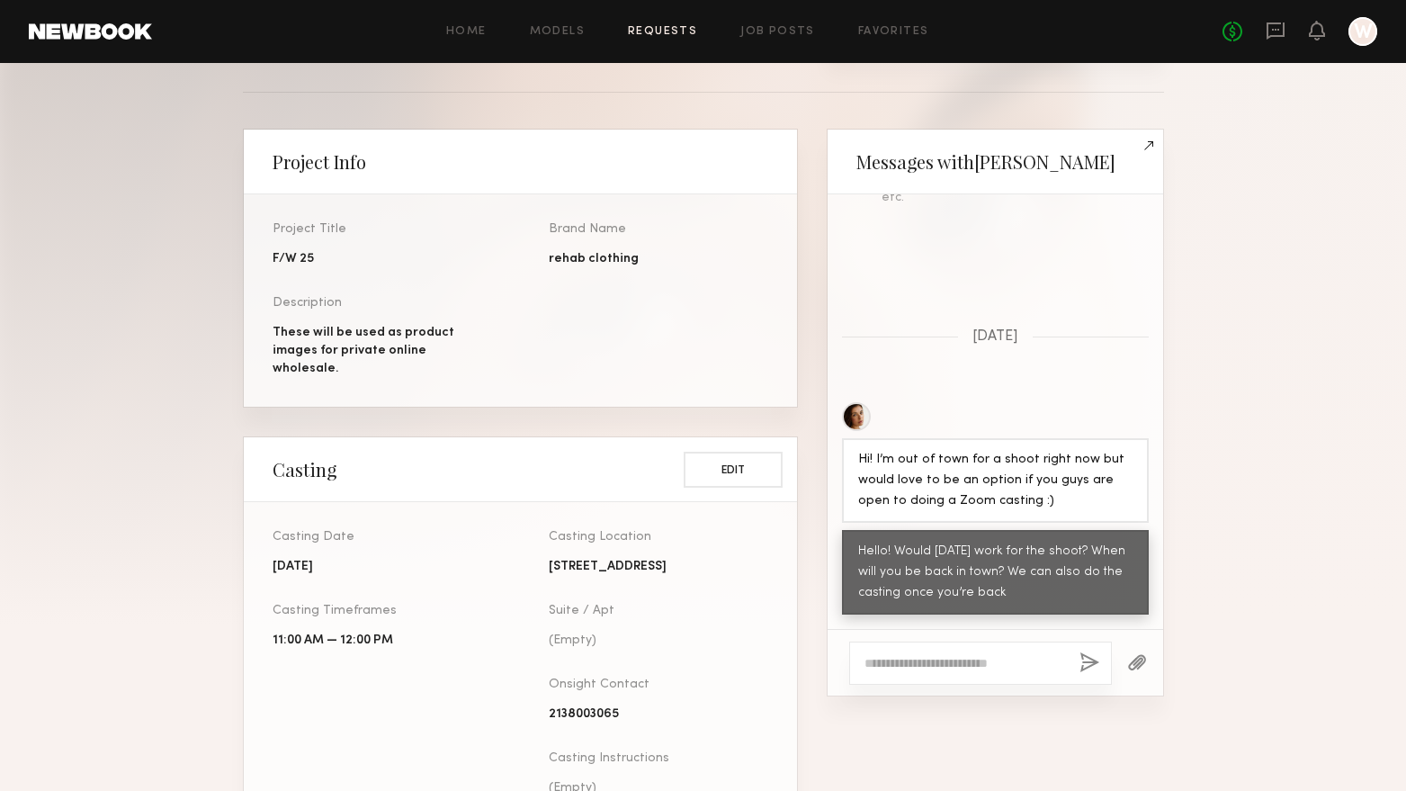
click at [1286, 392] on section "Casting Request for [PERSON_NAME] Status: Step 2 of [DATE] Request Was Sent [DA…" at bounding box center [703, 468] width 1406 height 1466
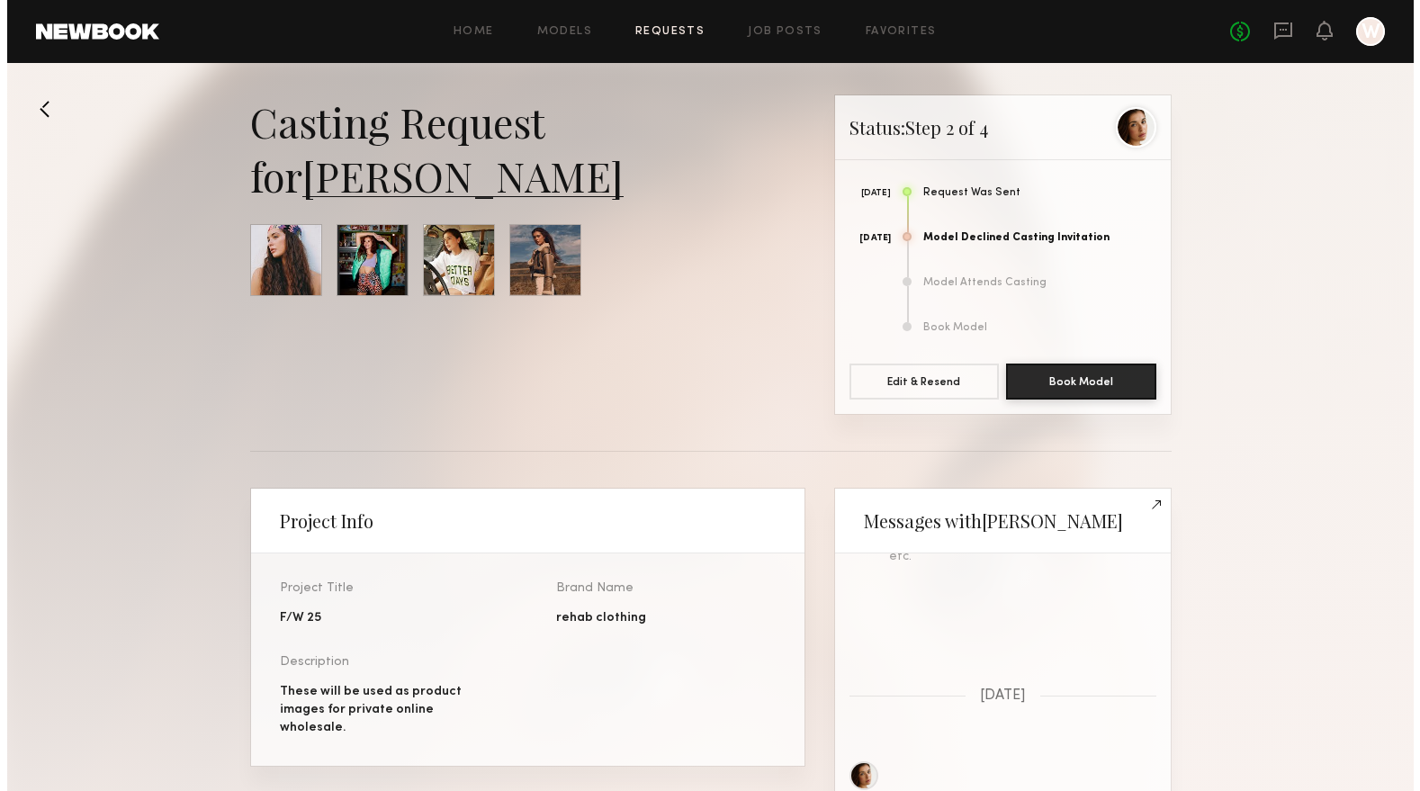
scroll to position [0, 0]
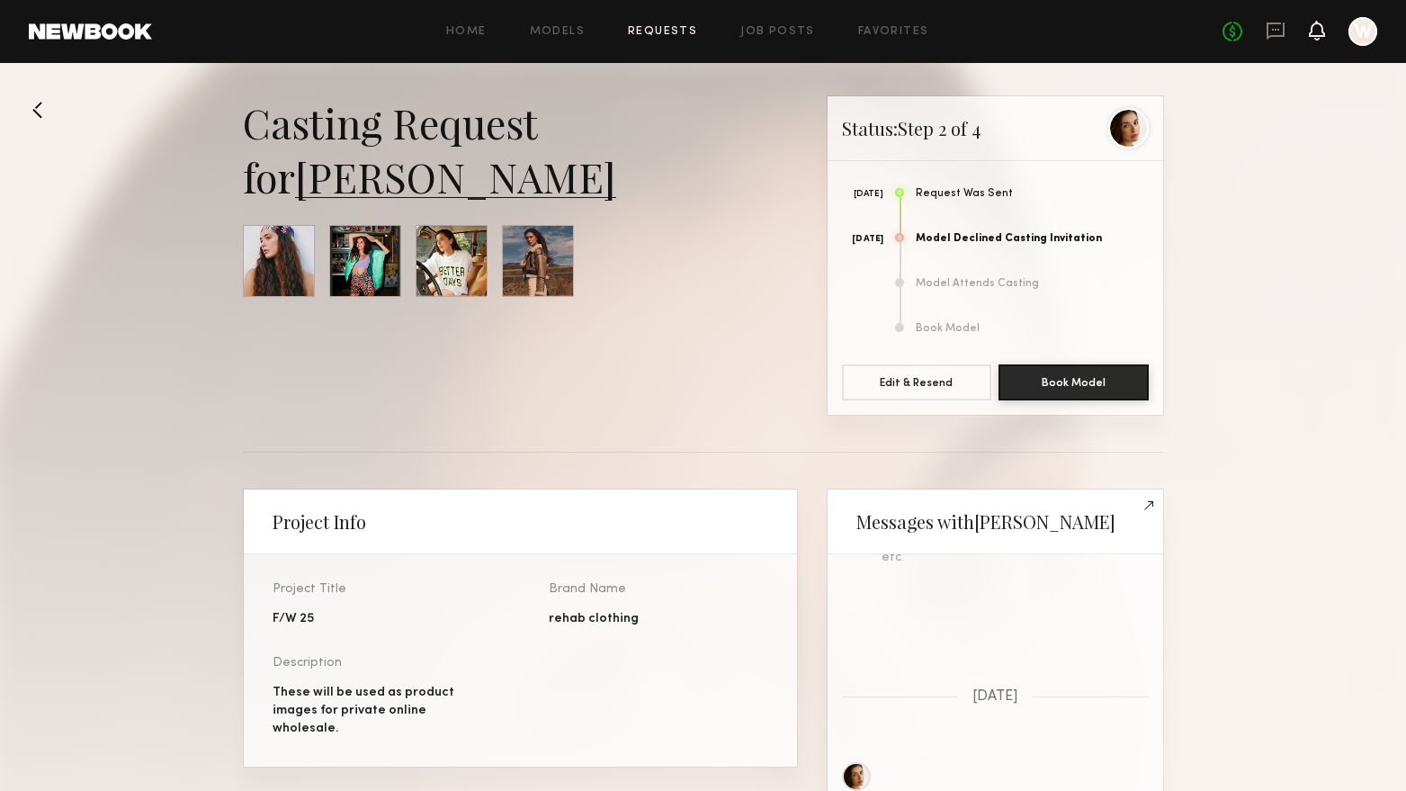
click at [1318, 29] on icon at bounding box center [1317, 29] width 14 height 13
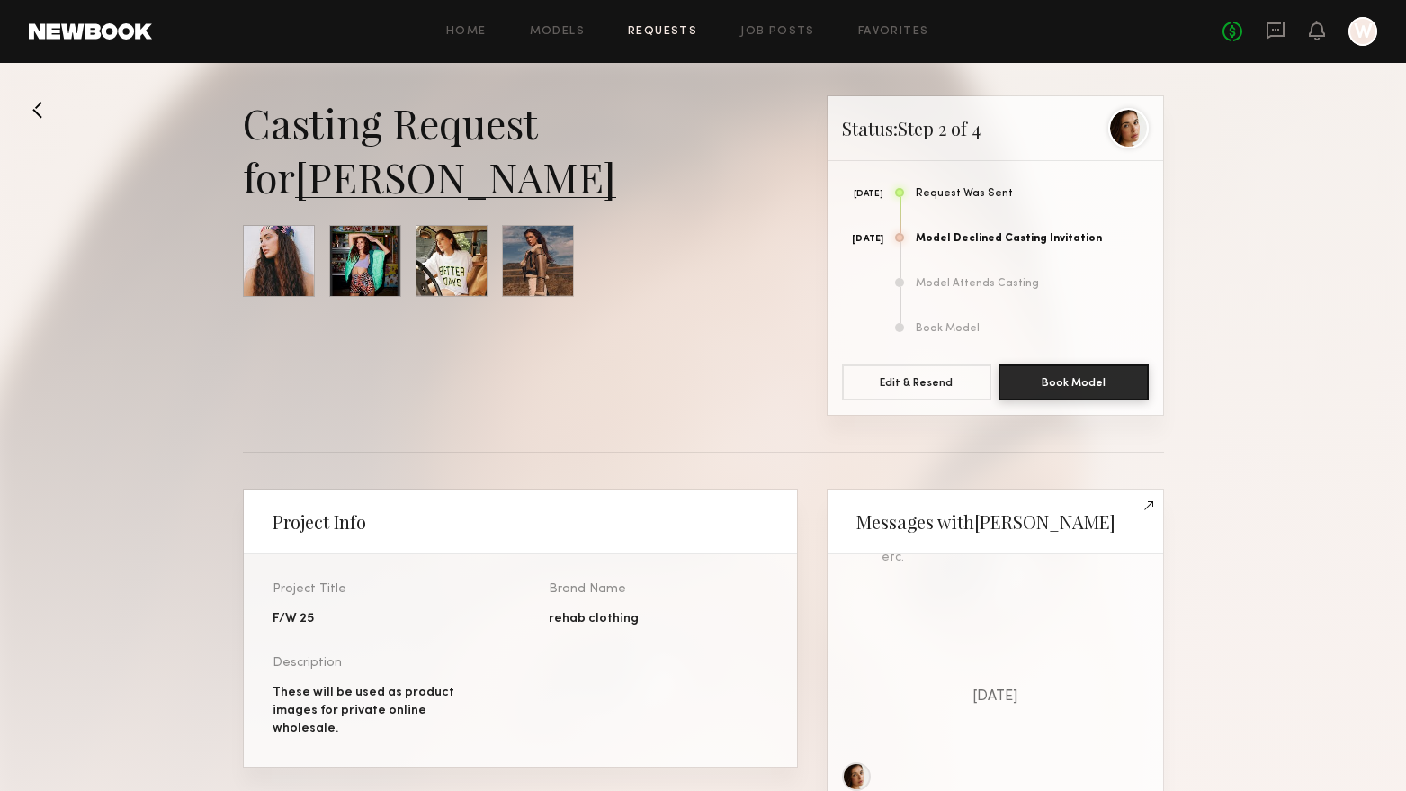
click at [980, 246] on div "[DATE] Model Declined Casting Invitation" at bounding box center [995, 237] width 307 height 45
click at [665, 30] on link "Requests" at bounding box center [662, 32] width 69 height 12
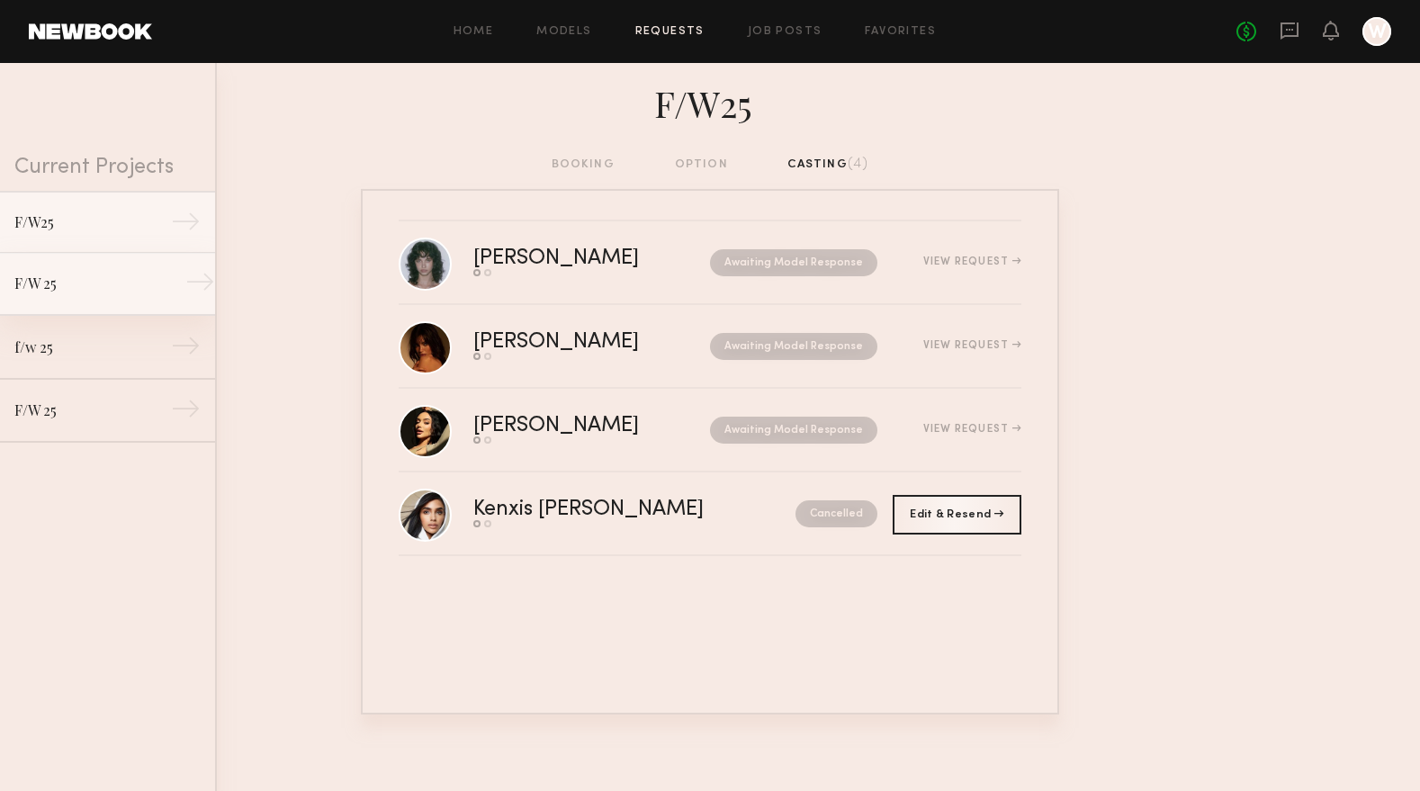
click at [76, 288] on div "F/W 25" at bounding box center [92, 284] width 157 height 22
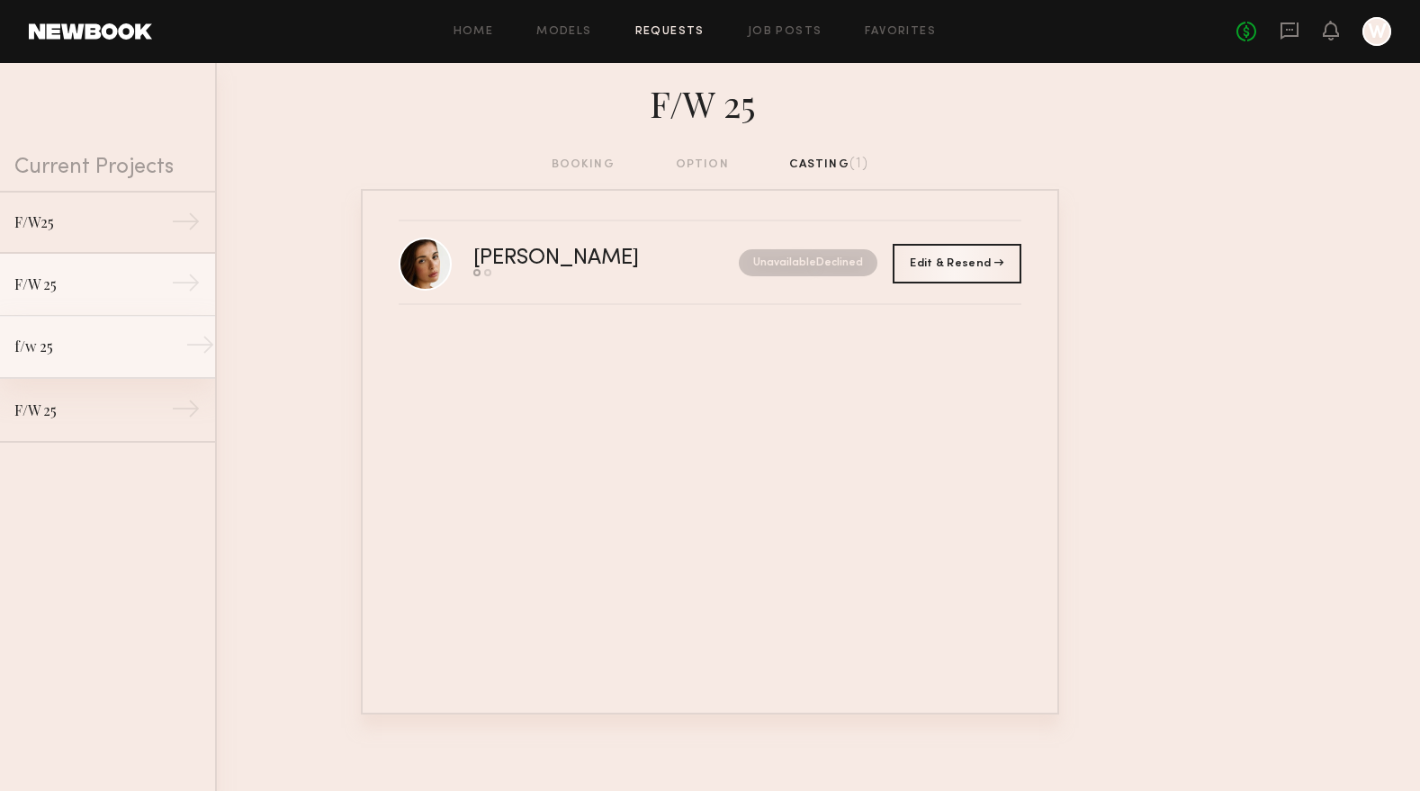
click at [92, 352] on div "f/w 25" at bounding box center [92, 347] width 157 height 22
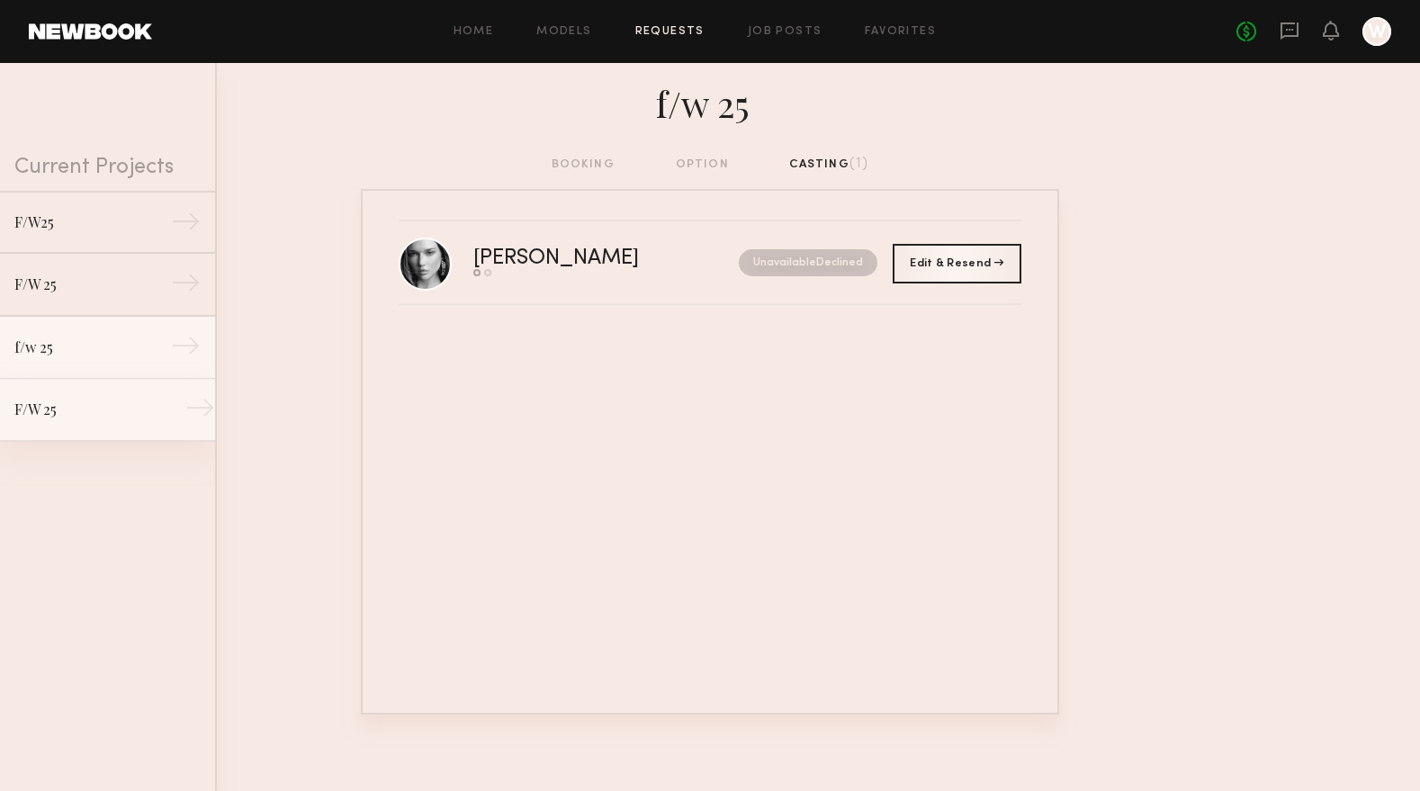
click at [103, 413] on div "F/W 25" at bounding box center [92, 410] width 157 height 22
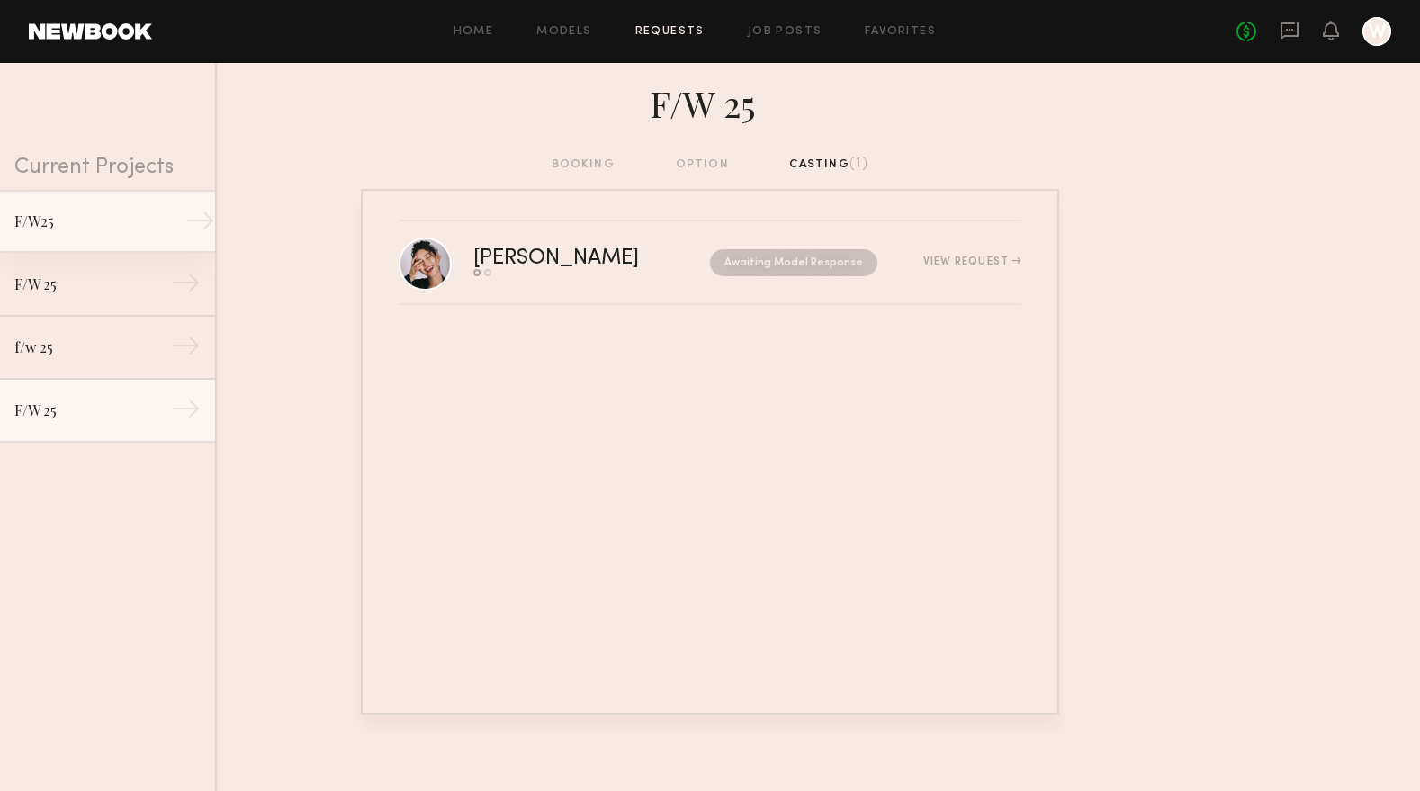
click at [102, 252] on link "F/W25 →" at bounding box center [107, 221] width 215 height 63
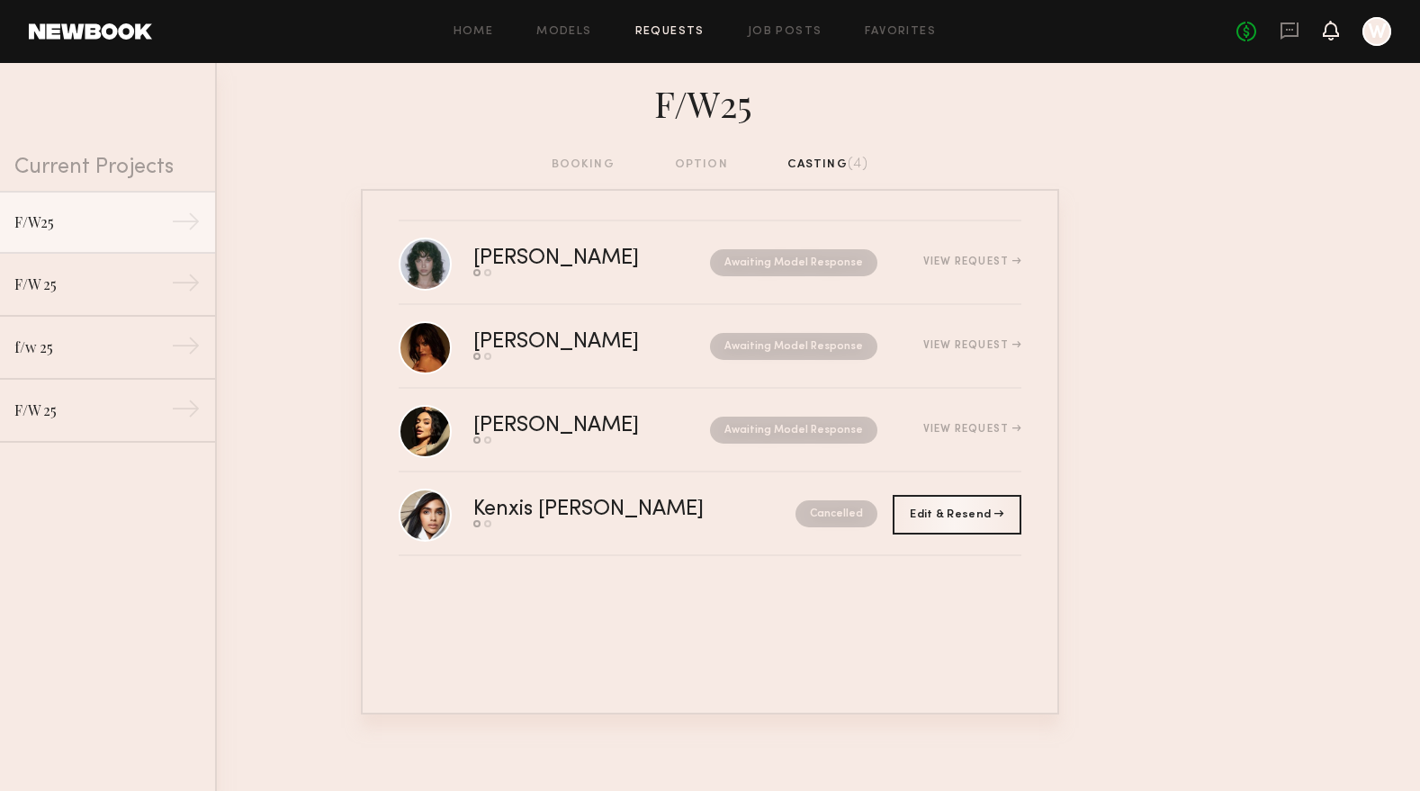
click at [1325, 21] on icon at bounding box center [1331, 31] width 16 height 20
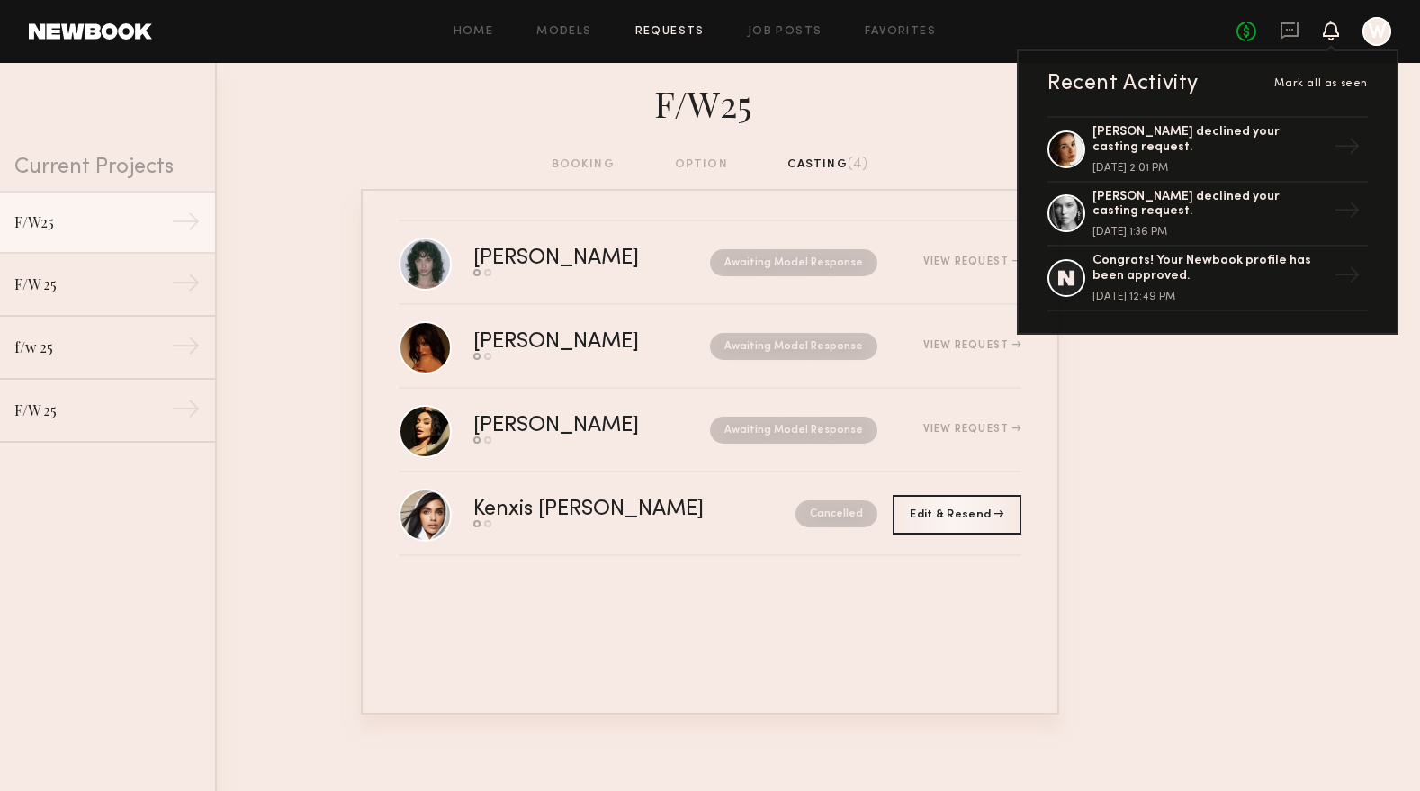
click at [1257, 432] on nb-requests-list-container "[PERSON_NAME] Send request Model response Awaiting Model Response View Request …" at bounding box center [710, 451] width 1420 height 525
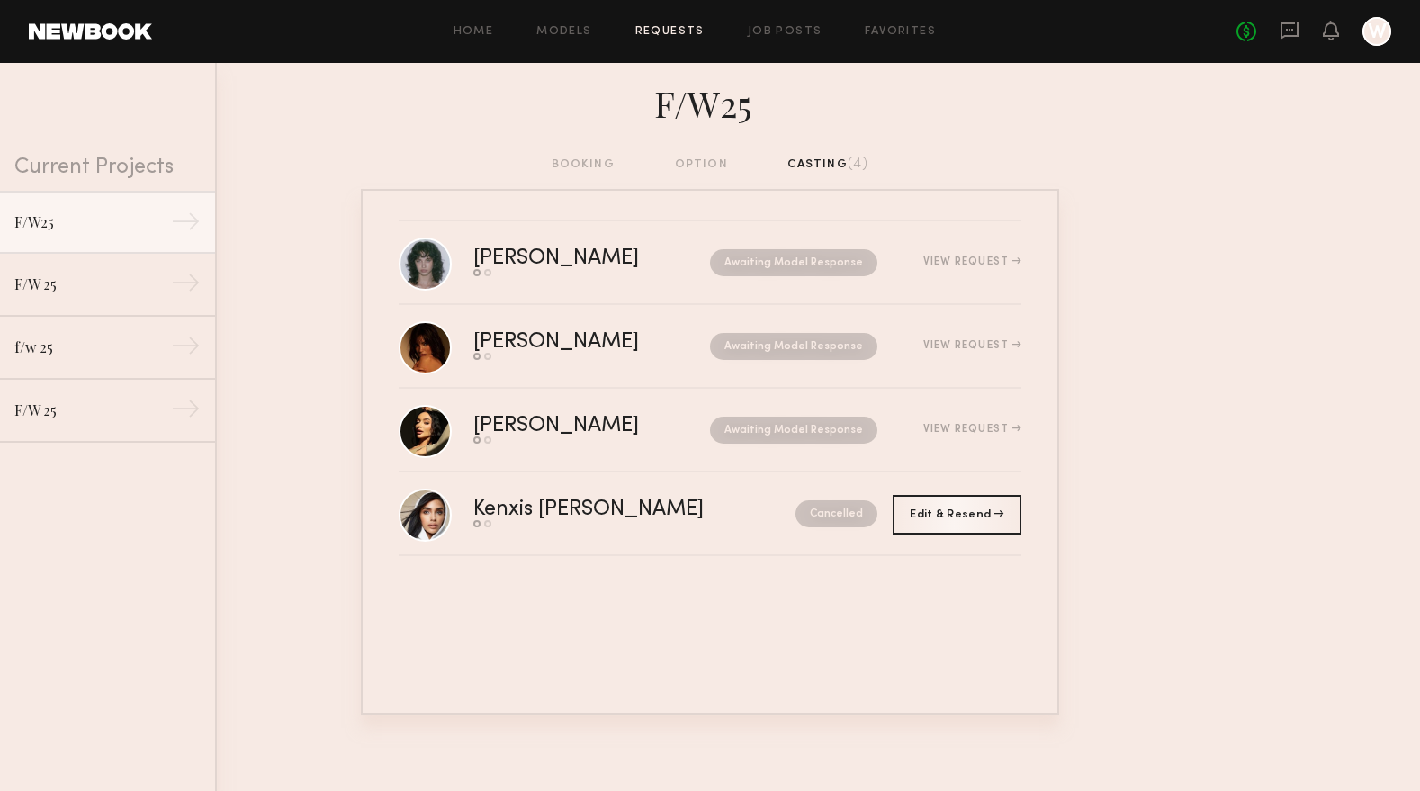
click at [790, 164] on div "booking option casting (4)" at bounding box center [711, 165] width 318 height 20
click at [73, 291] on div "F/W 25" at bounding box center [92, 284] width 157 height 22
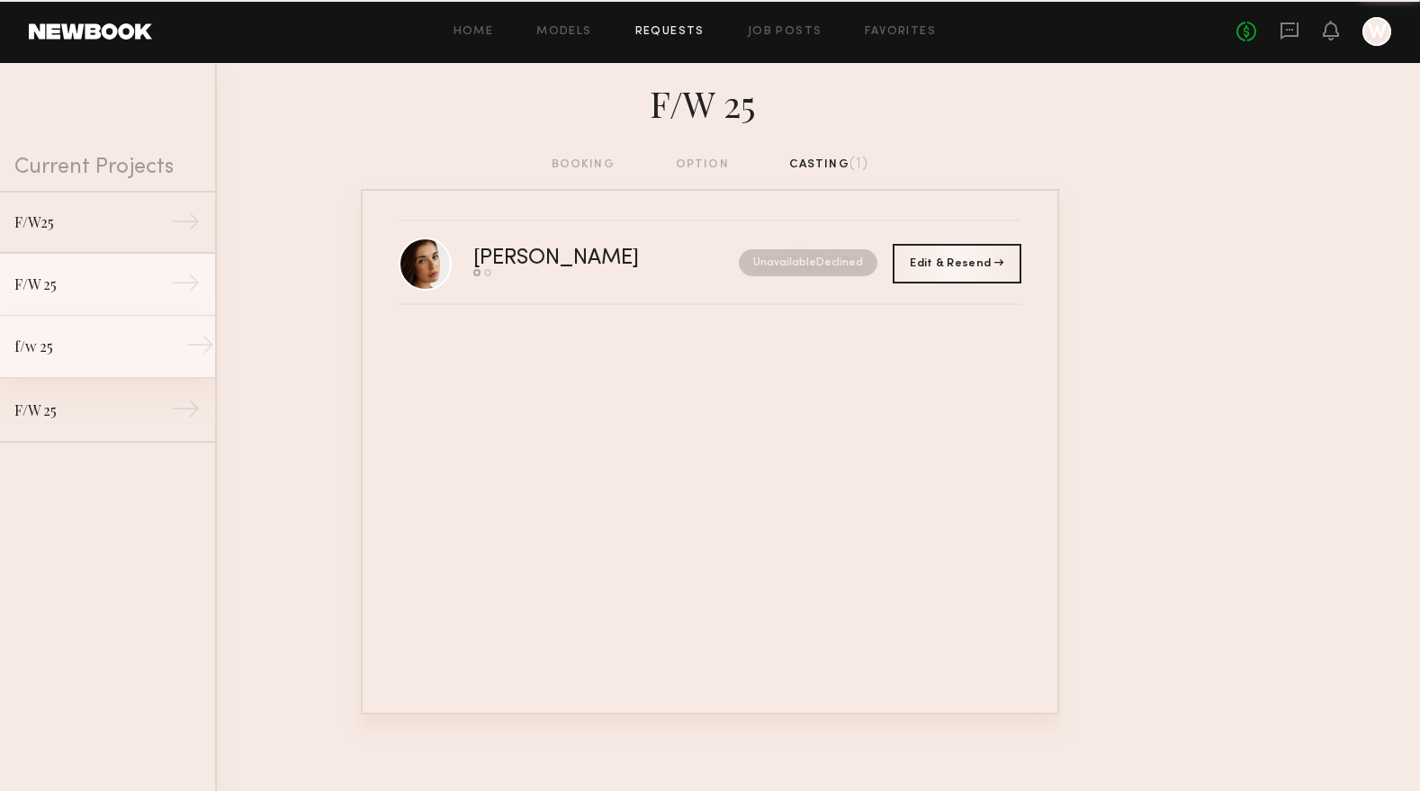
click at [88, 358] on link "f/w 25 →" at bounding box center [107, 347] width 215 height 63
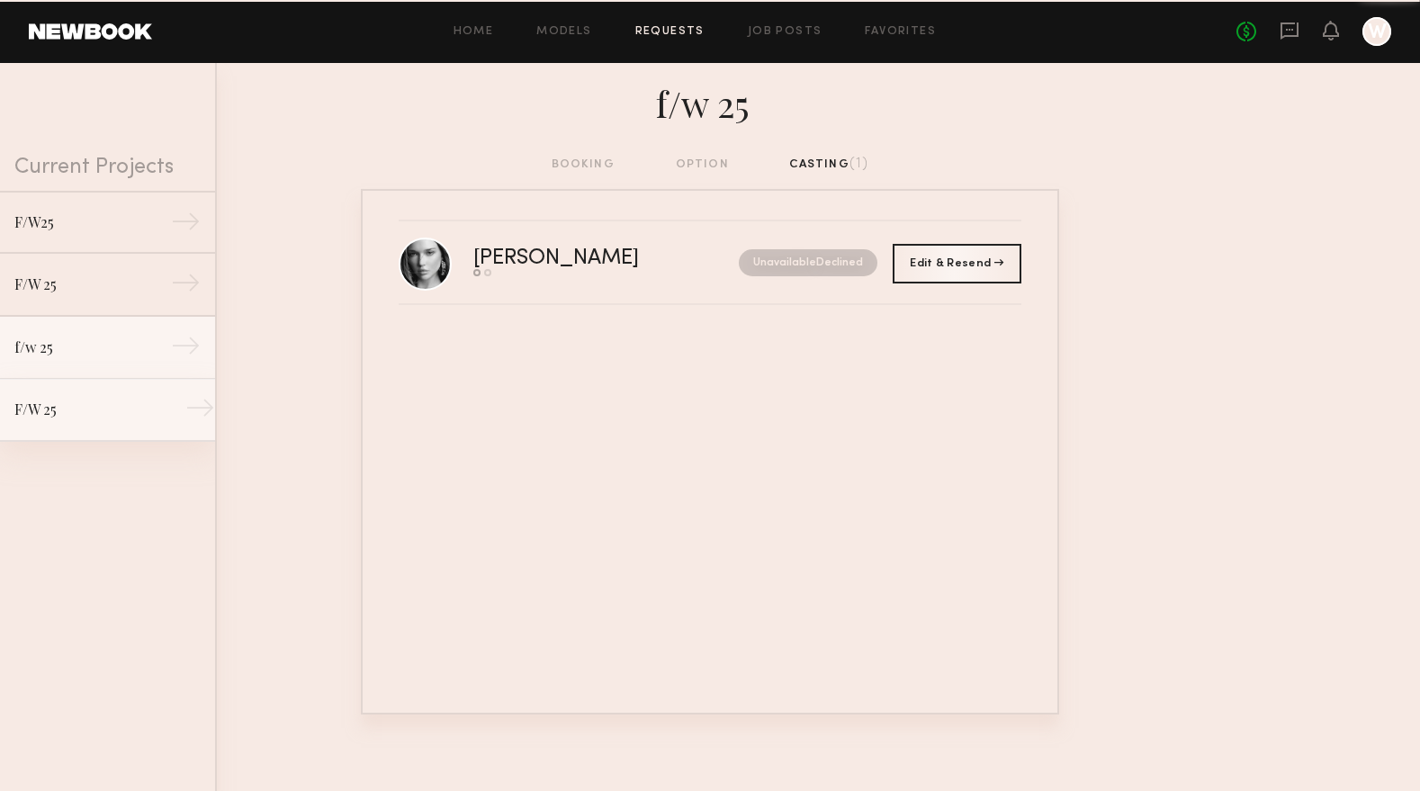
click at [87, 418] on div "F/W 25" at bounding box center [92, 410] width 157 height 22
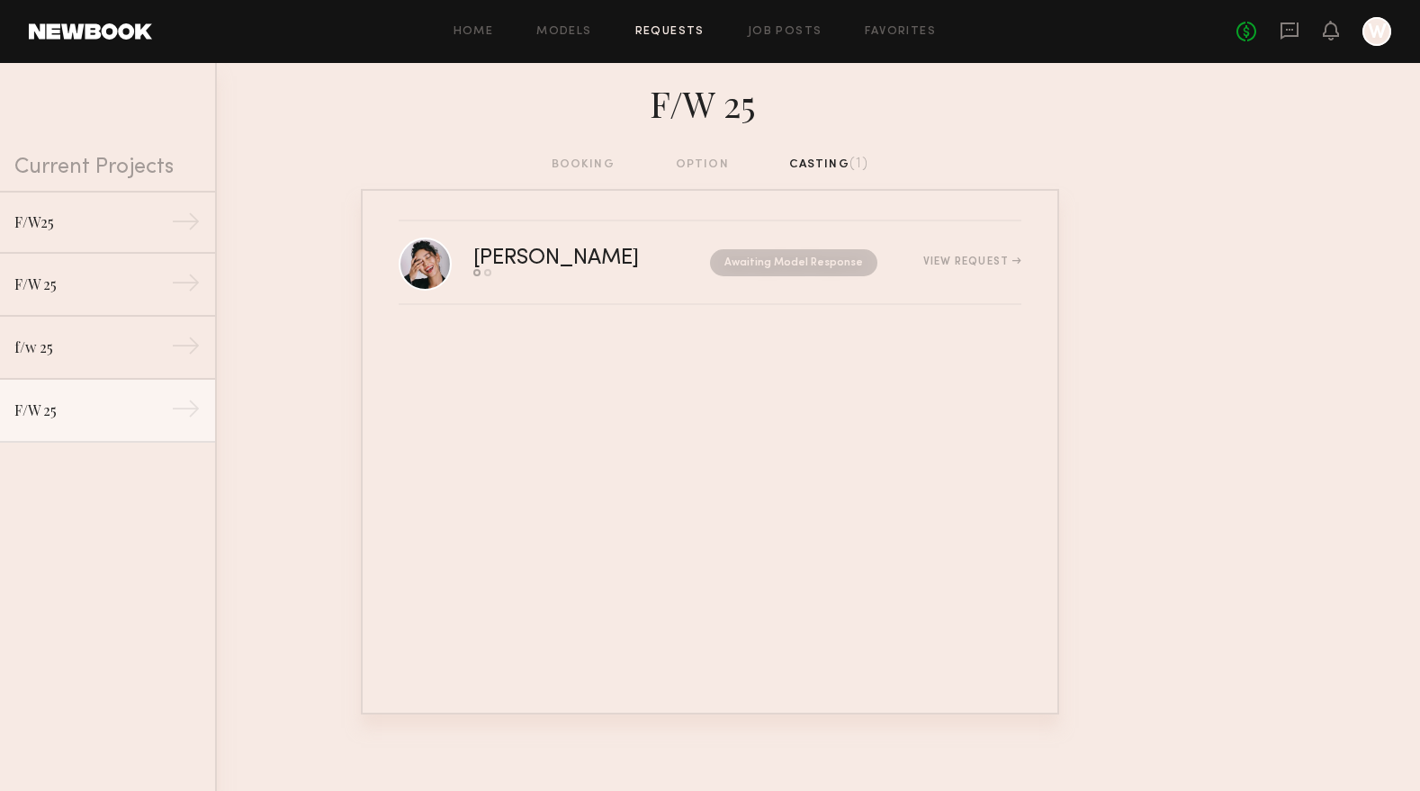
click at [777, 40] on div "Home Models Requests Job Posts Favorites Sign Out No fees up to $5,000 W" at bounding box center [771, 31] width 1239 height 29
click at [778, 35] on link "Job Posts" at bounding box center [785, 32] width 75 height 12
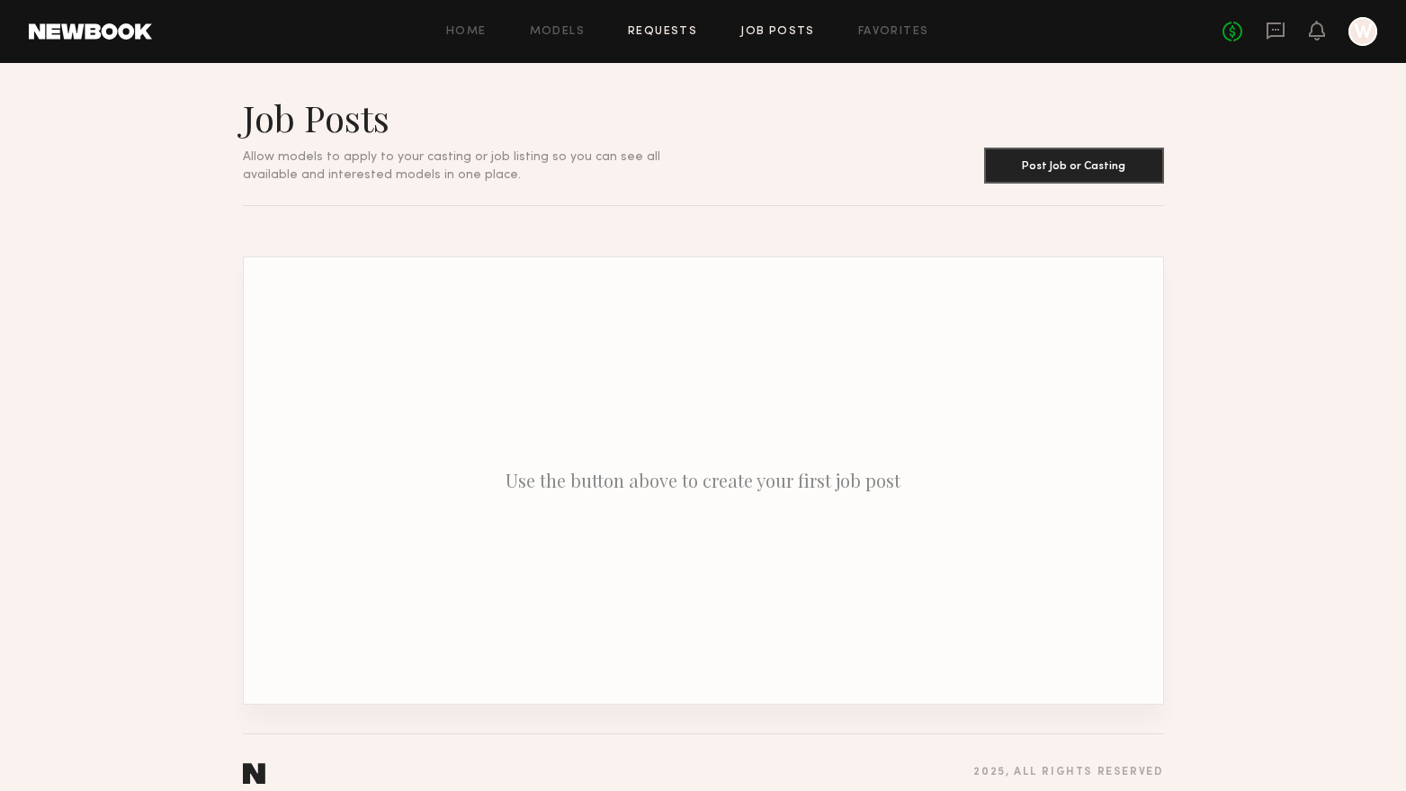
click at [638, 27] on link "Requests" at bounding box center [662, 32] width 69 height 12
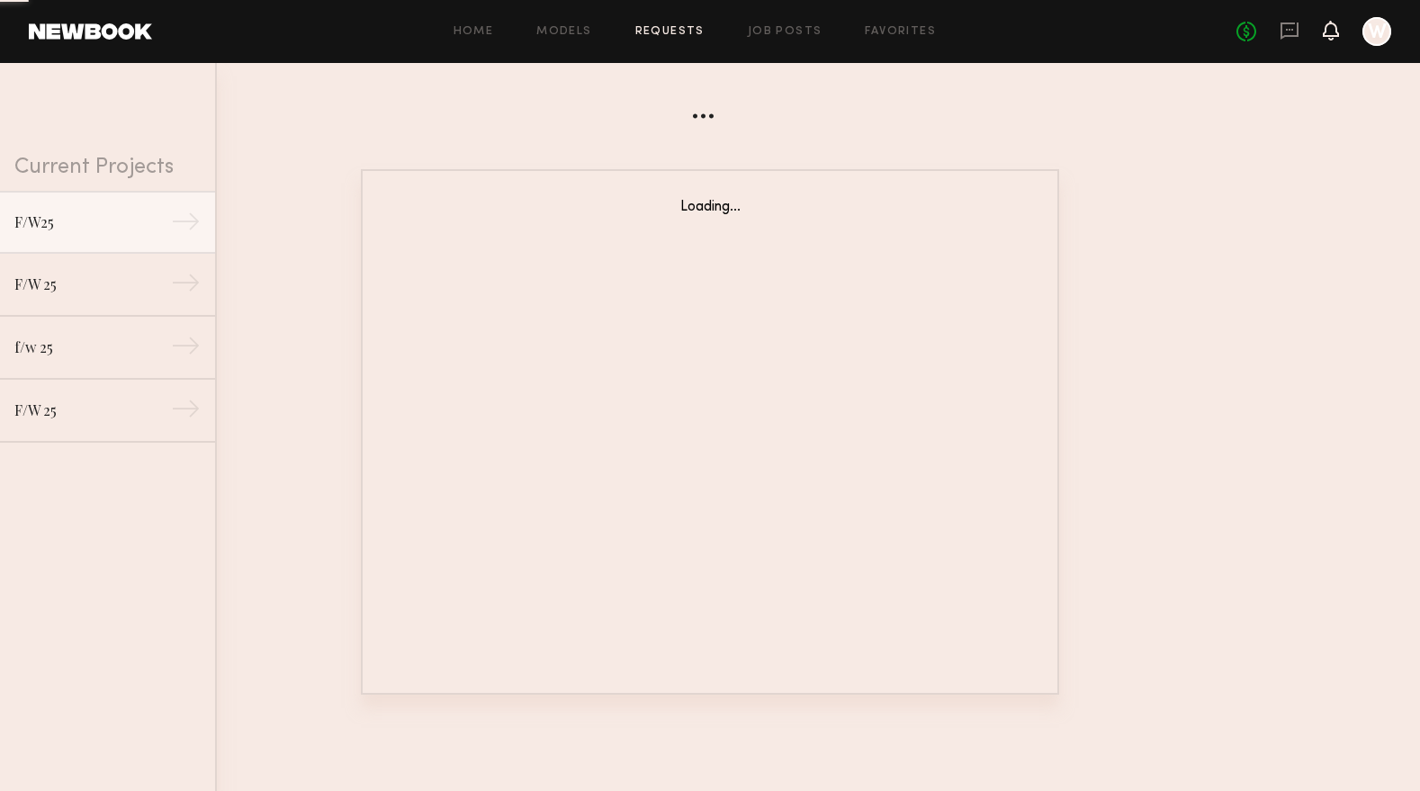
click at [1336, 28] on icon at bounding box center [1331, 29] width 14 height 13
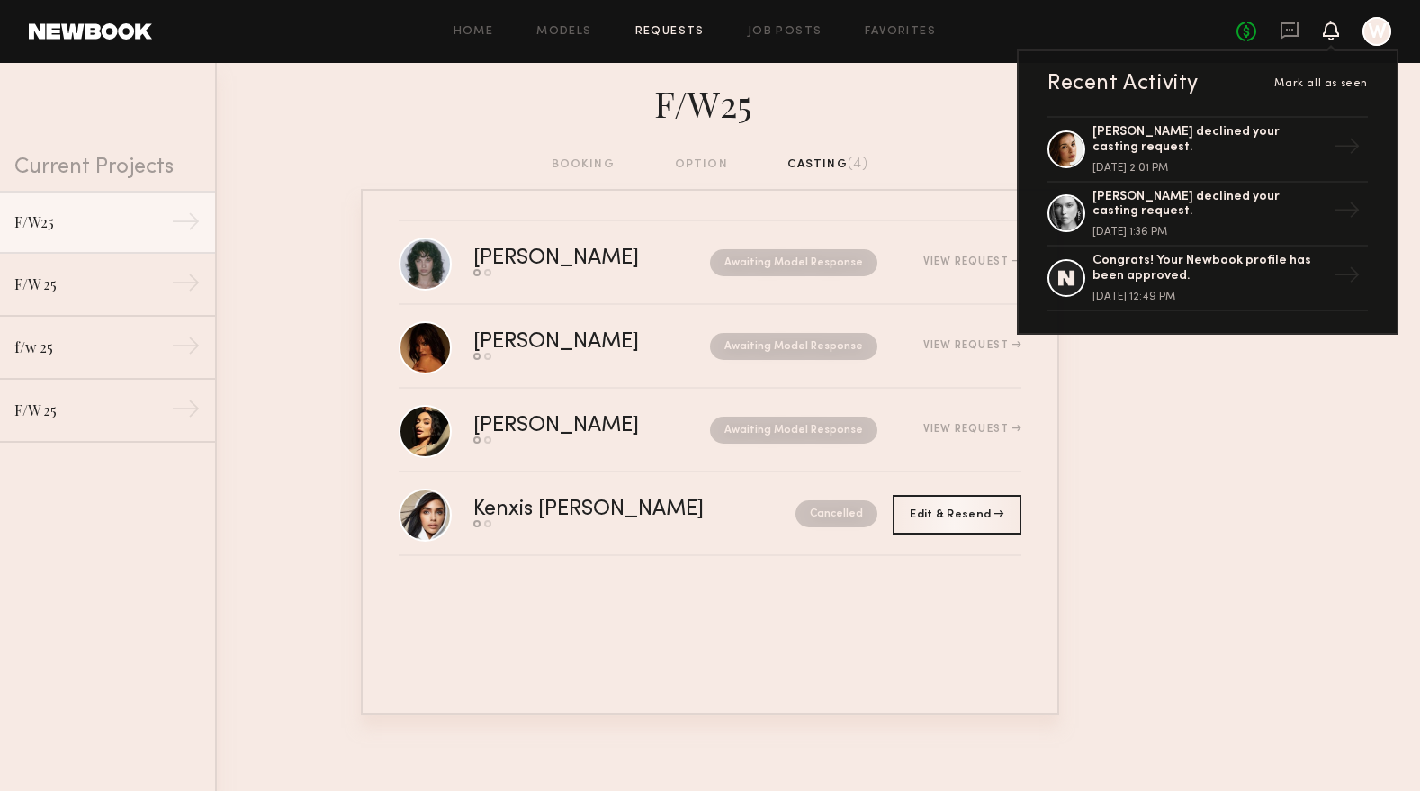
click at [1218, 439] on nb-requests-list-container "[PERSON_NAME] Send request Model response Awaiting Model Response View Request …" at bounding box center [710, 451] width 1420 height 525
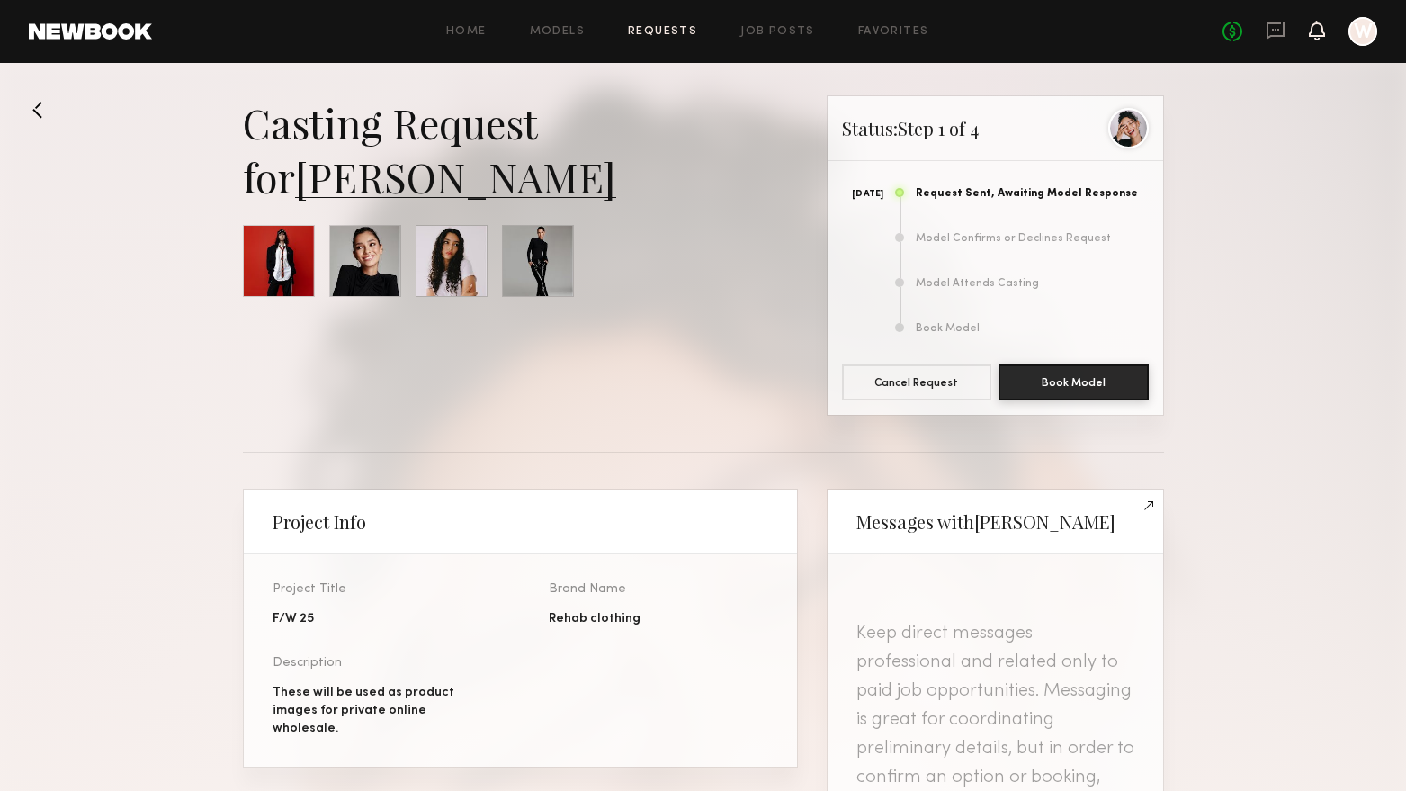
click at [1310, 31] on icon at bounding box center [1317, 31] width 16 height 20
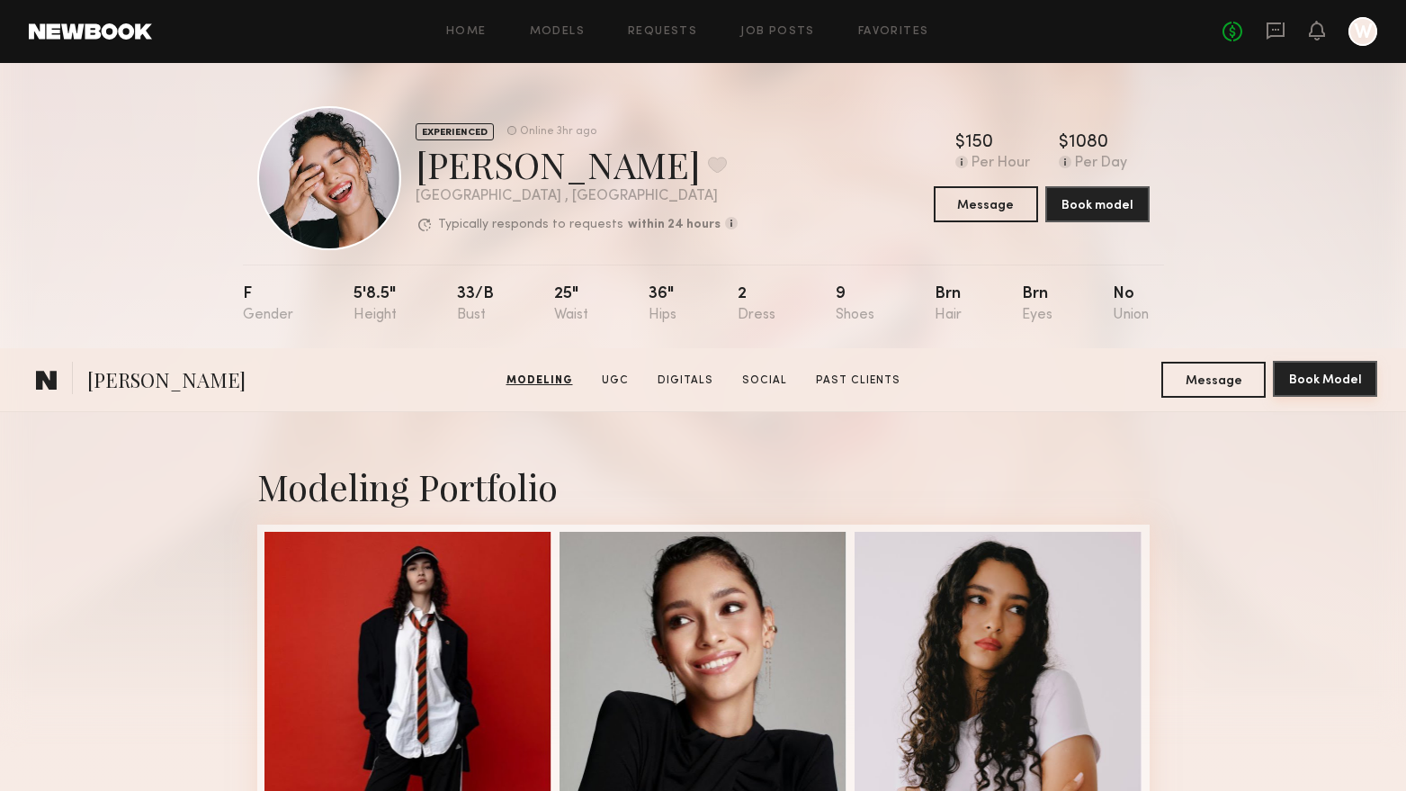
scroll to position [1080, 0]
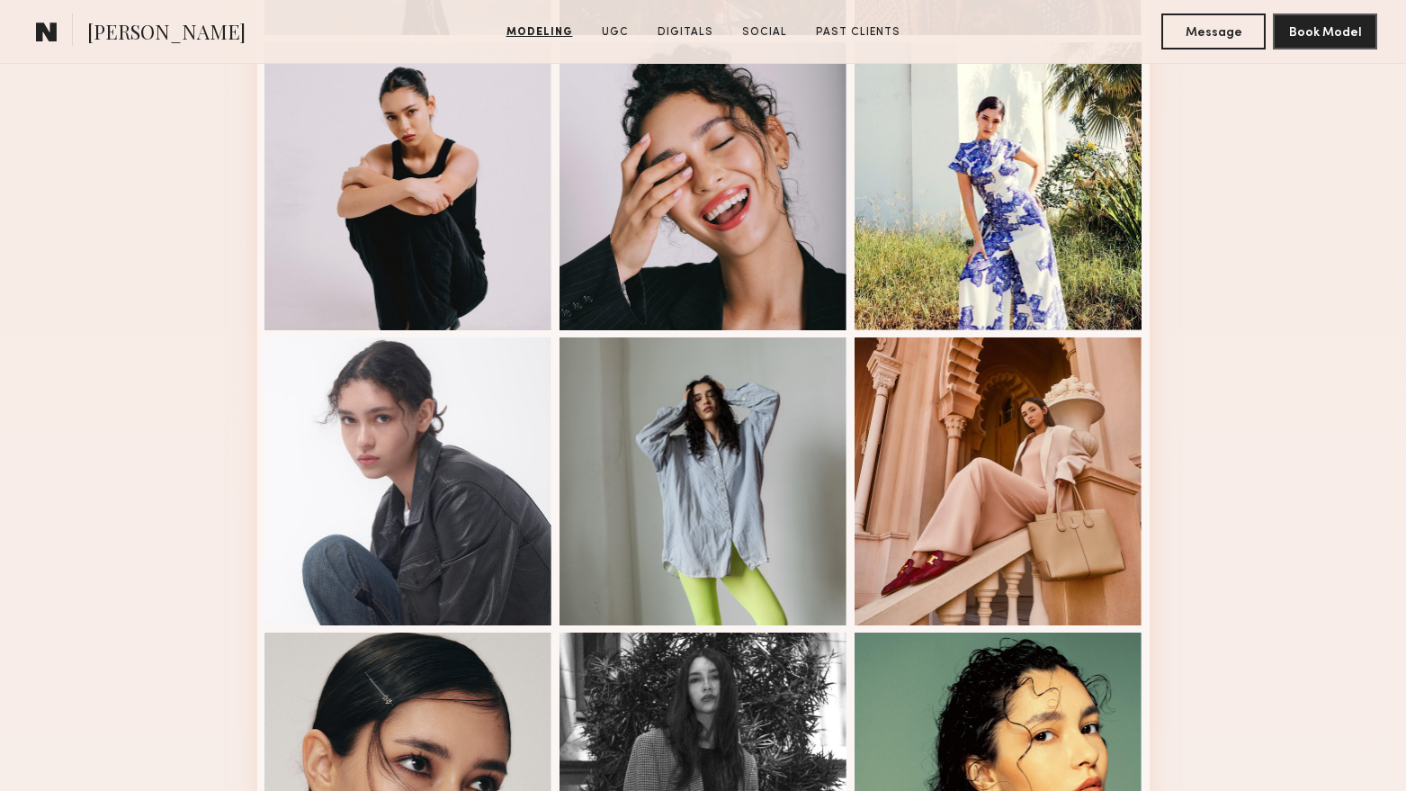
click at [1293, 148] on div "Modeling Portfolio" at bounding box center [703, 597] width 1406 height 2531
click at [1301, 40] on button "Book Model" at bounding box center [1325, 31] width 104 height 36
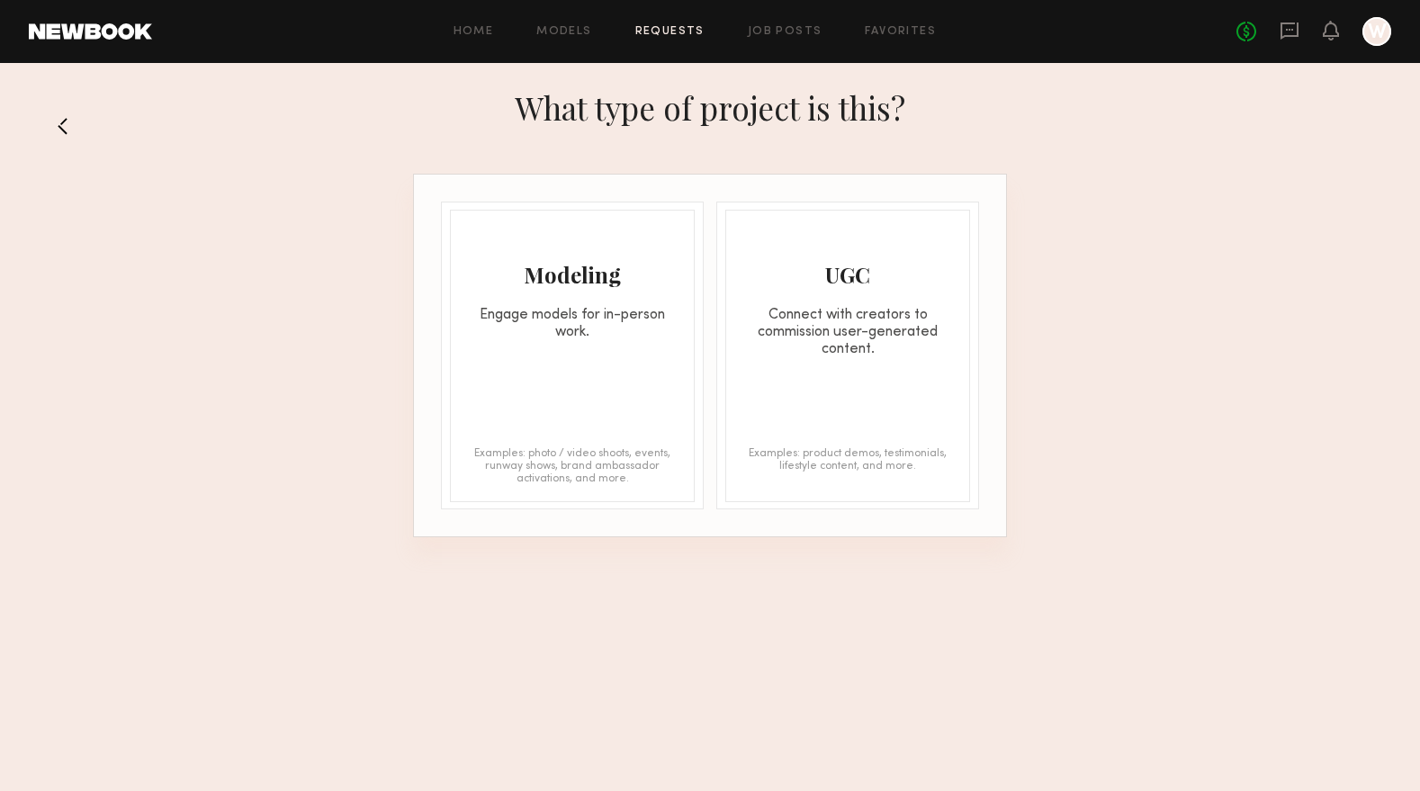
click at [621, 357] on div "Modeling Engage models for in-person work. Examples: photo / video shoots, even…" at bounding box center [572, 356] width 245 height 292
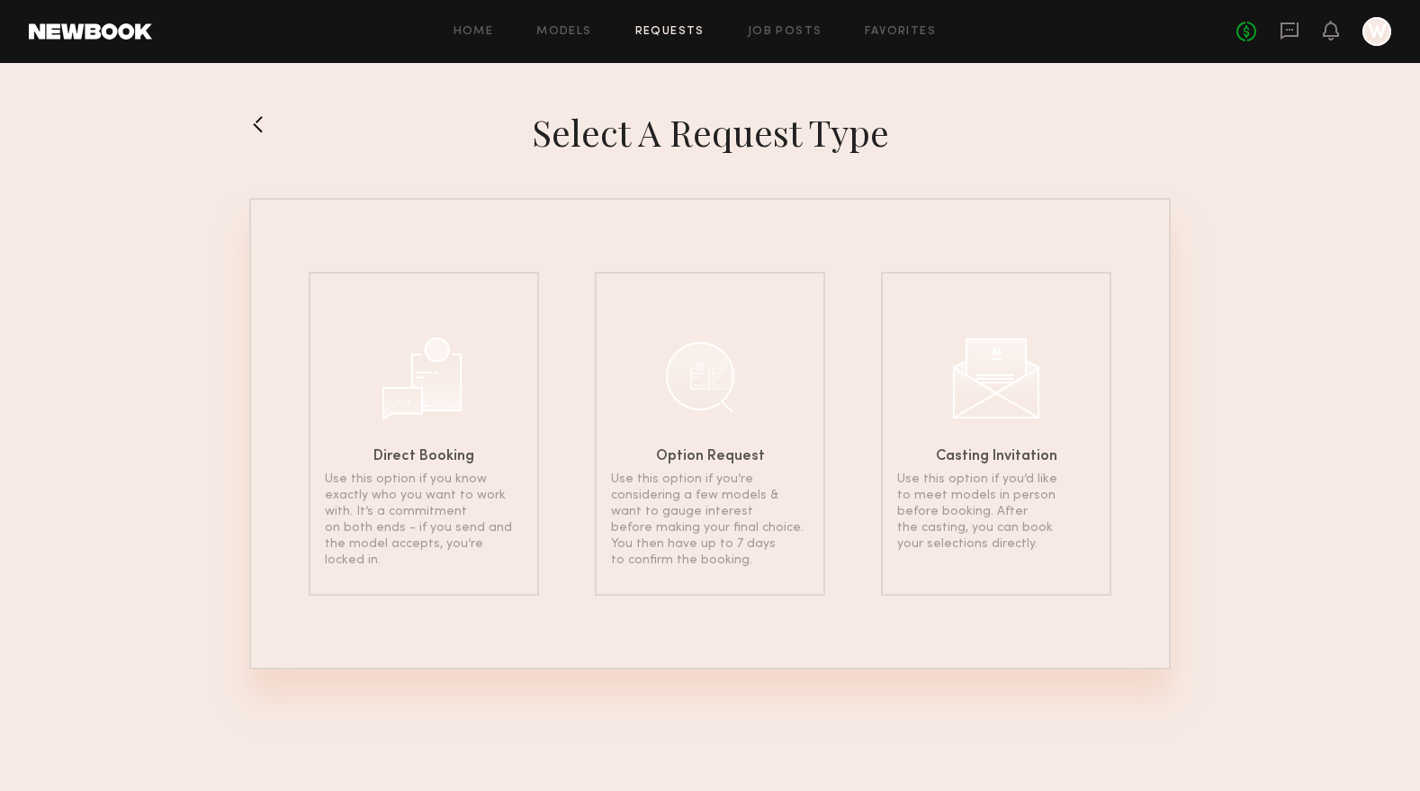
click at [1318, 34] on div "No fees up to $5,000 W" at bounding box center [1313, 31] width 155 height 29
click at [1330, 29] on icon at bounding box center [1331, 29] width 14 height 13
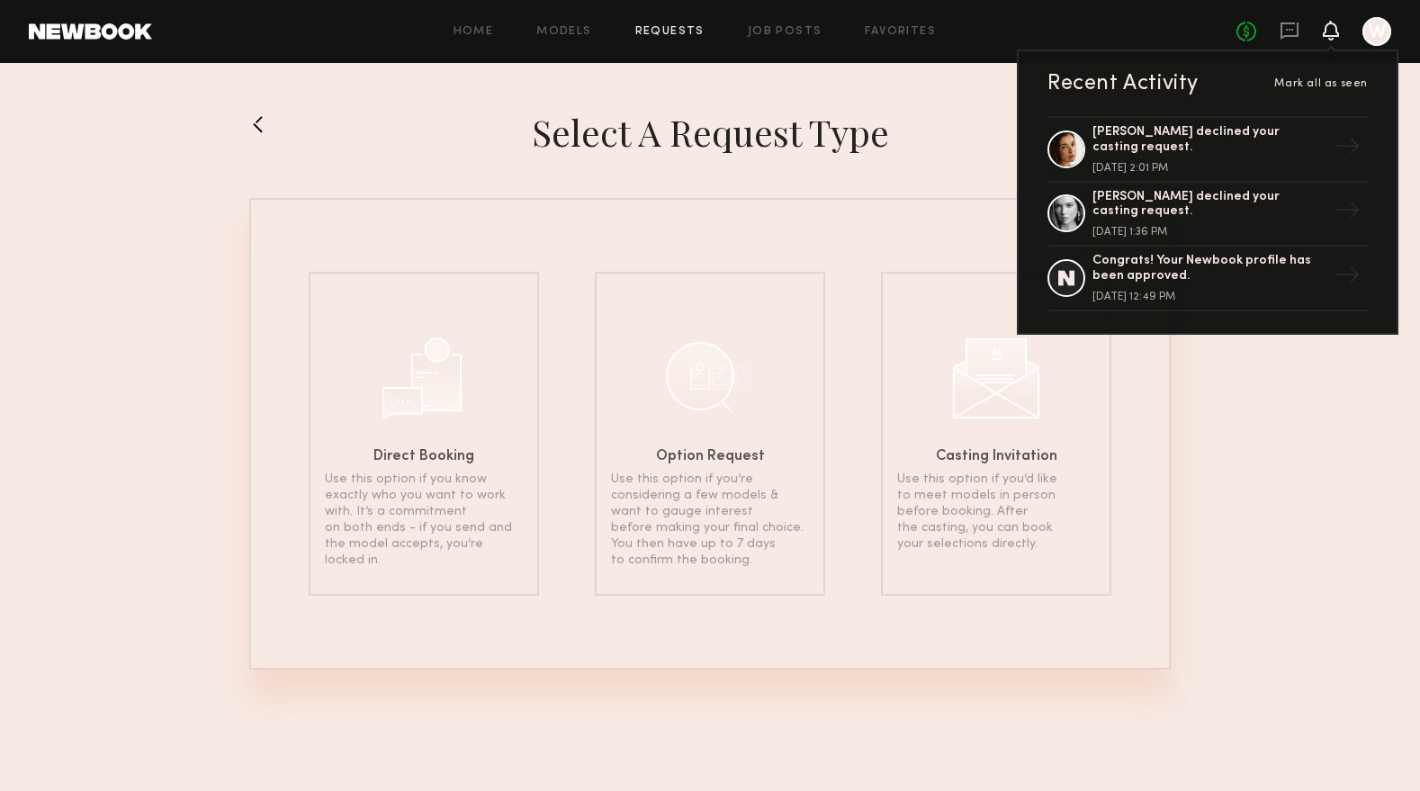
click at [1376, 21] on div at bounding box center [1376, 31] width 29 height 29
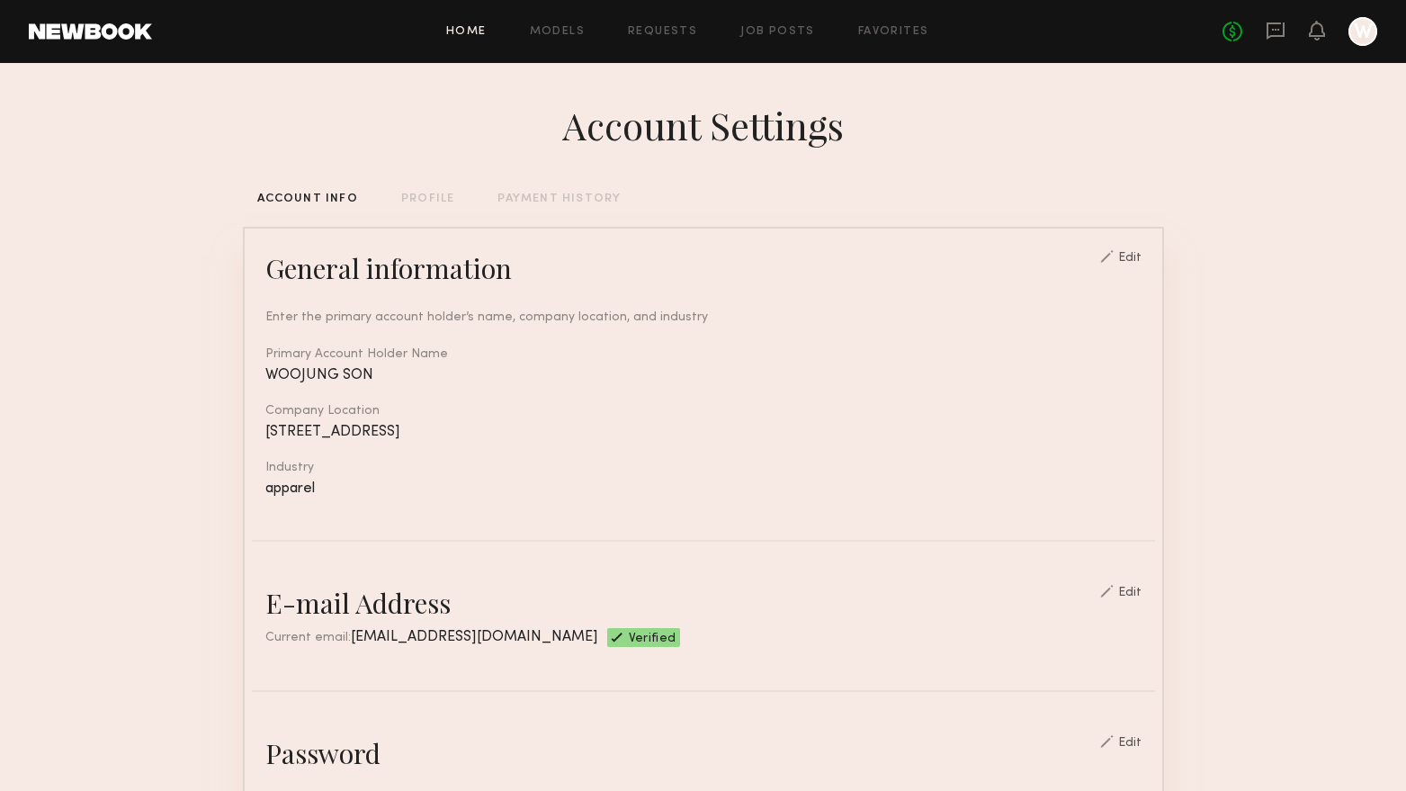
click at [477, 33] on link "Home" at bounding box center [466, 32] width 40 height 12
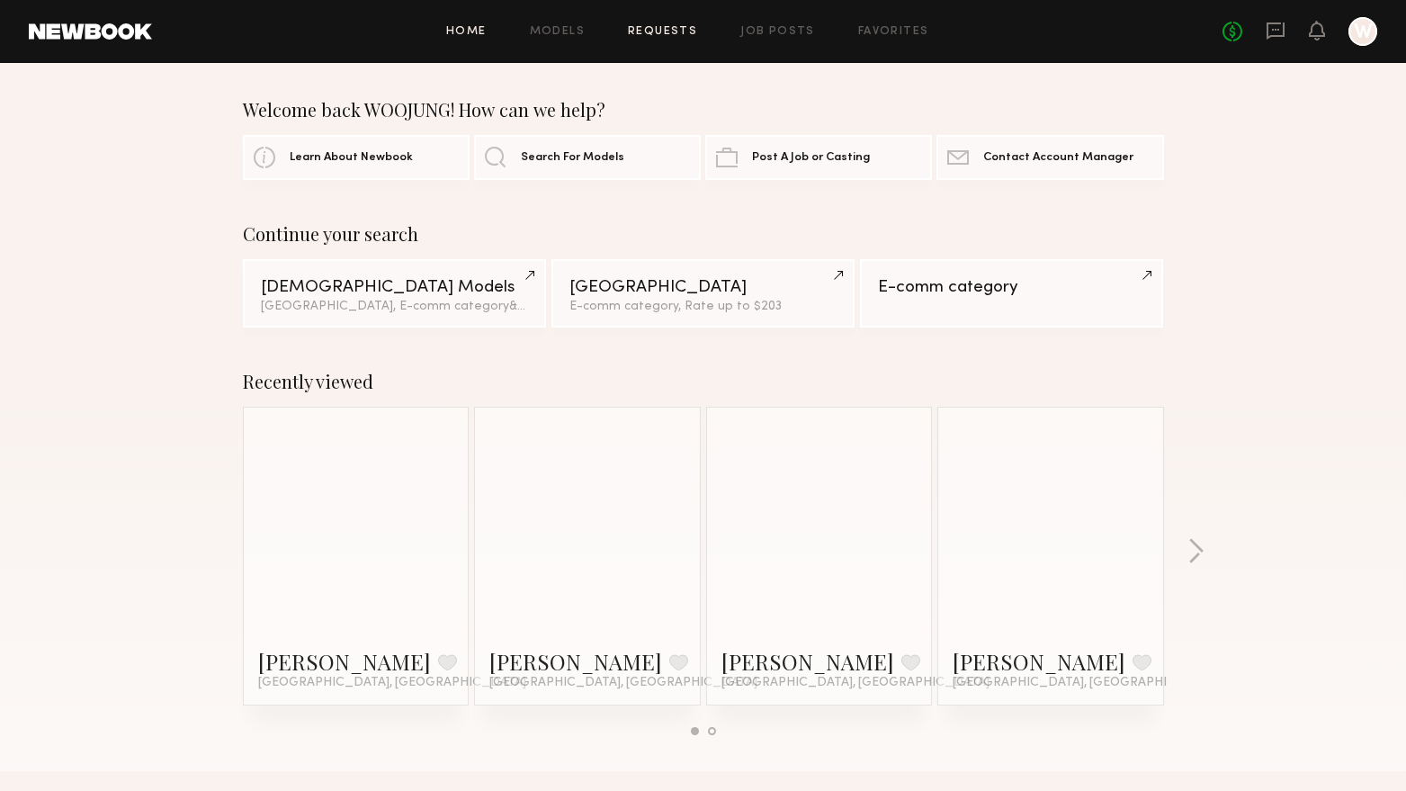
click at [664, 38] on link "Requests" at bounding box center [662, 32] width 69 height 12
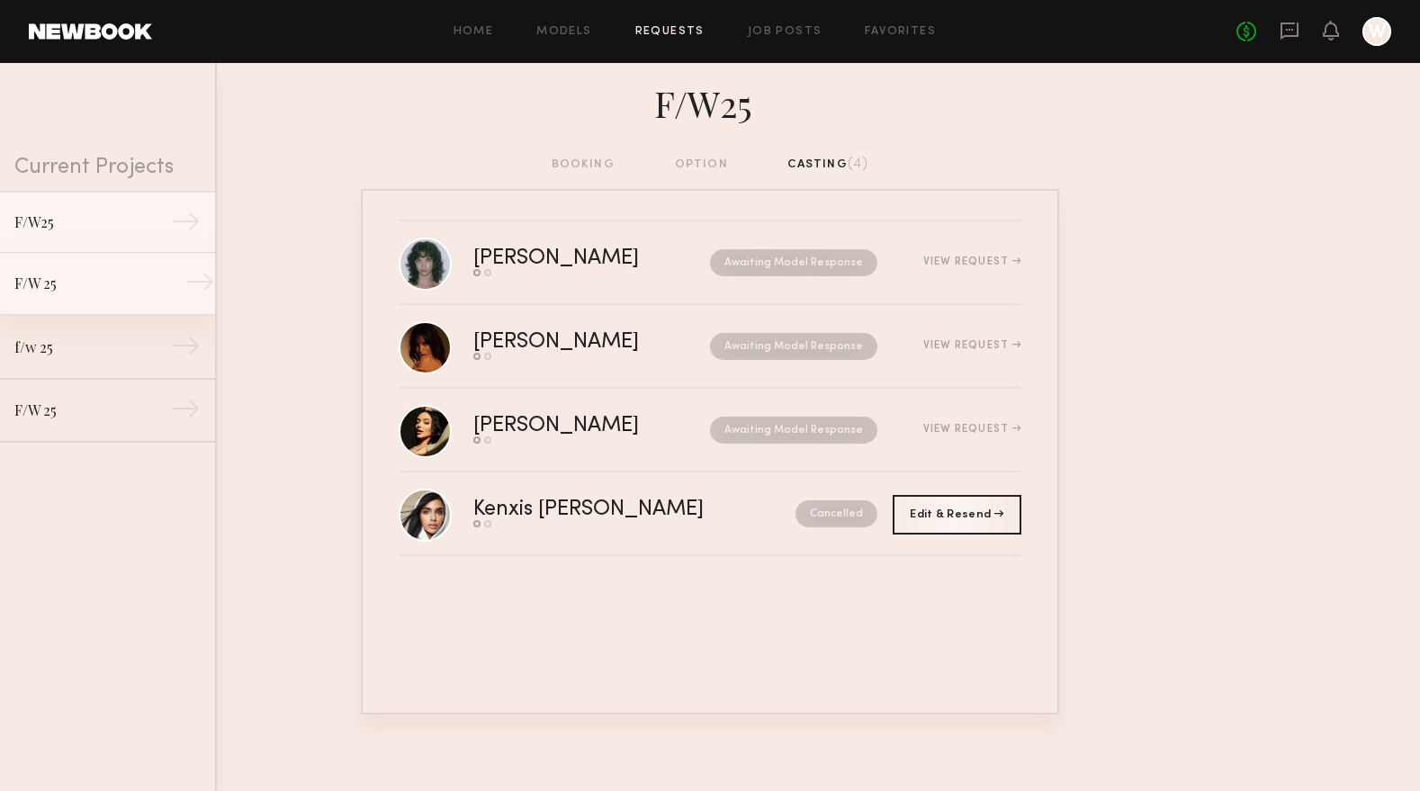
click at [98, 273] on div "F/W 25" at bounding box center [92, 284] width 157 height 22
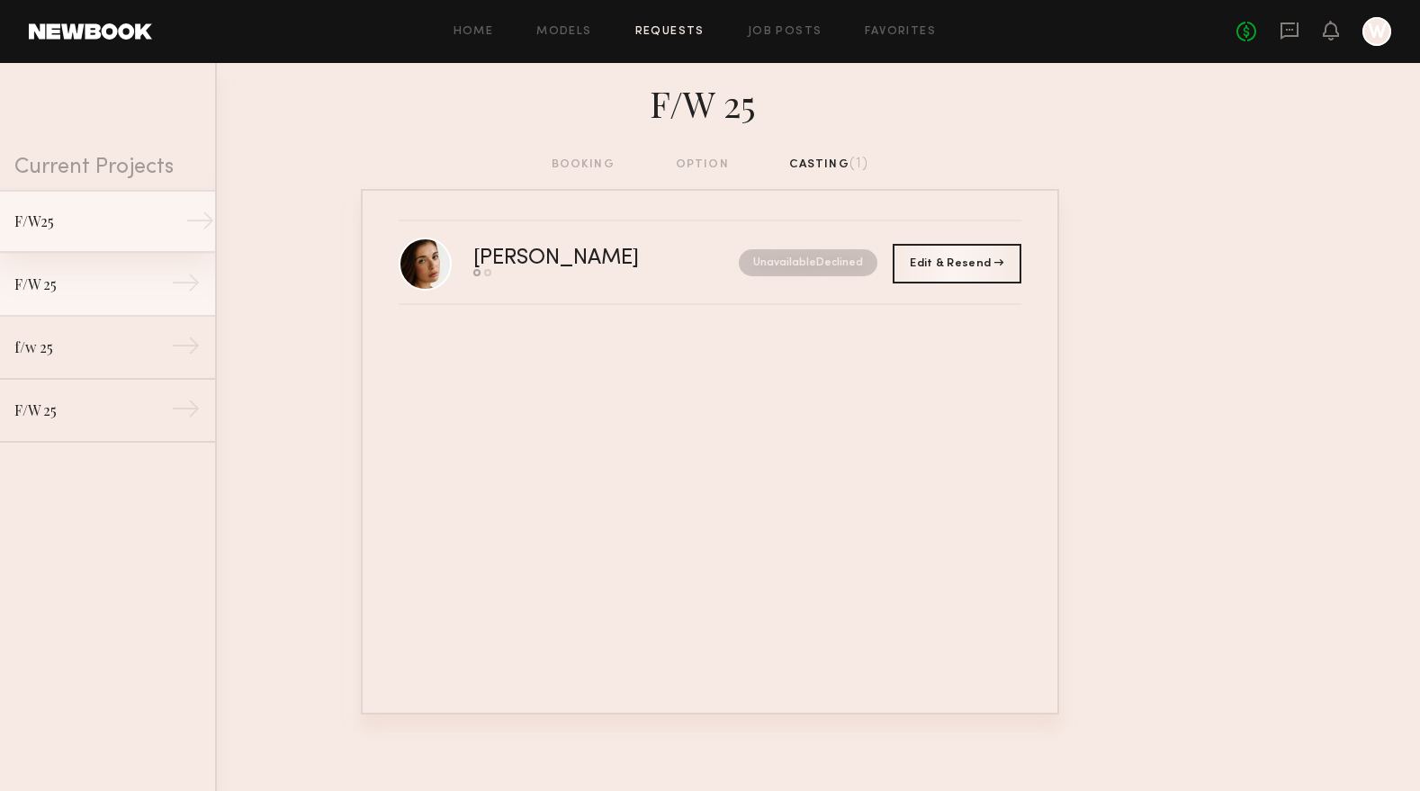
click at [99, 213] on div "F/W25" at bounding box center [92, 222] width 157 height 22
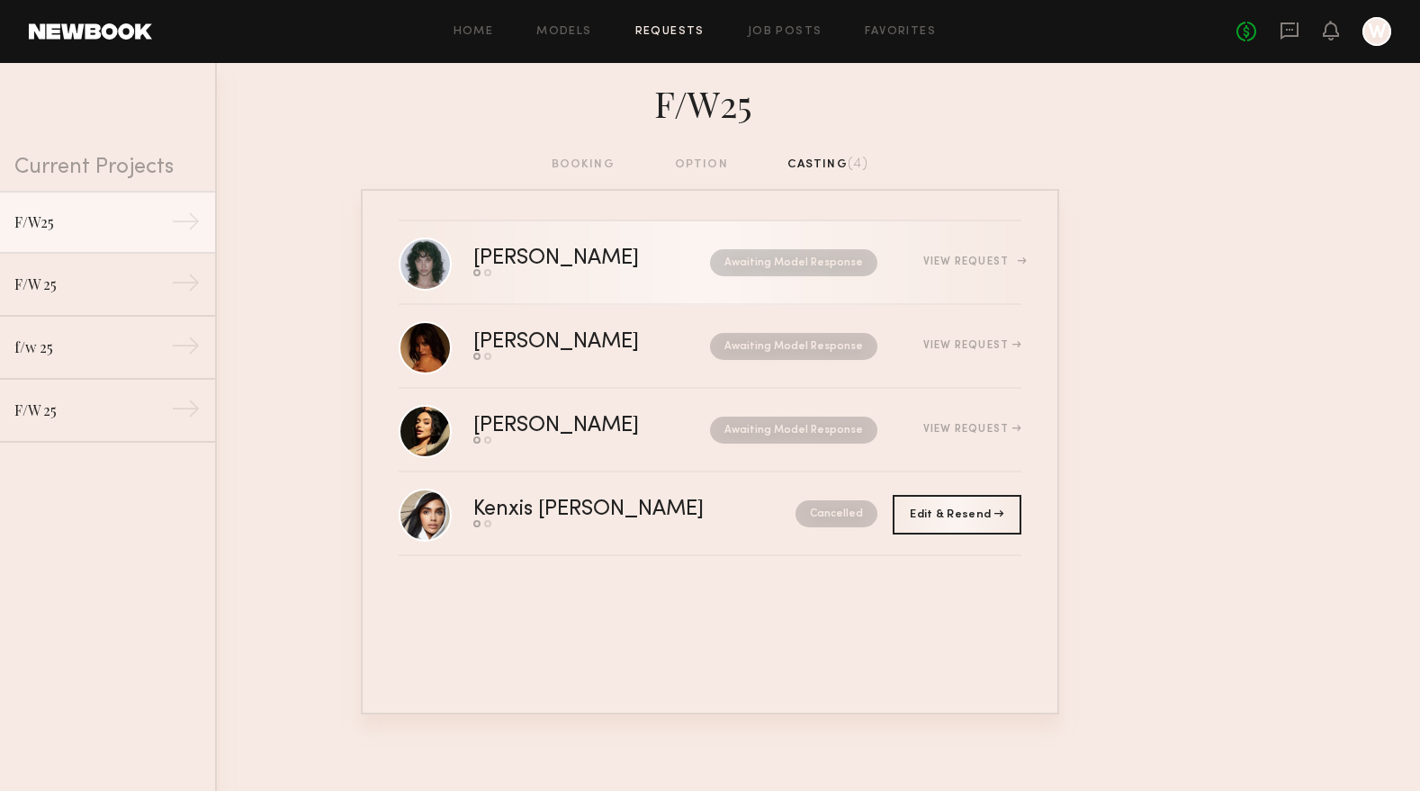
click at [563, 276] on div "Send request Model response" at bounding box center [574, 272] width 202 height 7
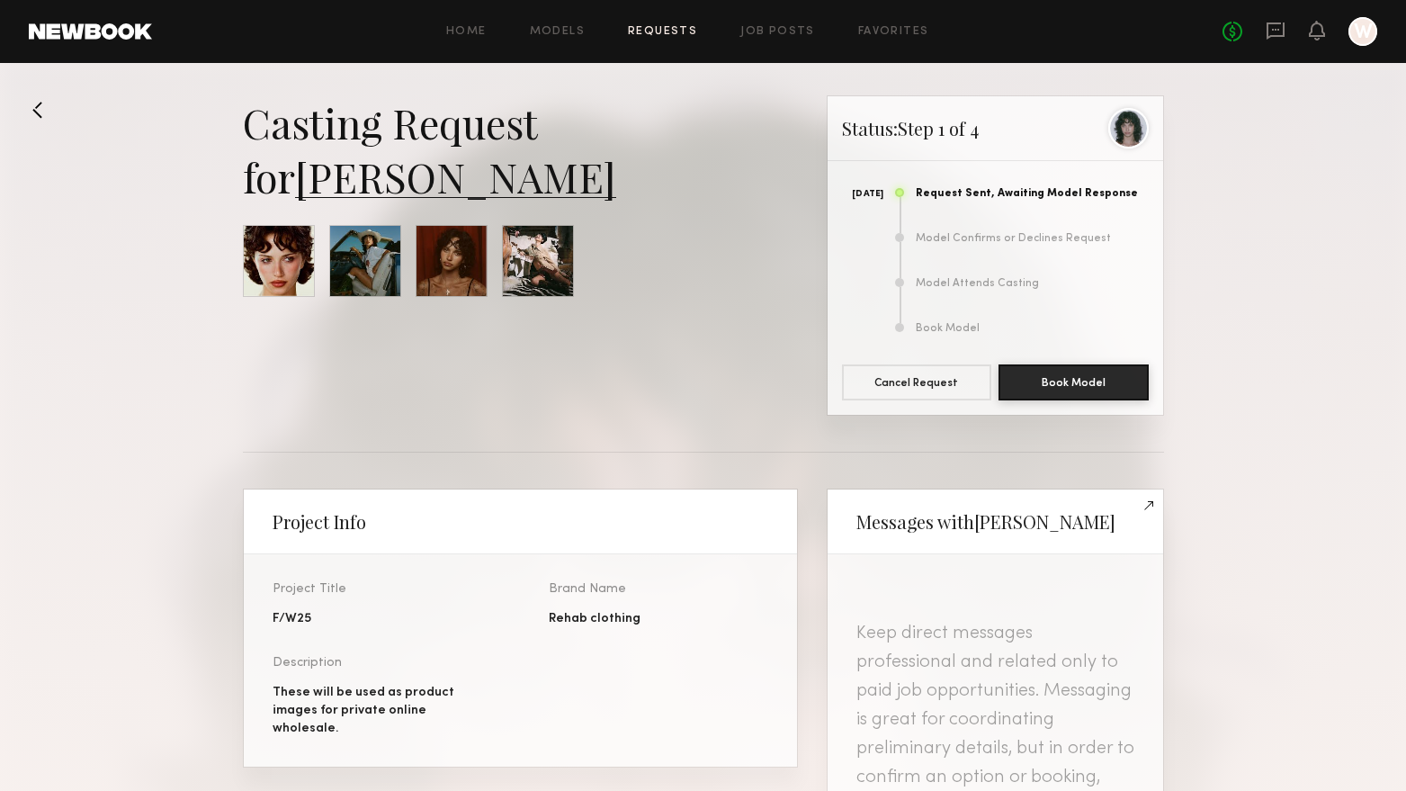
click at [684, 31] on link "Requests" at bounding box center [662, 32] width 69 height 12
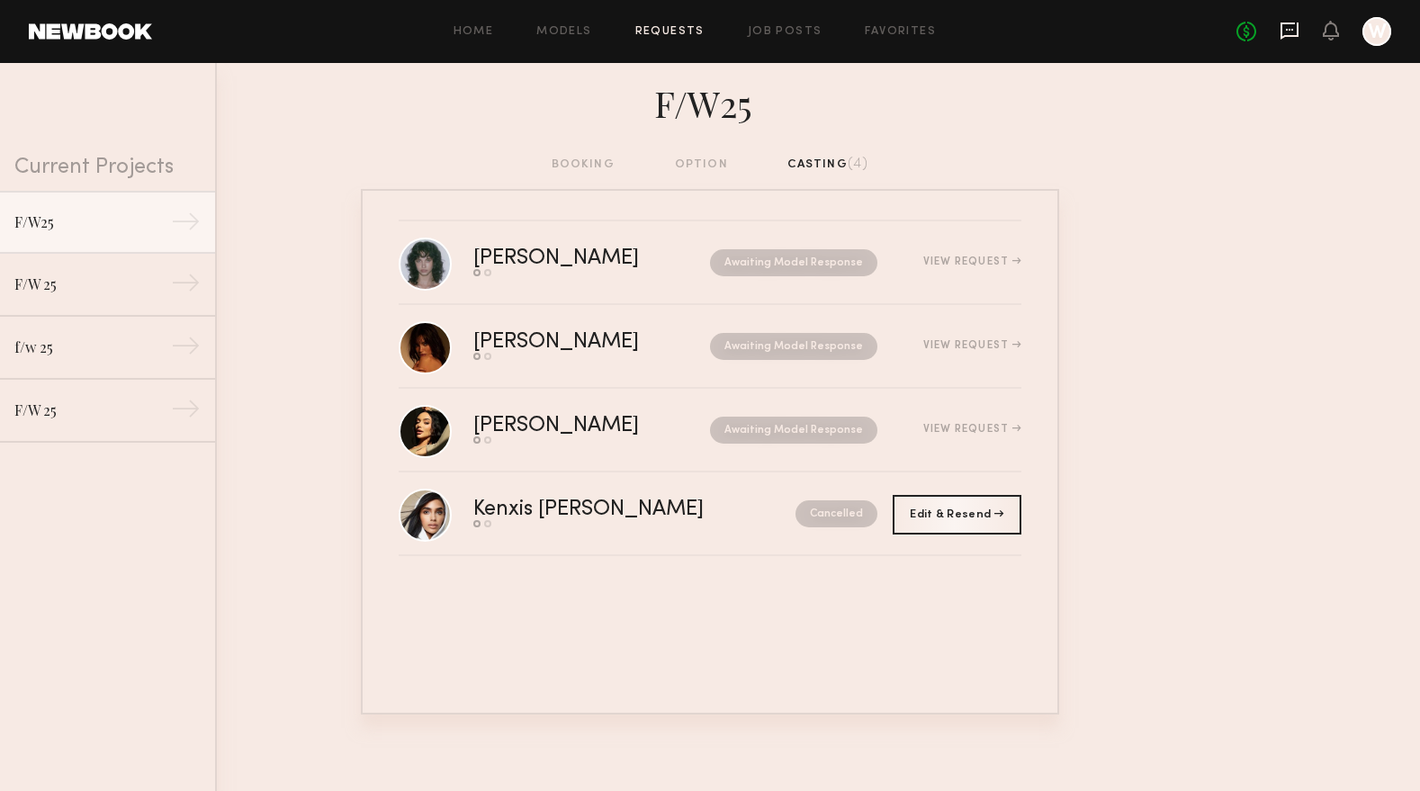
click at [1287, 37] on icon at bounding box center [1289, 30] width 18 height 17
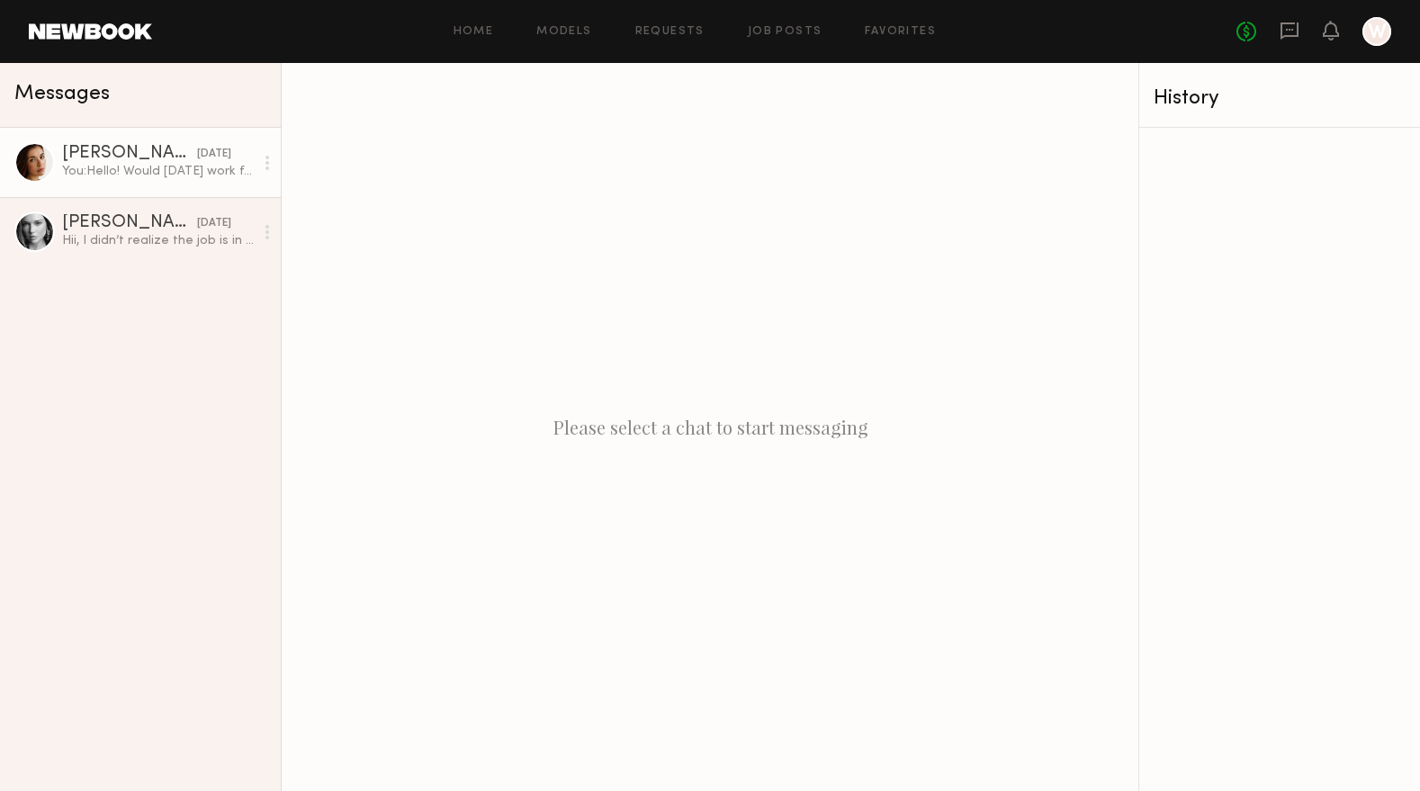
click at [126, 161] on div "[PERSON_NAME]" at bounding box center [129, 154] width 135 height 18
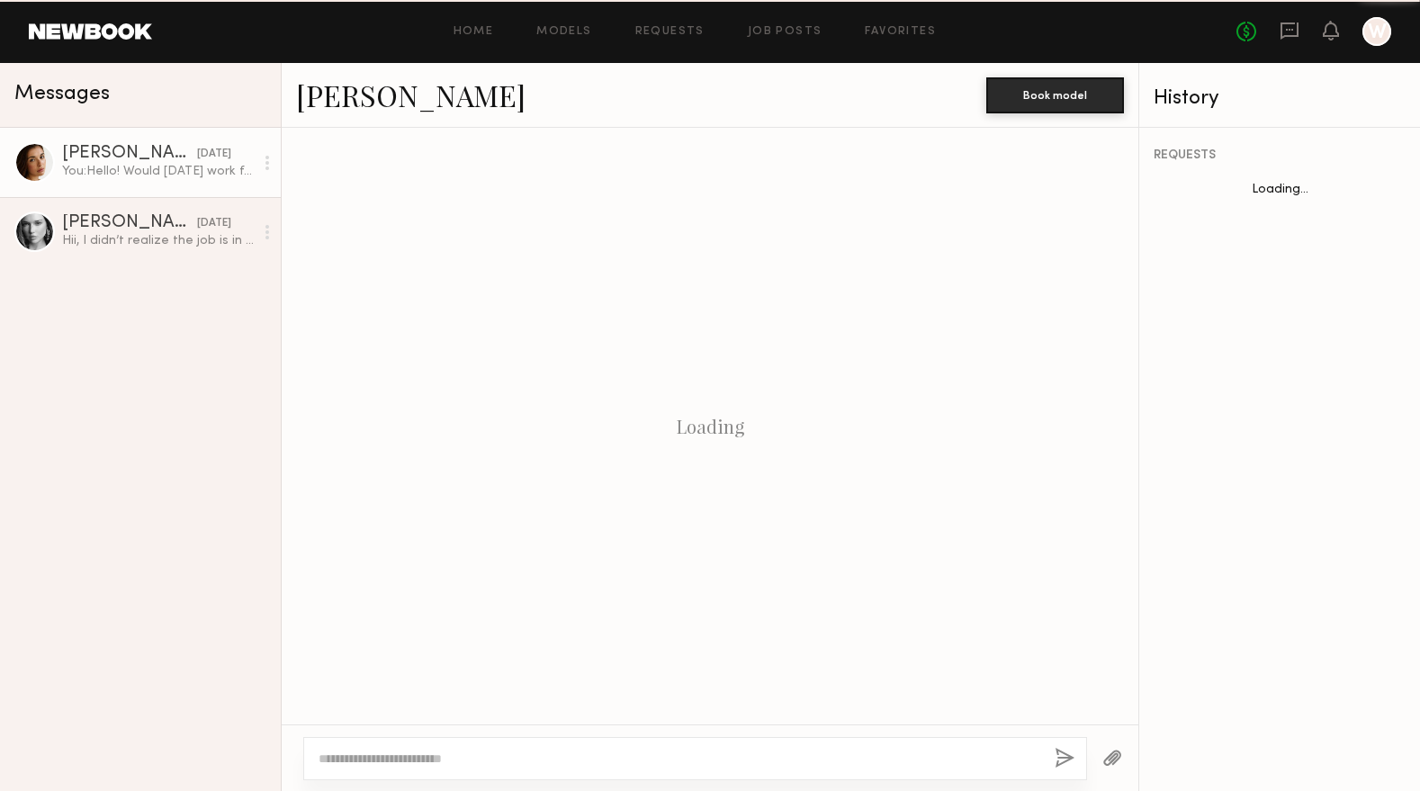
scroll to position [290, 0]
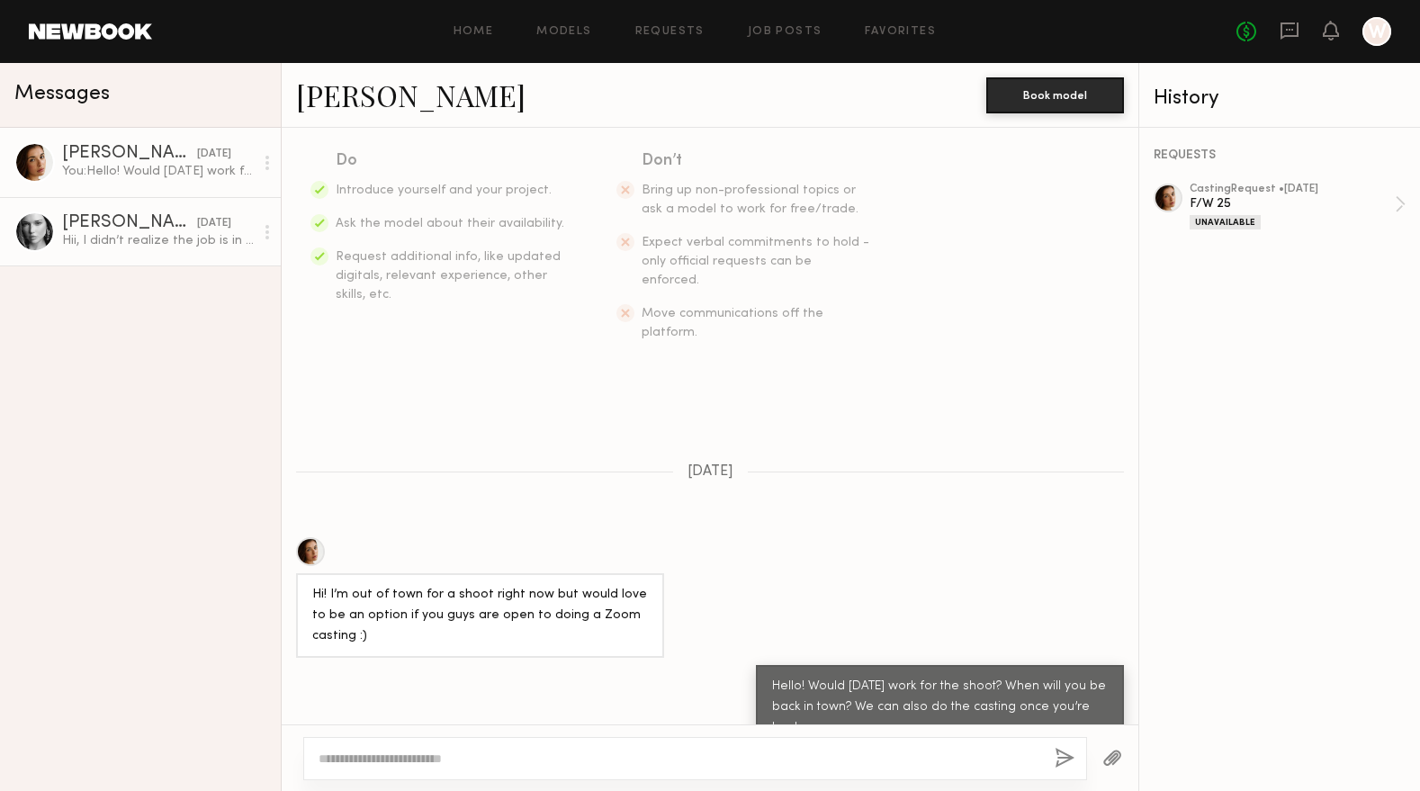
click at [129, 234] on div "Hii, I didn’t realize the job is in LA I’m based in [GEOGRAPHIC_DATA]!" at bounding box center [158, 240] width 192 height 17
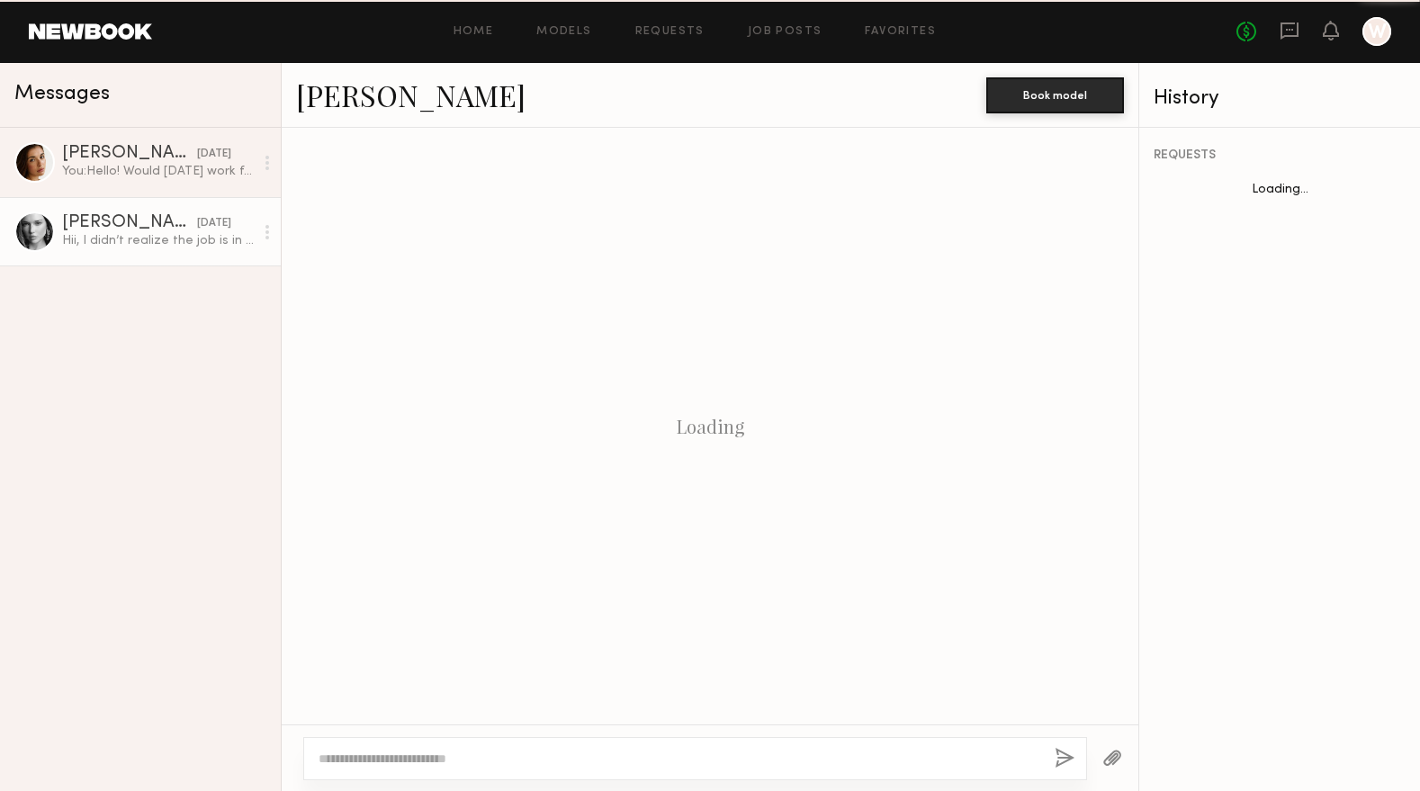
scroll to position [157, 0]
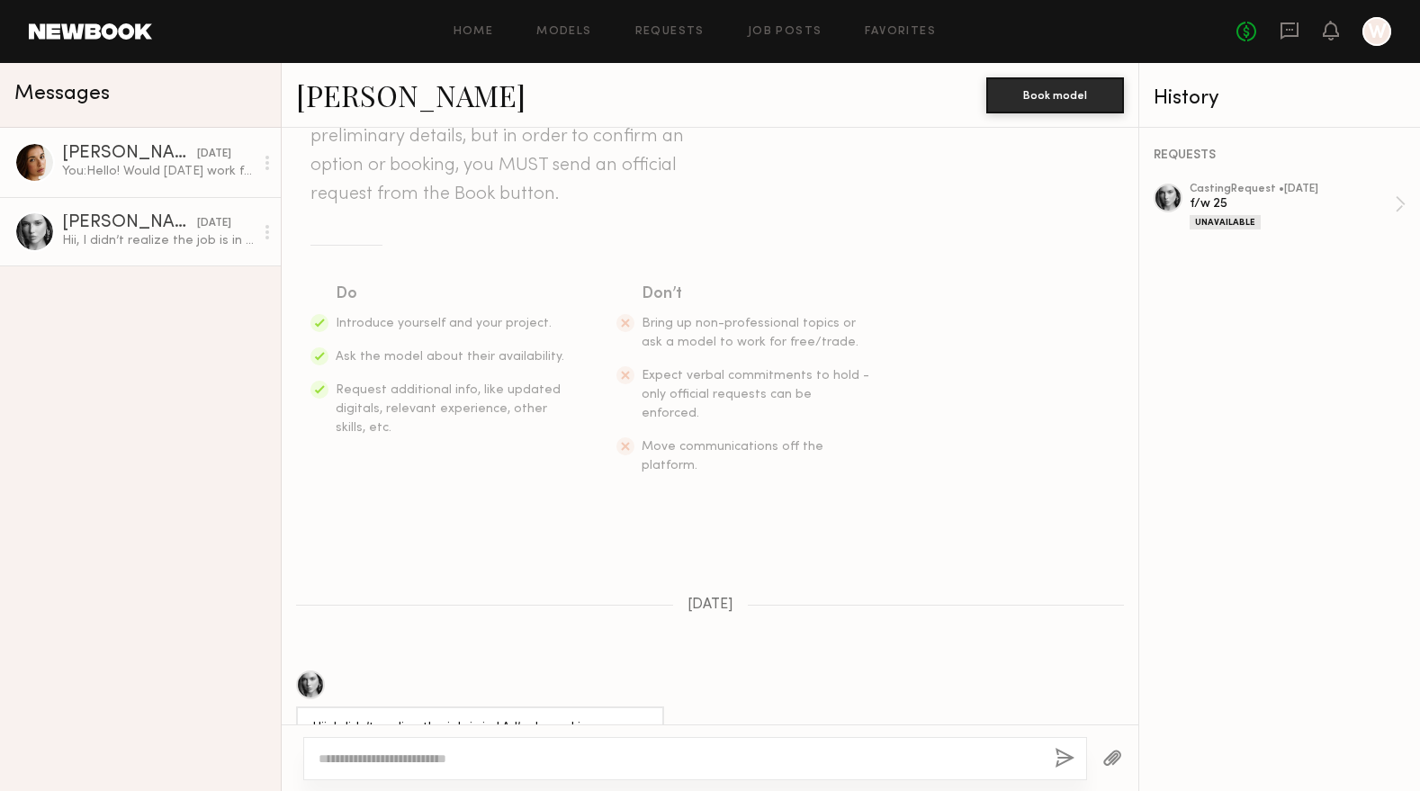
click at [136, 137] on link "[PERSON_NAME] [DATE] You: Hello! Would [DATE] work for the shoot? When will you…" at bounding box center [140, 162] width 281 height 69
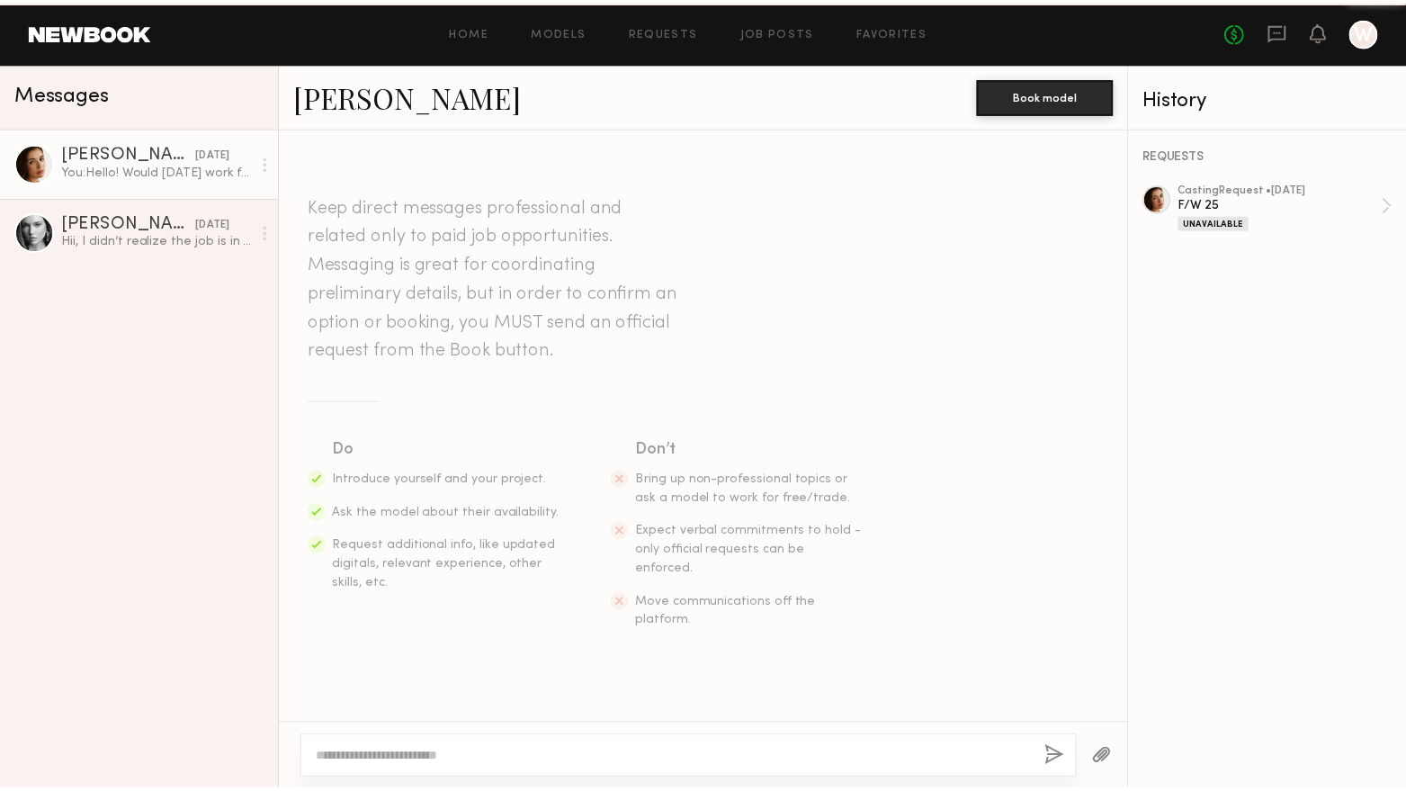
scroll to position [290, 0]
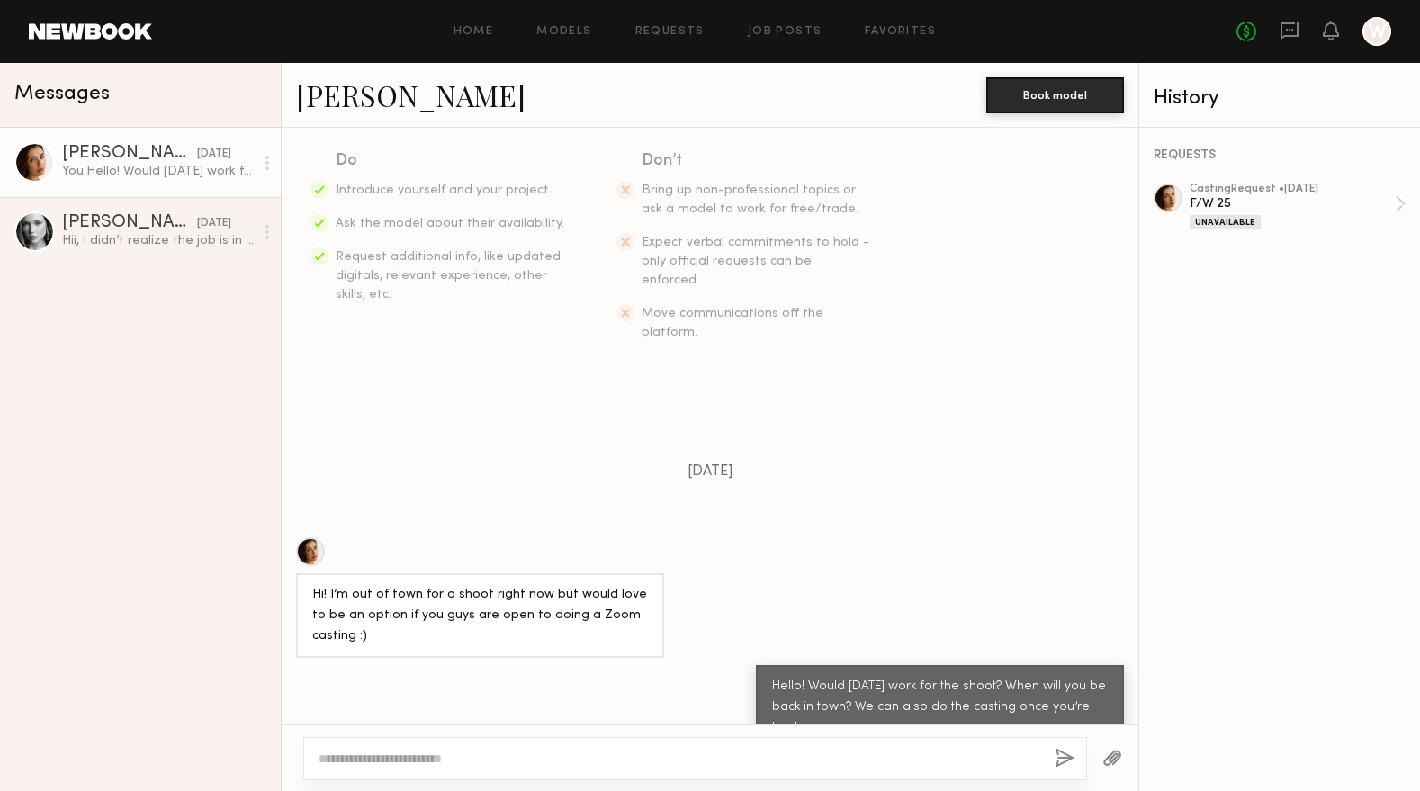
click at [708, 40] on div "Home Models Requests Job Posts Favorites Sign Out No fees up to $5,000 W" at bounding box center [771, 31] width 1239 height 29
click at [678, 30] on link "Requests" at bounding box center [669, 32] width 69 height 12
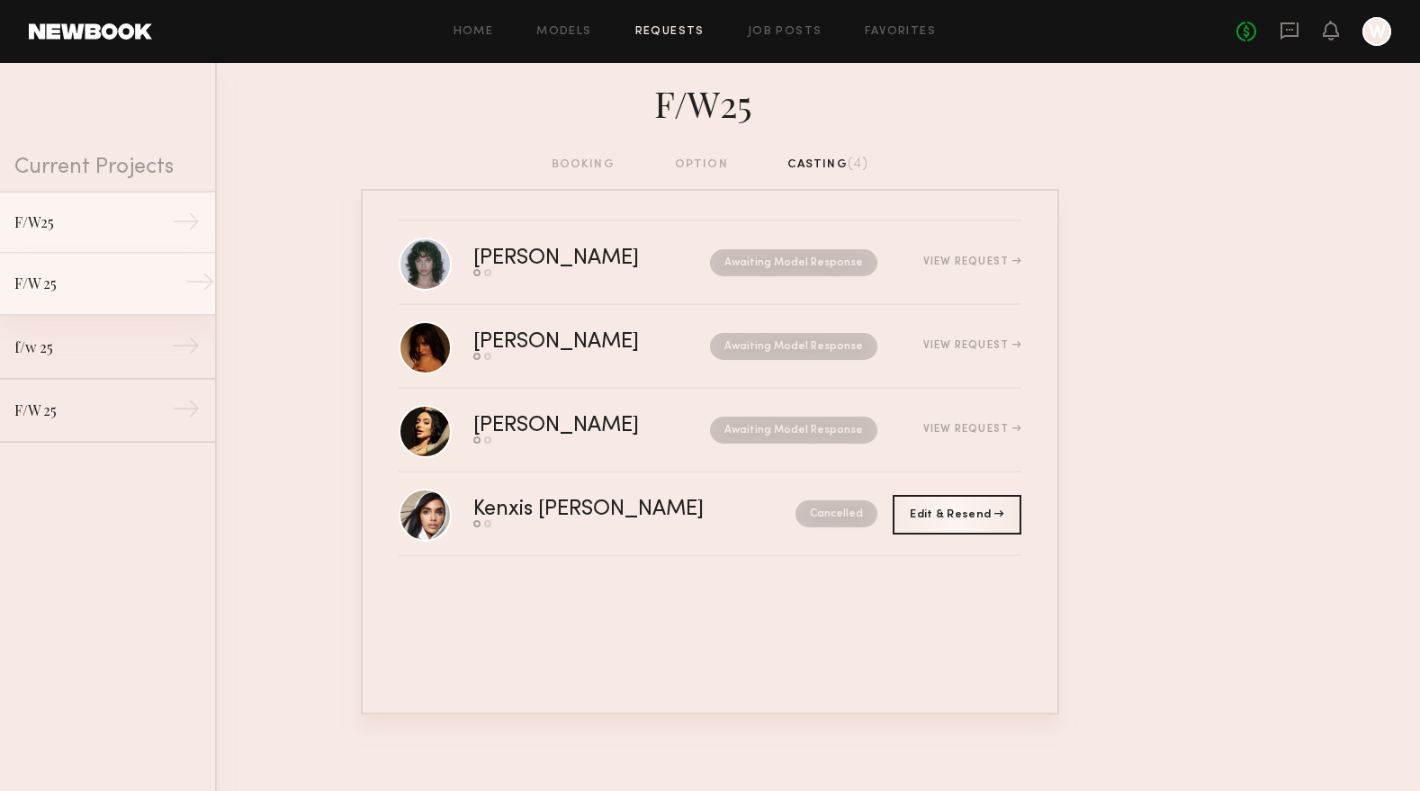
click at [58, 301] on link "F/W 25 →" at bounding box center [107, 284] width 215 height 63
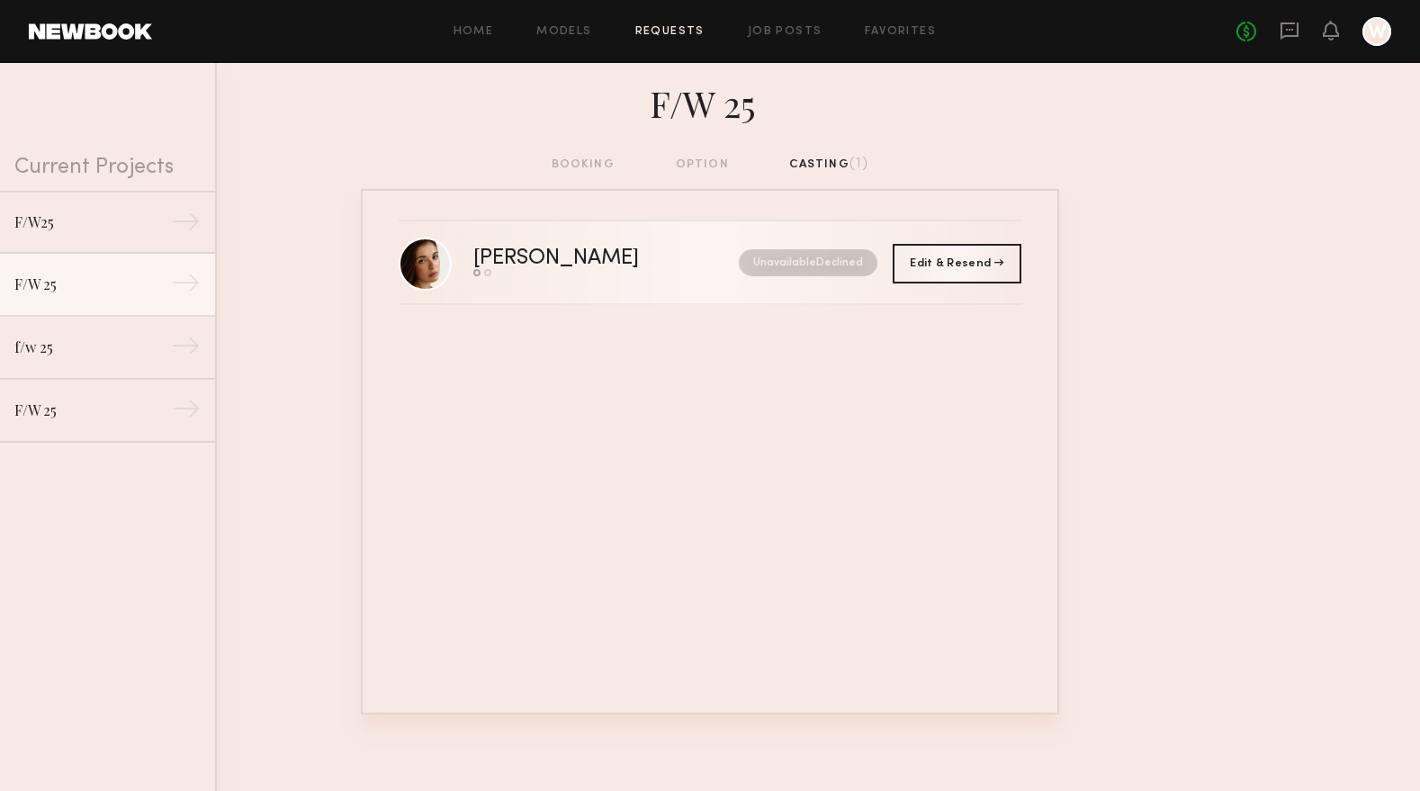
click at [636, 260] on div "[PERSON_NAME]" at bounding box center [581, 258] width 216 height 21
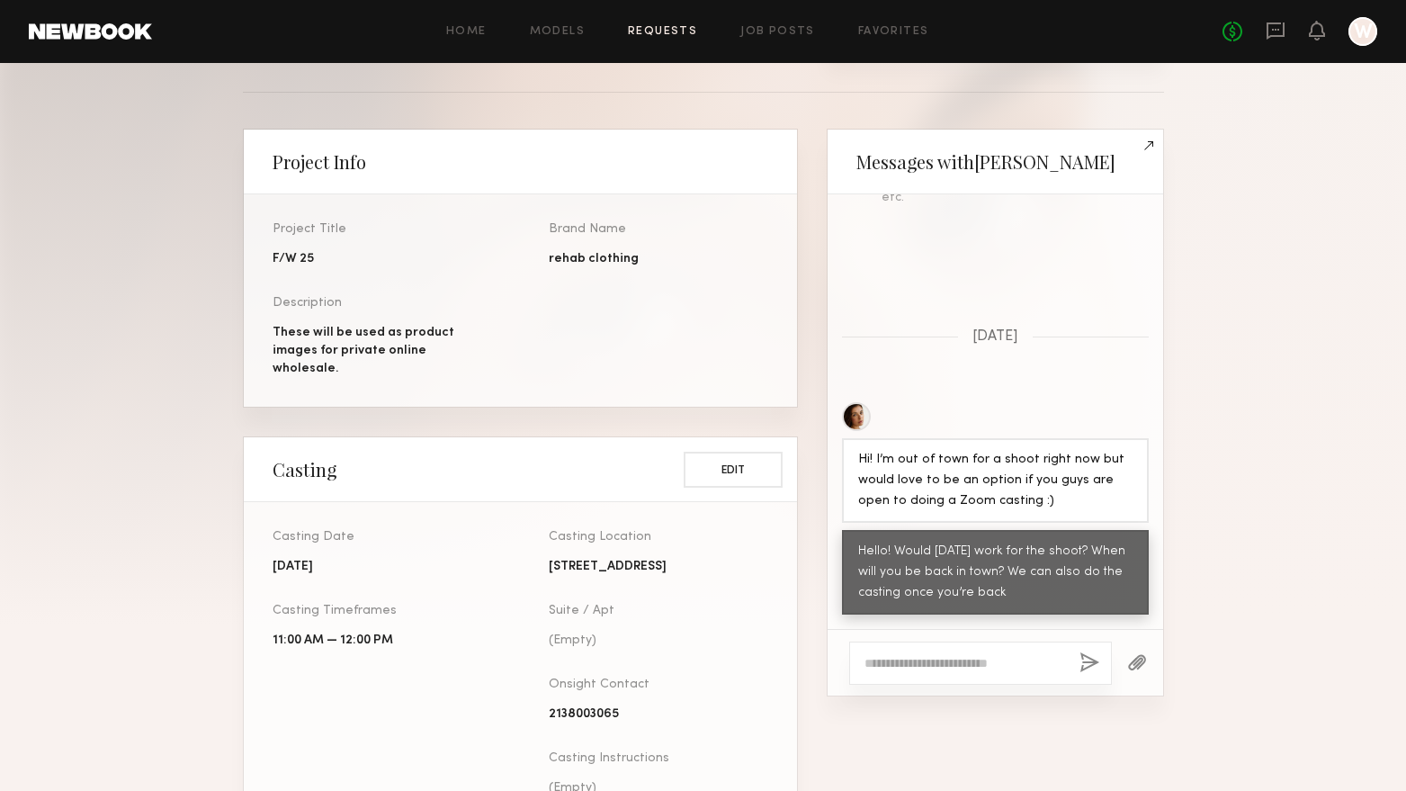
scroll to position [754, 0]
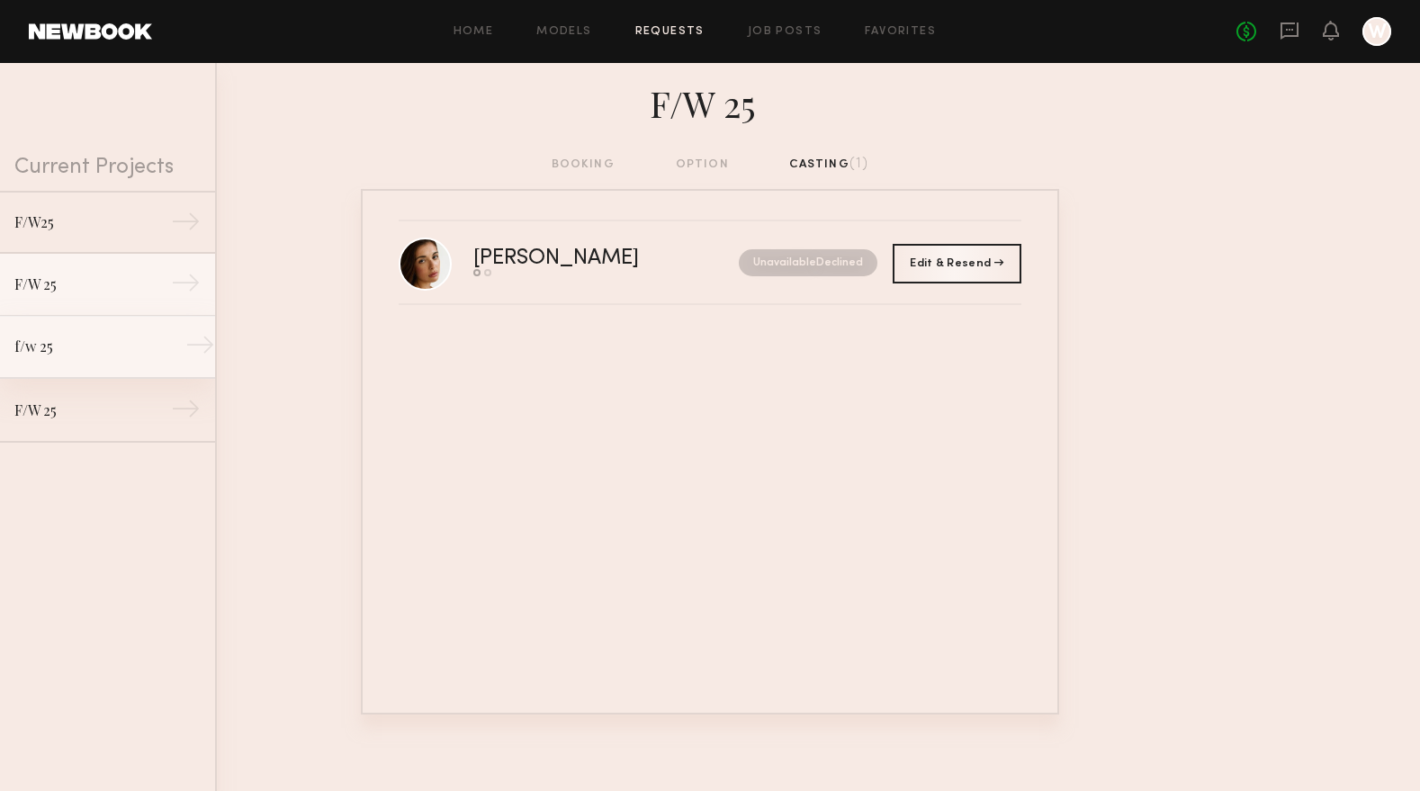
click at [92, 346] on div "f/w 25" at bounding box center [92, 347] width 157 height 22
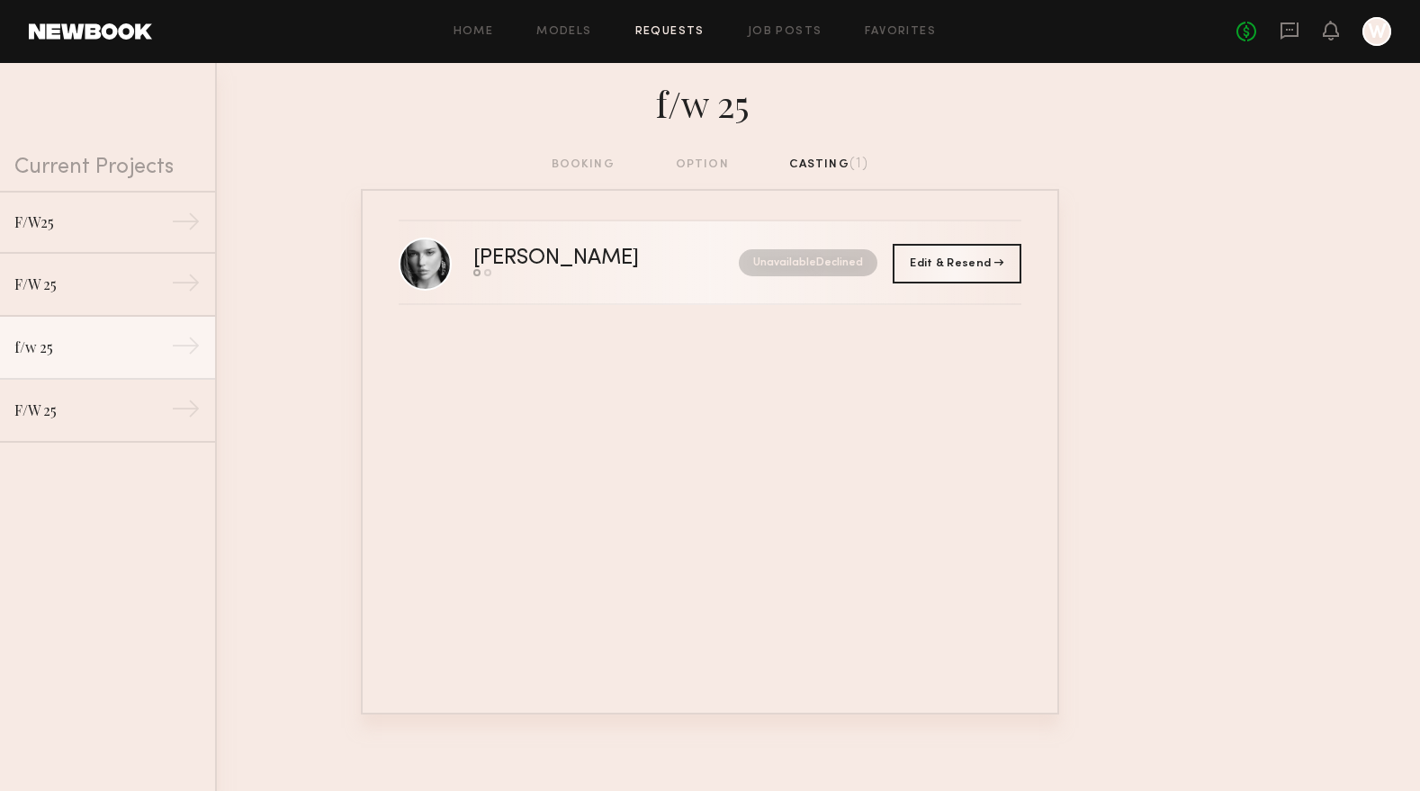
click at [516, 260] on div "[PERSON_NAME]" at bounding box center [581, 258] width 216 height 21
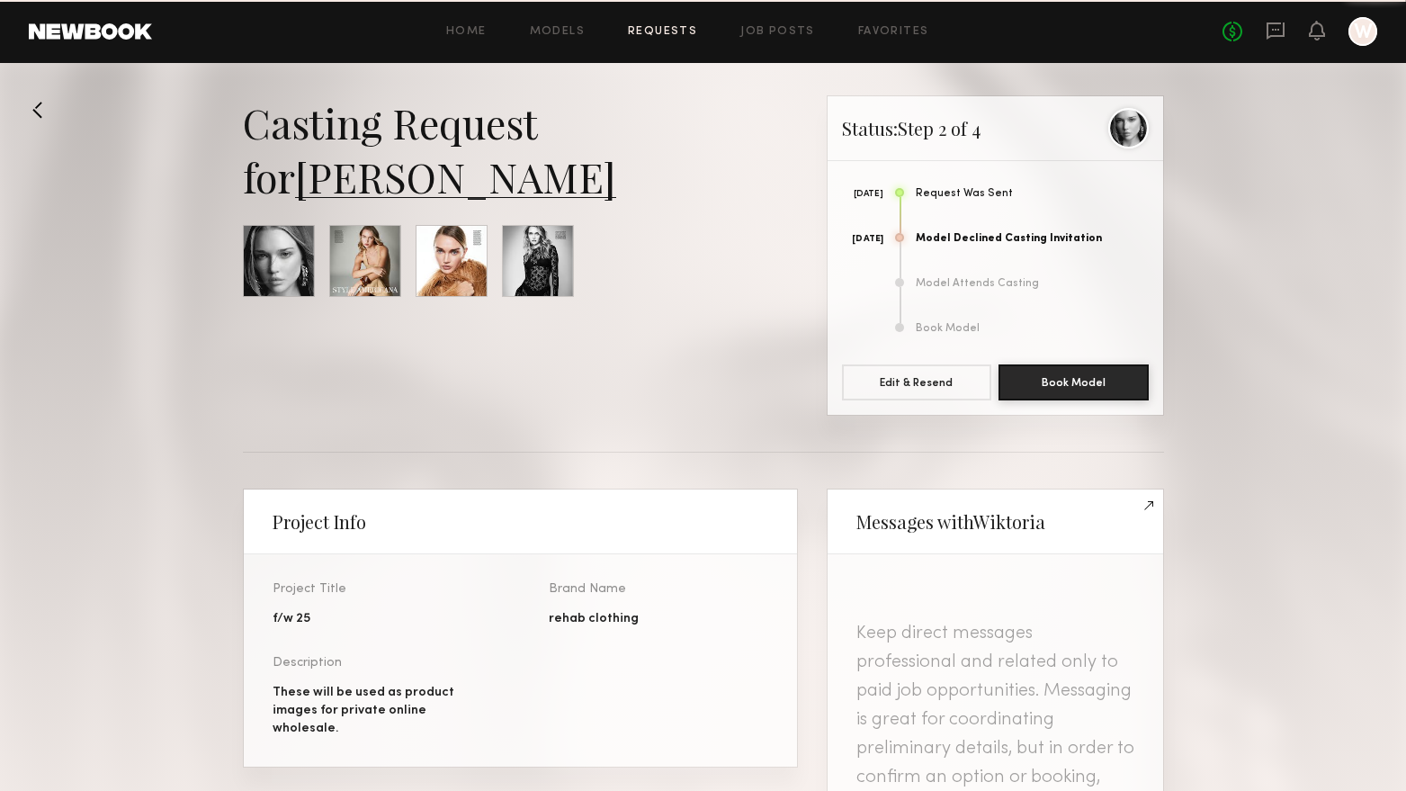
scroll to position [642, 0]
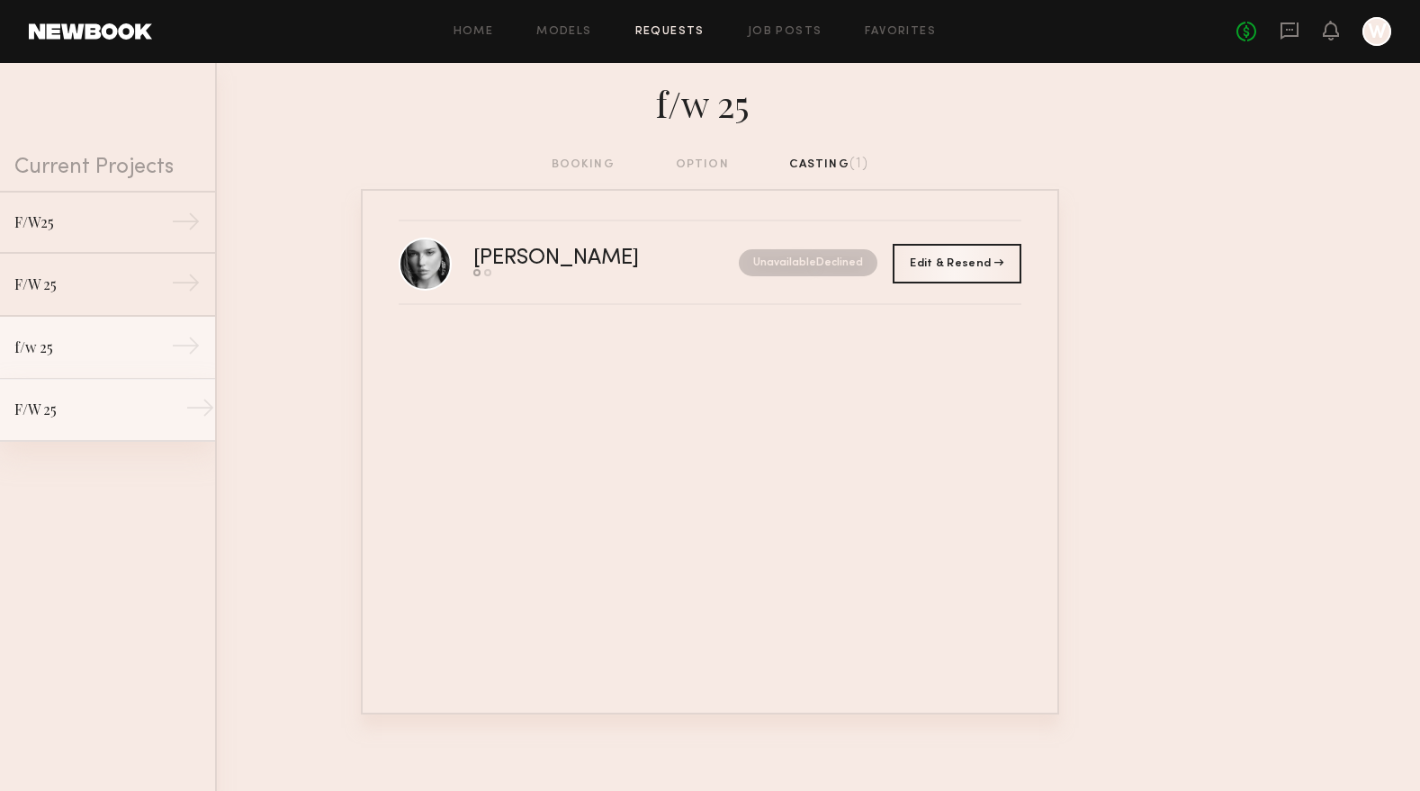
click at [91, 401] on div "F/W 25" at bounding box center [92, 410] width 157 height 22
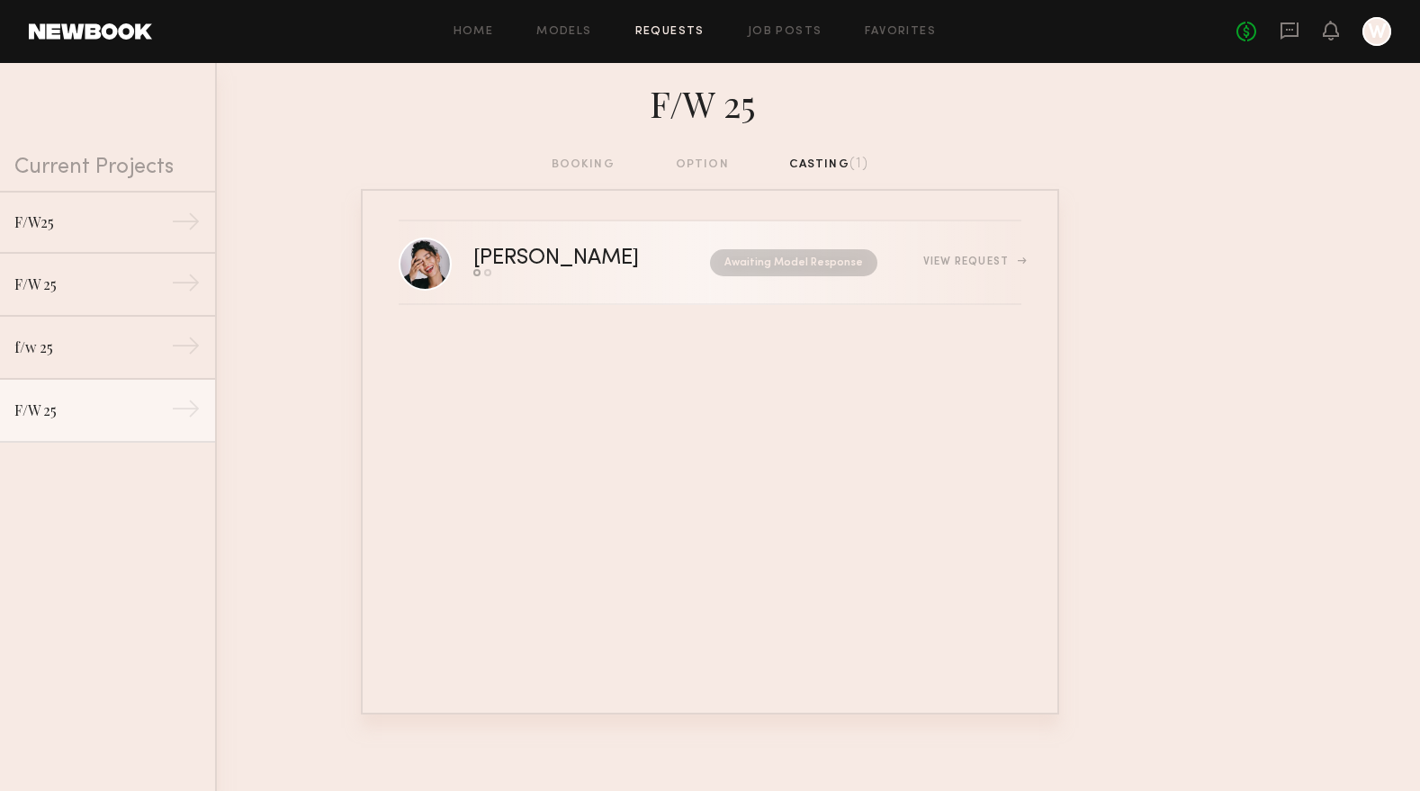
click at [512, 249] on div "[PERSON_NAME]" at bounding box center [574, 258] width 202 height 21
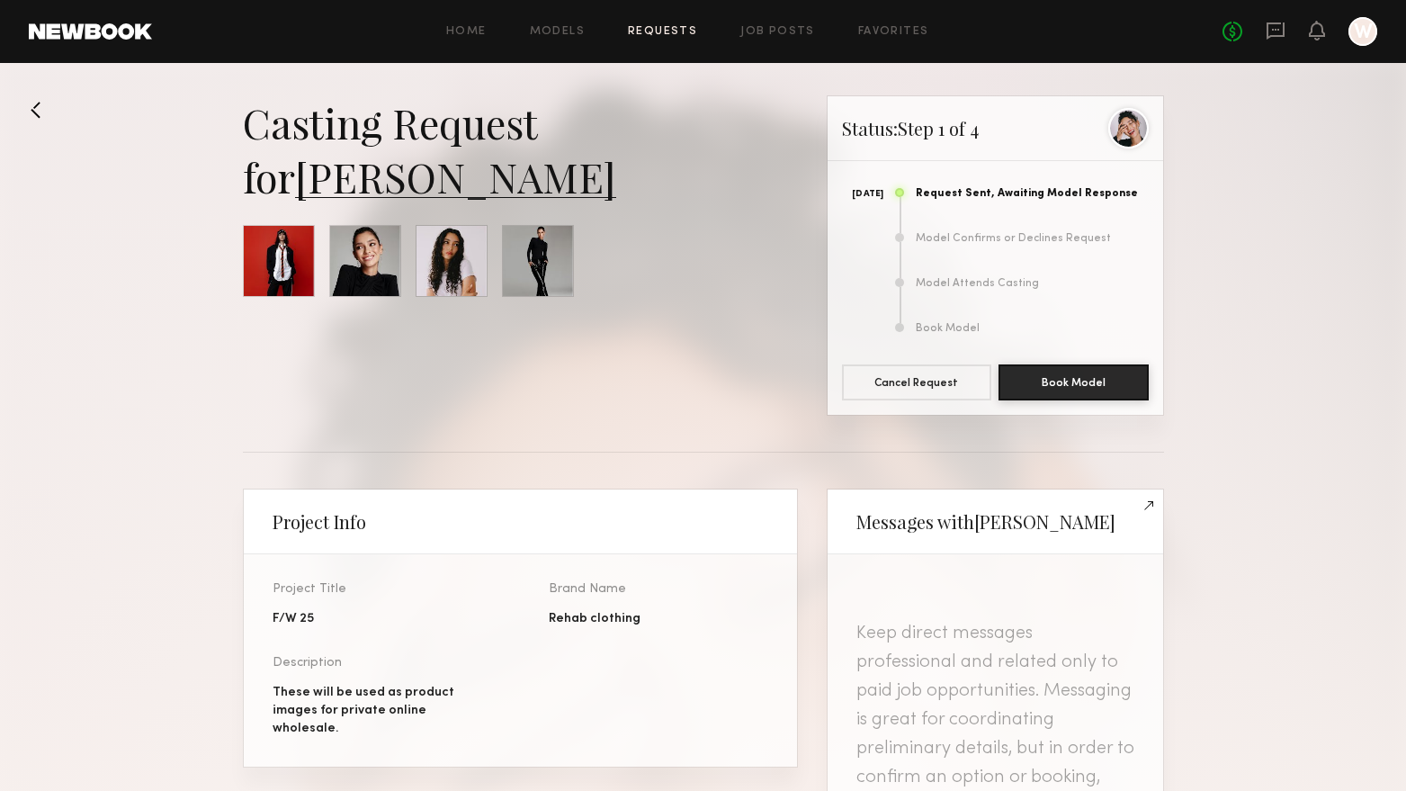
click at [36, 96] on button at bounding box center [43, 109] width 29 height 29
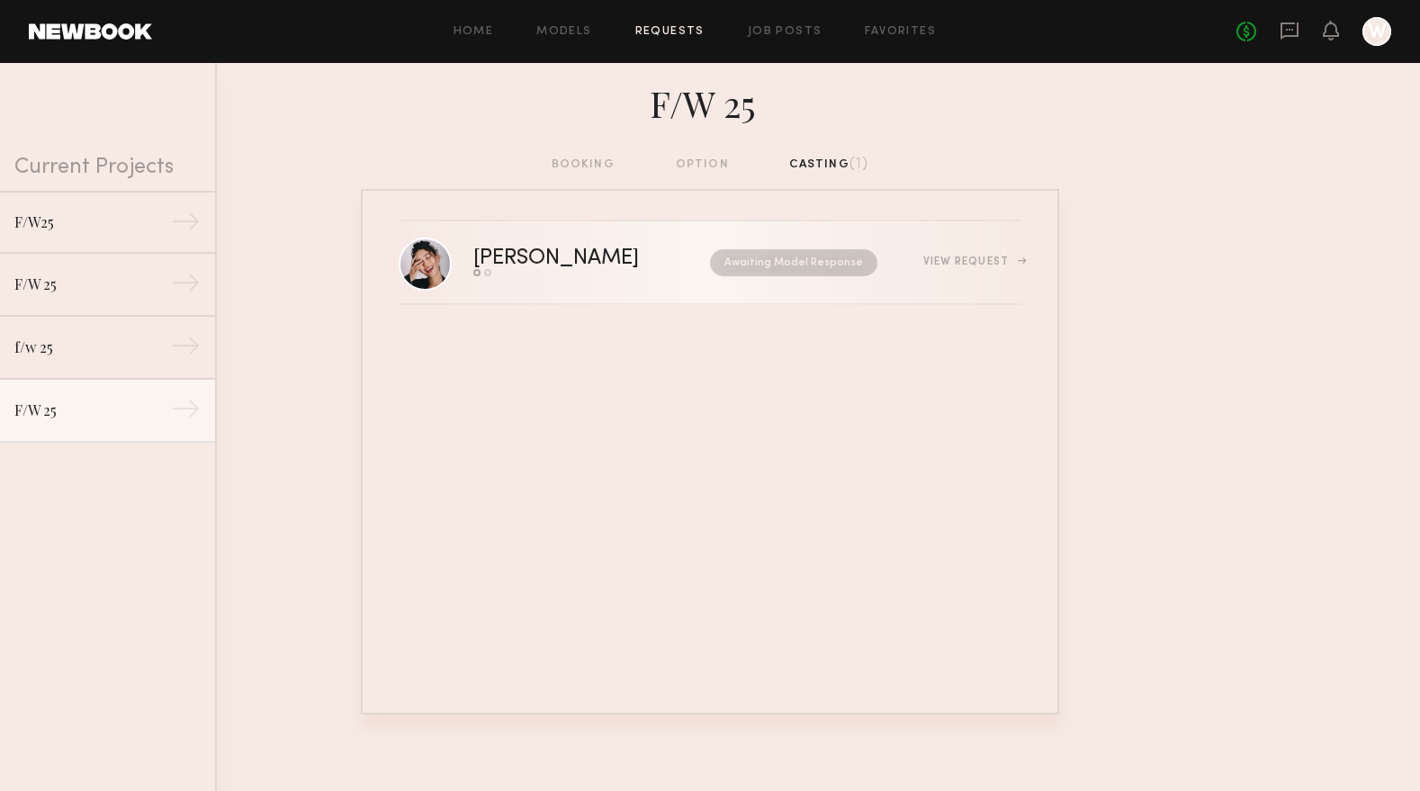
click at [548, 257] on div "[PERSON_NAME]" at bounding box center [574, 258] width 202 height 21
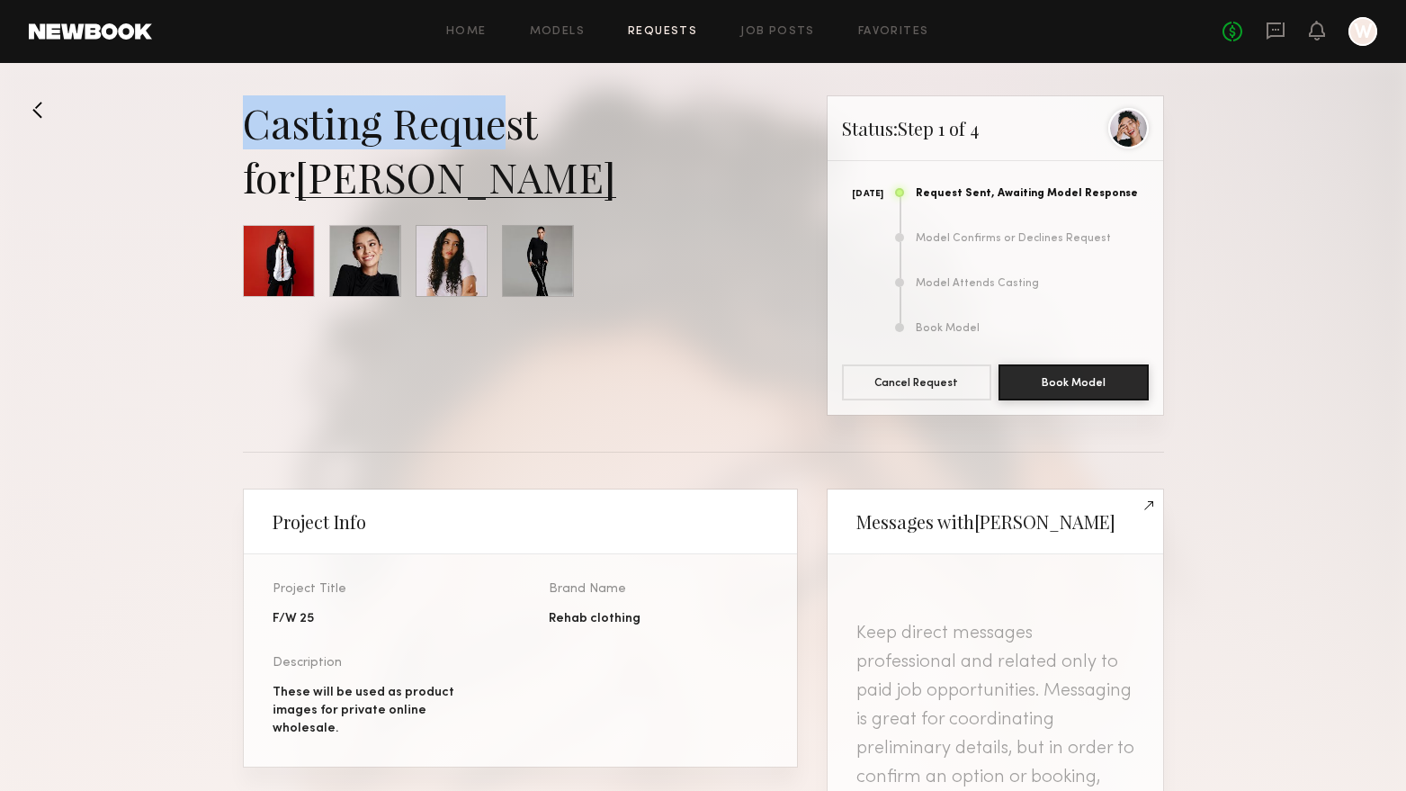
drag, startPoint x: 241, startPoint y: 113, endPoint x: 510, endPoint y: 137, distance: 270.1
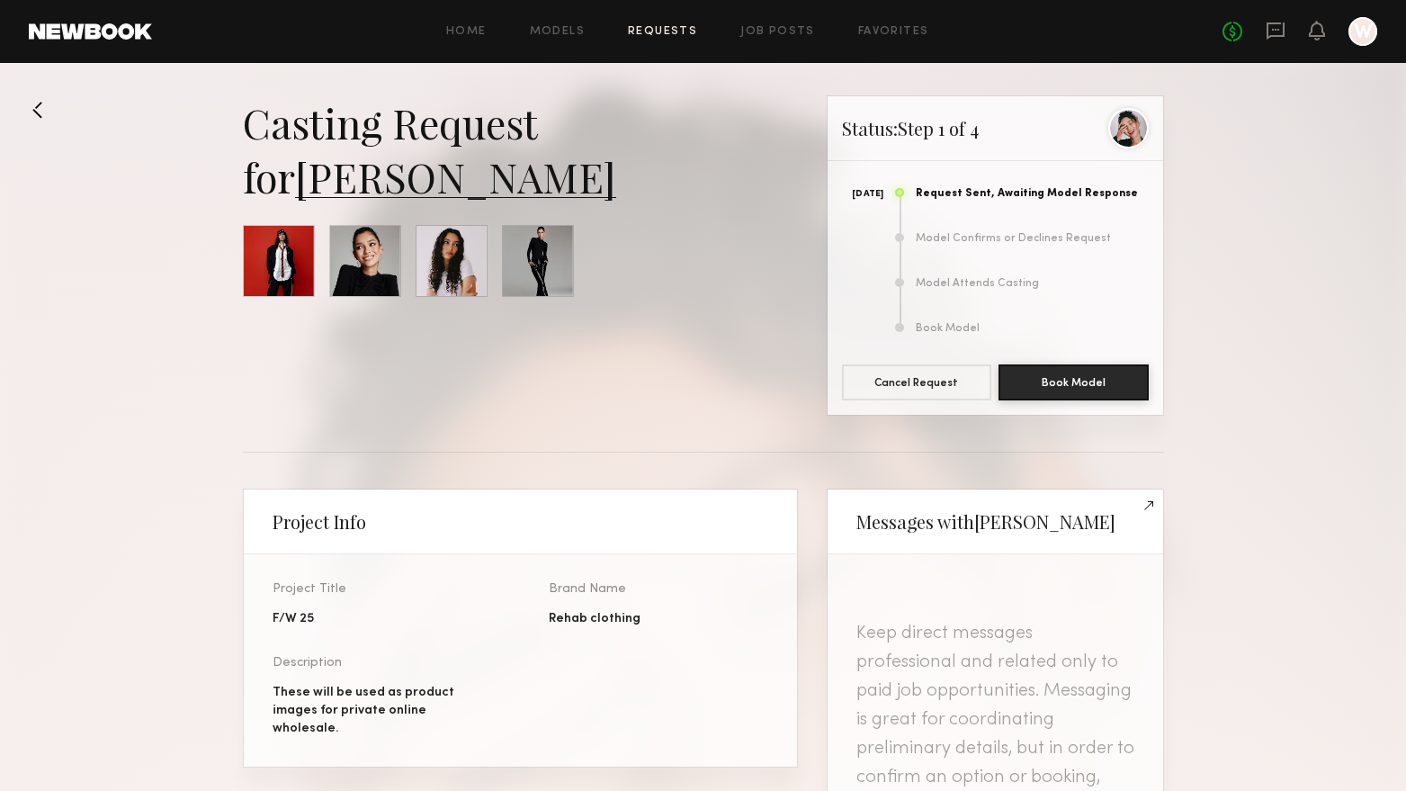
drag, startPoint x: 510, startPoint y: 137, endPoint x: 536, endPoint y: 166, distance: 38.9
click at [536, 166] on div "Casting Request for [PERSON_NAME]" at bounding box center [520, 149] width 555 height 108
